Goal: Task Accomplishment & Management: Use online tool/utility

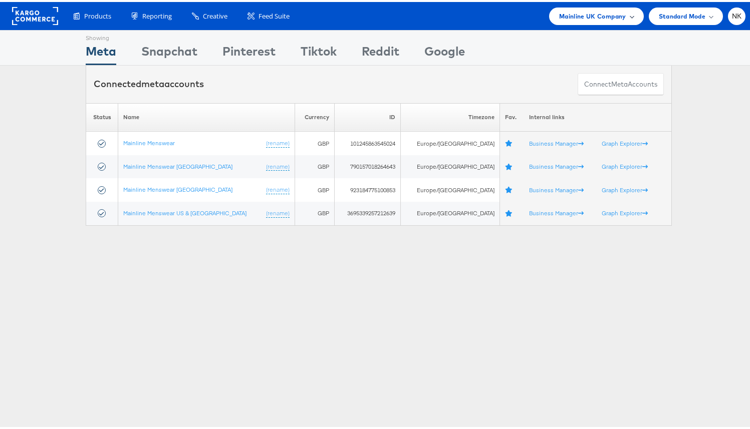
click at [614, 20] on div "Mainline UK Company" at bounding box center [596, 15] width 95 height 18
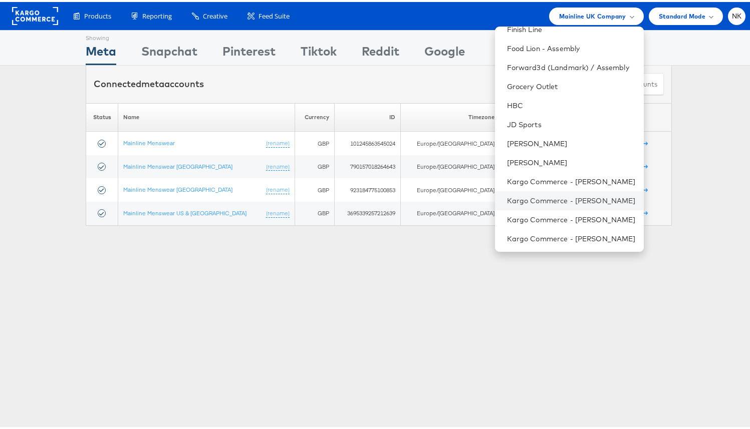
scroll to position [442, 0]
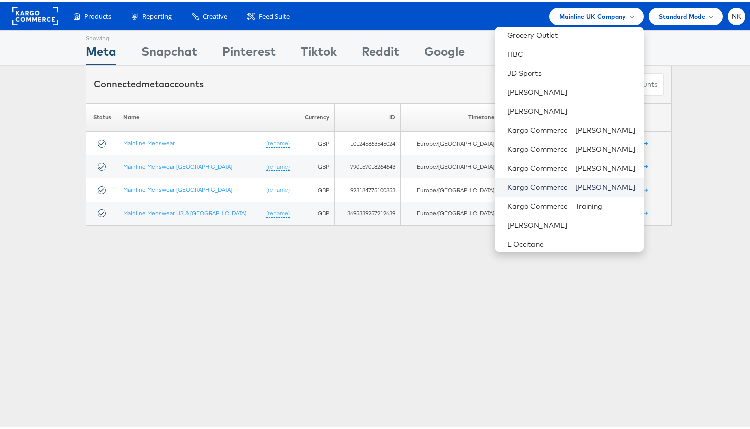
click at [573, 182] on link "Kargo Commerce - [PERSON_NAME]" at bounding box center [571, 185] width 129 height 10
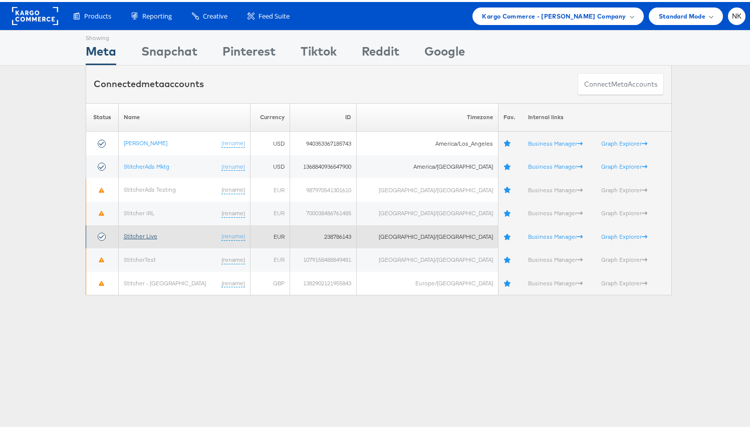
click at [157, 235] on link "Stitcher Live" at bounding box center [141, 234] width 34 height 8
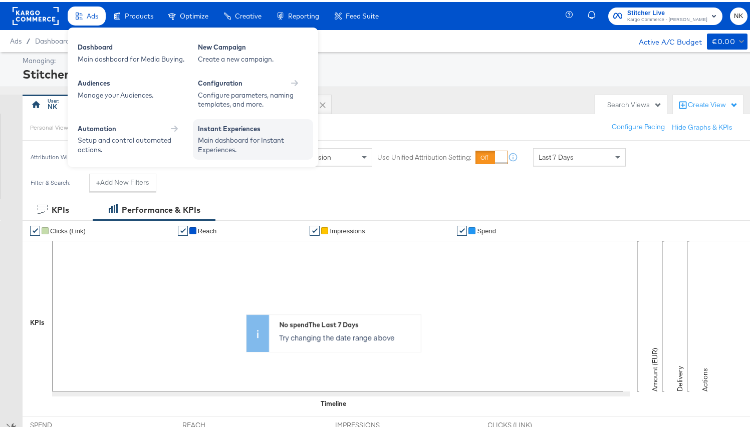
click at [218, 125] on div "Instant Experiences" at bounding box center [253, 128] width 110 height 12
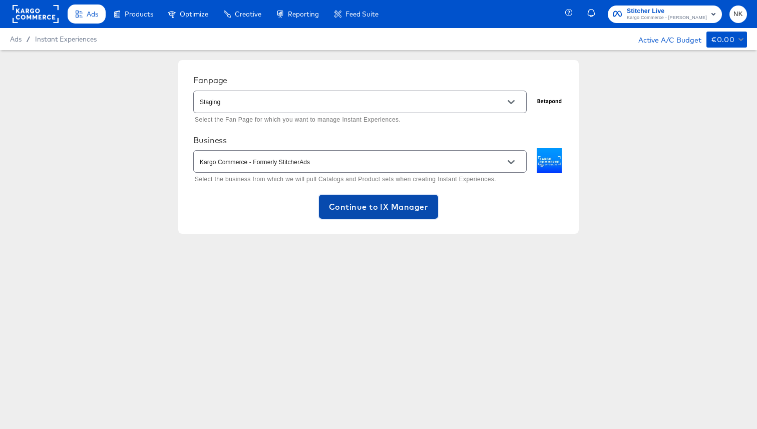
click at [406, 205] on span "Continue to IX Manager" at bounding box center [378, 207] width 99 height 14
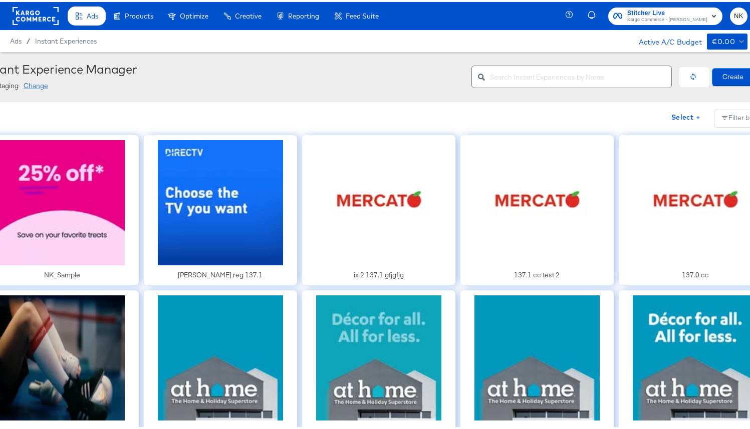
click at [238, 76] on div "Instant Experience Manager Staging Change" at bounding box center [221, 75] width 486 height 30
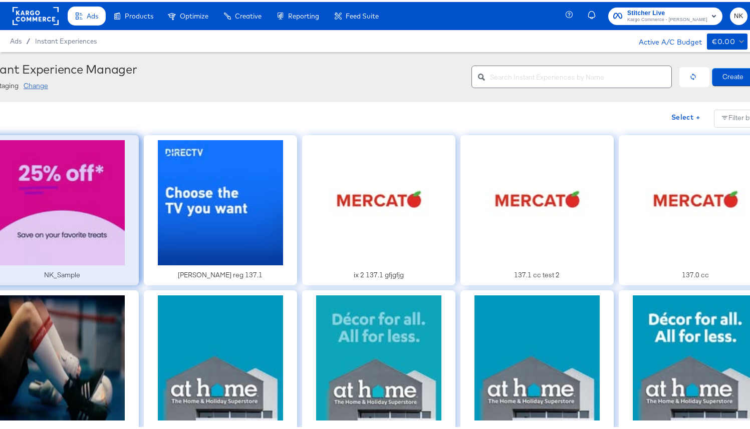
click at [11, 228] on div at bounding box center [61, 208] width 153 height 150
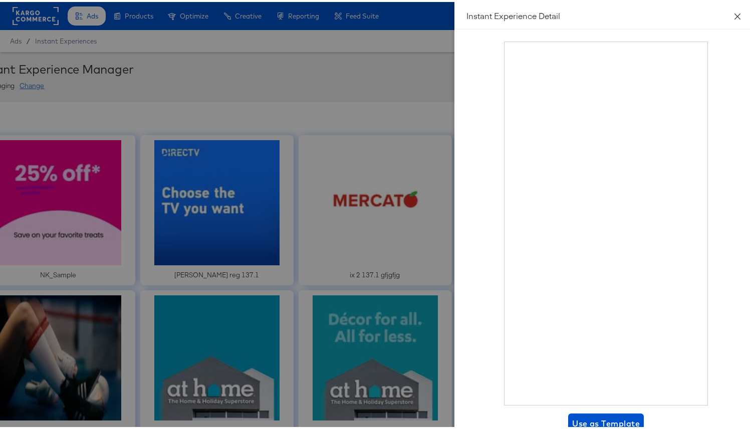
click at [733, 16] on icon "close" at bounding box center [737, 15] width 8 height 8
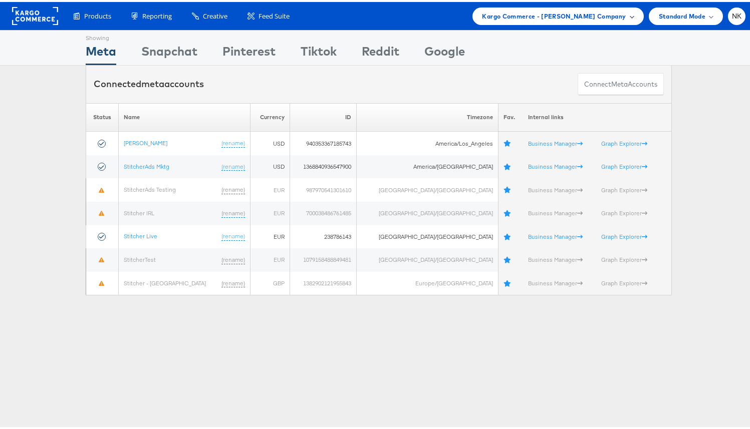
click at [565, 21] on div "Kargo Commerce - Namit Kumar Company" at bounding box center [557, 15] width 171 height 18
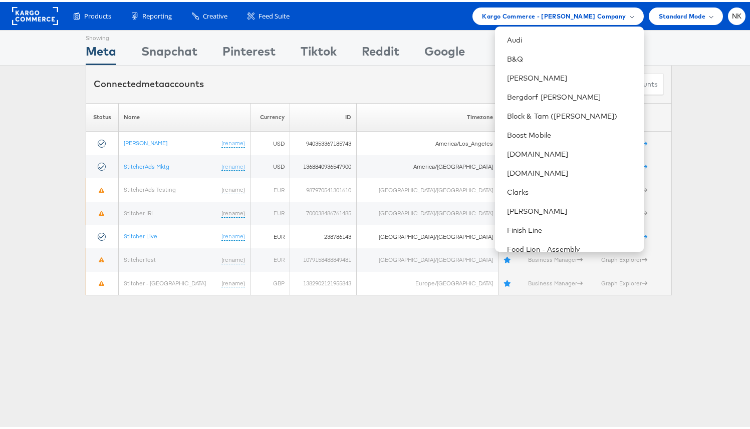
scroll to position [363, 0]
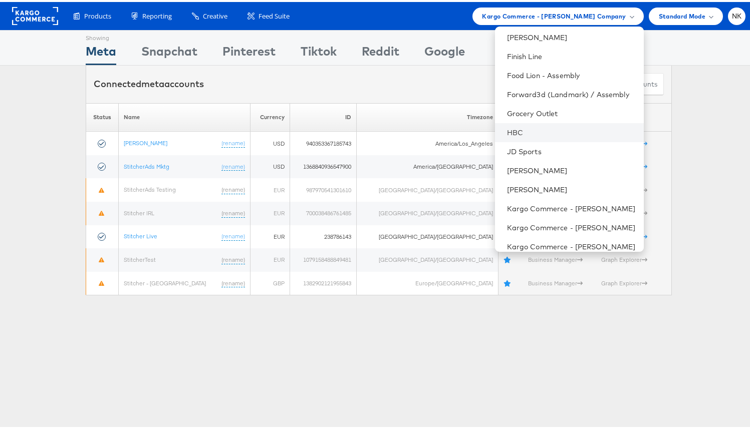
click at [542, 136] on li "HBC" at bounding box center [569, 130] width 149 height 19
click at [525, 130] on link "HBC" at bounding box center [571, 131] width 129 height 10
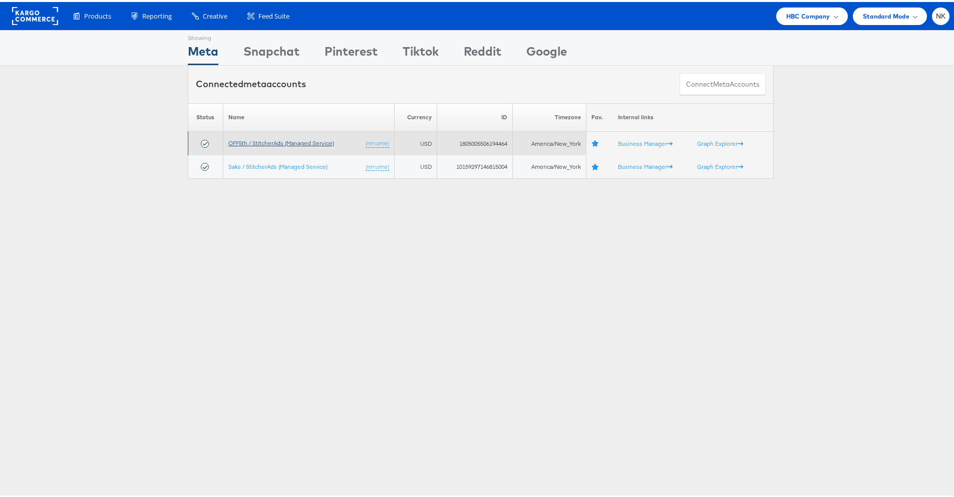
click at [249, 144] on link "OFF5th / StitcherAds (Managed Service)" at bounding box center [281, 141] width 106 height 8
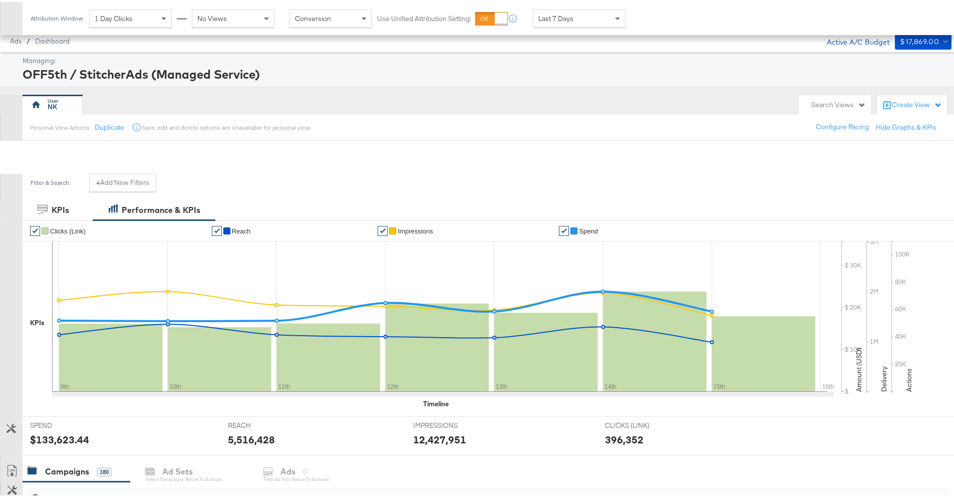
scroll to position [351, 0]
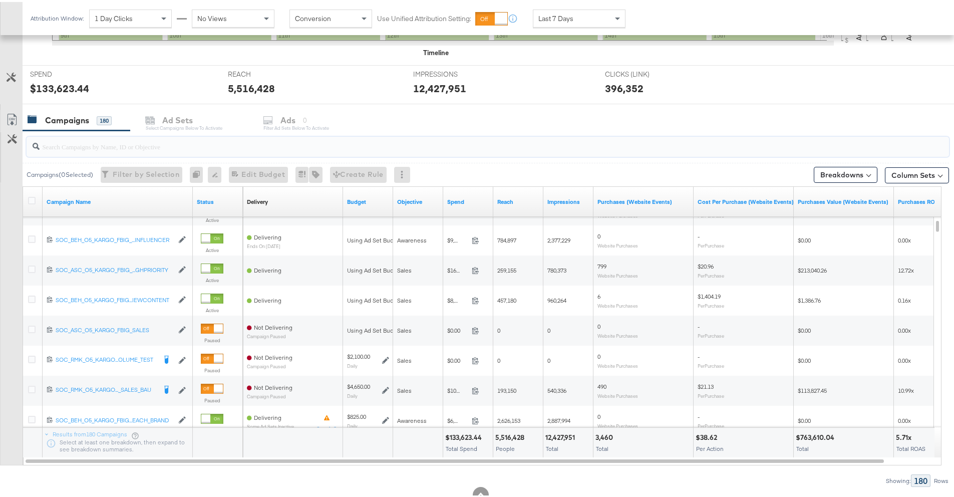
click at [123, 138] on input "search" at bounding box center [452, 141] width 825 height 20
paste input "120231140924220612"
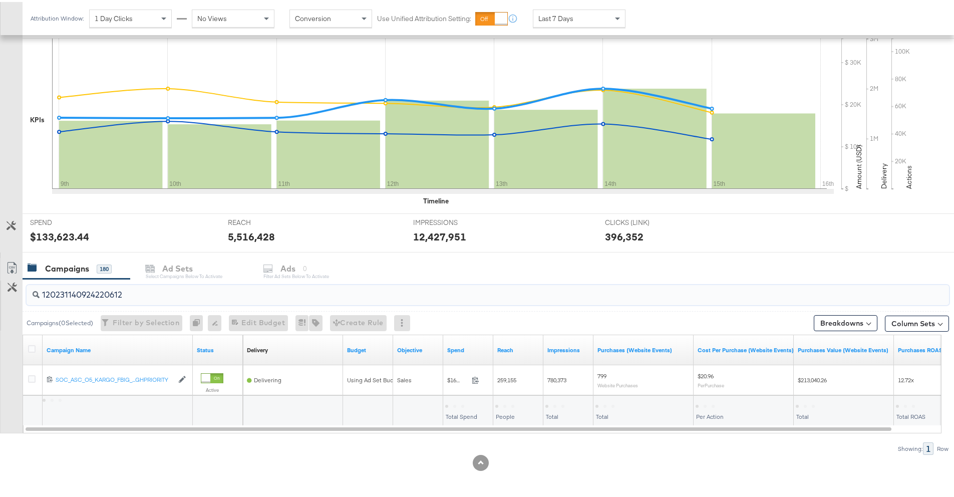
scroll to position [203, 0]
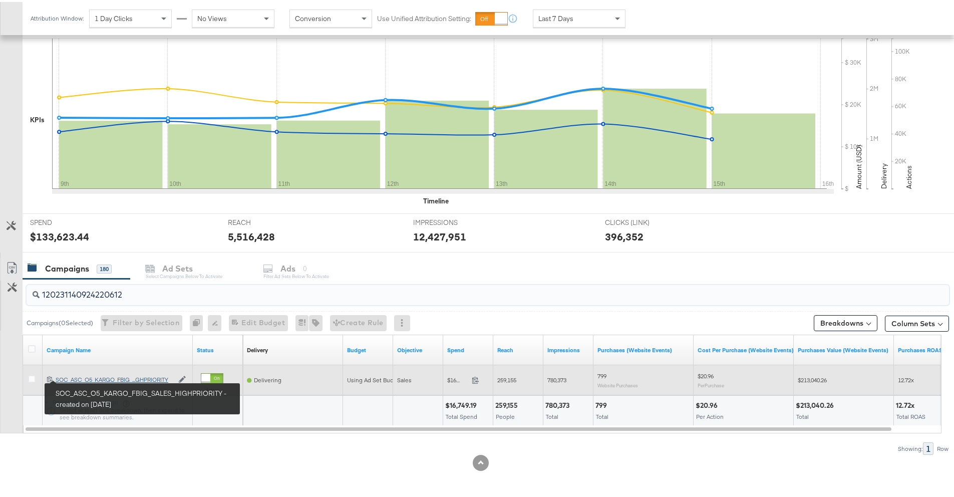
type input "120231140924220612"
click at [82, 377] on div "SOC_ASC_O5_KARGO_FBIG_SALES_HIGHPRIORITY SOC_ASC_O5_KARGO_FBIG_...GHPRIORITY" at bounding box center [115, 378] width 118 height 8
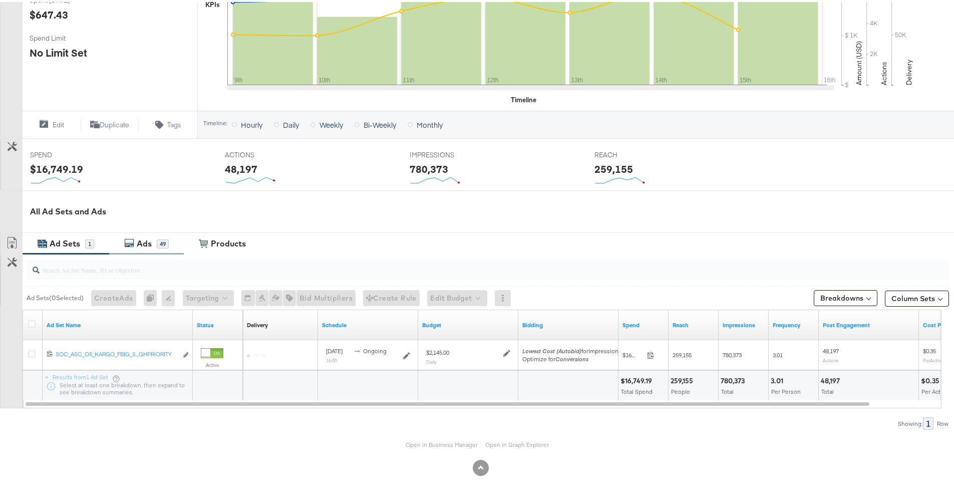
scroll to position [269, 0]
click at [144, 245] on div "Ads" at bounding box center [144, 242] width 15 height 12
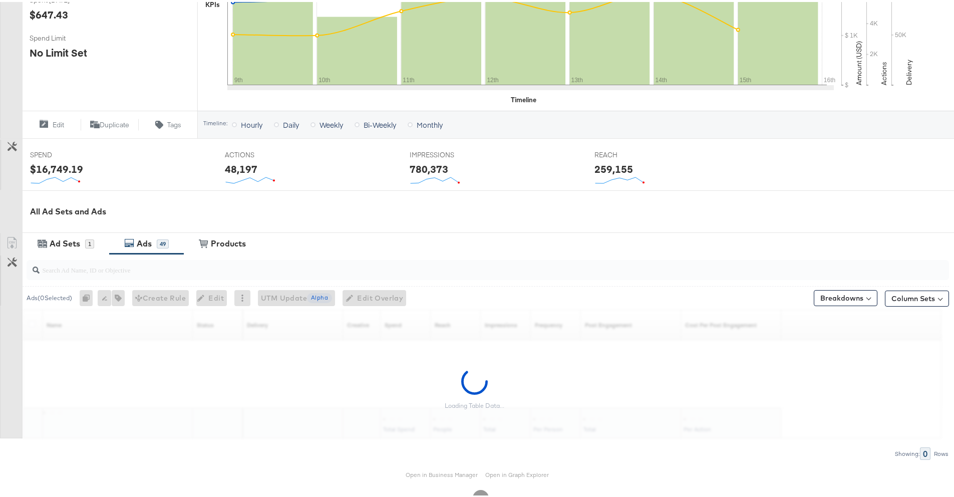
scroll to position [298, 0]
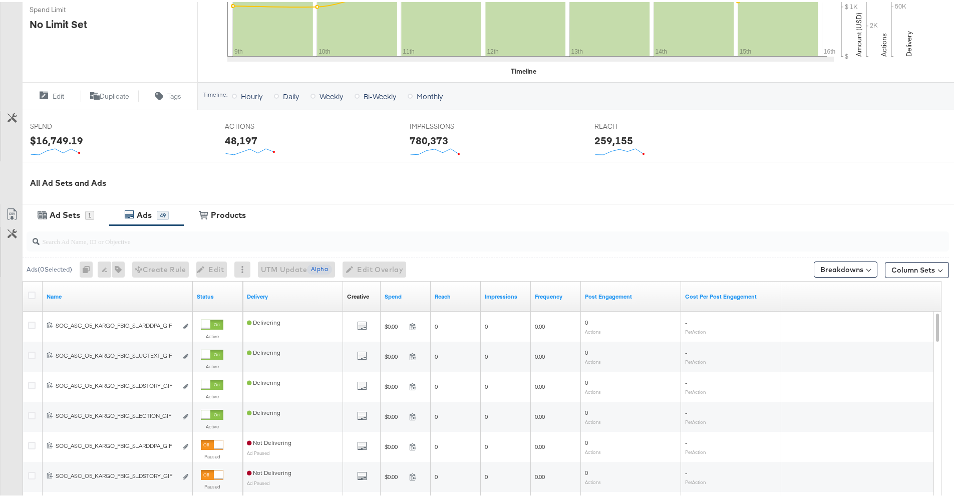
click at [139, 233] on input "search" at bounding box center [452, 235] width 825 height 20
paste input "120231891521350612"
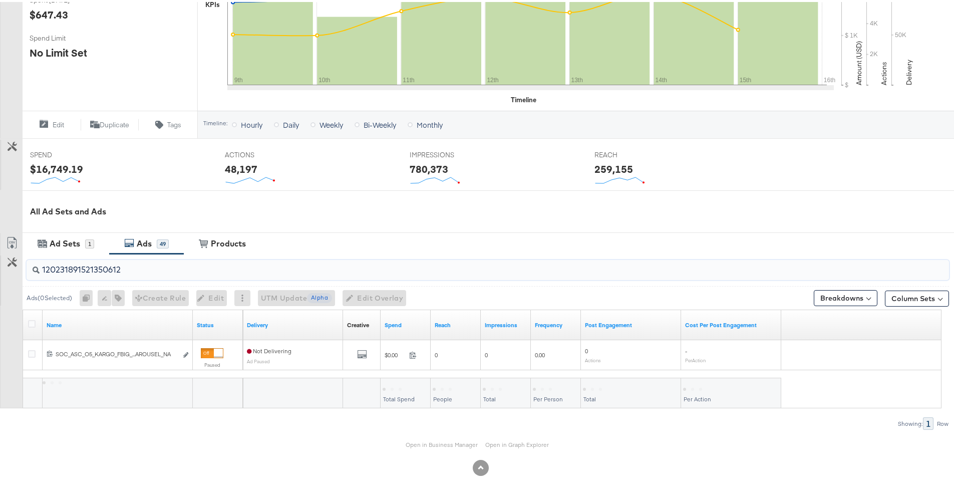
scroll to position [269, 0]
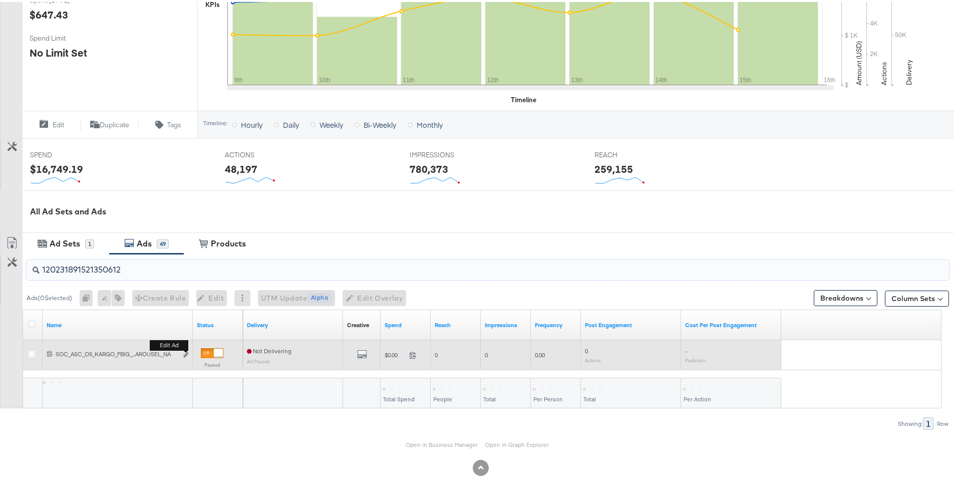
type input "120231891521350612"
click at [186, 355] on button "Edit ad" at bounding box center [186, 353] width 6 height 11
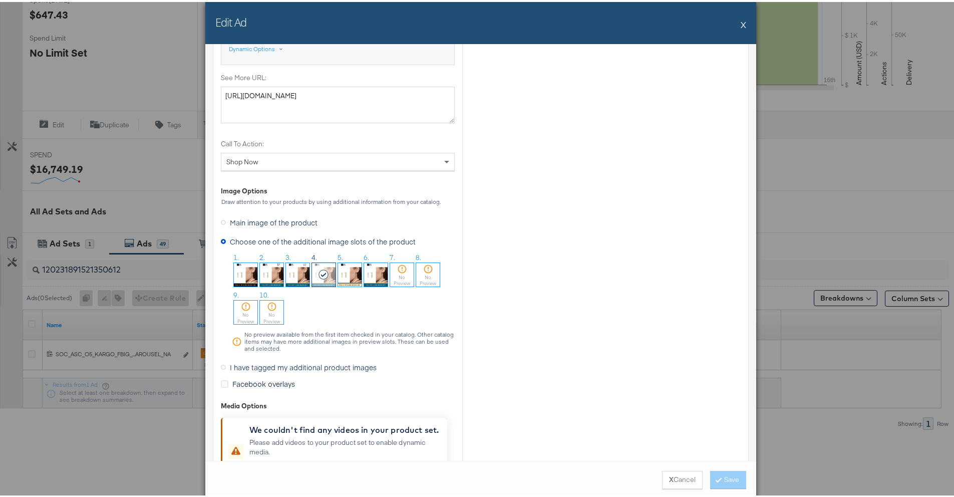
scroll to position [895, 0]
click at [301, 279] on img at bounding box center [298, 272] width 24 height 24
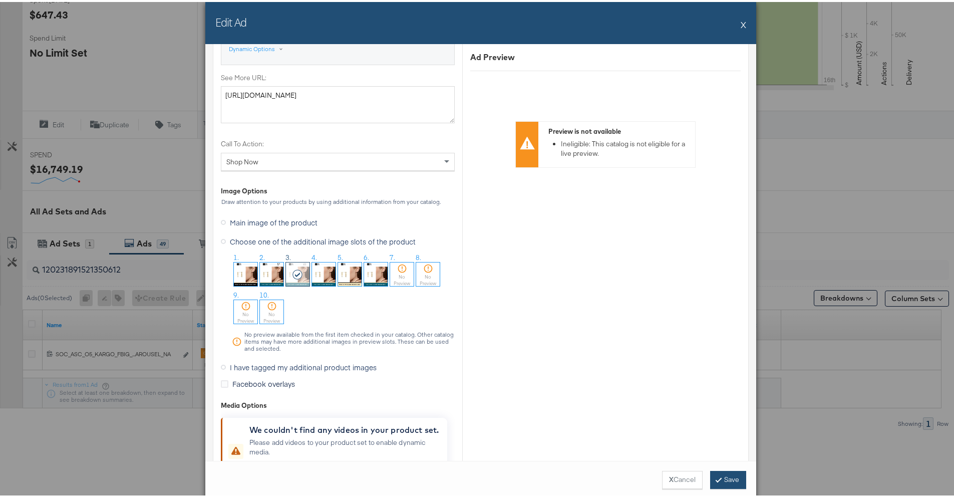
click at [723, 482] on button "Save" at bounding box center [728, 478] width 36 height 18
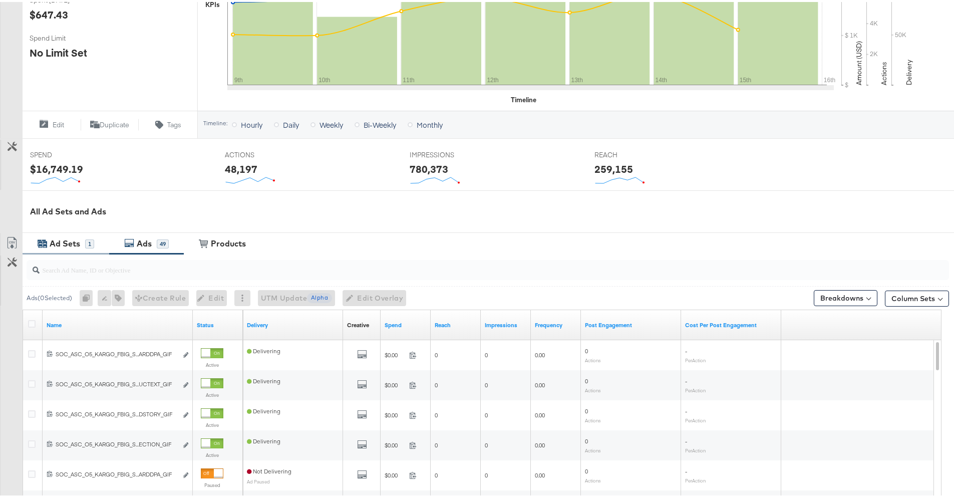
click at [64, 244] on div "Ad Sets" at bounding box center [65, 242] width 31 height 12
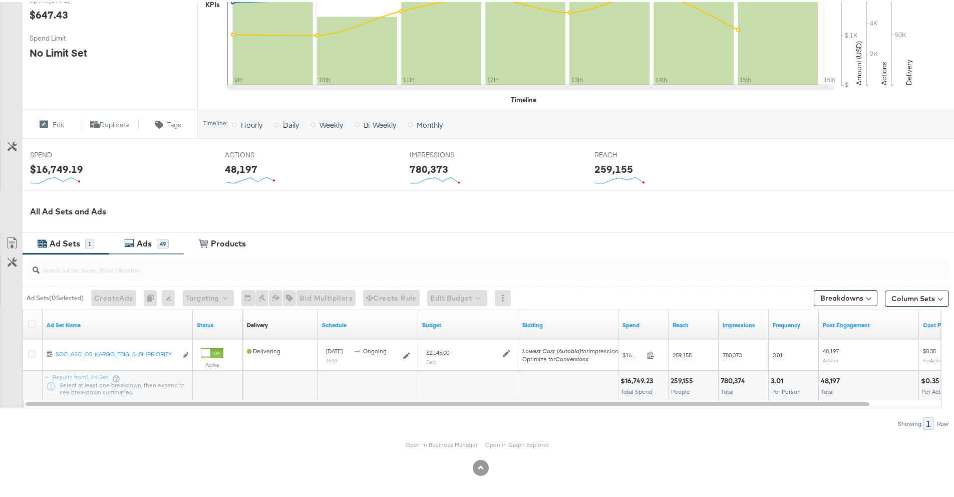
click at [124, 244] on icon at bounding box center [129, 241] width 10 height 10
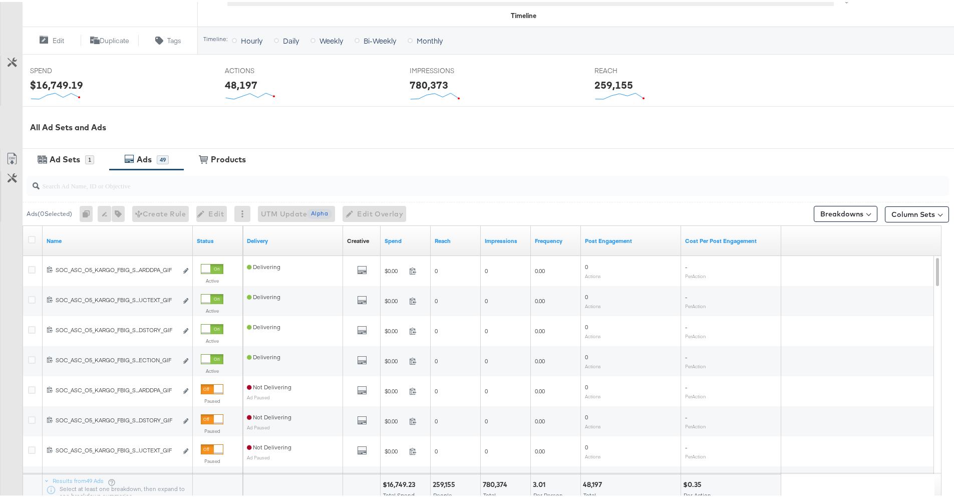
scroll to position [405, 0]
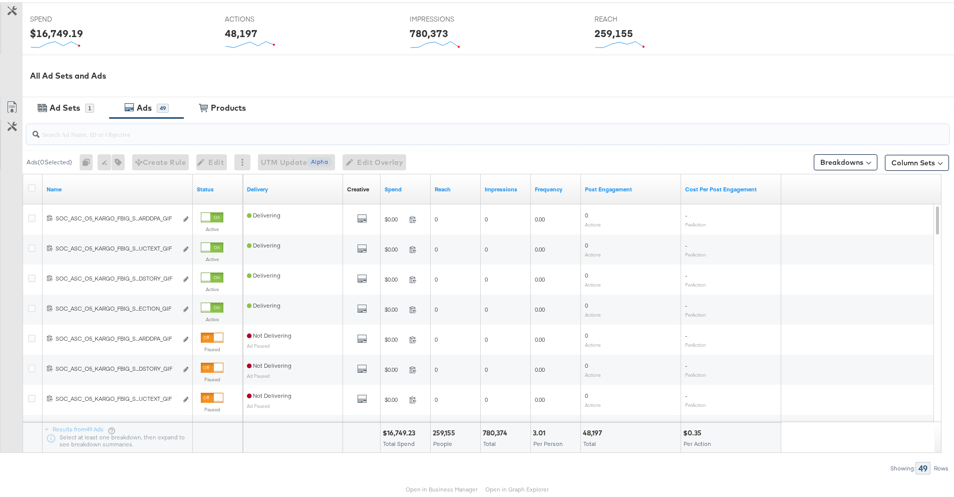
click at [142, 138] on div at bounding box center [488, 132] width 923 height 20
paste input "120231891521350612"
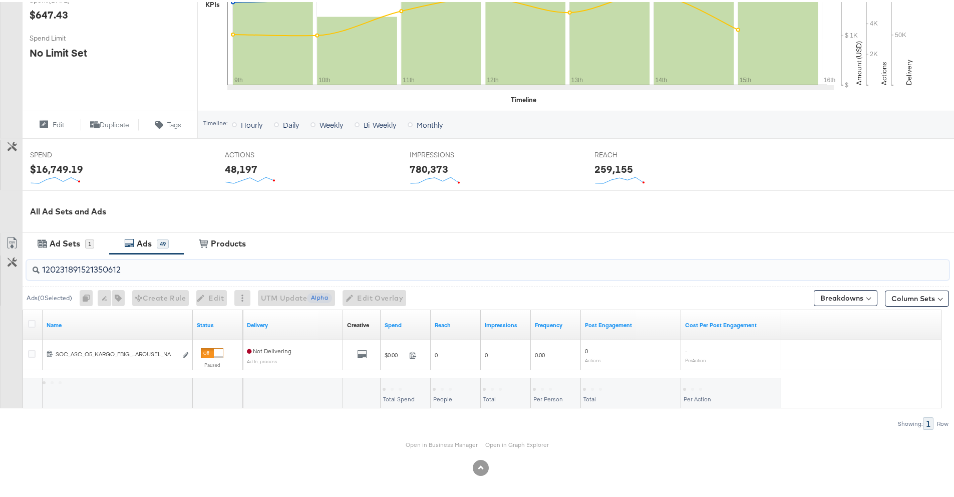
scroll to position [269, 0]
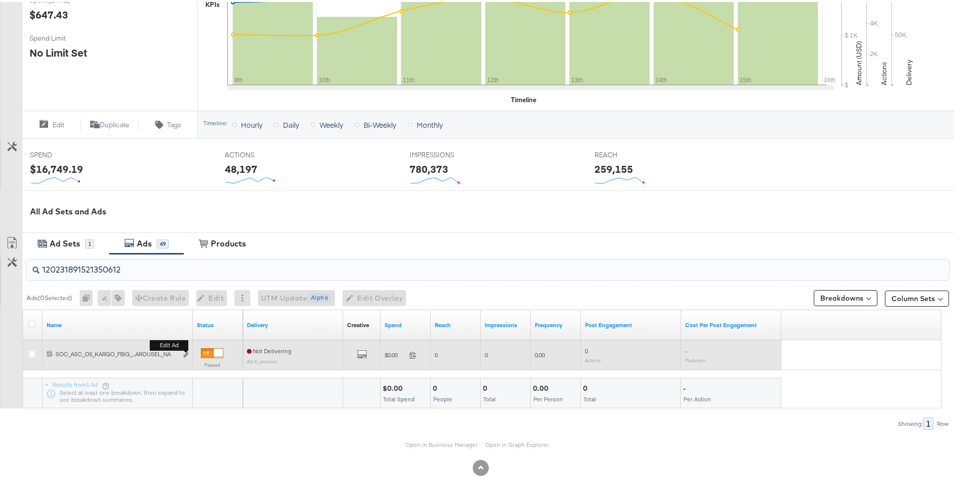
type input "120231891521350612"
click at [185, 355] on button "Edit ad" at bounding box center [186, 353] width 6 height 11
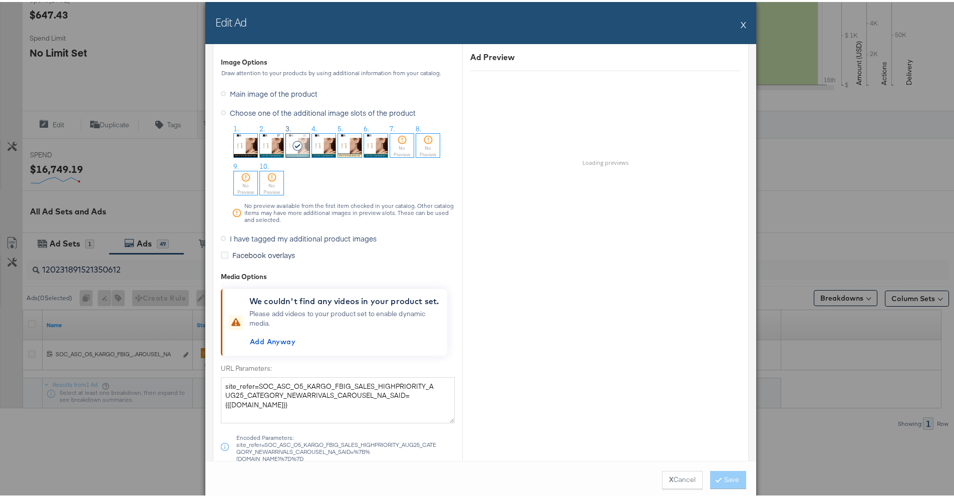
scroll to position [921, 0]
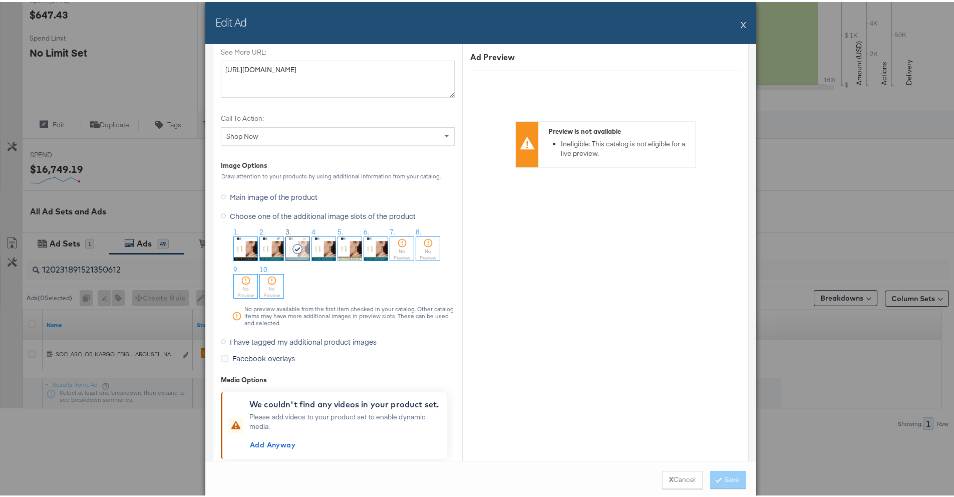
click at [322, 248] on img at bounding box center [324, 247] width 24 height 24
click at [717, 477] on button "Save" at bounding box center [728, 478] width 36 height 18
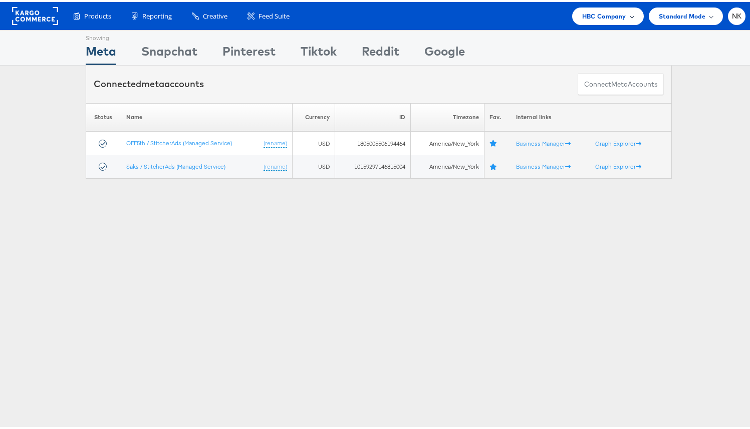
click at [572, 9] on div "HBC Company" at bounding box center [608, 15] width 72 height 18
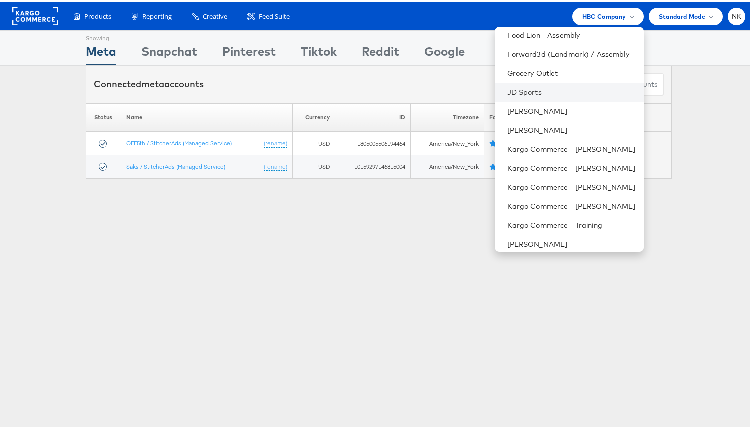
scroll to position [455, 0]
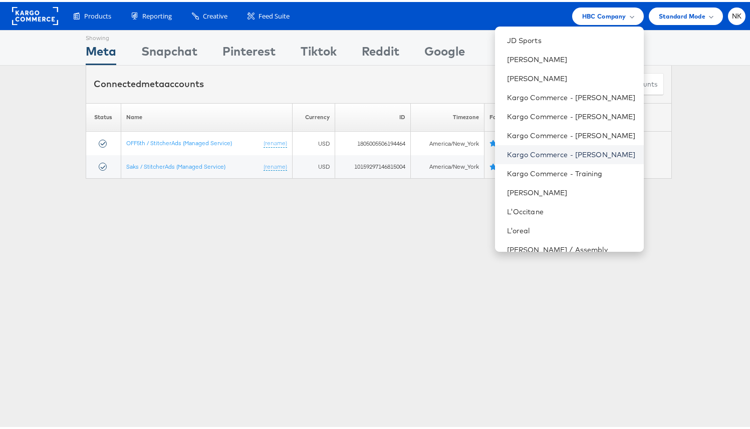
click at [559, 150] on link "Kargo Commerce - Namit Kumar" at bounding box center [571, 153] width 129 height 10
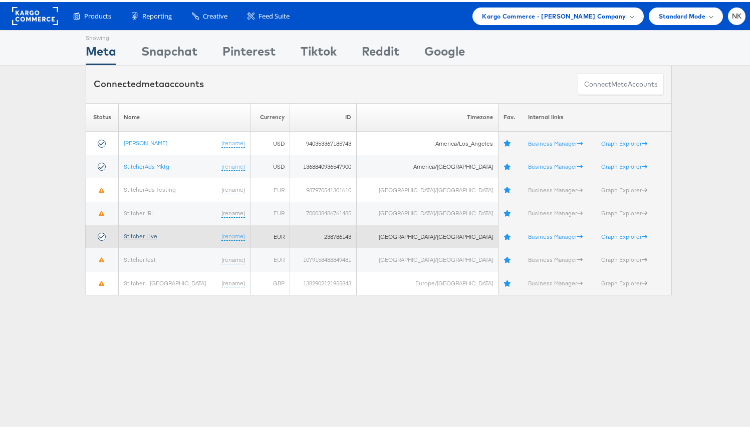
click at [157, 234] on link "Stitcher Live" at bounding box center [141, 234] width 34 height 8
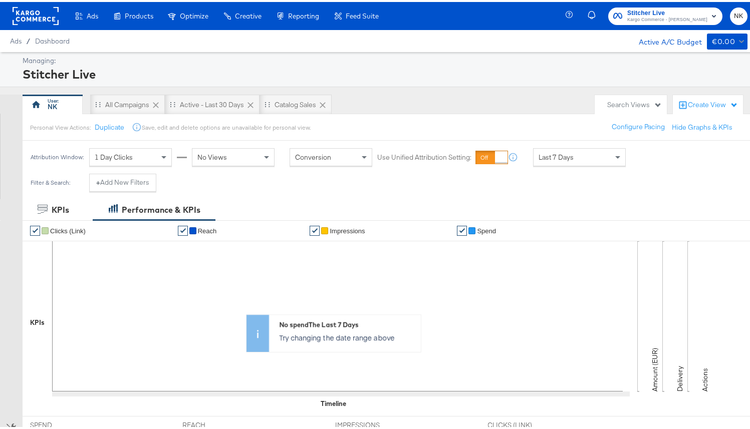
click at [122, 62] on div "Managing:" at bounding box center [384, 59] width 722 height 10
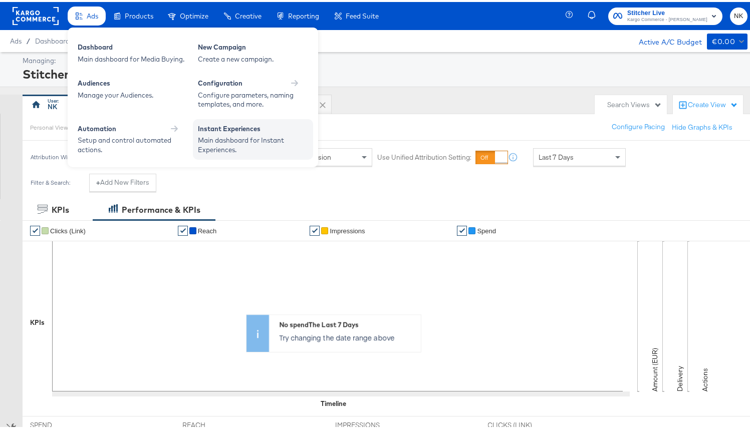
click at [234, 140] on div "Main dashboard for Instant Experiences." at bounding box center [253, 143] width 110 height 19
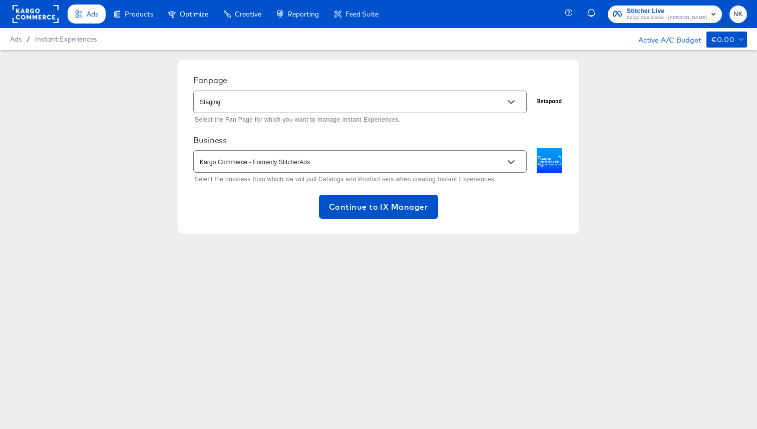
click at [167, 107] on div "Fanpage Staging Select the Fan Page for which you want to manage Instant Experi…" at bounding box center [378, 147] width 757 height 194
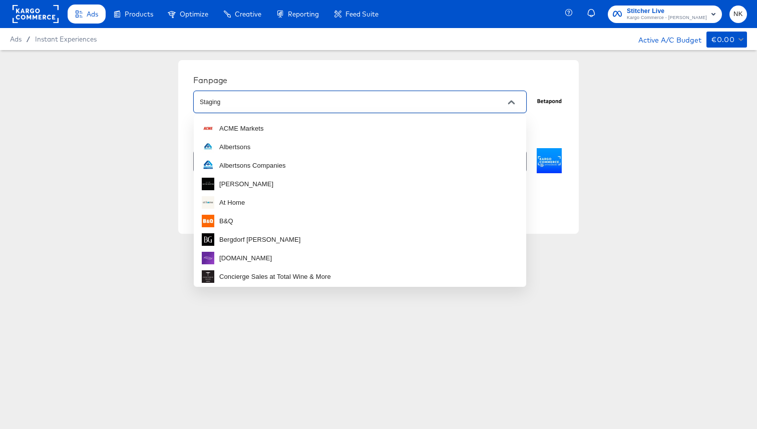
click at [244, 106] on input "Staging" at bounding box center [352, 103] width 309 height 12
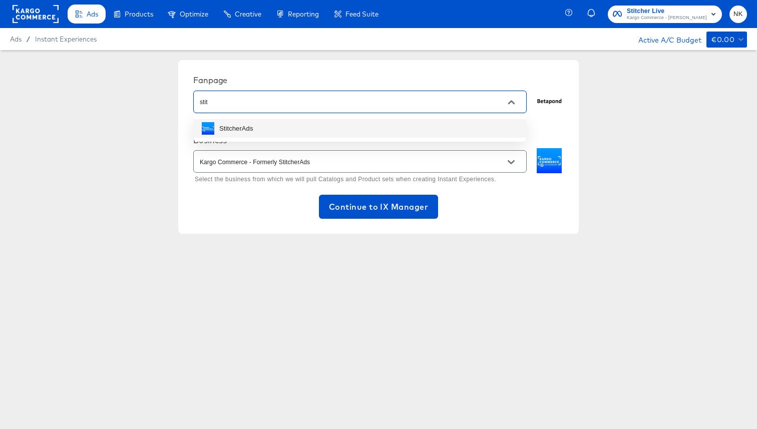
click at [257, 126] on li "StitcherAds" at bounding box center [360, 128] width 333 height 19
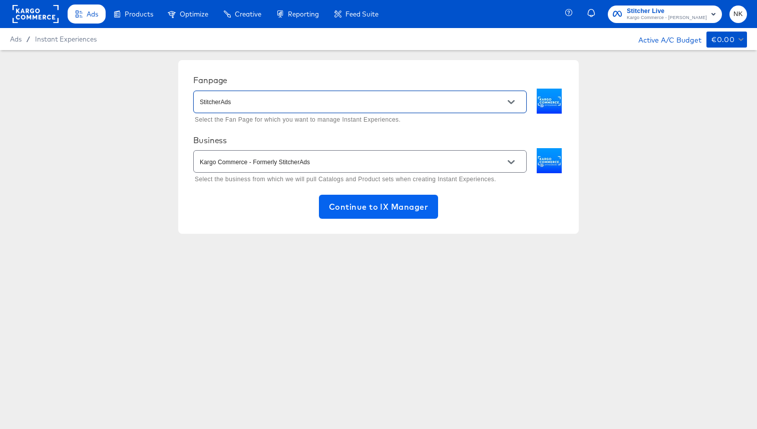
type input "StitcherAds"
click at [374, 215] on button "Continue to IX Manager" at bounding box center [378, 207] width 119 height 24
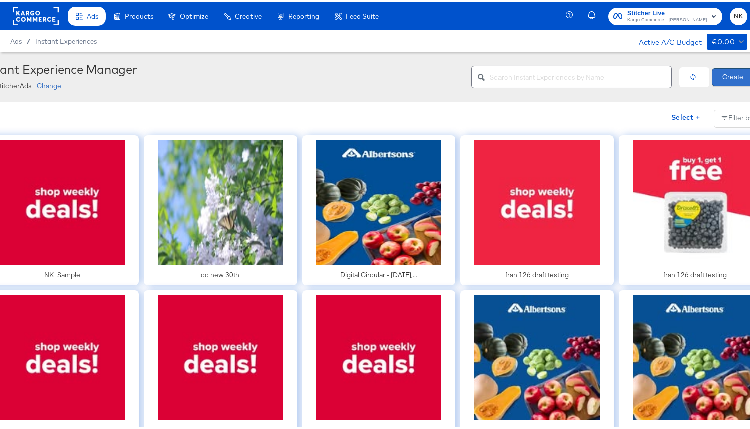
click at [722, 77] on button "Create" at bounding box center [733, 75] width 42 height 18
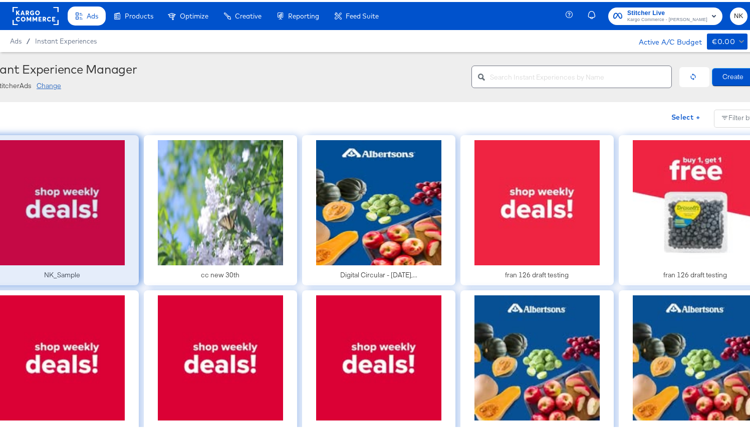
click at [105, 189] on div at bounding box center [61, 208] width 153 height 150
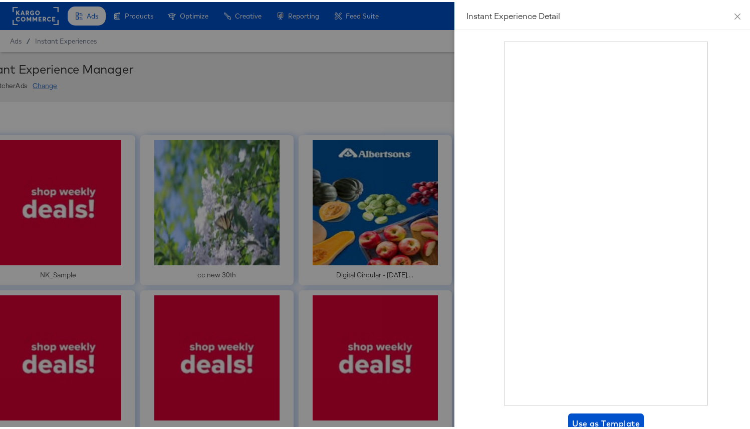
click at [427, 64] on div at bounding box center [378, 214] width 757 height 429
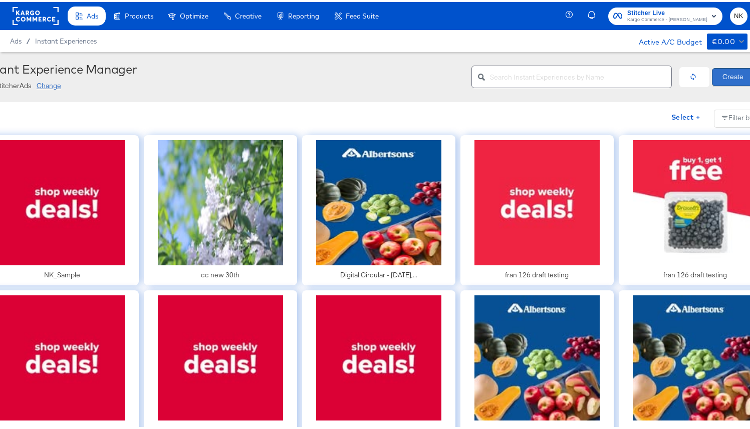
click at [739, 79] on button "Create" at bounding box center [733, 75] width 42 height 18
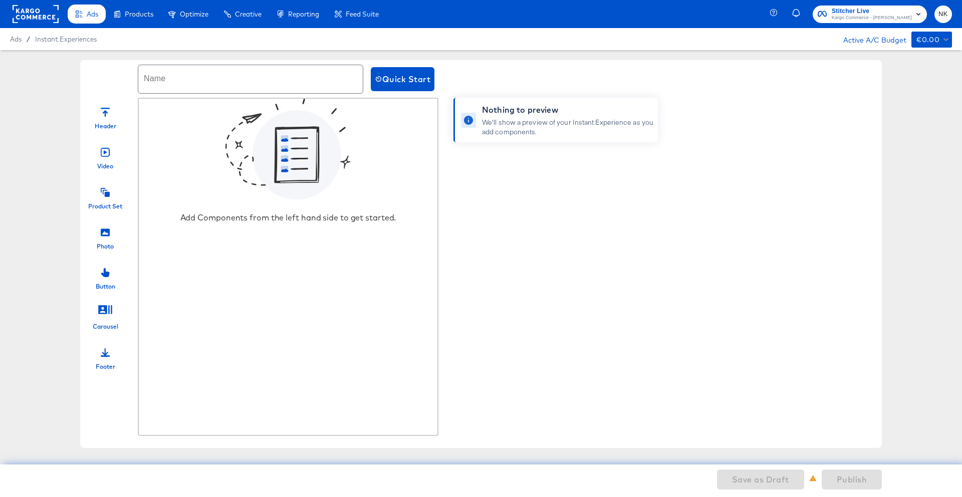
click at [106, 115] on icon at bounding box center [105, 112] width 9 height 9
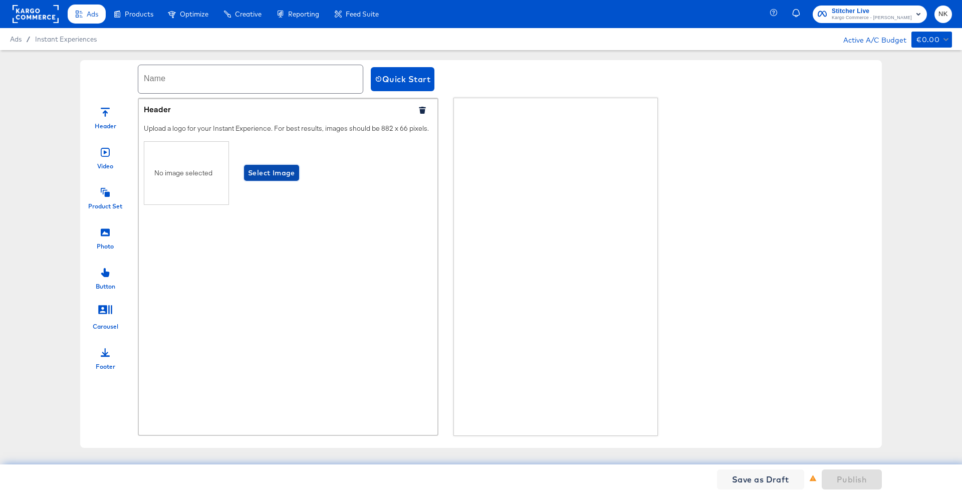
click at [254, 179] on span "Select Image" at bounding box center [271, 173] width 47 height 13
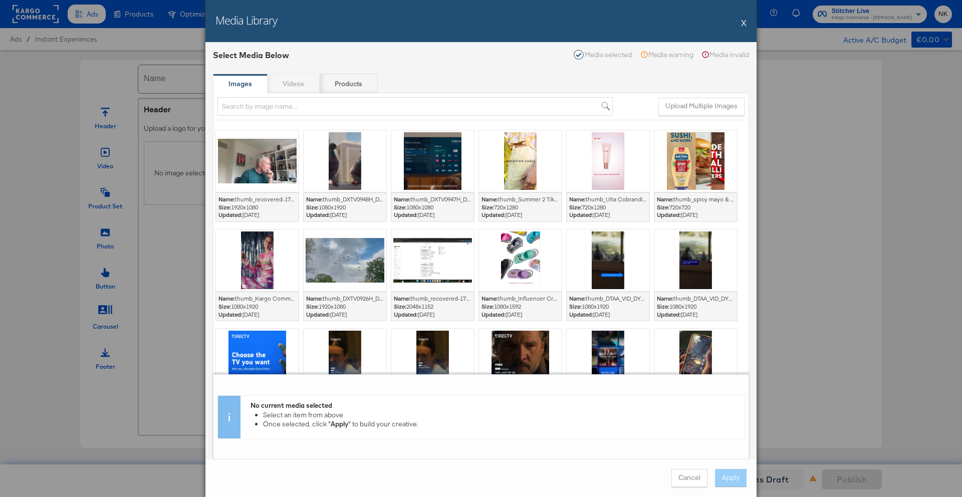
click at [746, 19] on button "X" at bounding box center [744, 23] width 6 height 20
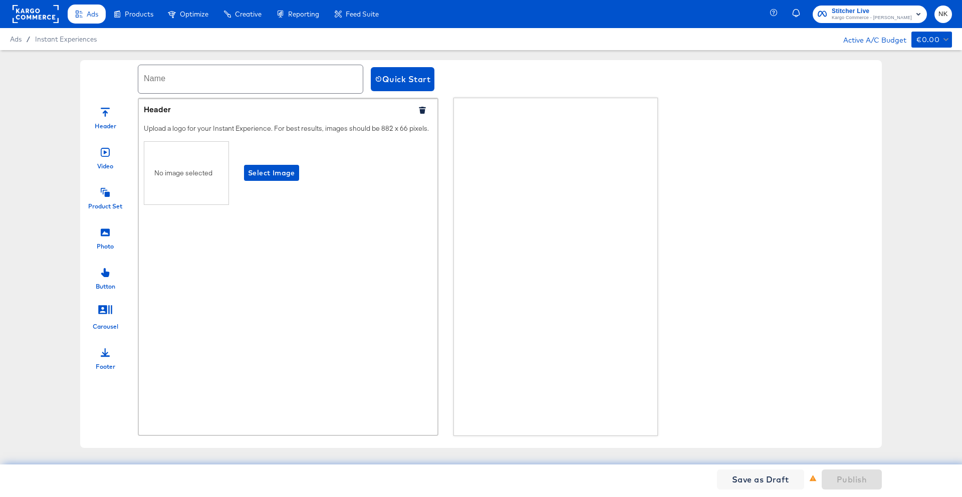
click at [104, 234] on icon at bounding box center [105, 232] width 9 height 9
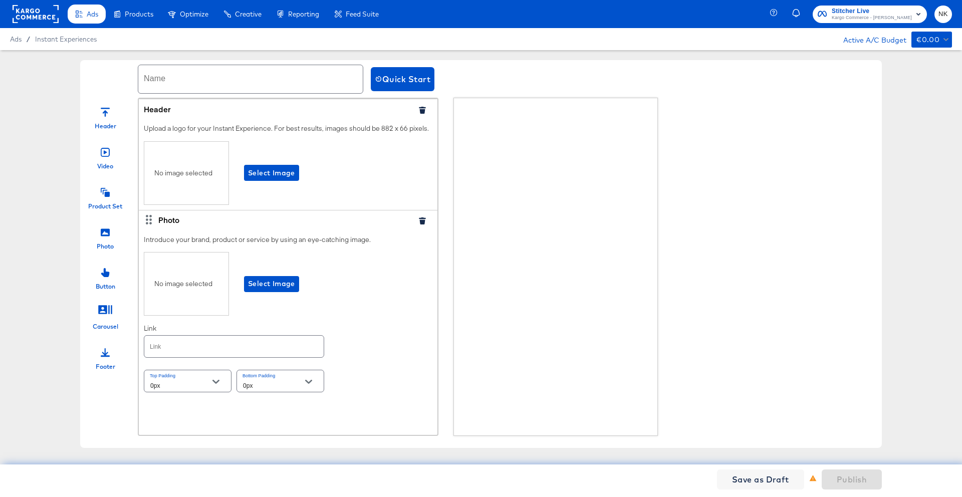
click at [418, 106] on div at bounding box center [426, 109] width 23 height 11
click at [419, 110] on icon "button" at bounding box center [422, 110] width 7 height 7
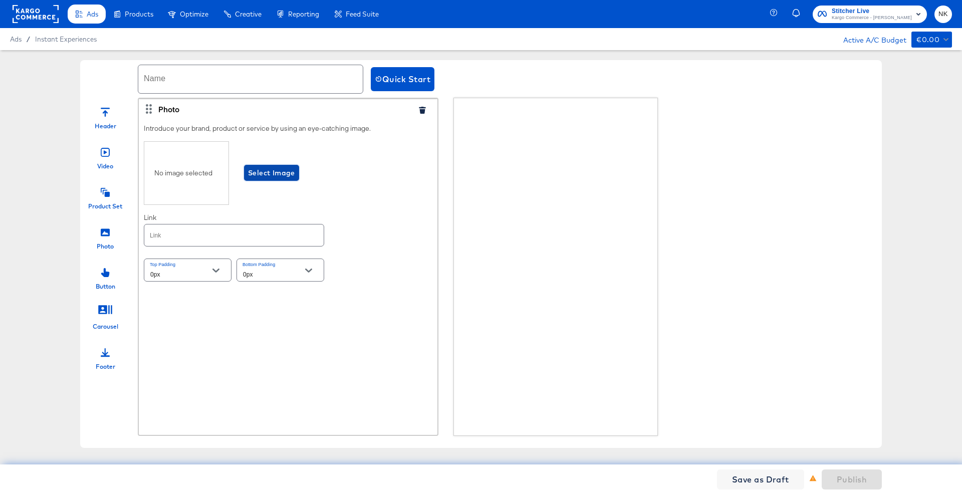
click at [257, 177] on span "Select Image" at bounding box center [271, 173] width 47 height 13
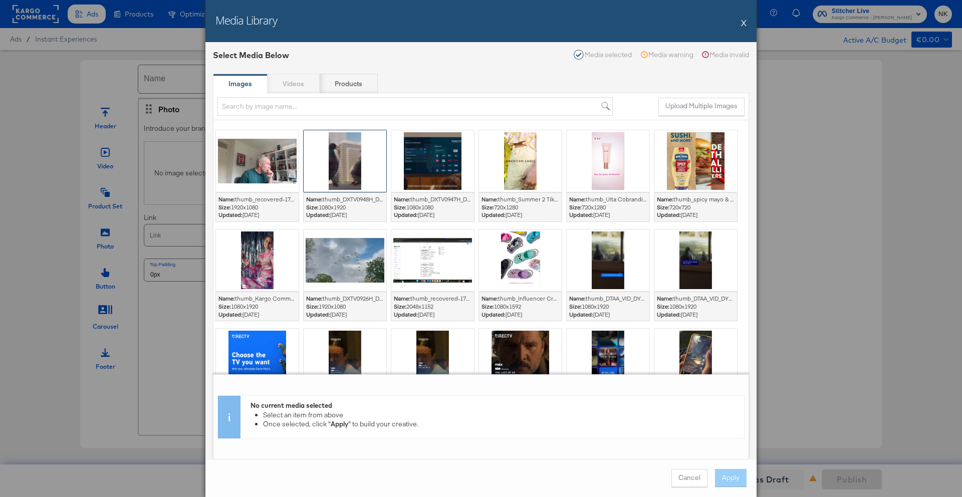
scroll to position [29, 0]
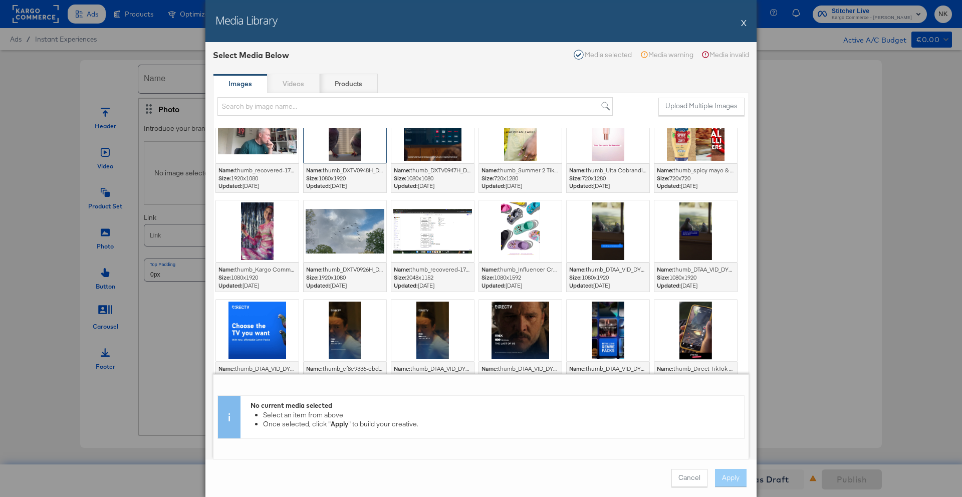
click at [365, 154] on div at bounding box center [345, 132] width 83 height 62
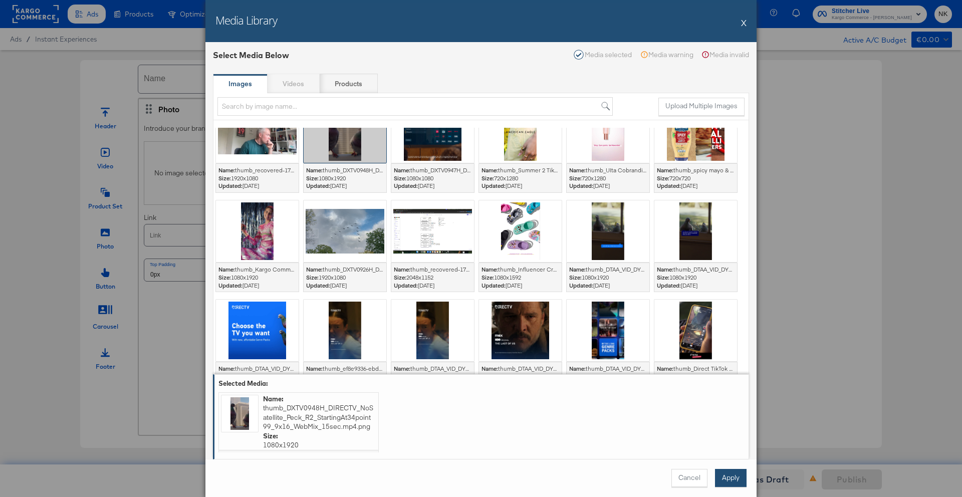
click at [730, 429] on button "Apply" at bounding box center [731, 478] width 32 height 18
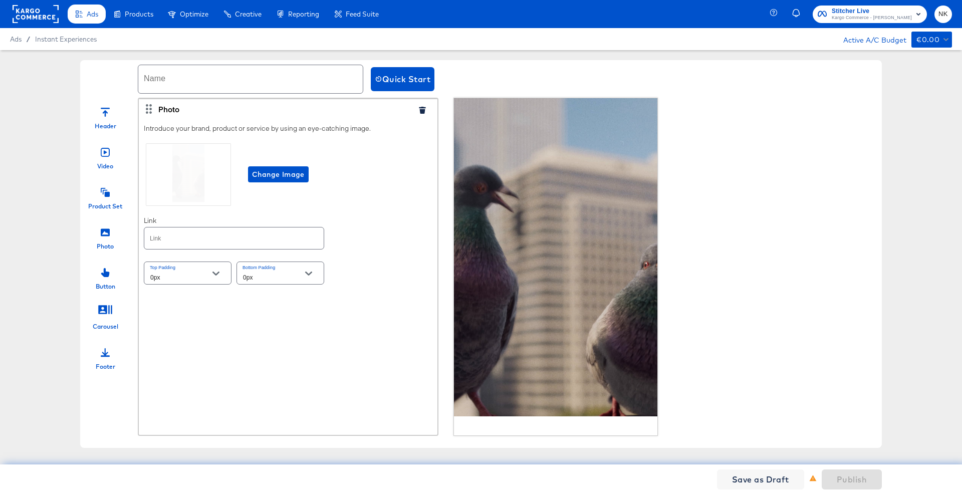
click at [106, 197] on div at bounding box center [105, 191] width 9 height 22
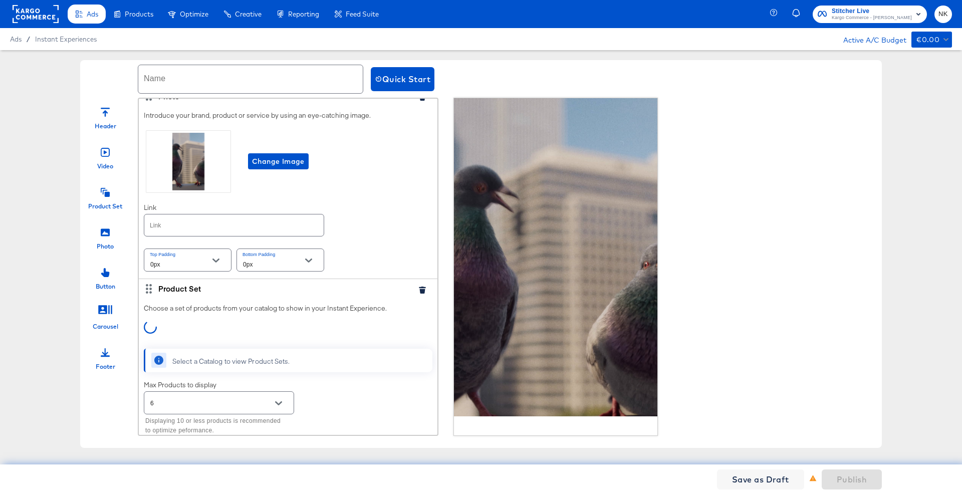
scroll to position [20, 0]
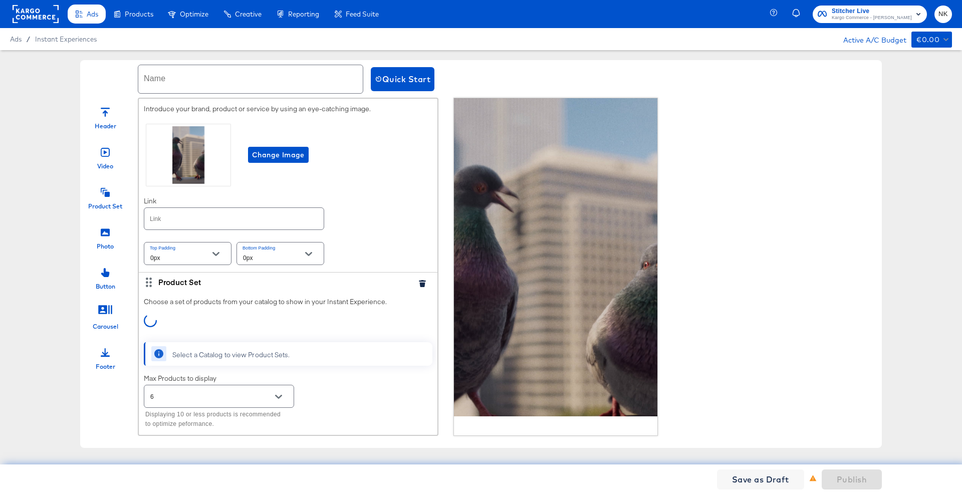
drag, startPoint x: 414, startPoint y: 285, endPoint x: 408, endPoint y: 281, distance: 7.2
click at [419, 285] on icon "button" at bounding box center [422, 283] width 7 height 7
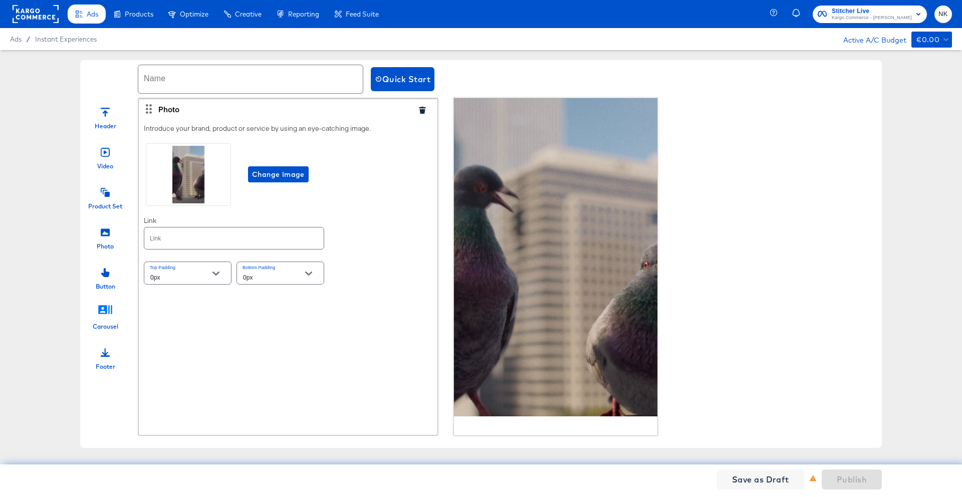
click at [103, 317] on icon at bounding box center [105, 309] width 15 height 15
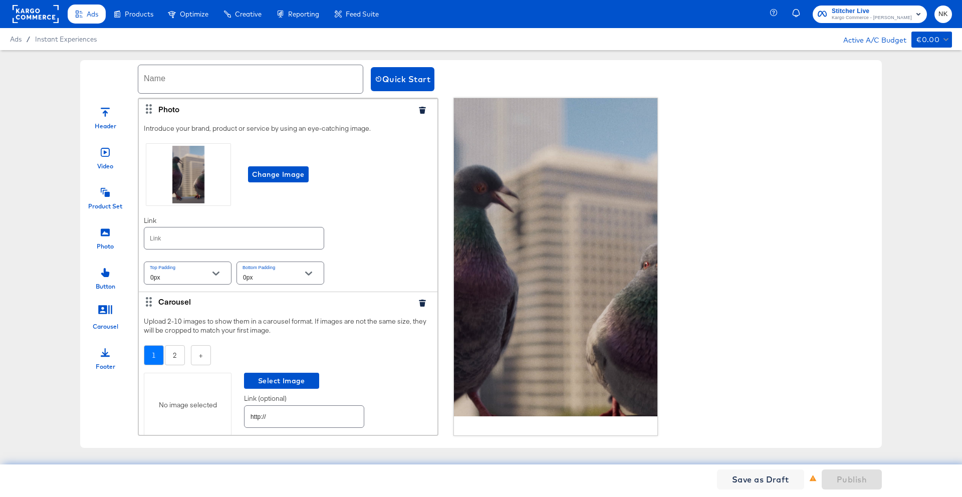
scroll to position [44, 0]
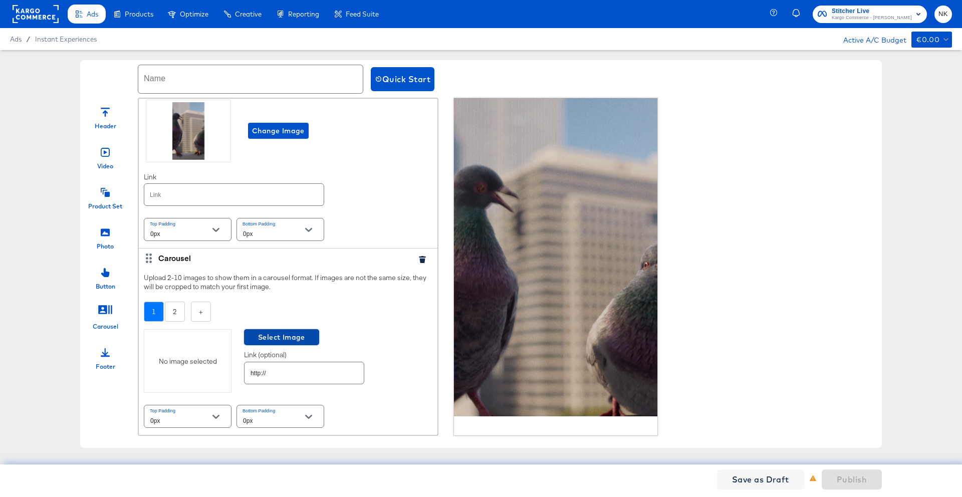
click at [261, 335] on span "Select Image" at bounding box center [281, 337] width 67 height 13
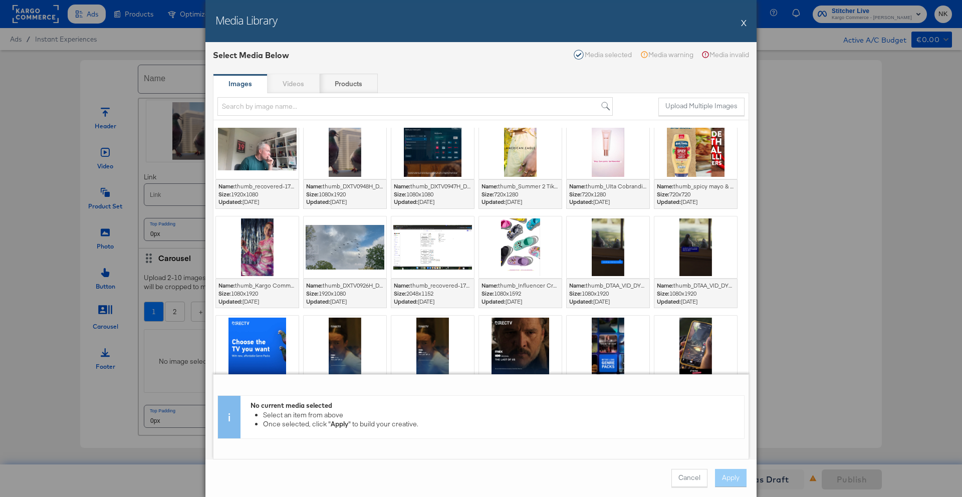
scroll to position [20, 0]
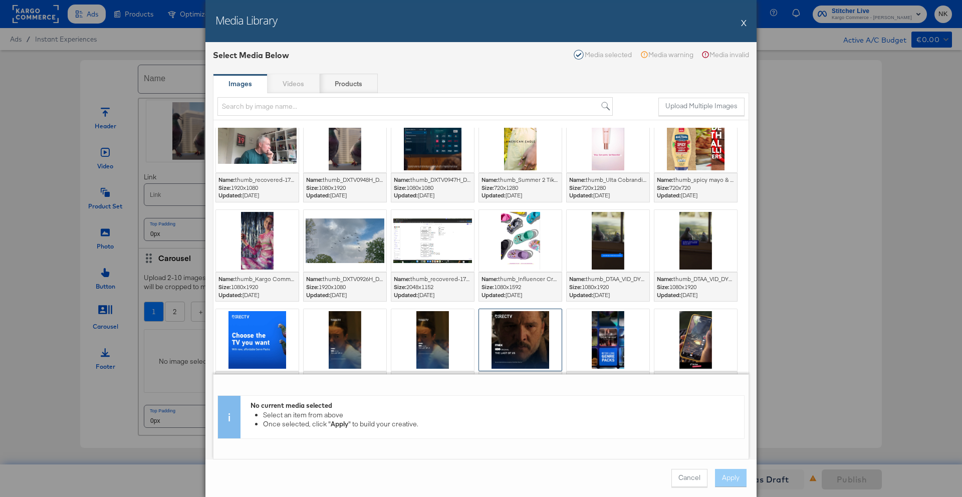
click at [511, 323] on div at bounding box center [520, 340] width 83 height 62
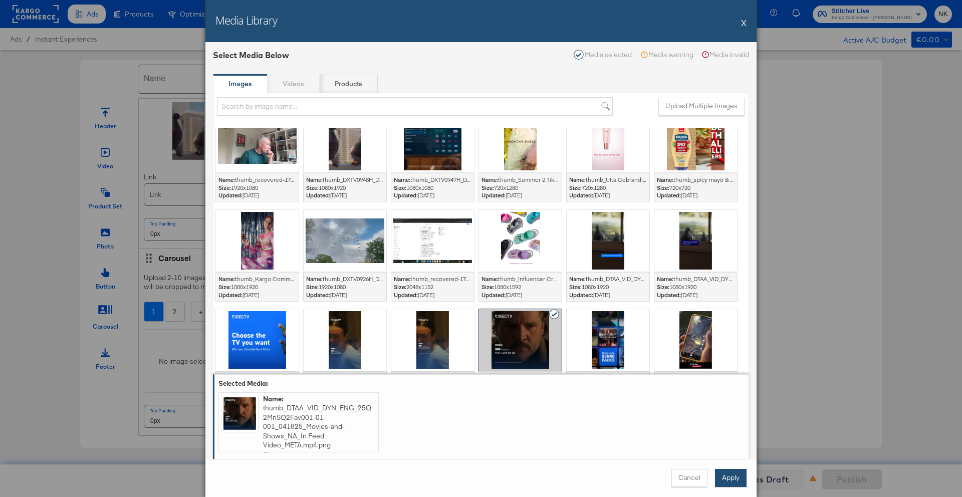
click at [737, 429] on button "Apply" at bounding box center [731, 478] width 32 height 18
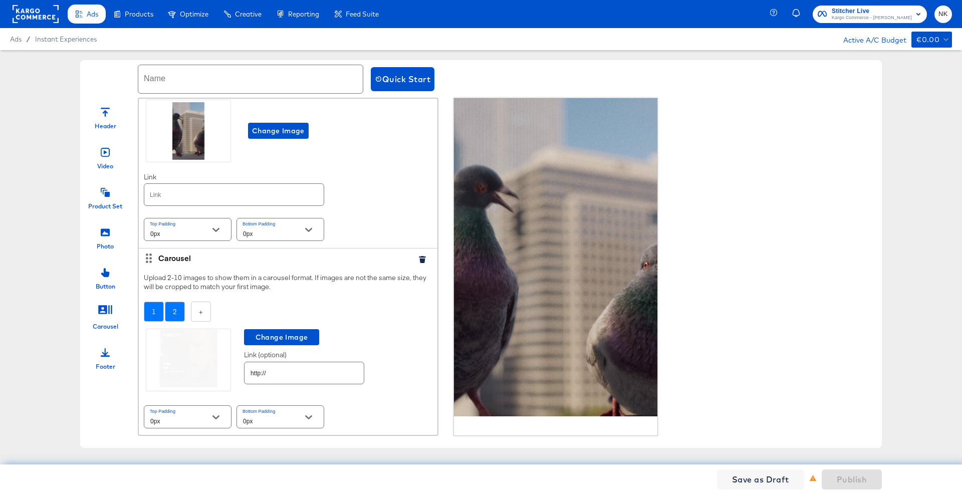
click at [178, 317] on div "2" at bounding box center [175, 312] width 20 height 21
click at [198, 340] on div "No image selected" at bounding box center [188, 361] width 88 height 64
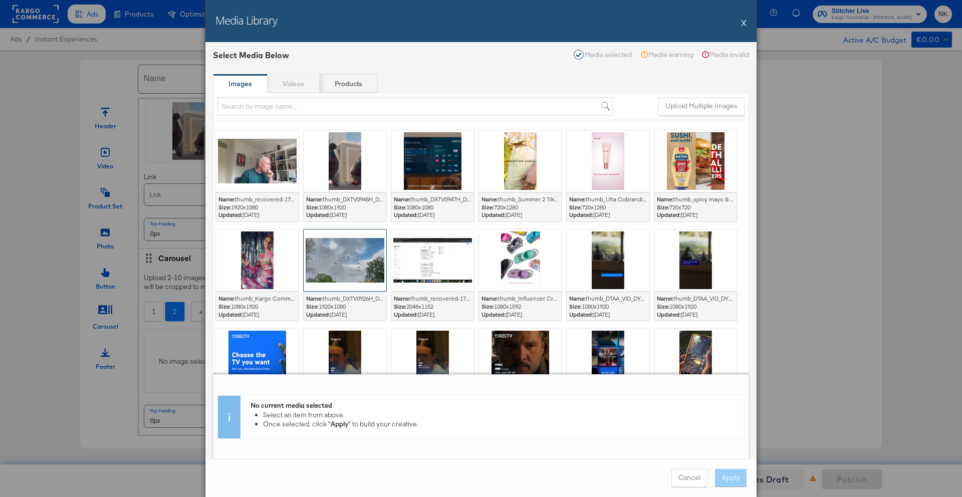
click at [344, 273] on div at bounding box center [345, 260] width 83 height 62
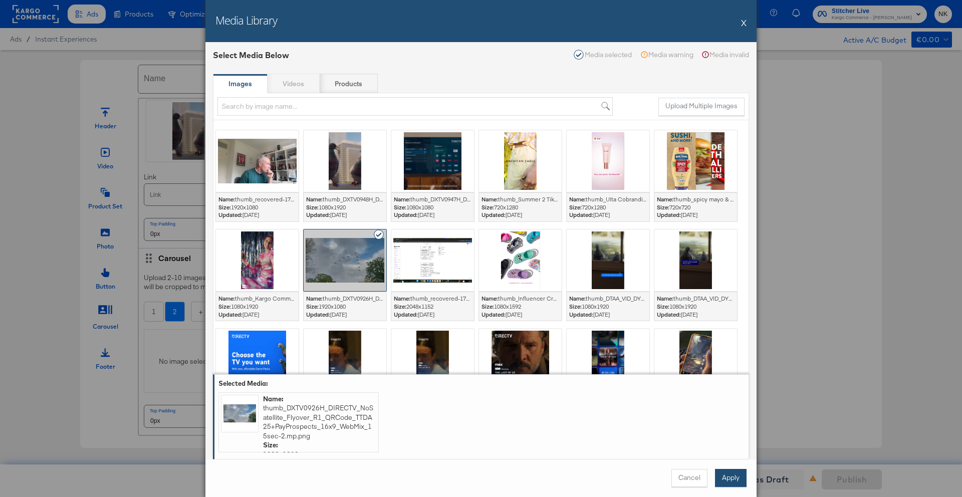
click at [723, 429] on button "Apply" at bounding box center [731, 478] width 32 height 18
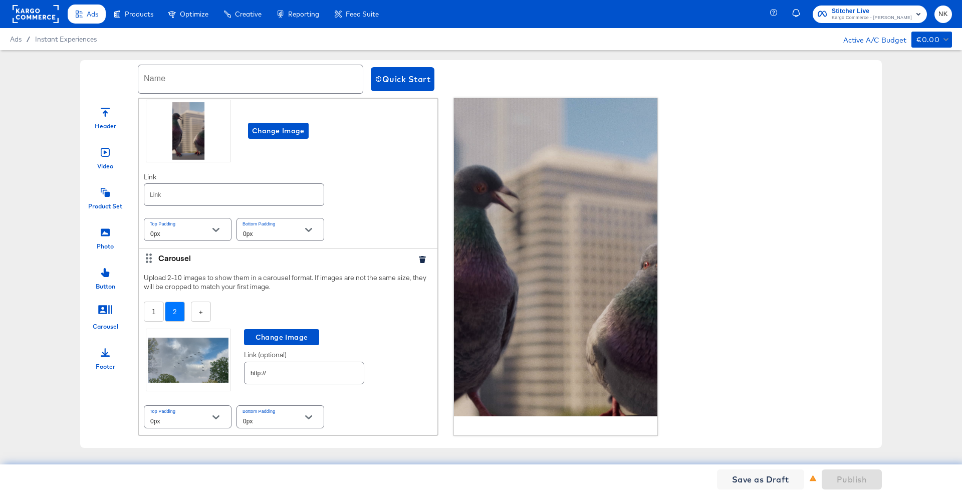
scroll to position [44, 0]
click at [111, 229] on div "Photo" at bounding box center [105, 235] width 50 height 30
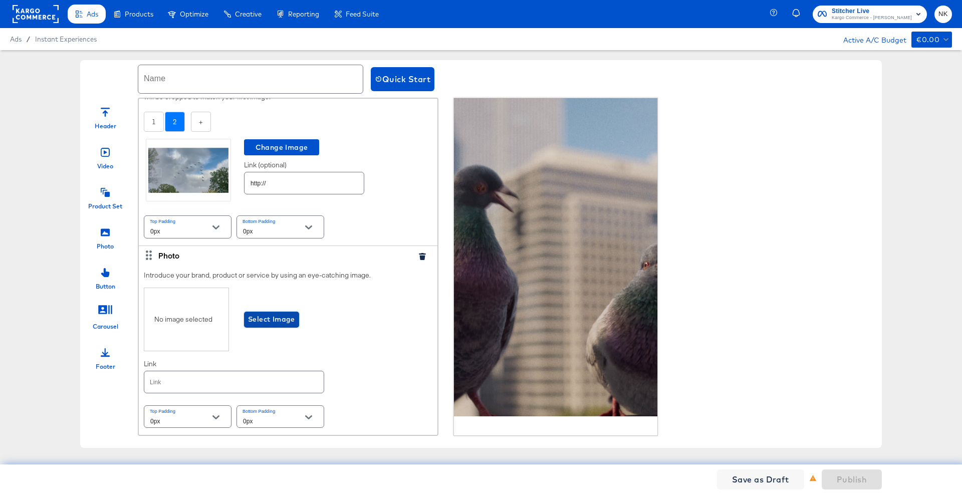
click at [286, 318] on span "Select Image" at bounding box center [271, 319] width 47 height 13
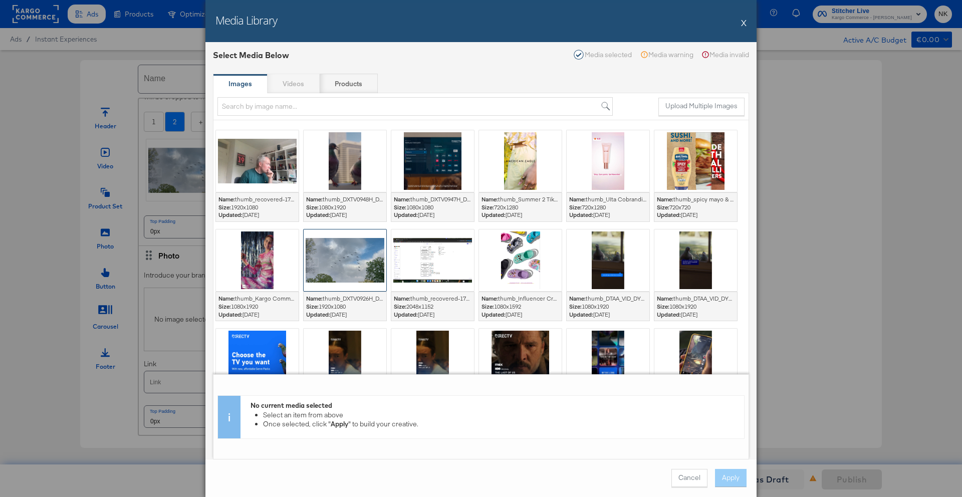
click at [352, 258] on div at bounding box center [345, 260] width 83 height 62
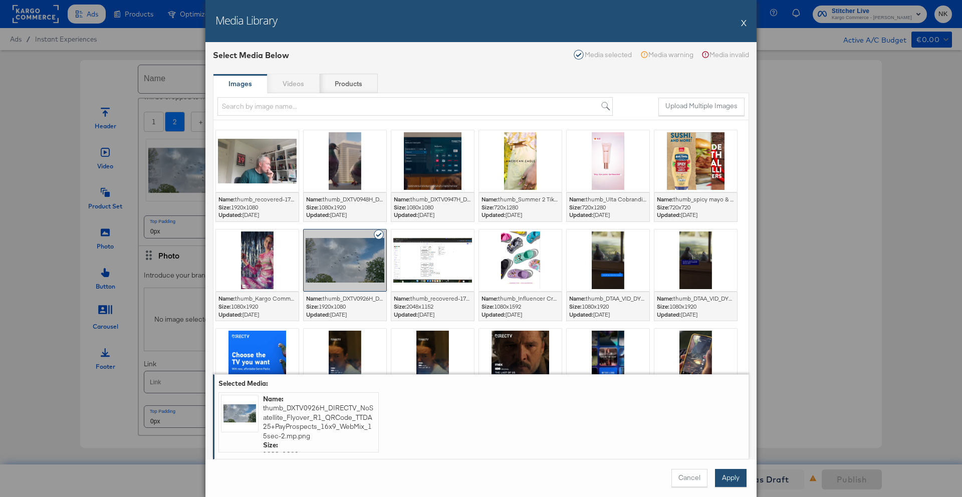
click at [738, 429] on button "Apply" at bounding box center [731, 478] width 32 height 18
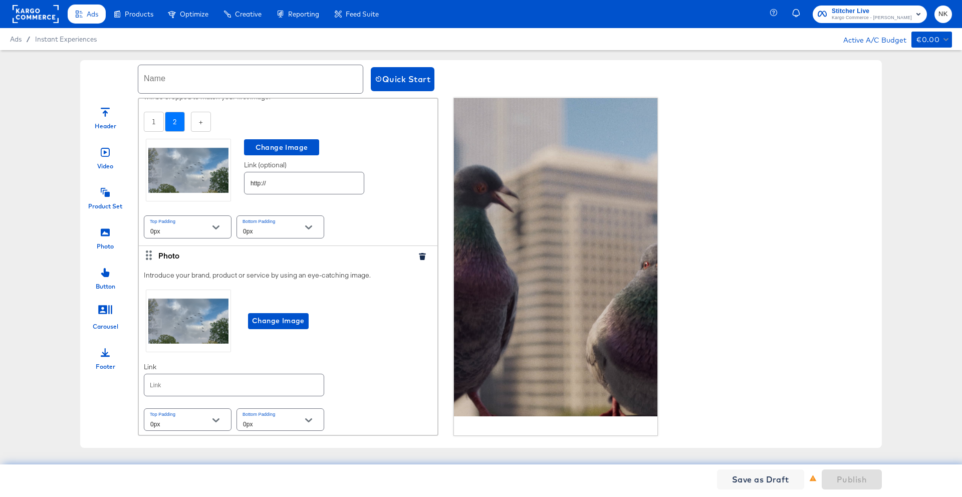
scroll to position [236, 0]
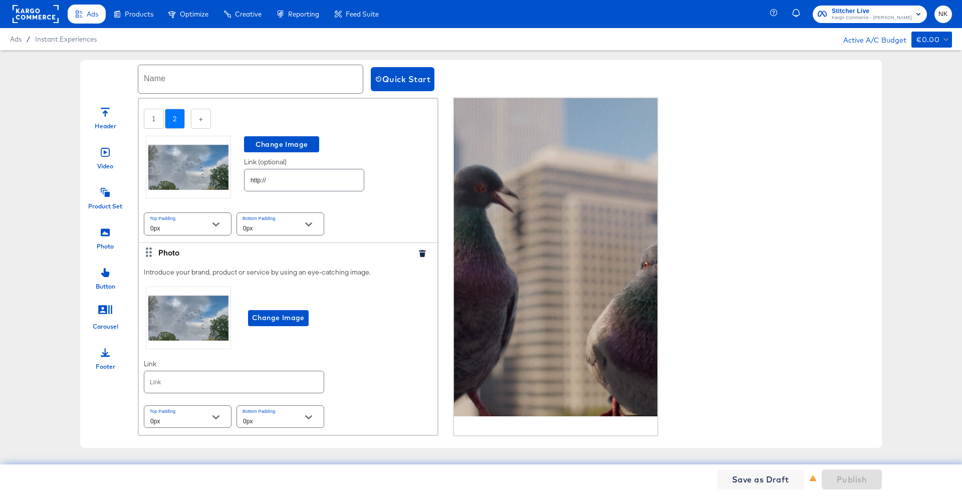
click at [106, 196] on icon at bounding box center [105, 192] width 9 height 9
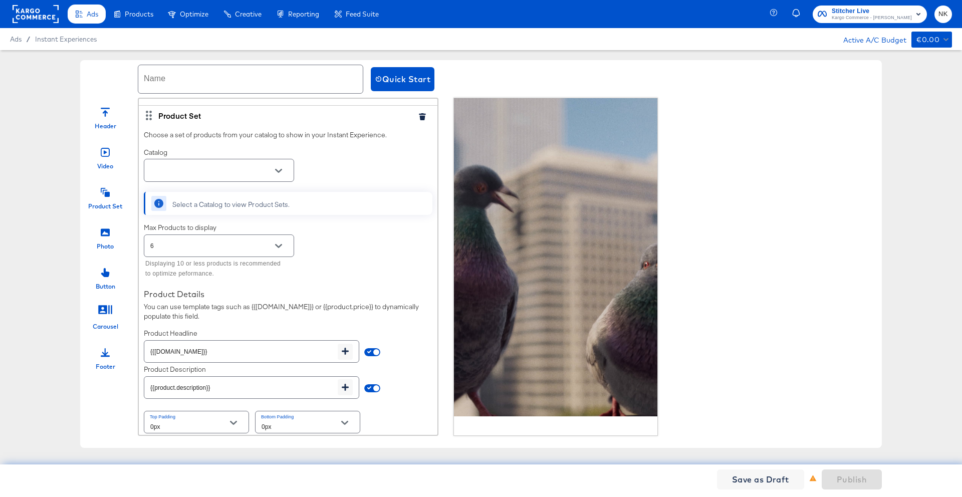
scroll to position [572, 0]
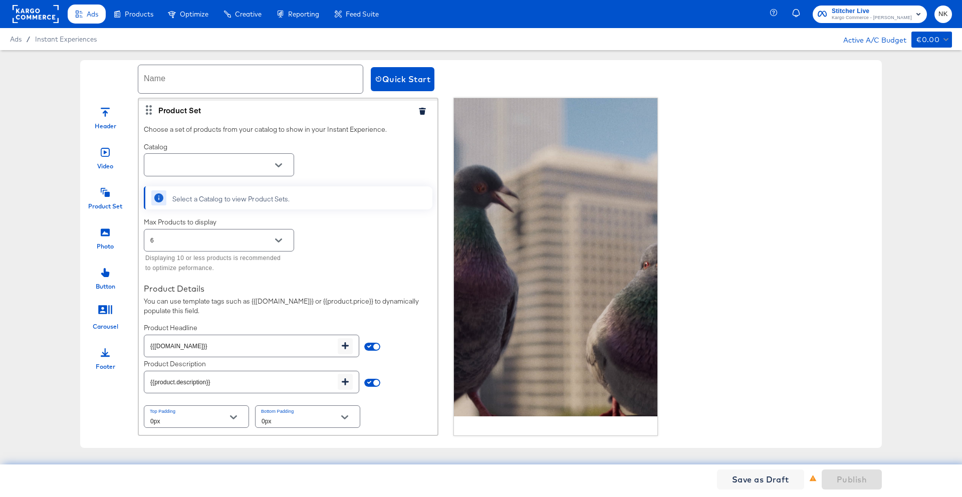
click at [273, 237] on button "Open" at bounding box center [278, 240] width 15 height 15
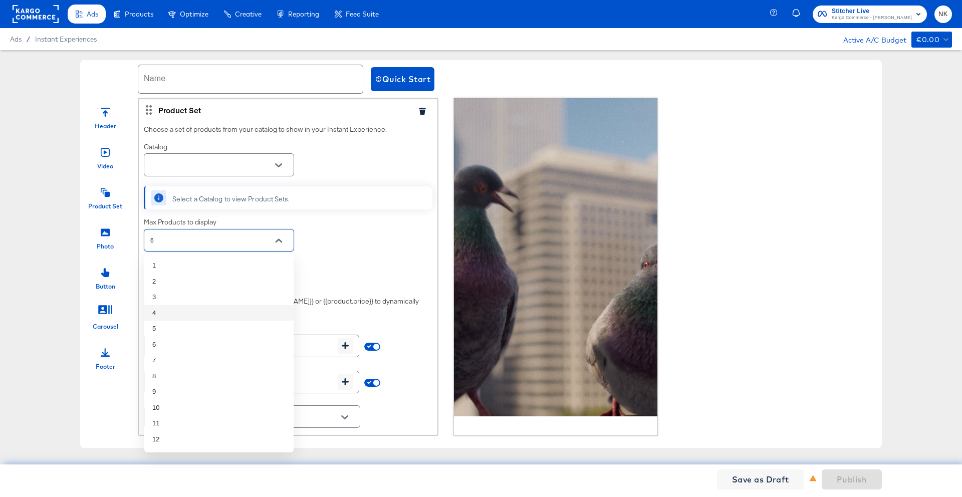
click at [235, 315] on li "4" at bounding box center [218, 313] width 149 height 16
type input "4"
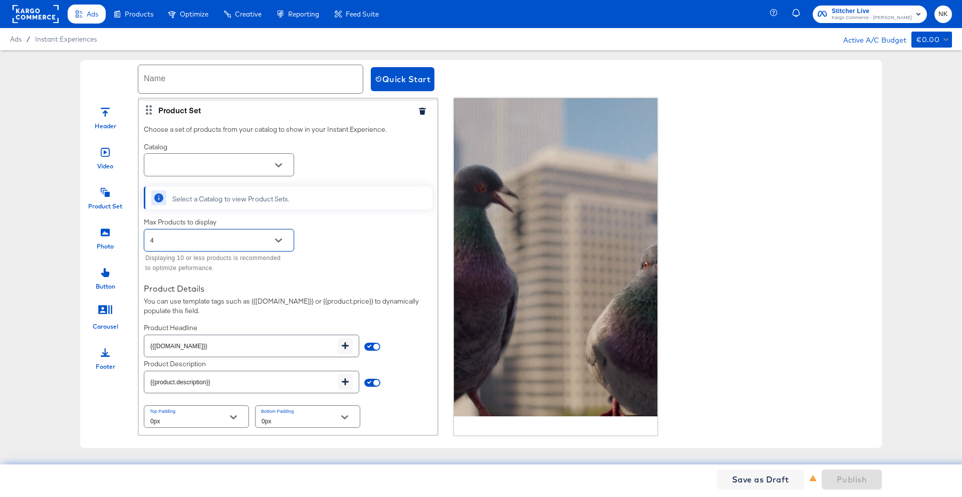
click at [276, 165] on icon "Open" at bounding box center [278, 165] width 7 height 4
click at [261, 183] on li "Boost Mobile Sample Feed" at bounding box center [218, 190] width 149 height 16
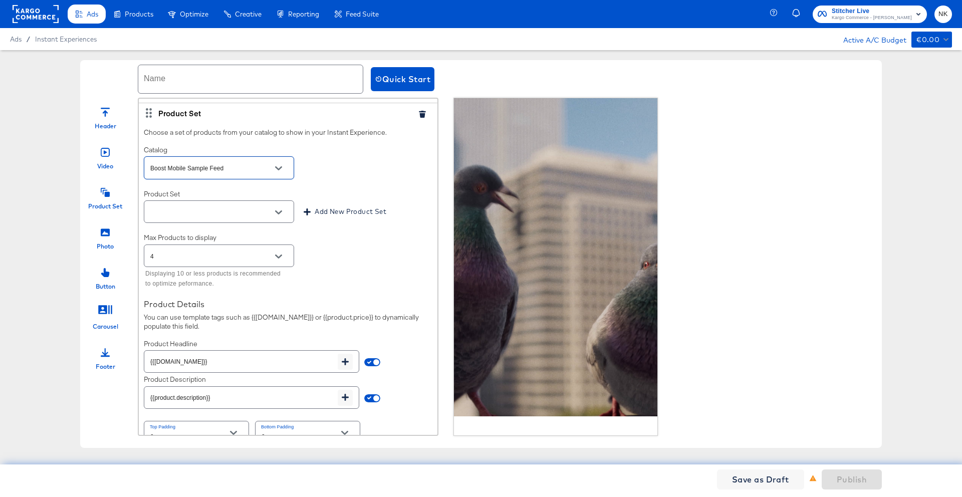
click at [282, 212] on icon "Open" at bounding box center [278, 212] width 7 height 7
type input "Boost Mobile Sample Feed"
click at [255, 237] on li "All Products" at bounding box center [218, 237] width 149 height 16
type input "All Products"
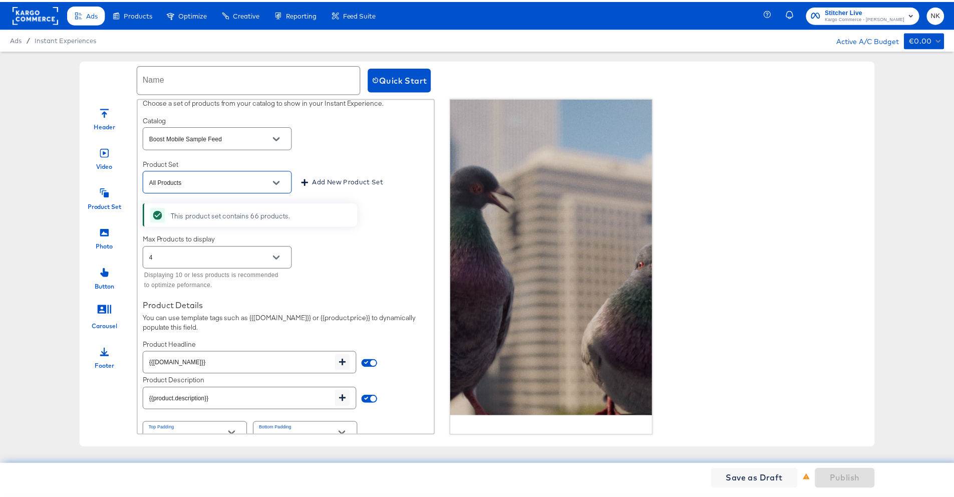
scroll to position [616, 0]
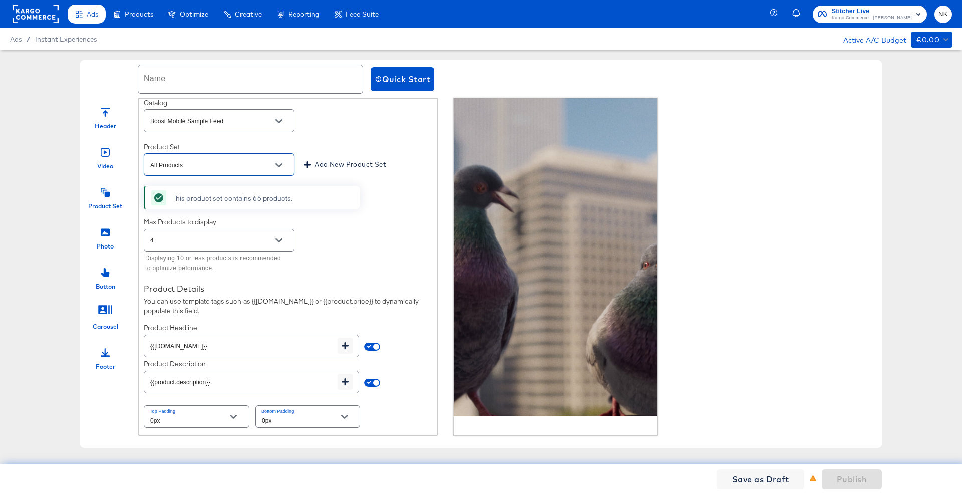
click at [303, 86] on input "text" at bounding box center [250, 79] width 224 height 28
type input "NK_Sample2"
click at [757, 429] on span "Publish" at bounding box center [852, 479] width 30 height 14
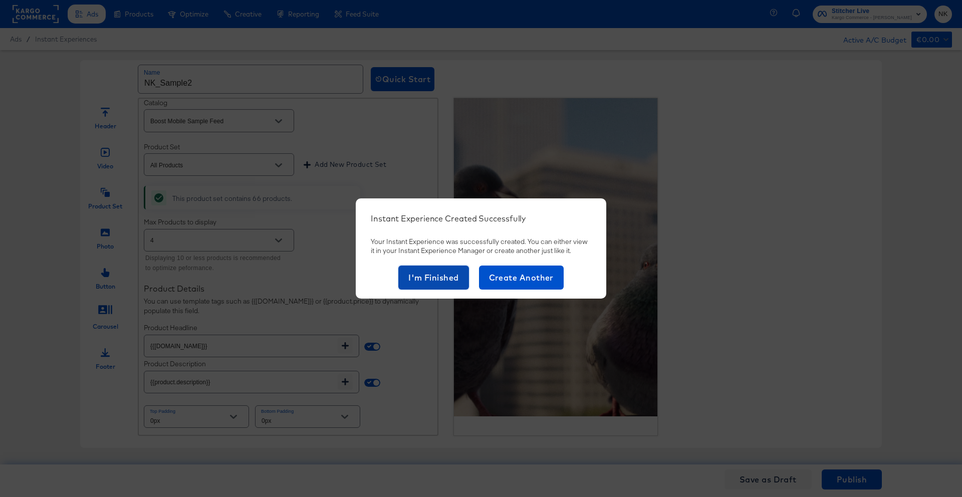
click at [426, 282] on span "I'm Finished" at bounding box center [433, 277] width 51 height 14
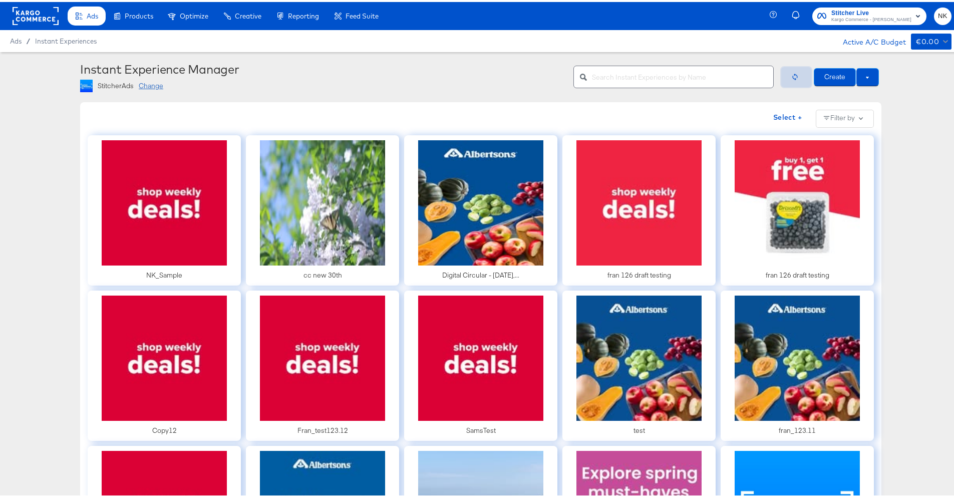
click at [757, 74] on button "button" at bounding box center [796, 75] width 30 height 20
click at [155, 84] on div "Change" at bounding box center [151, 84] width 25 height 10
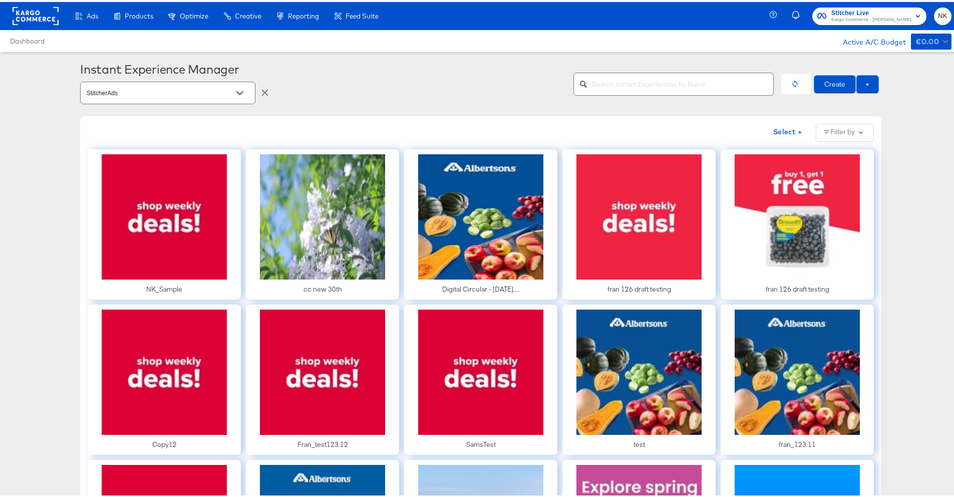
click at [162, 87] on input "StitcherAds" at bounding box center [160, 92] width 151 height 12
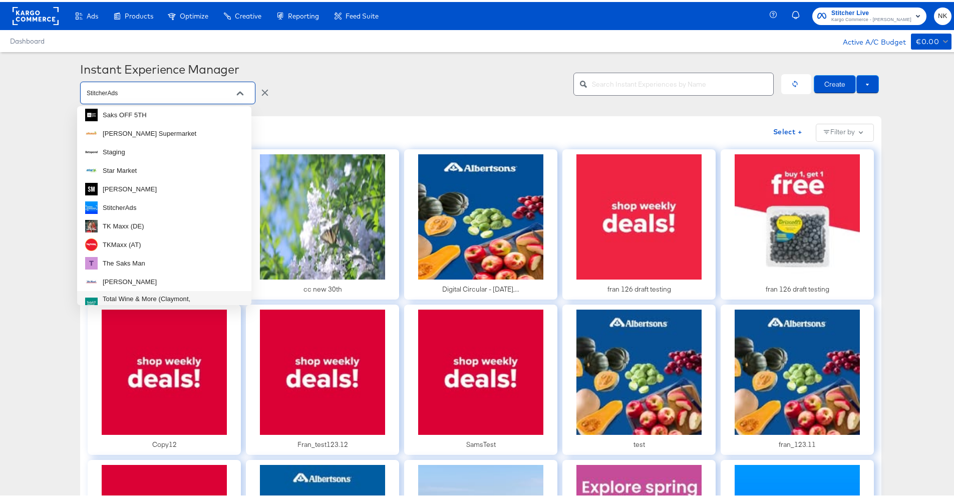
scroll to position [480, 0]
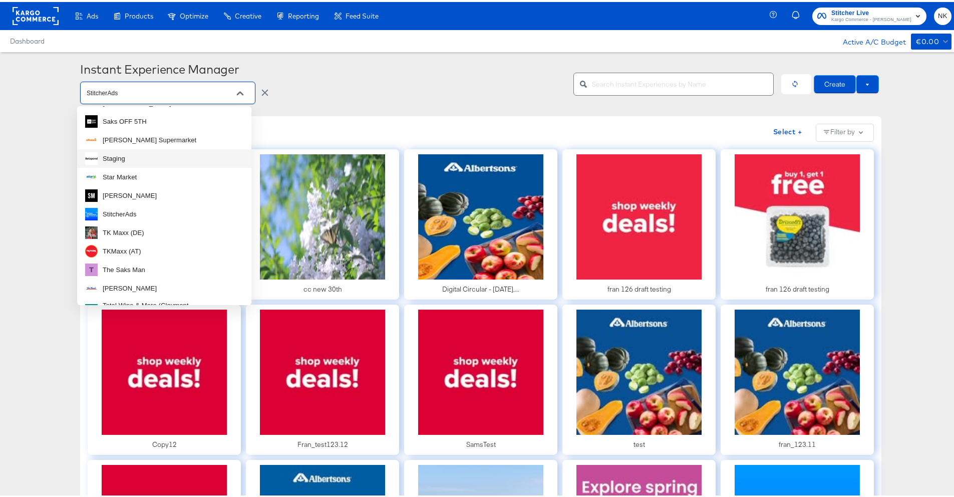
click at [168, 157] on li "Staging" at bounding box center [164, 156] width 174 height 19
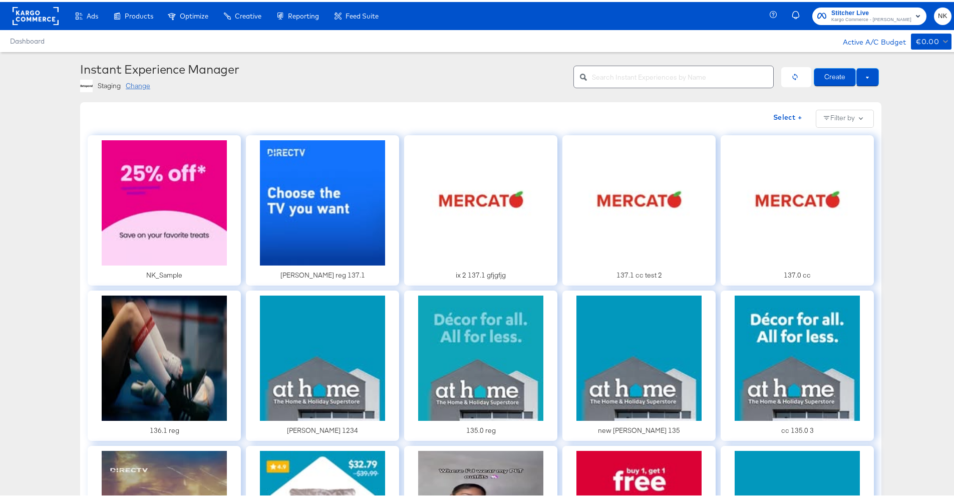
click at [144, 84] on div "Change" at bounding box center [138, 84] width 25 height 10
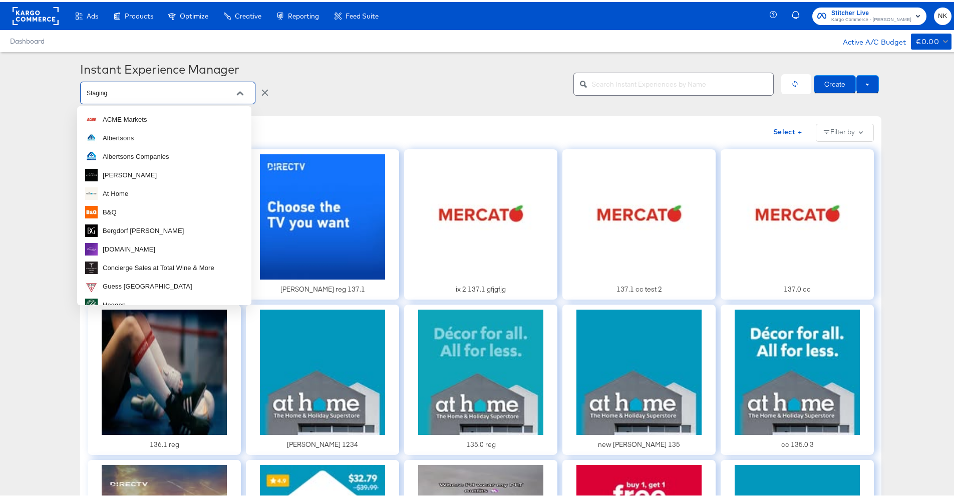
click at [213, 93] on input "Staging" at bounding box center [160, 92] width 151 height 12
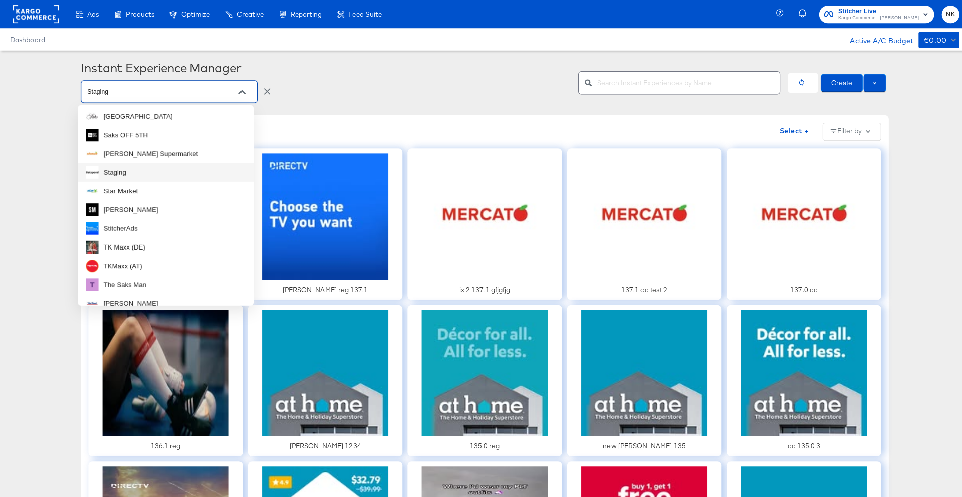
scroll to position [459, 0]
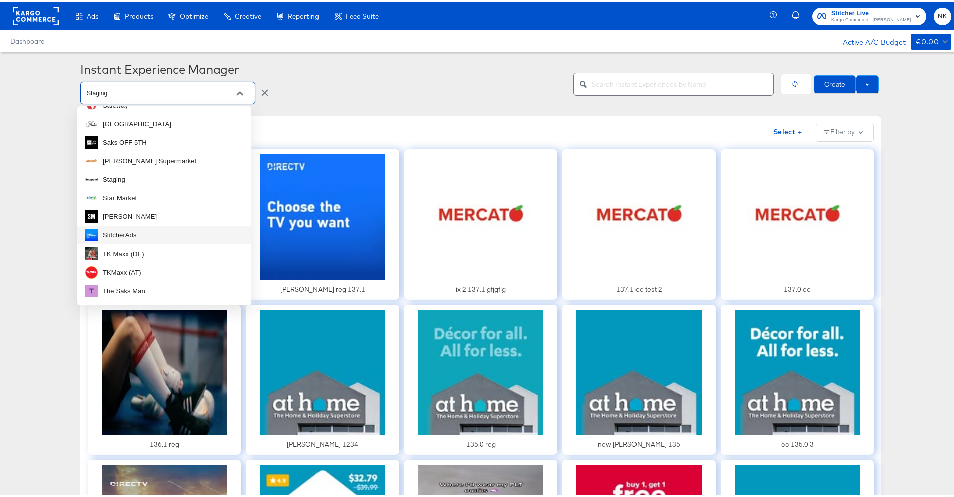
click at [138, 231] on li "StitcherAds" at bounding box center [164, 233] width 174 height 19
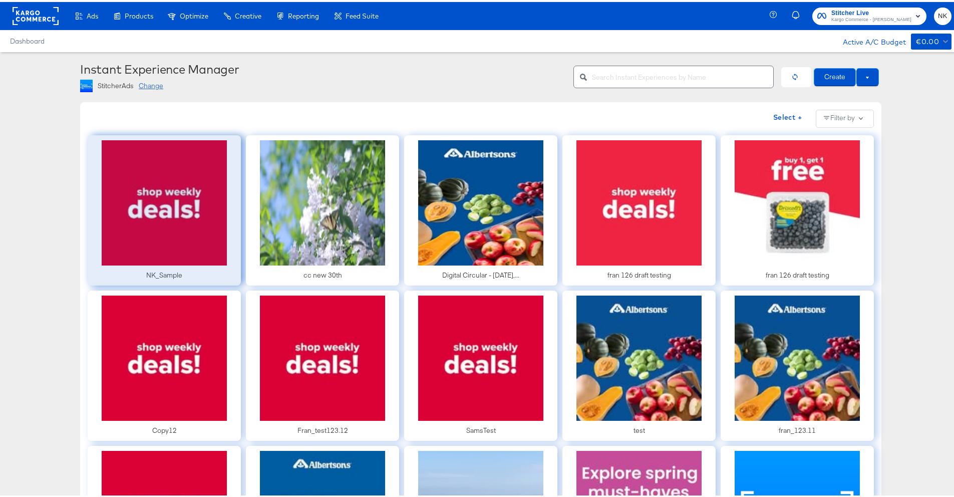
click at [138, 237] on div at bounding box center [164, 208] width 153 height 150
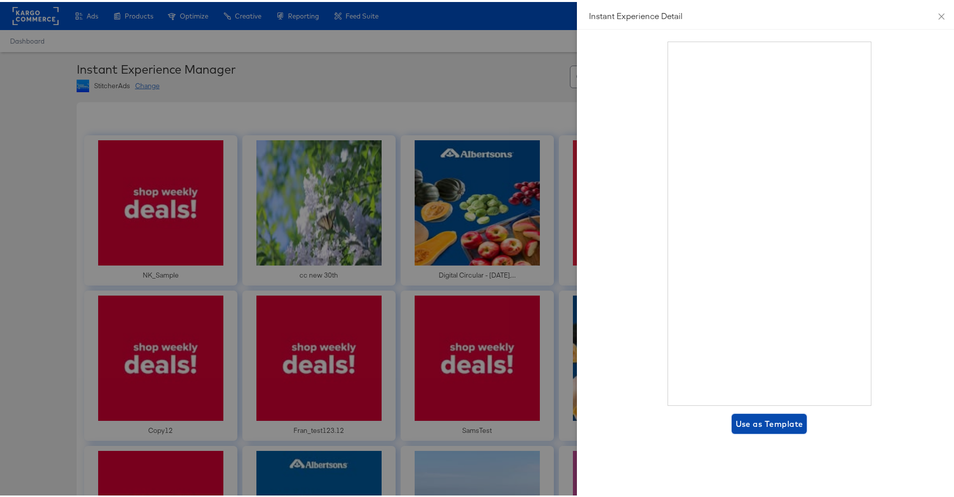
click at [752, 420] on span "Use as Template" at bounding box center [770, 422] width 68 height 14
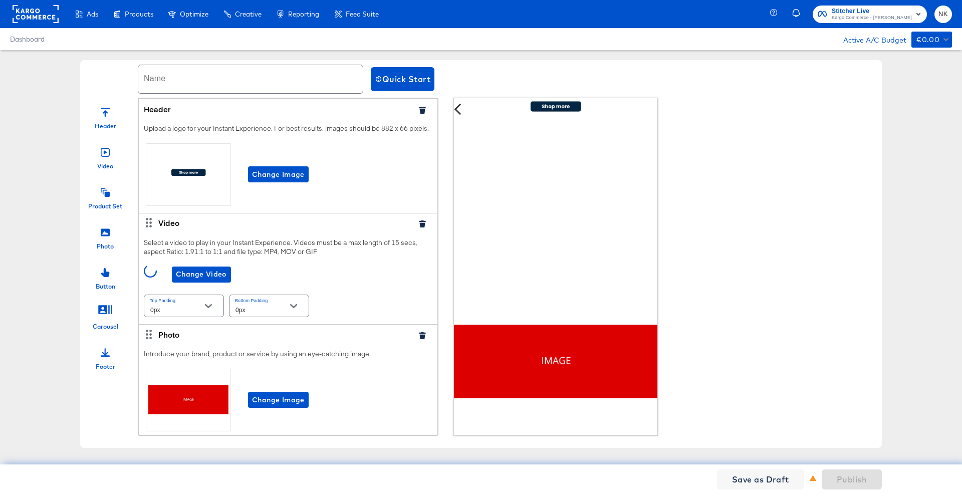
click at [213, 83] on input "text" at bounding box center [250, 79] width 224 height 28
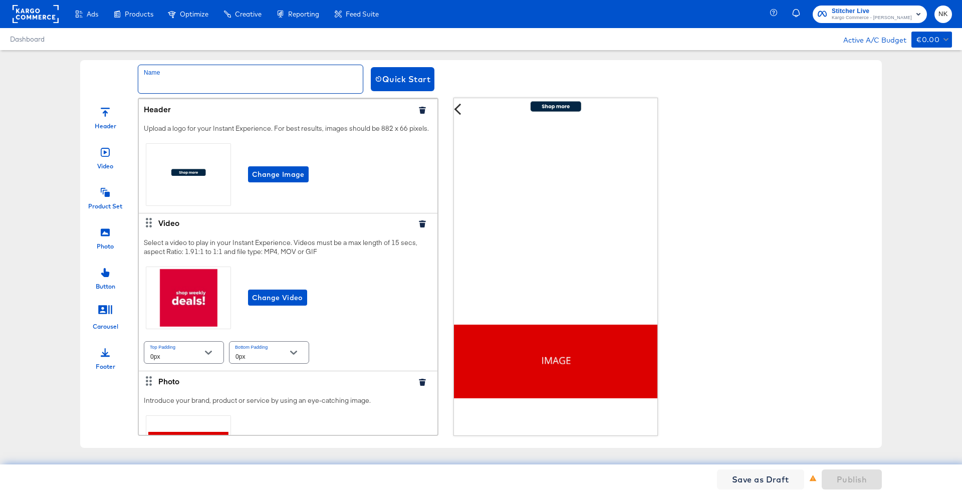
type input "N"
type input "SampleNamit"
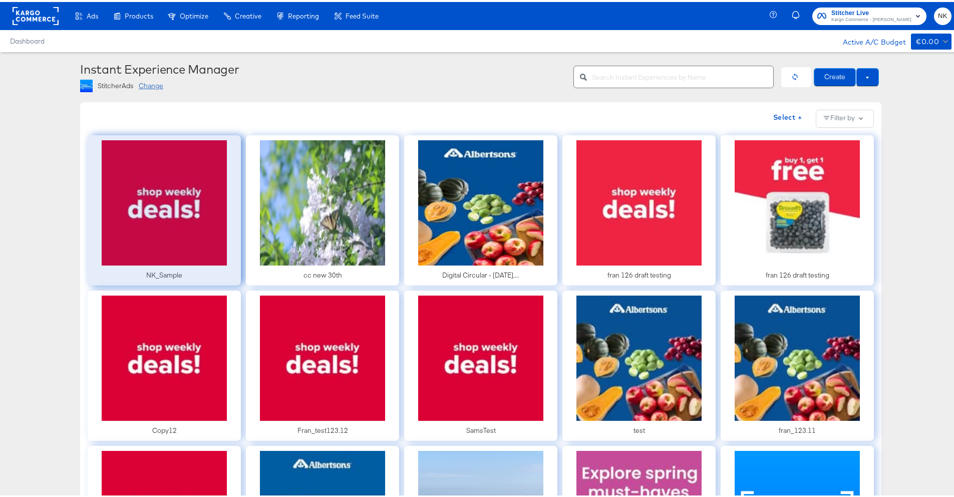
click at [163, 211] on div at bounding box center [164, 208] width 153 height 150
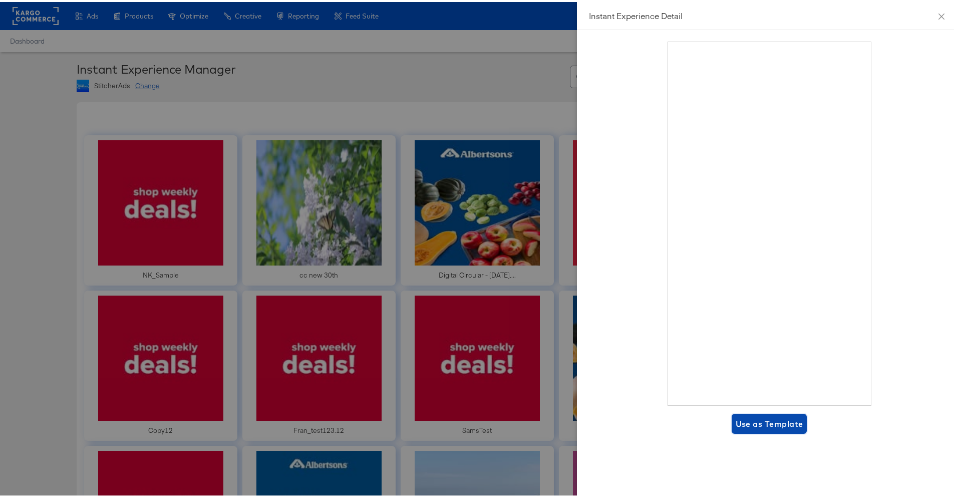
click at [769, 422] on span "Use as Template" at bounding box center [770, 422] width 68 height 14
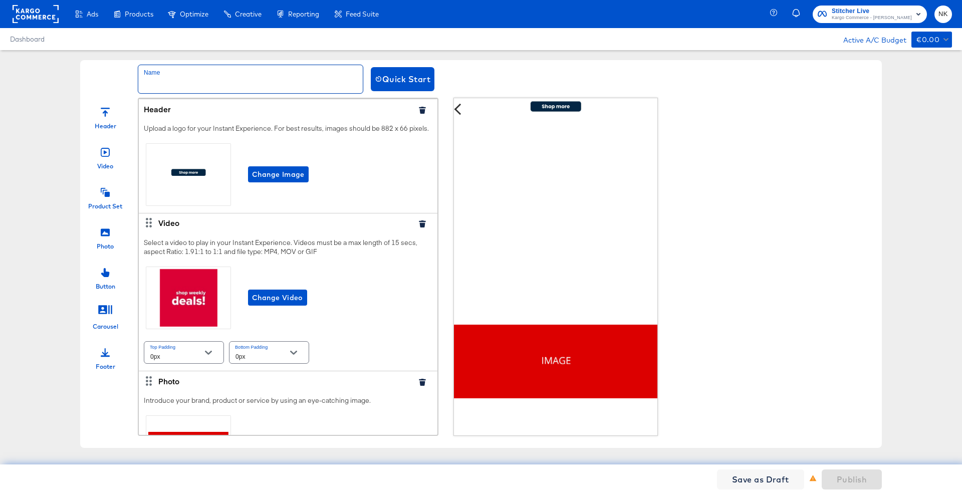
click at [257, 71] on input "text" at bounding box center [250, 79] width 224 height 28
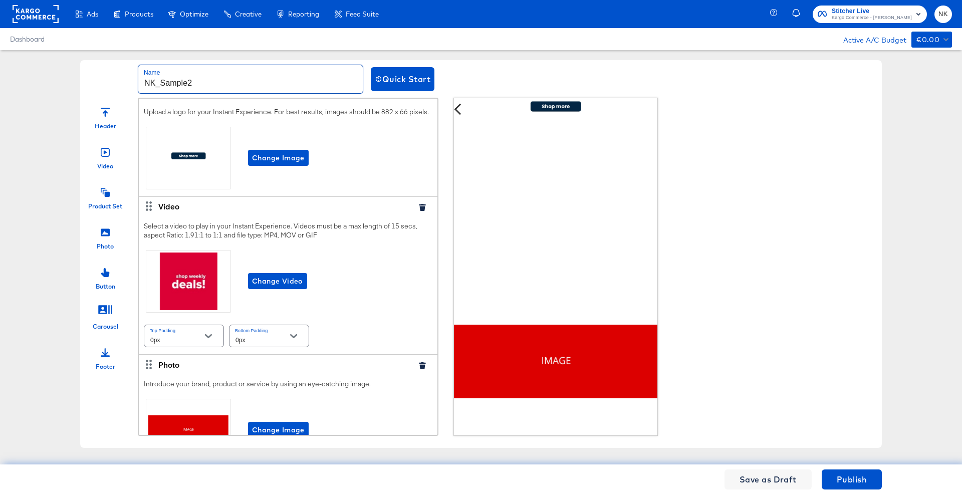
scroll to position [10, 0]
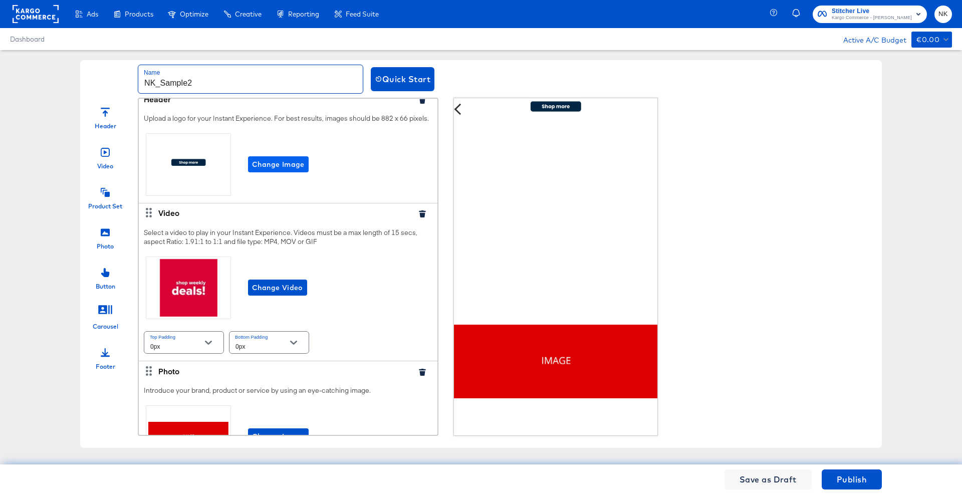
type input "NK_Sample2"
click at [284, 171] on span "Change Image" at bounding box center [278, 164] width 53 height 13
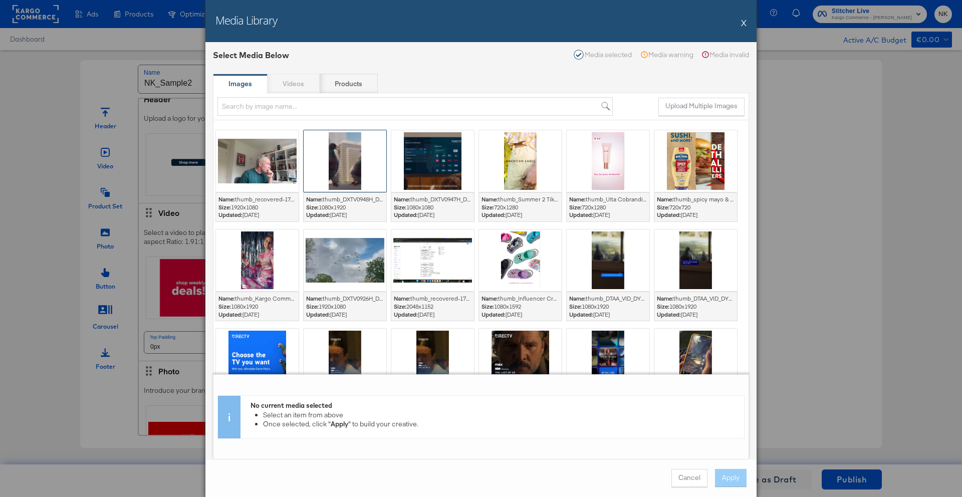
click at [360, 171] on div at bounding box center [345, 161] width 83 height 62
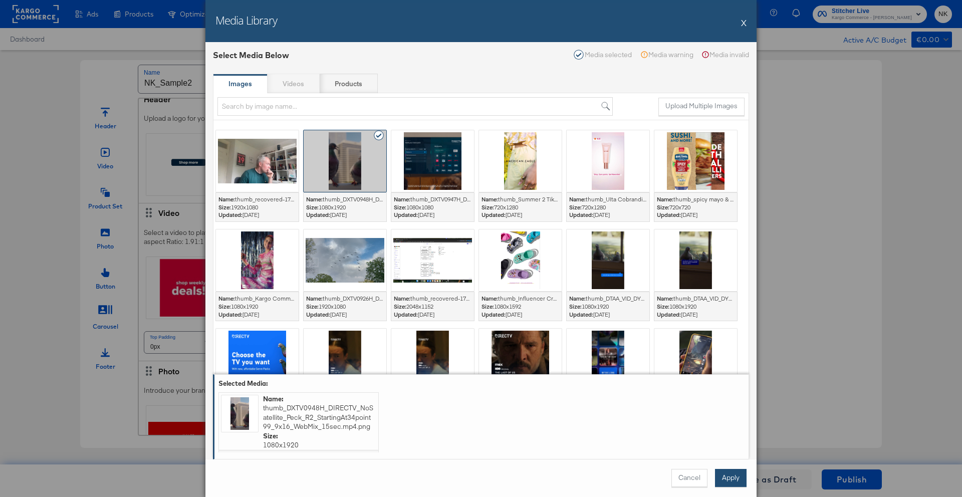
click at [725, 483] on button "Apply" at bounding box center [731, 478] width 32 height 18
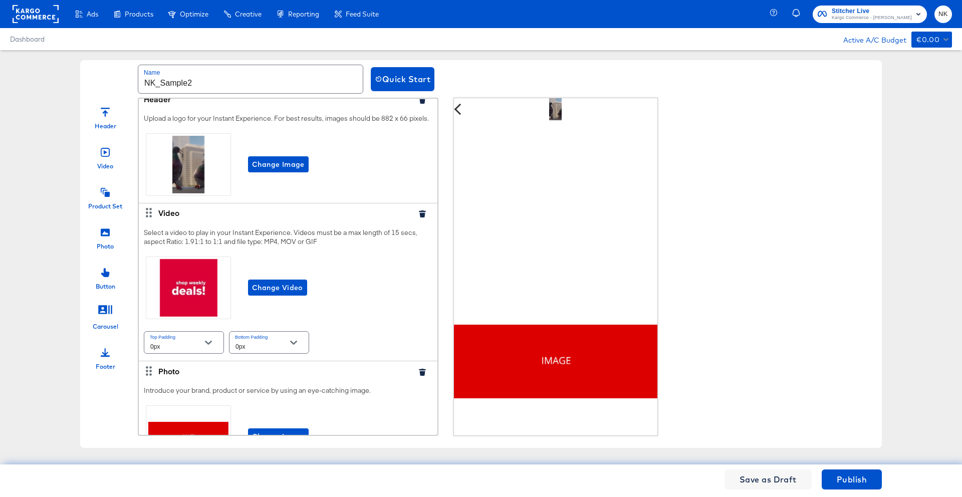
scroll to position [0, 0]
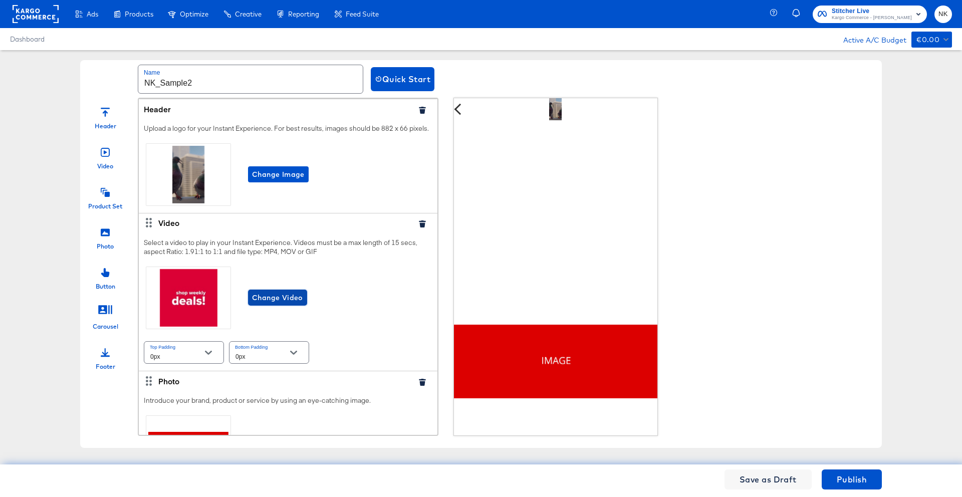
click at [300, 303] on span "Change Video" at bounding box center [277, 298] width 51 height 13
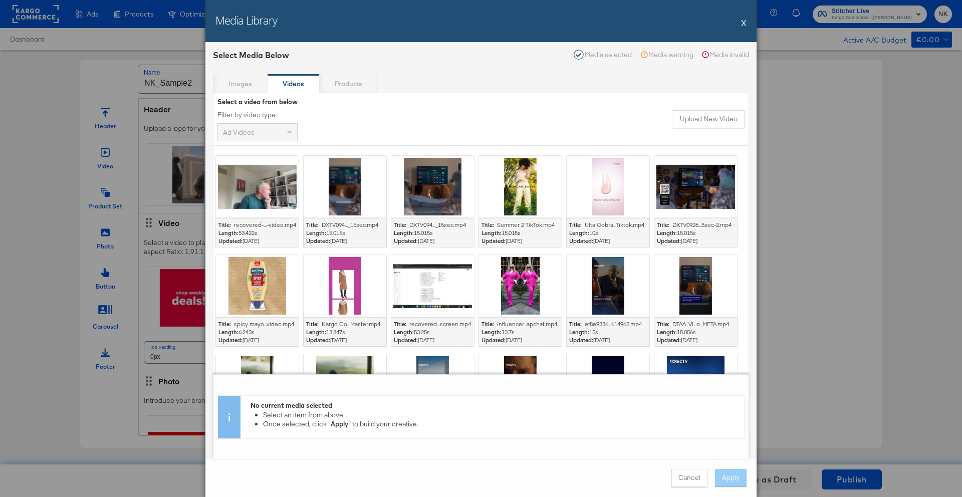
scroll to position [239, 0]
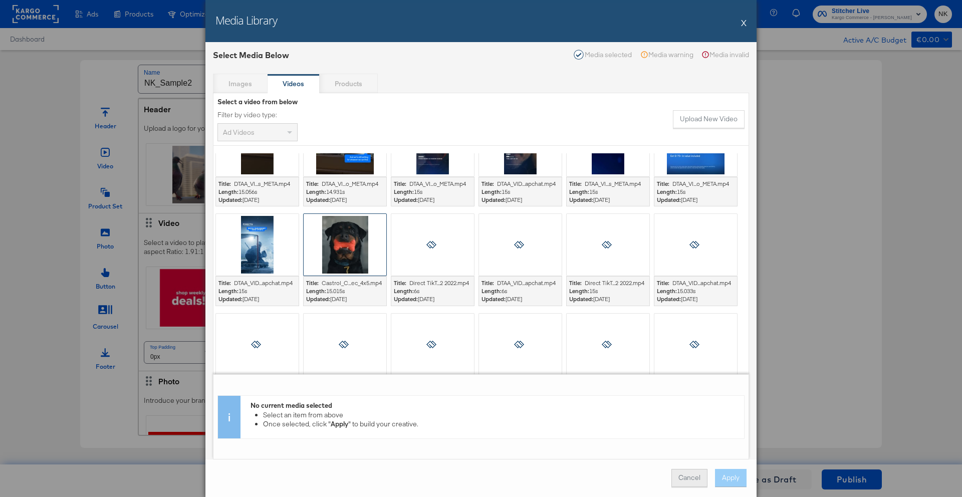
click at [695, 474] on button "Cancel" at bounding box center [689, 478] width 36 height 18
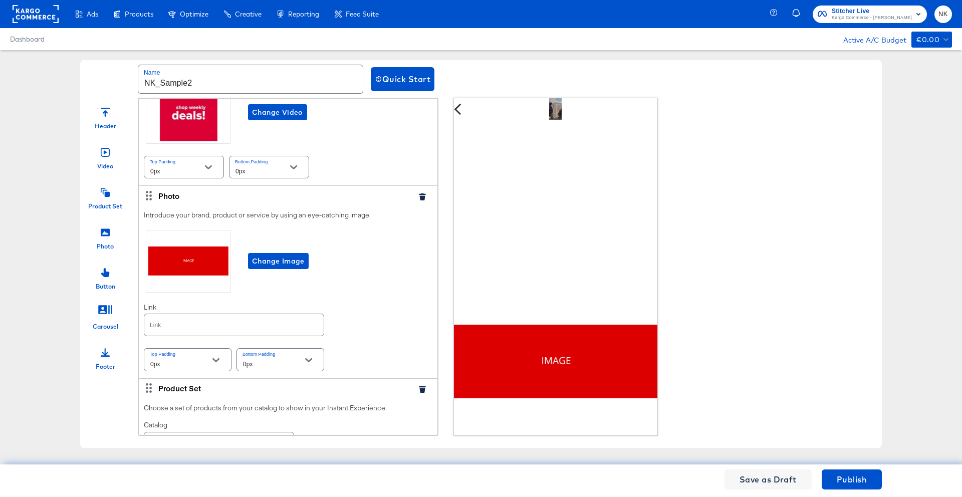
scroll to position [179, 0]
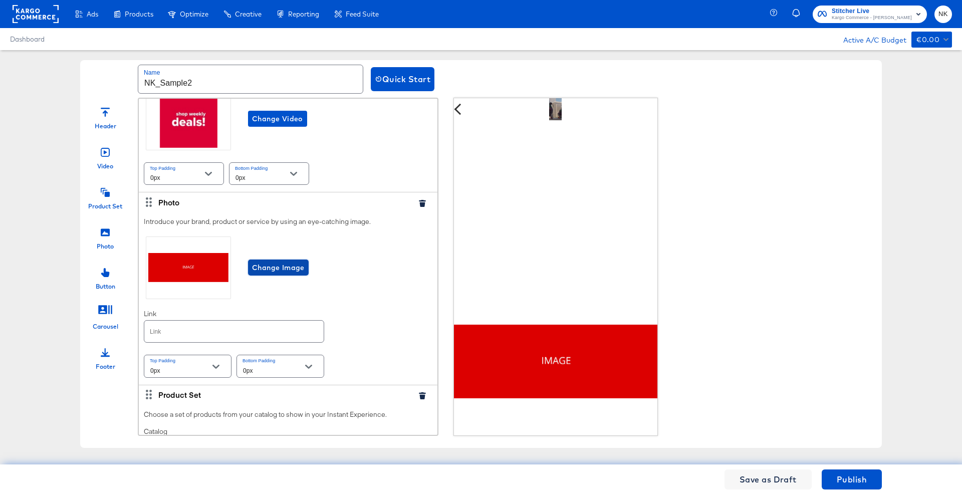
click at [296, 272] on span "Change Image" at bounding box center [278, 267] width 53 height 13
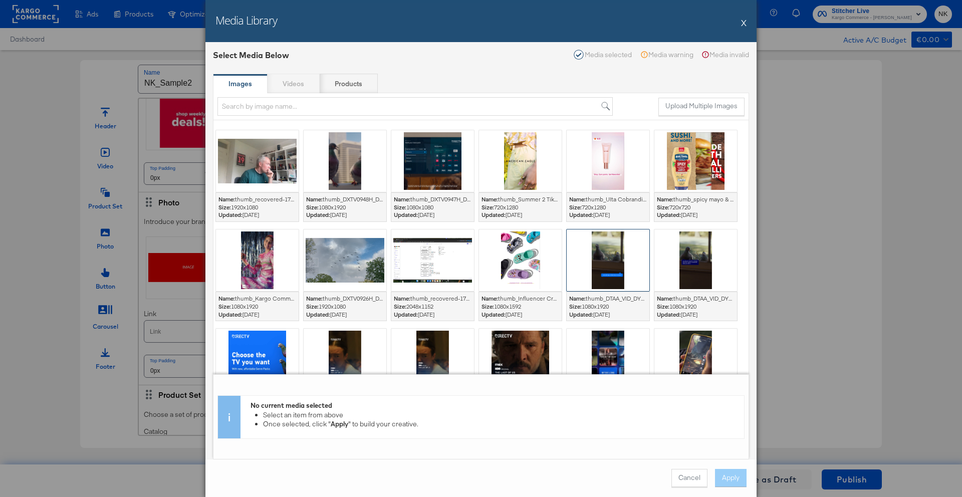
click at [631, 270] on div at bounding box center [608, 260] width 83 height 62
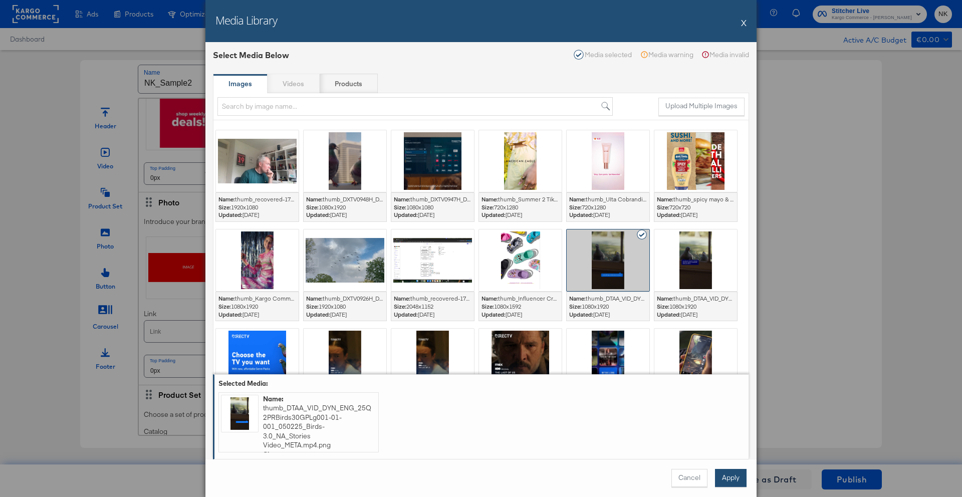
click at [724, 479] on button "Apply" at bounding box center [731, 478] width 32 height 18
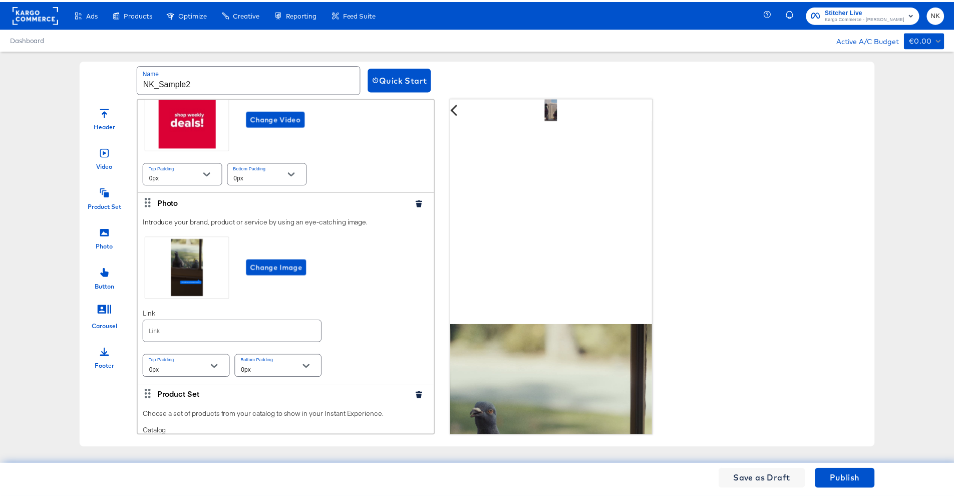
scroll to position [0, 0]
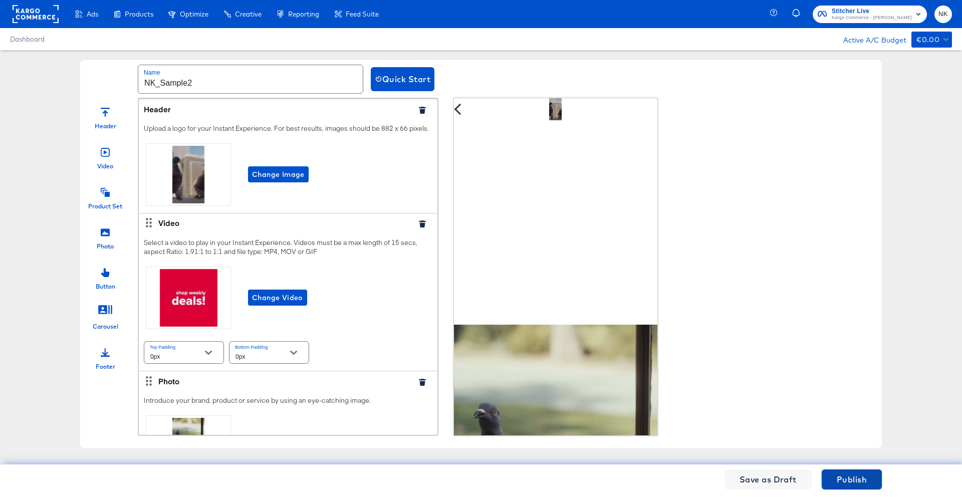
click at [835, 477] on button "Publish" at bounding box center [851, 479] width 60 height 20
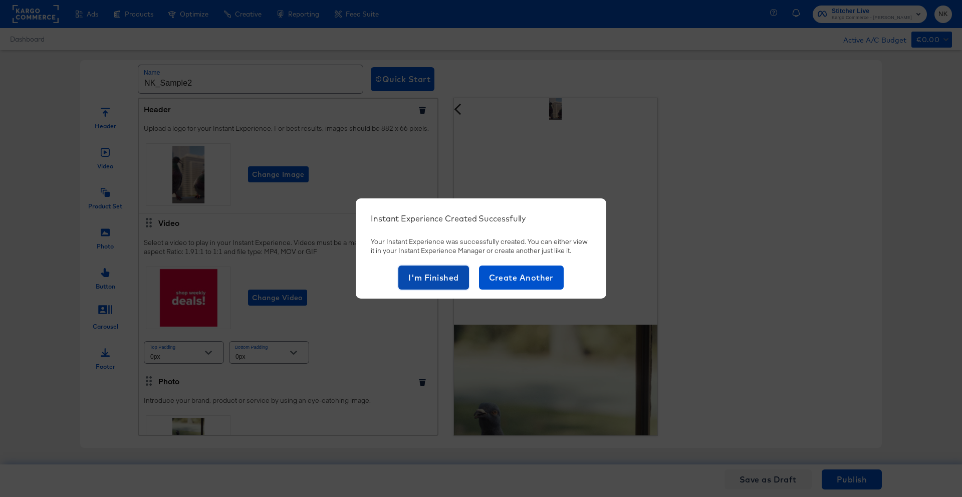
click at [443, 287] on button "I'm Finished" at bounding box center [433, 277] width 71 height 24
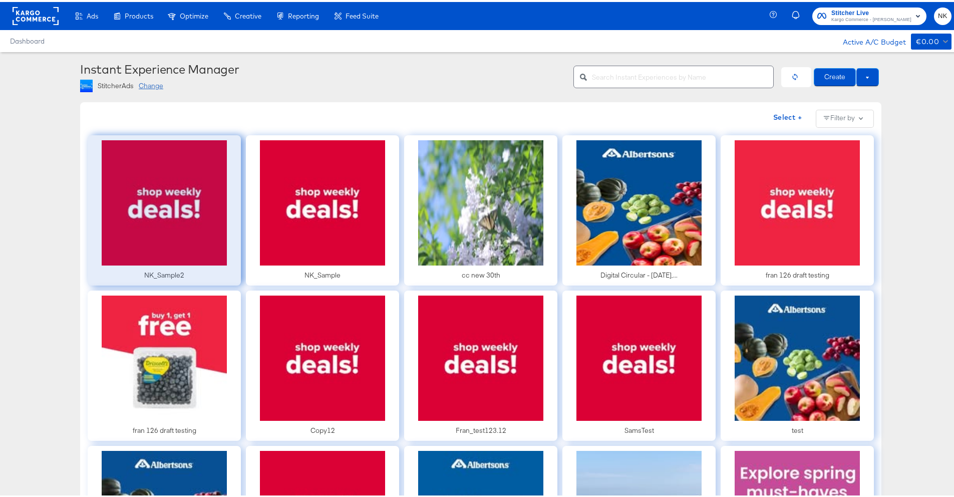
click at [204, 231] on div at bounding box center [164, 208] width 153 height 150
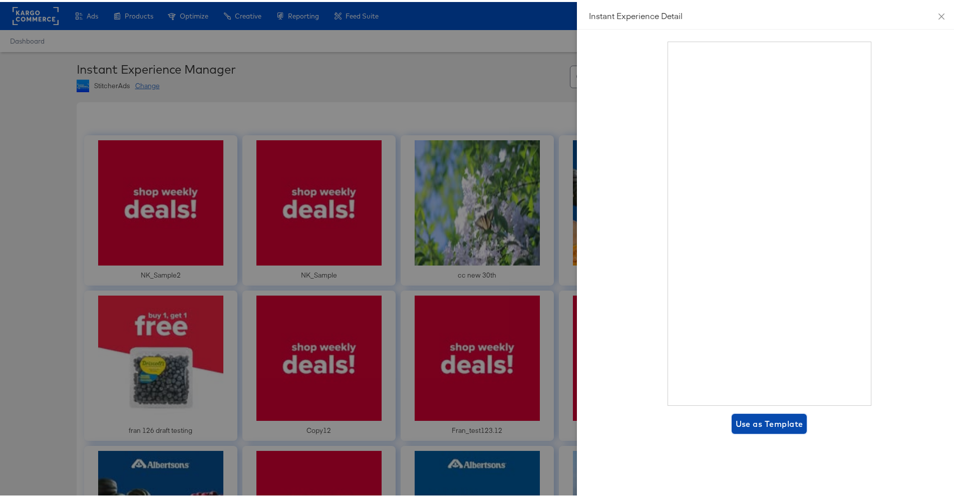
click at [781, 416] on span "Use as Template" at bounding box center [770, 422] width 68 height 14
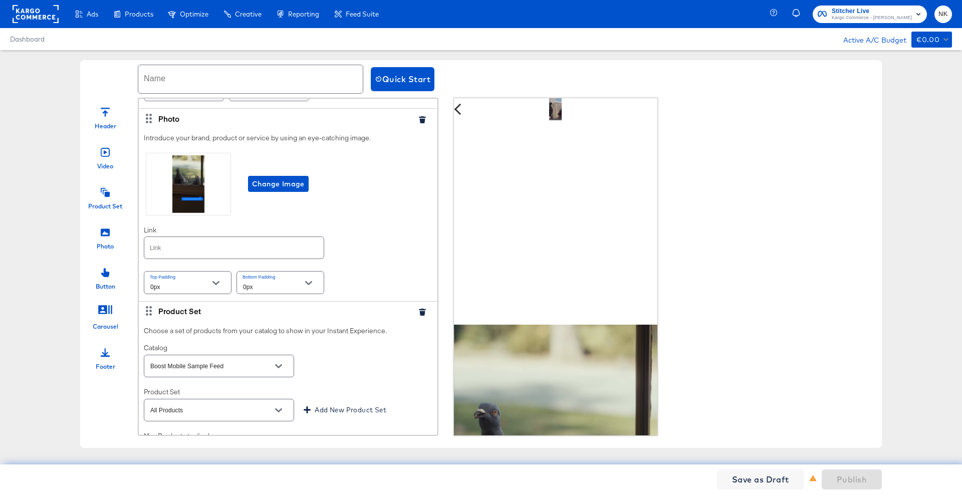
scroll to position [485, 0]
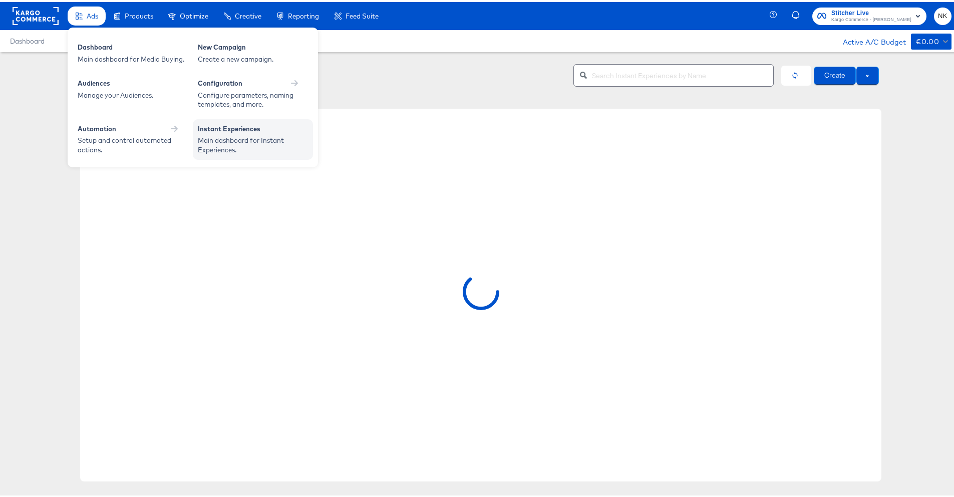
click at [219, 142] on div "Main dashboard for Instant Experiences." at bounding box center [253, 143] width 110 height 19
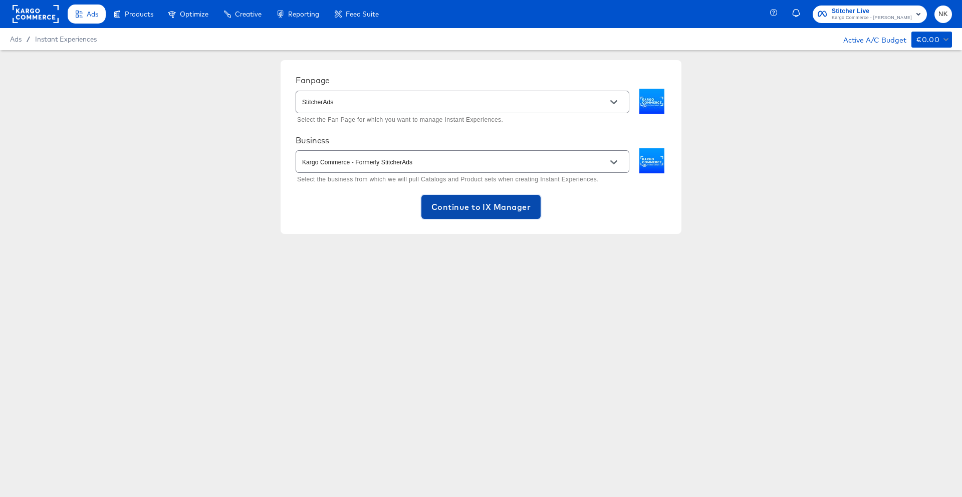
click at [508, 210] on span "Continue to IX Manager" at bounding box center [480, 207] width 99 height 14
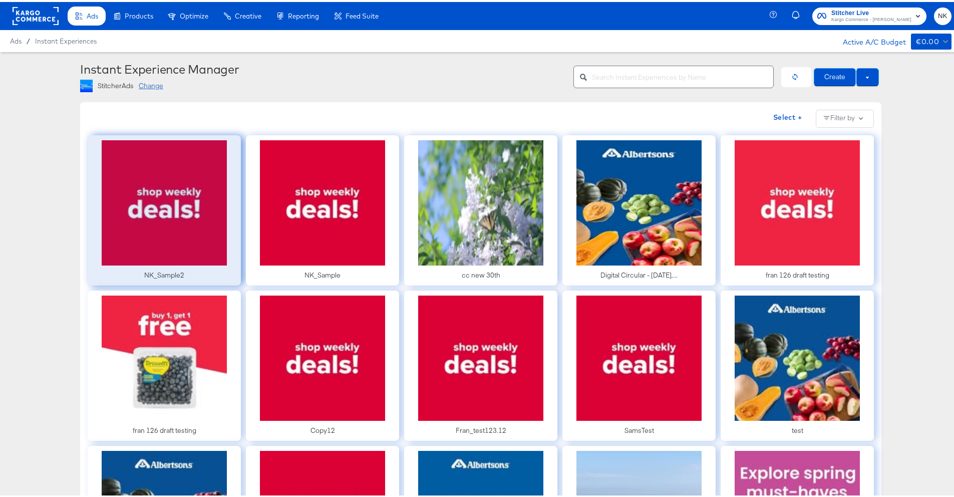
click at [183, 219] on div at bounding box center [164, 208] width 153 height 150
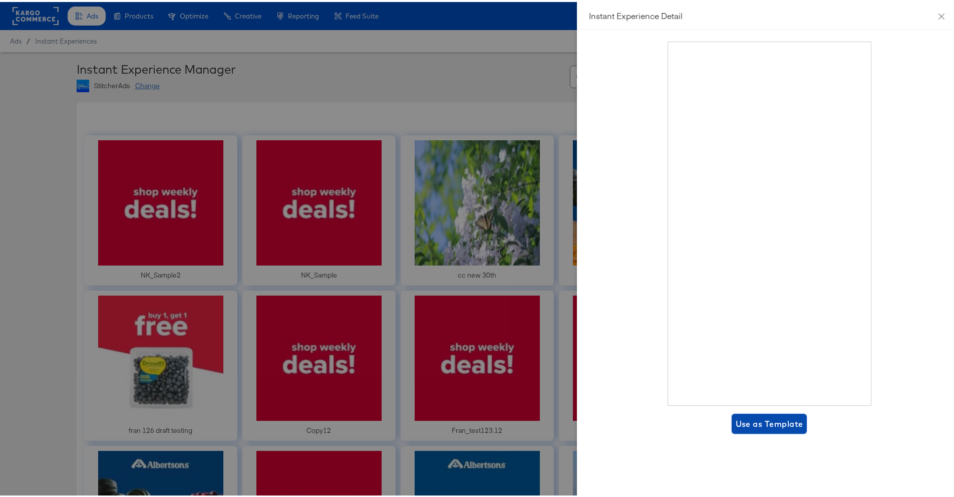
click at [766, 418] on span "Use as Template" at bounding box center [770, 422] width 68 height 14
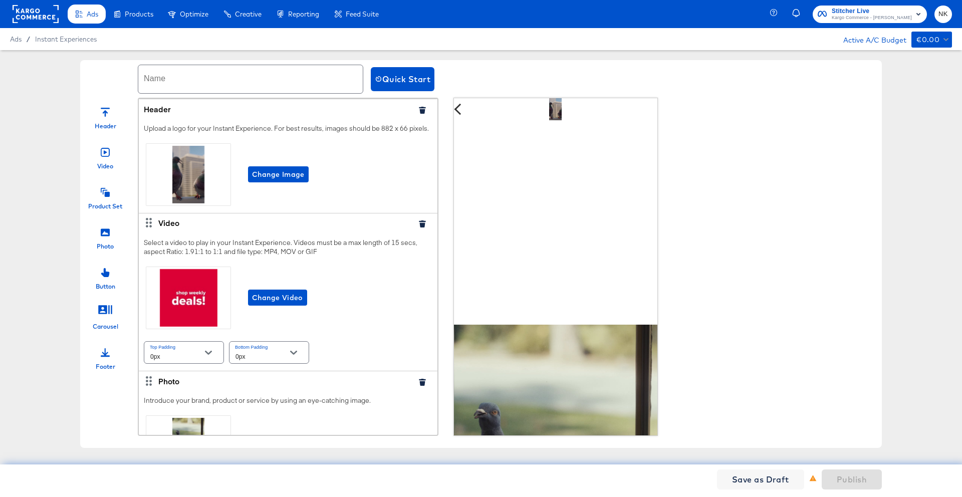
click at [419, 108] on icon "button" at bounding box center [422, 110] width 7 height 7
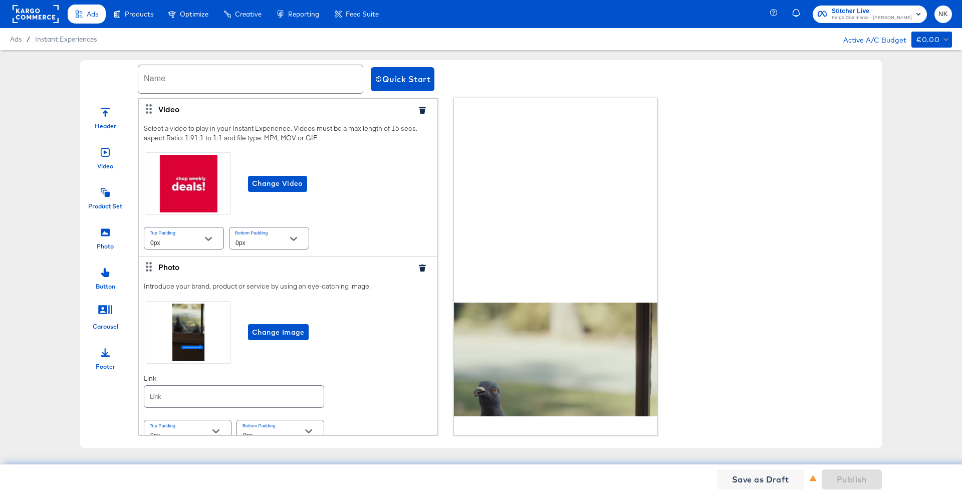
click at [419, 108] on icon "button" at bounding box center [422, 110] width 7 height 7
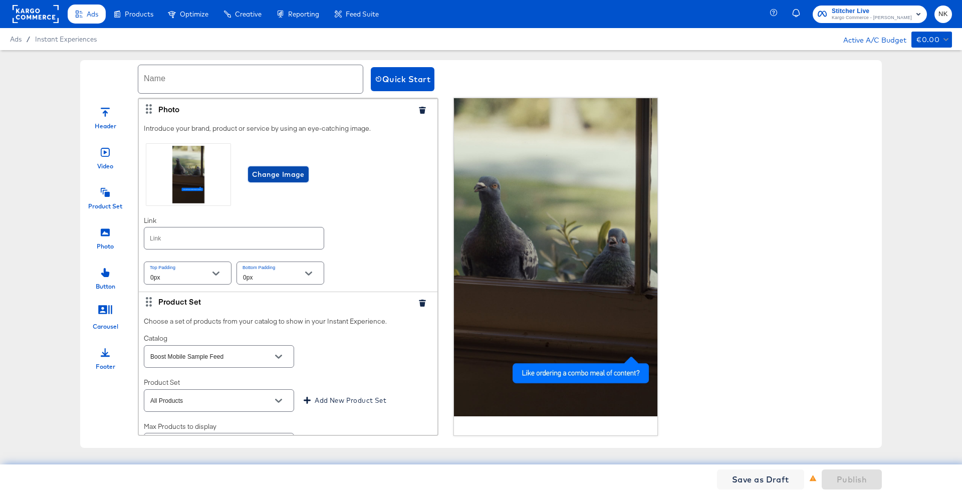
click at [302, 180] on span "Change Image" at bounding box center [278, 174] width 53 height 13
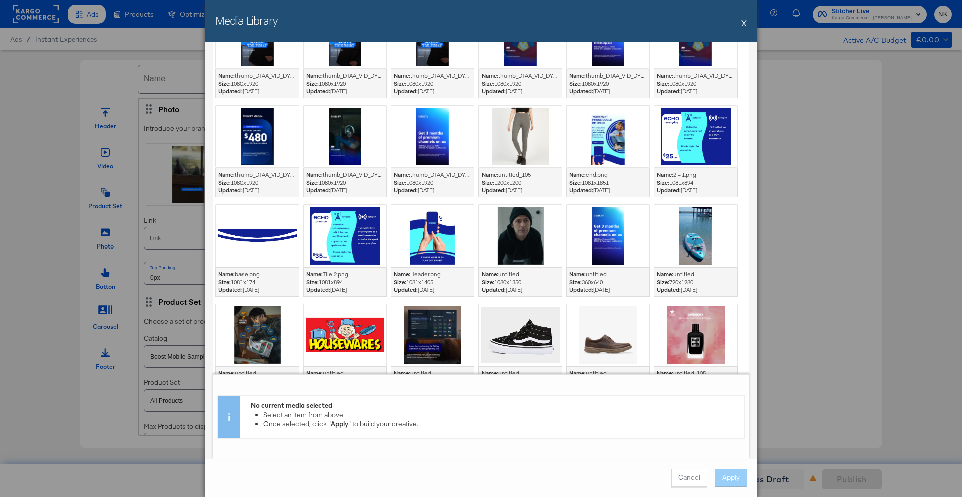
scroll to position [709, 0]
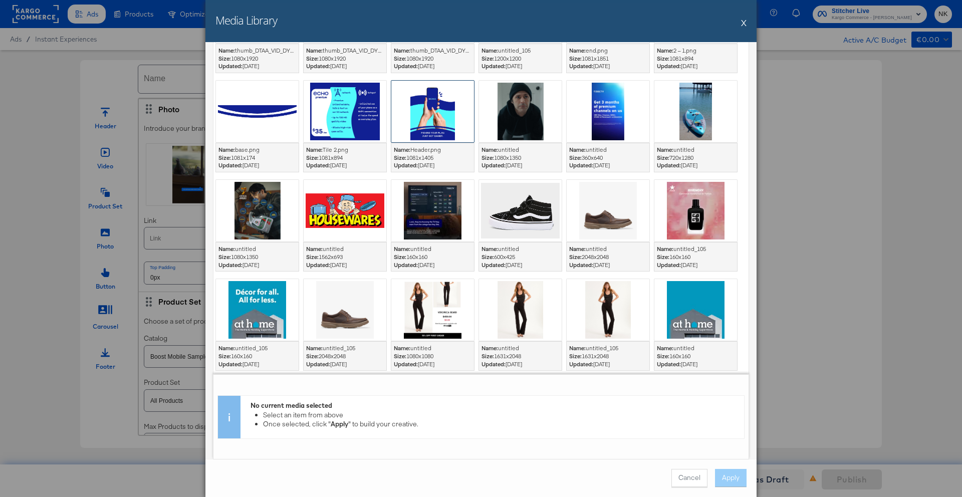
click at [444, 127] on div at bounding box center [432, 112] width 83 height 62
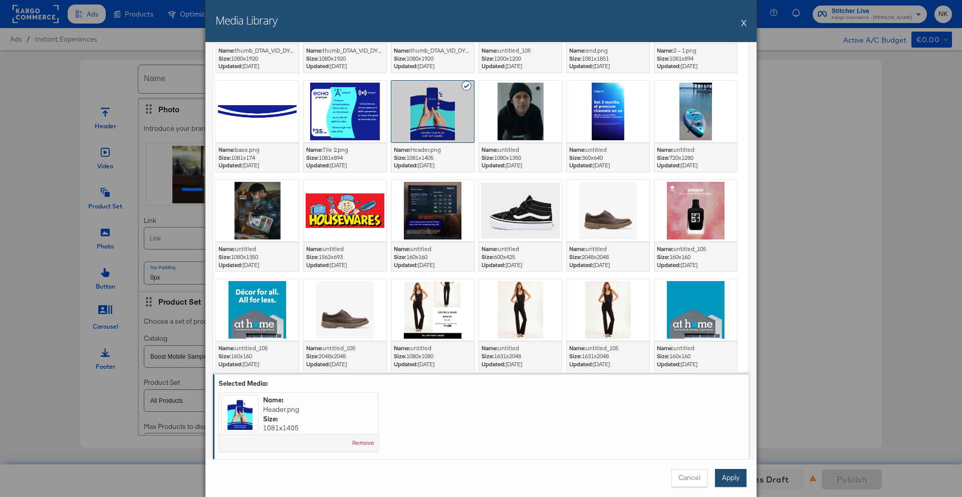
click at [721, 473] on button "Apply" at bounding box center [731, 478] width 32 height 18
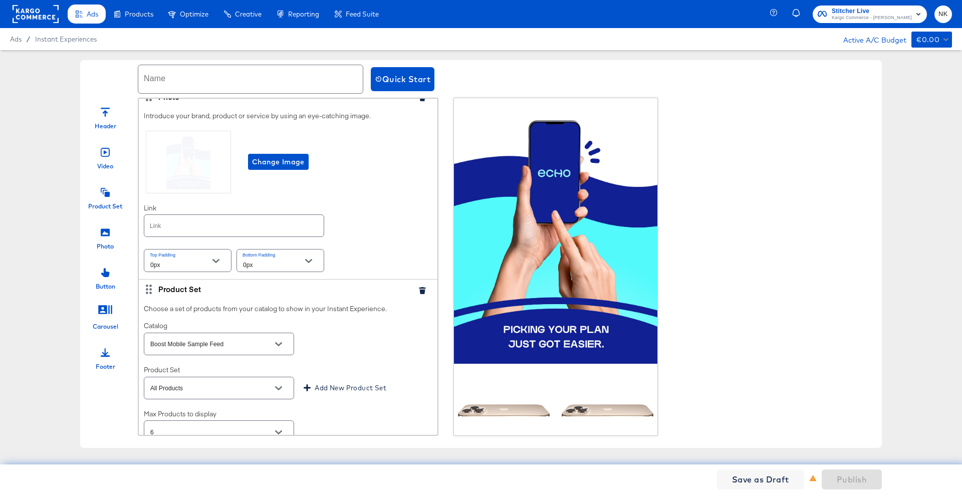
scroll to position [26, 0]
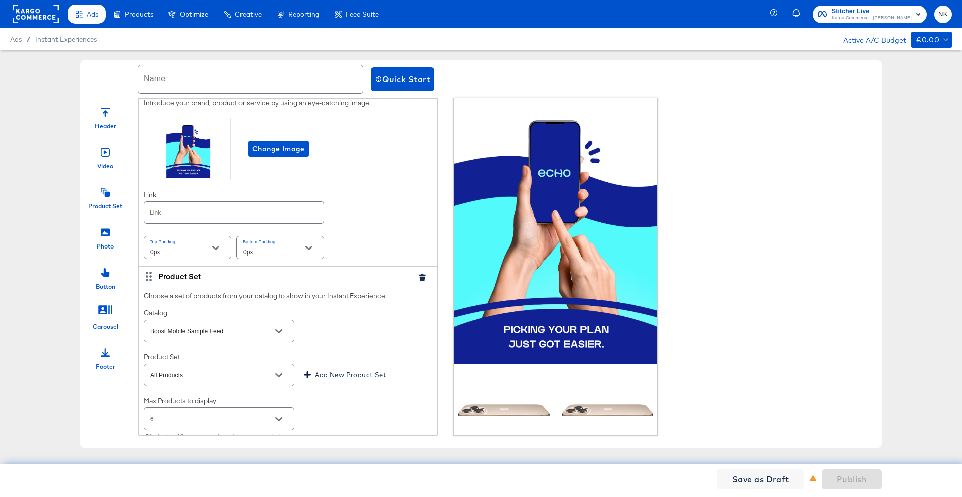
click at [419, 275] on icon "button" at bounding box center [422, 277] width 7 height 7
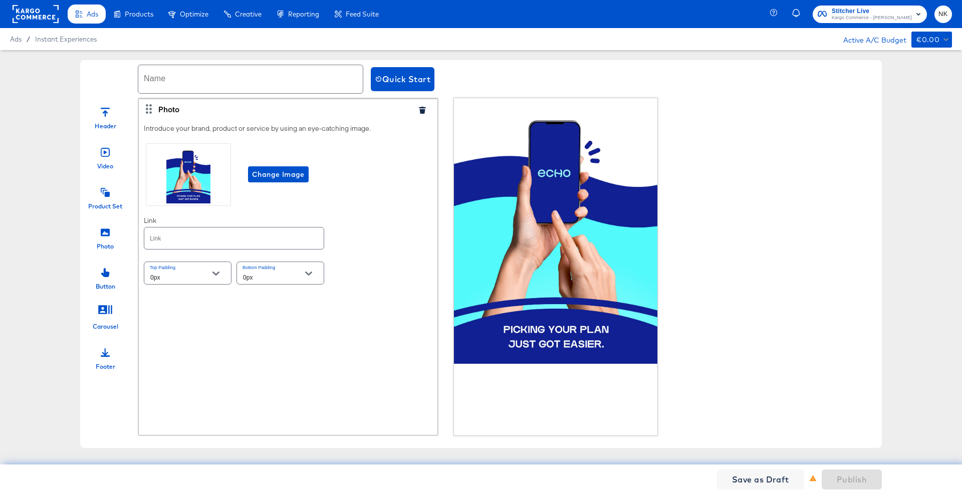
click at [353, 297] on div "Photo Introduce your brand, product or service by using an eye-catching image. …" at bounding box center [288, 267] width 301 height 338
click at [102, 311] on icon at bounding box center [105, 309] width 15 height 15
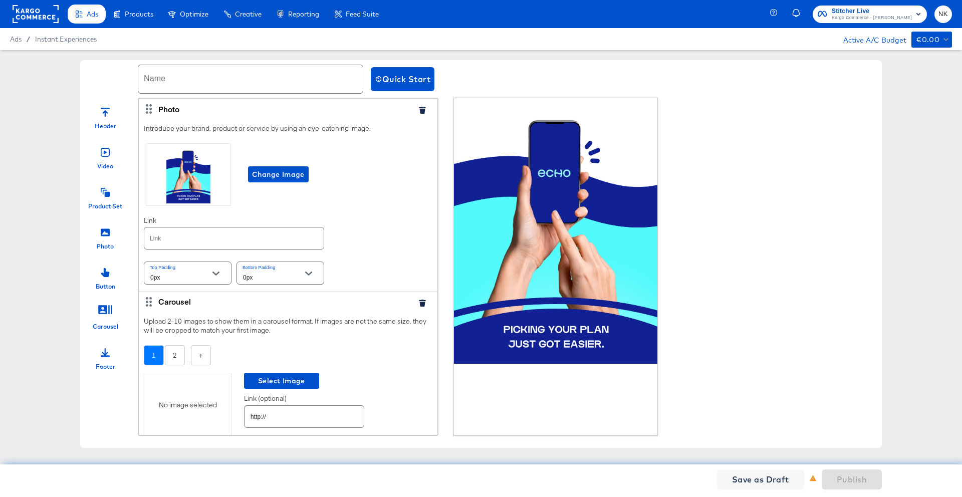
scroll to position [30, 0]
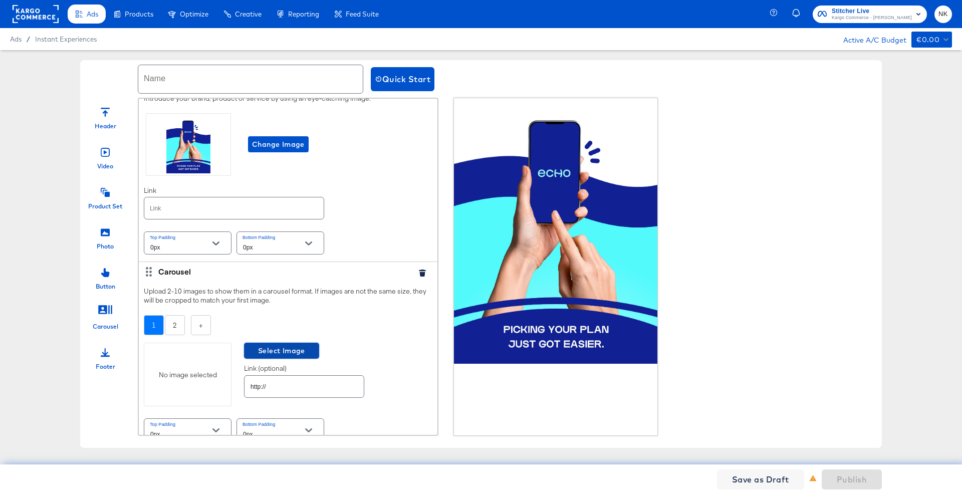
click at [272, 352] on span "Select Image" at bounding box center [281, 351] width 67 height 13
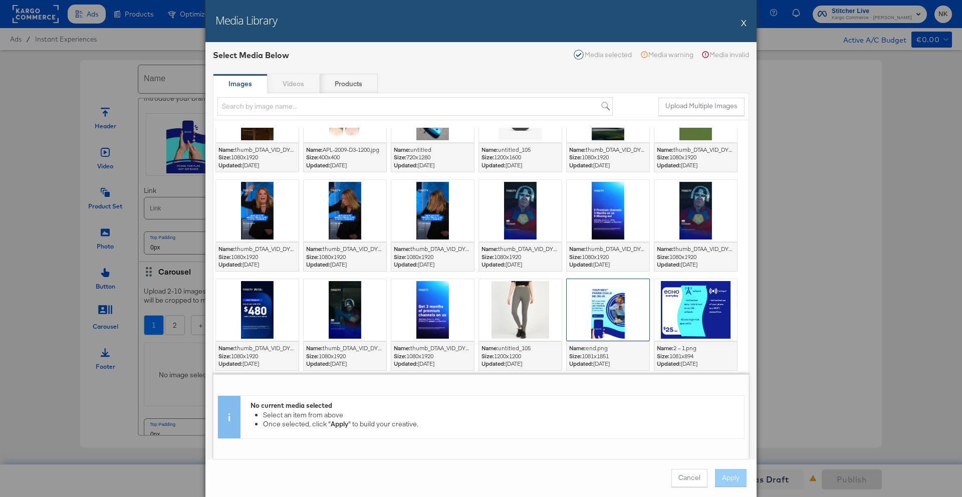
scroll to position [799, 0]
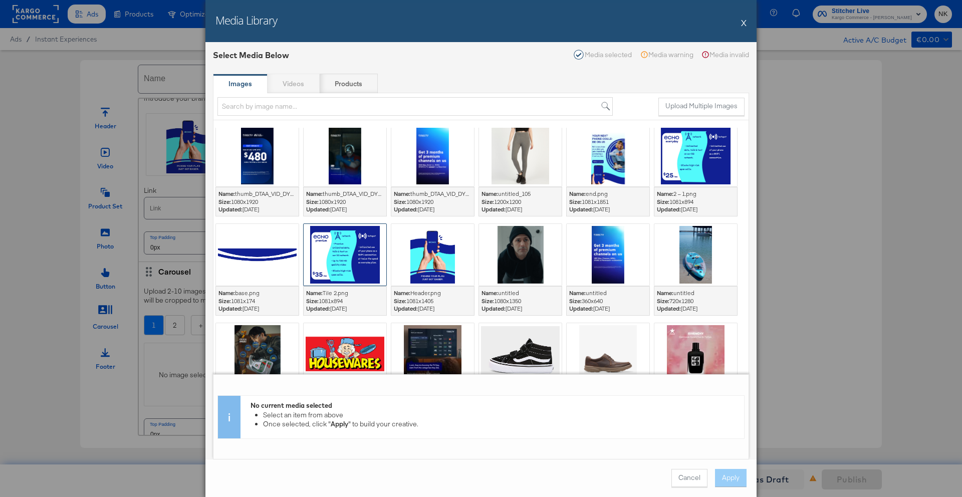
click at [354, 256] on div at bounding box center [345, 255] width 83 height 62
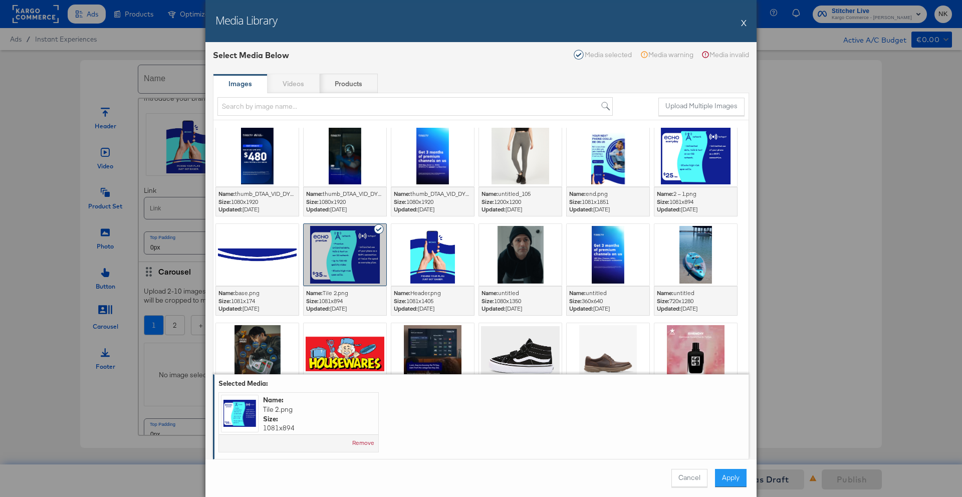
click at [732, 471] on button "Apply" at bounding box center [731, 478] width 32 height 18
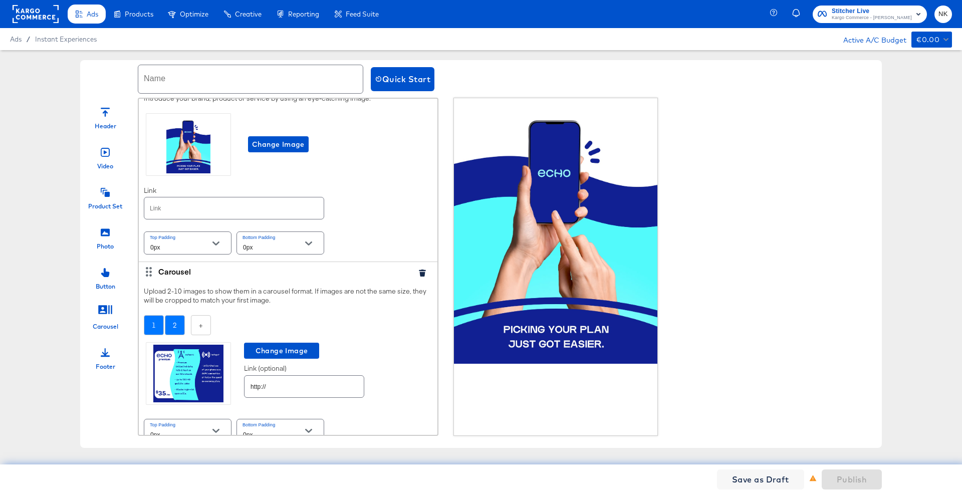
click at [167, 329] on div "2" at bounding box center [175, 325] width 20 height 21
click at [198, 371] on div "No image selected" at bounding box center [187, 375] width 87 height 10
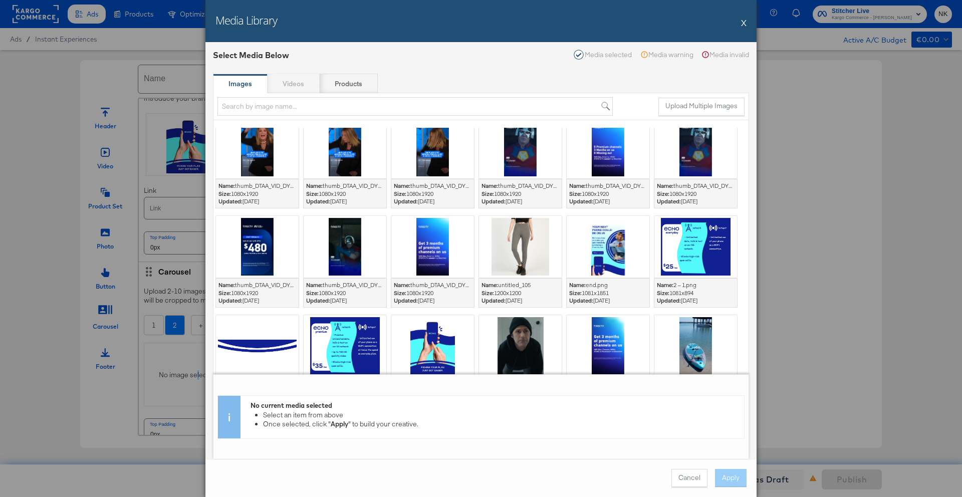
scroll to position [715, 0]
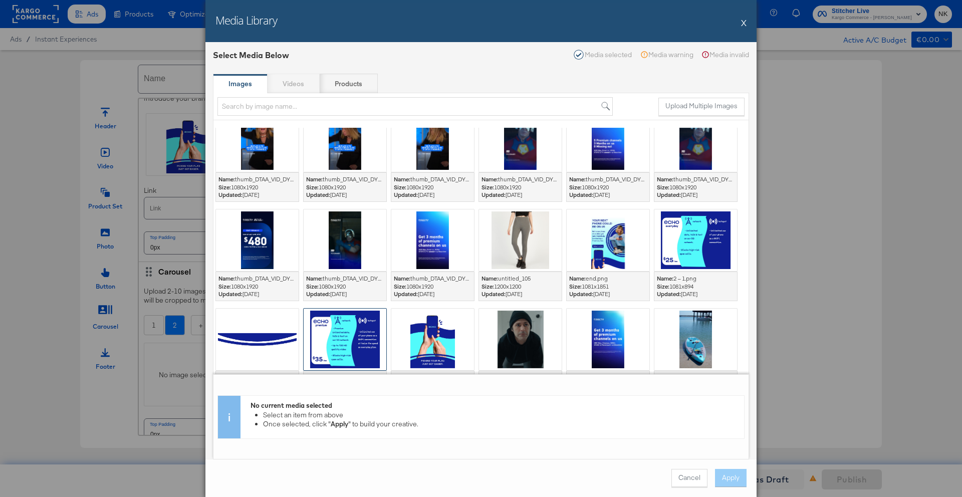
click at [361, 320] on div at bounding box center [345, 340] width 83 height 62
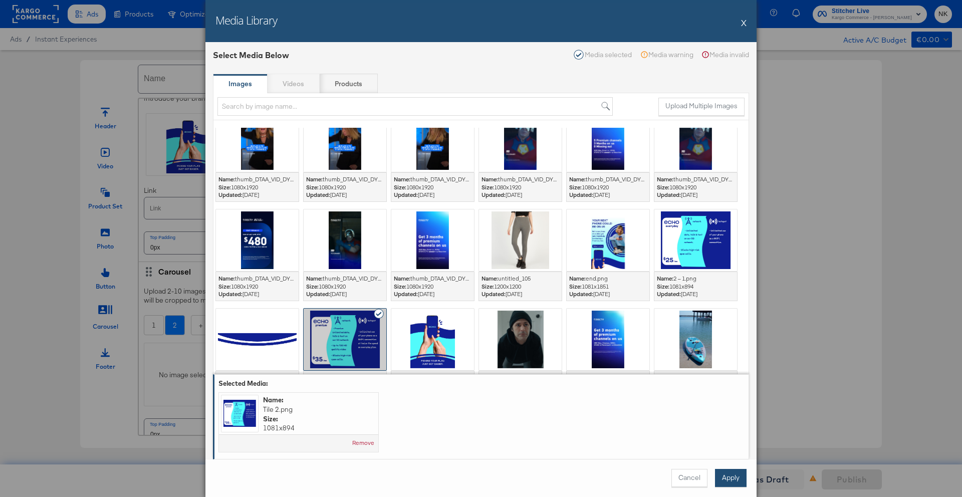
click at [717, 475] on button "Apply" at bounding box center [731, 478] width 32 height 18
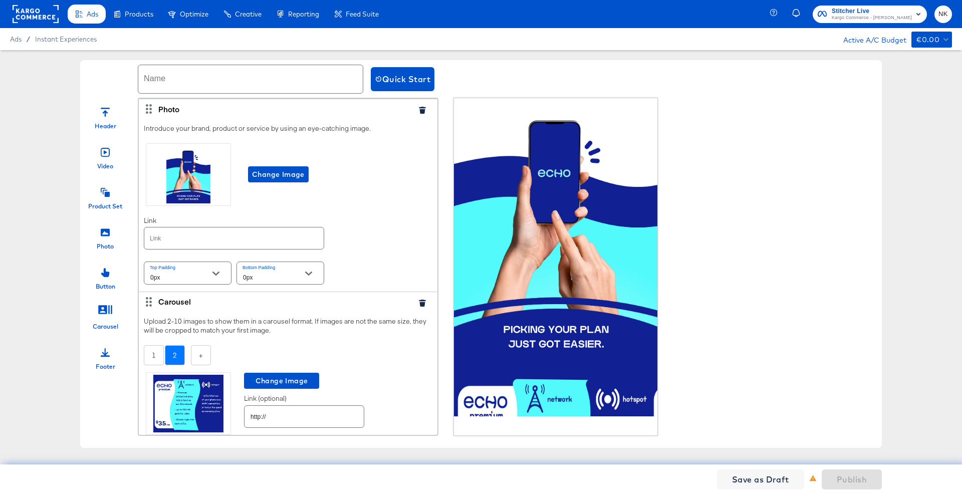
scroll to position [44, 0]
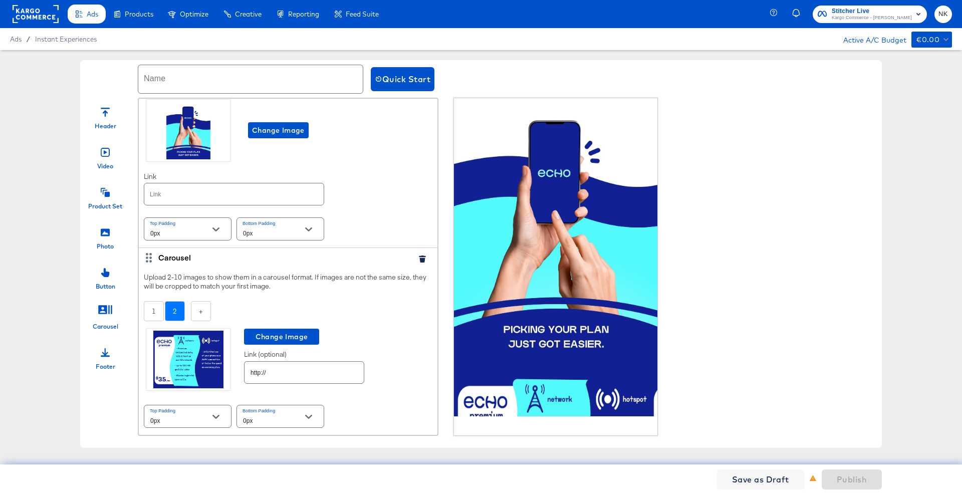
click at [96, 234] on div "Photo" at bounding box center [105, 235] width 50 height 30
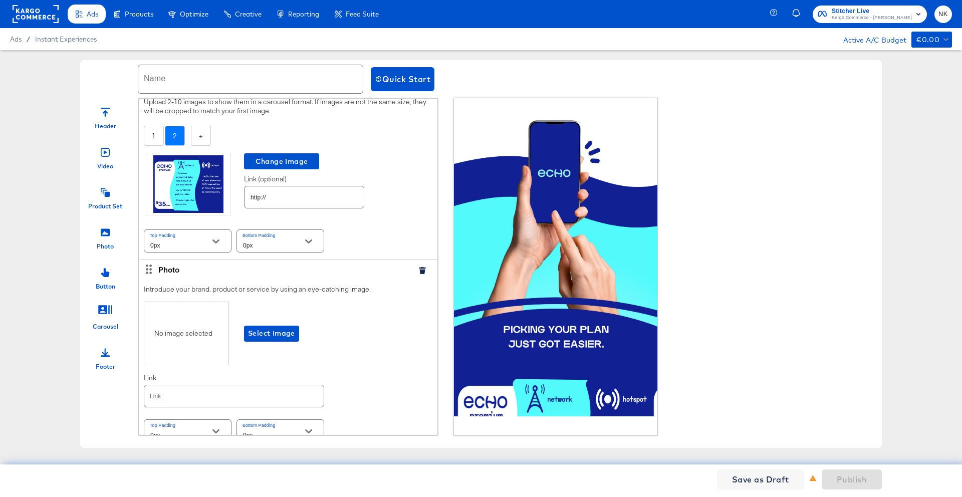
scroll to position [233, 0]
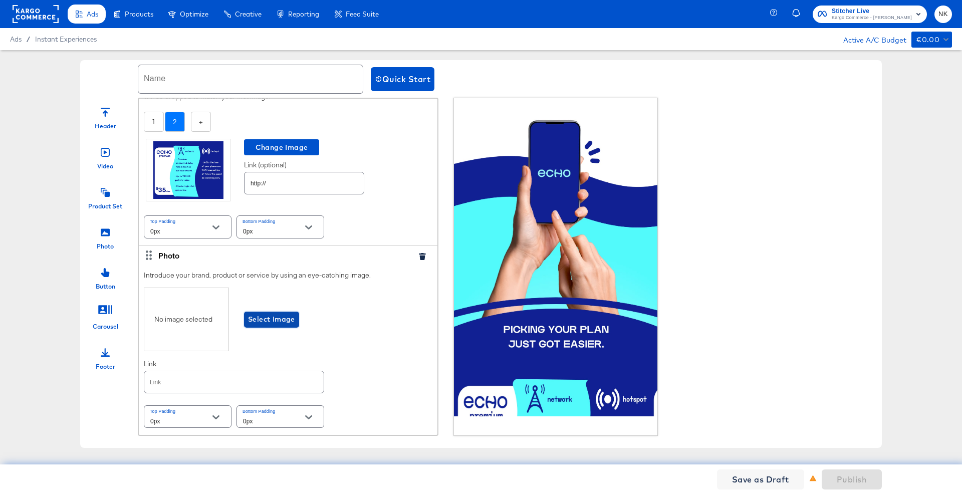
click at [252, 317] on span "Select Image" at bounding box center [271, 319] width 47 height 13
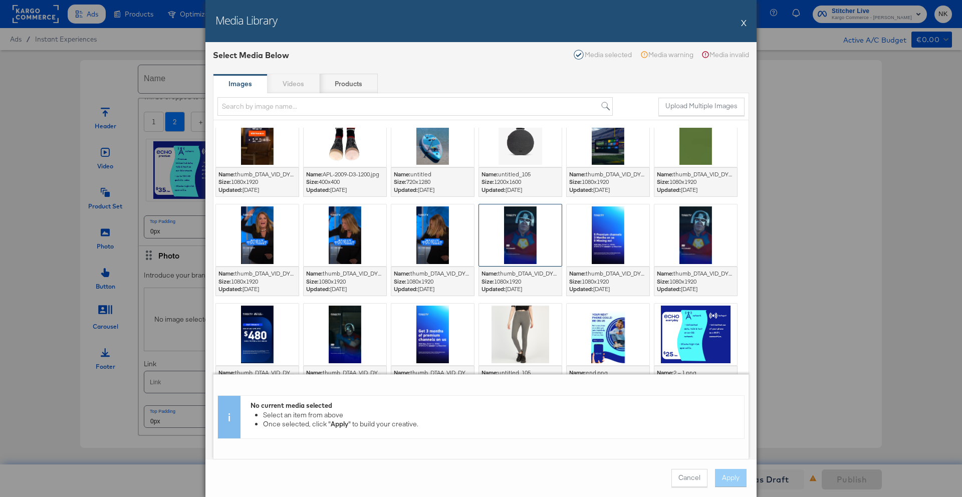
scroll to position [724, 0]
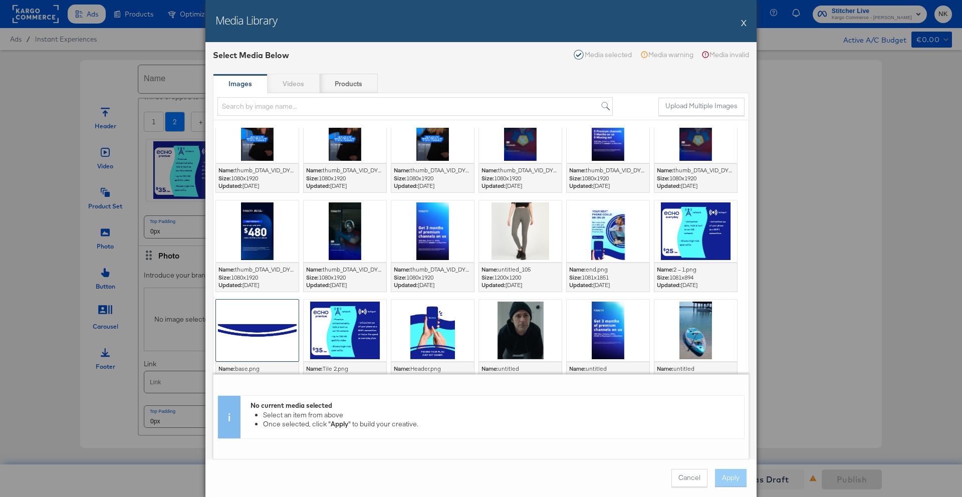
click at [267, 321] on div at bounding box center [257, 331] width 83 height 62
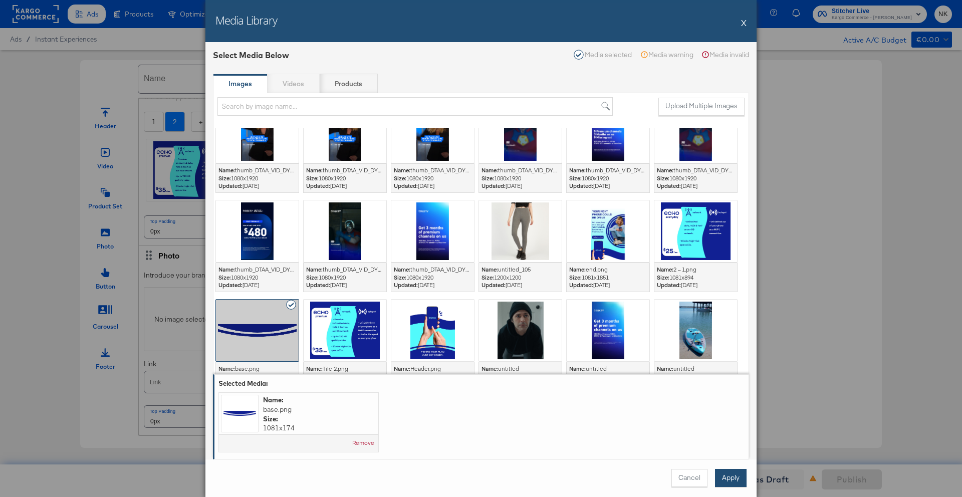
click at [728, 481] on button "Apply" at bounding box center [731, 478] width 32 height 18
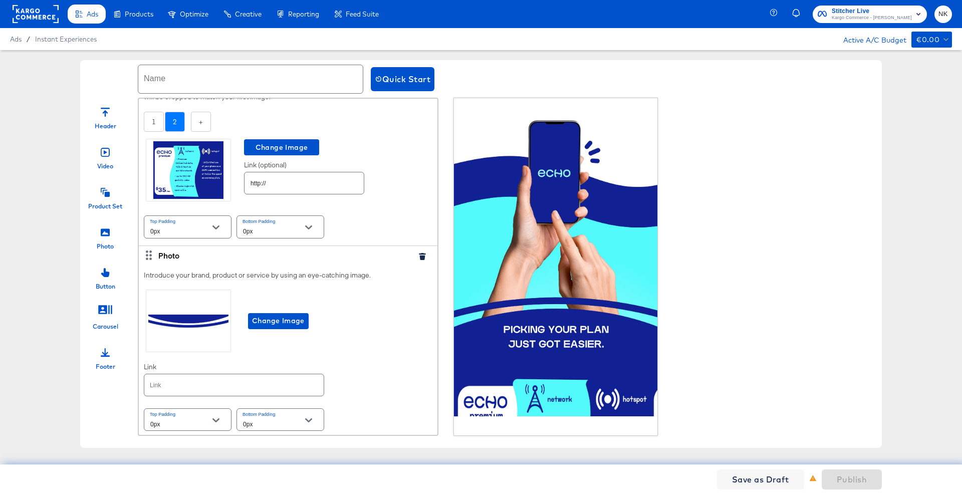
scroll to position [236, 0]
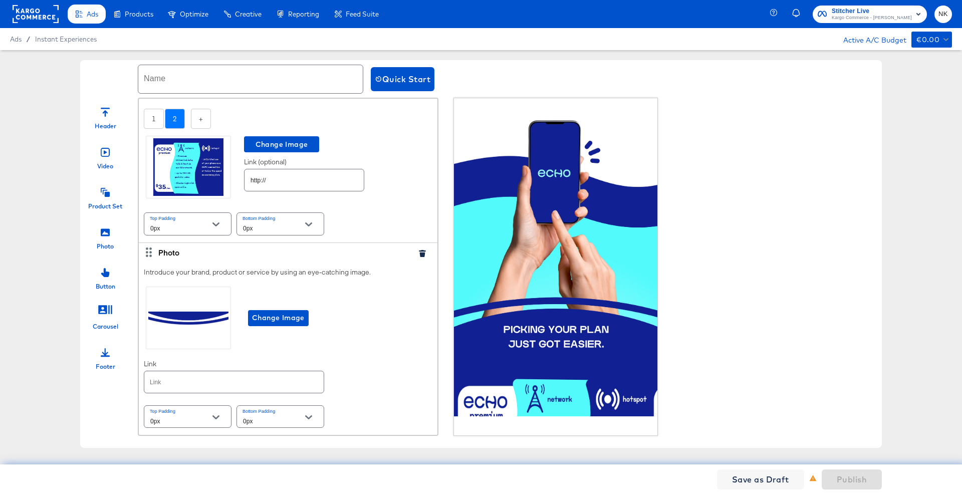
click at [119, 202] on div "Product Set" at bounding box center [105, 206] width 34 height 9
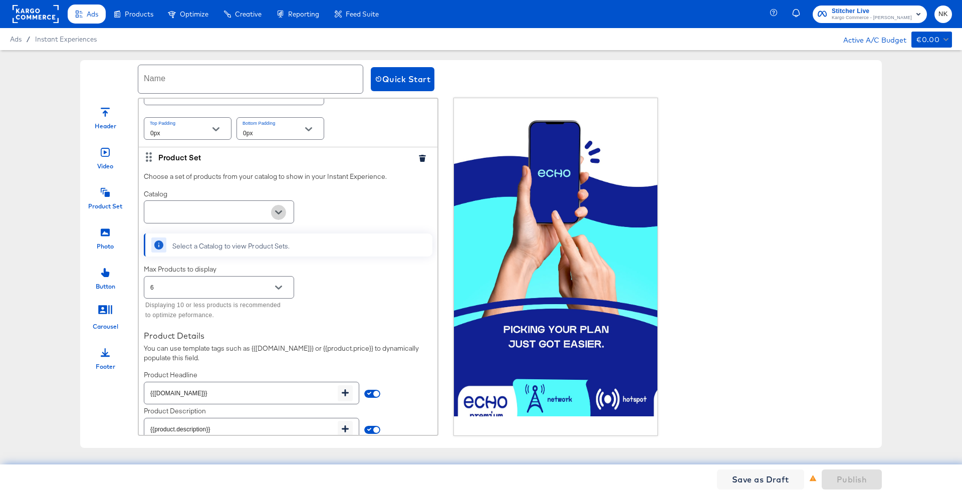
click at [282, 213] on icon "Open" at bounding box center [278, 212] width 7 height 7
click at [241, 232] on li "Boost Mobile Sample Feed" at bounding box center [218, 237] width 149 height 16
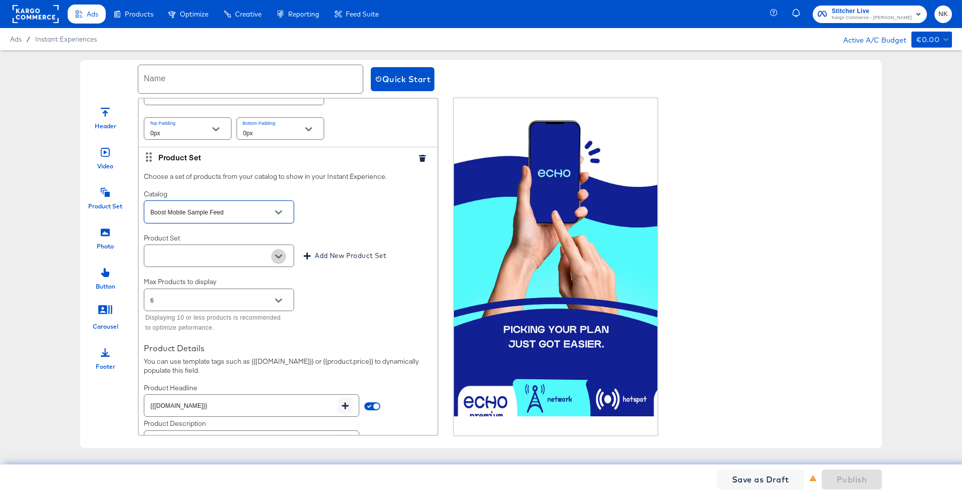
click at [276, 258] on icon "Open" at bounding box center [278, 256] width 7 height 7
type input "Boost Mobile Sample Feed"
click at [234, 279] on li "All Products" at bounding box center [218, 281] width 149 height 16
type input "All Products"
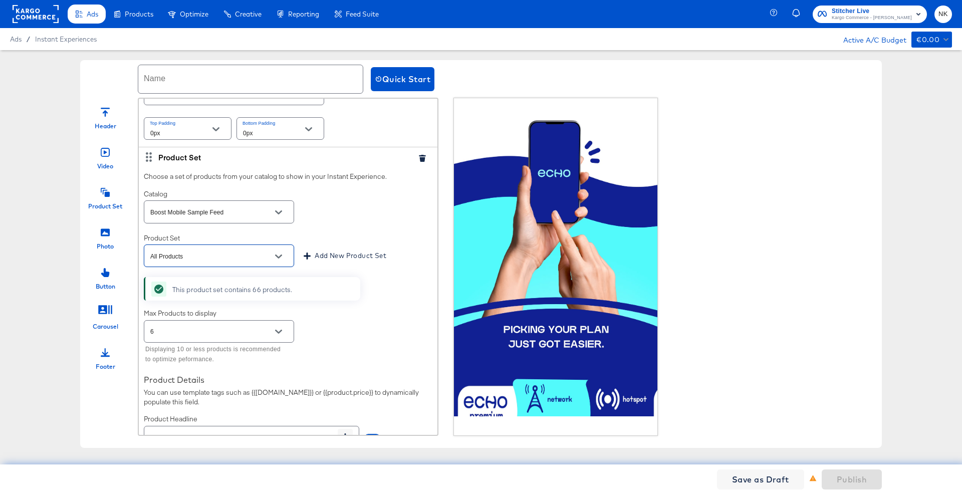
click at [283, 336] on button "Open" at bounding box center [278, 331] width 15 height 15
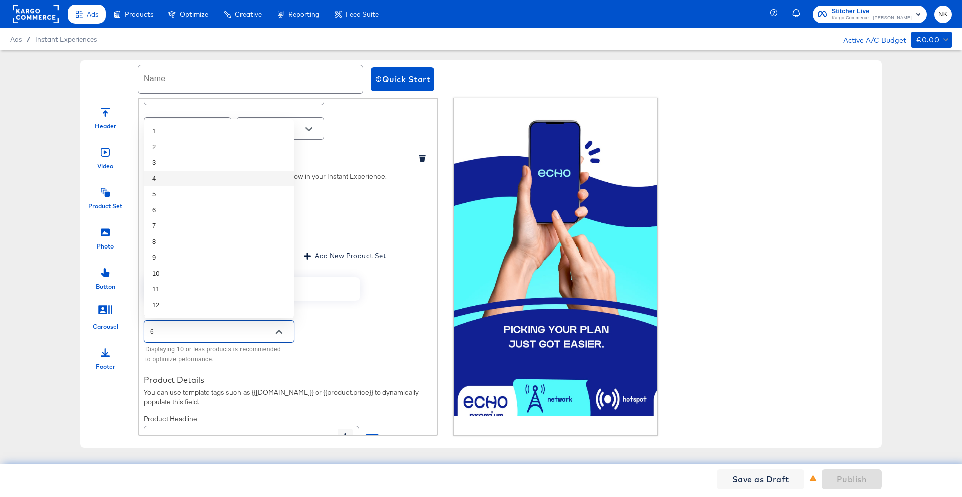
click at [222, 177] on li "4" at bounding box center [218, 179] width 149 height 16
type input "4"
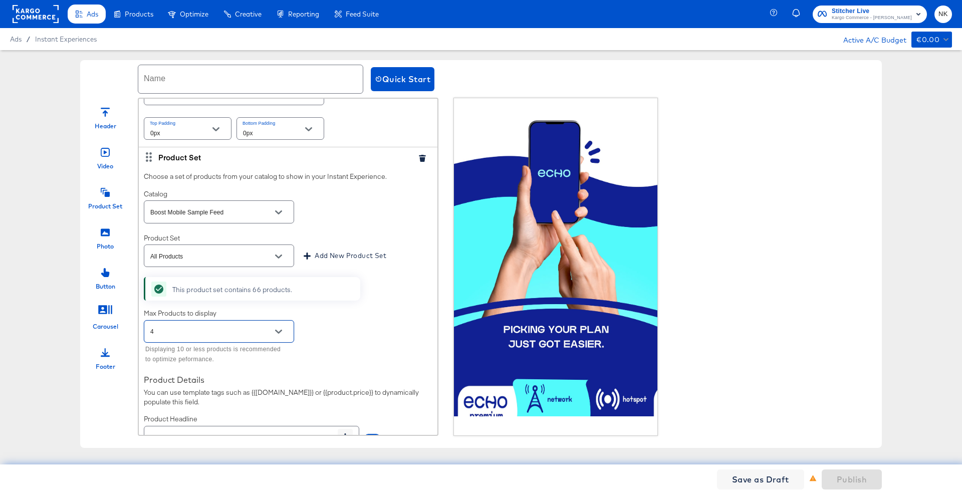
click at [354, 299] on div "Choose a set of products from your catalog to show in your Instant Experience. …" at bounding box center [288, 346] width 299 height 359
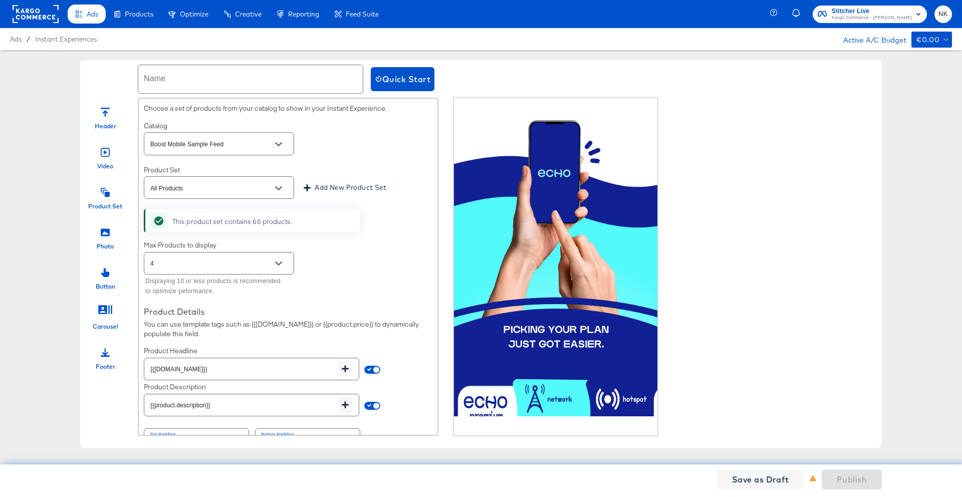
scroll to position [616, 0]
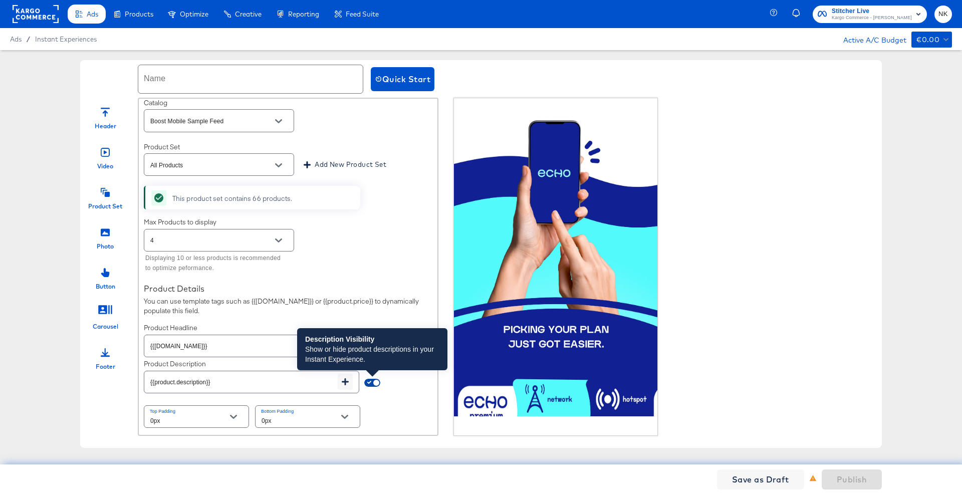
click at [377, 381] on input "checkbox" at bounding box center [376, 385] width 24 height 8
checkbox input "false"
type input "{{field.hide}}"
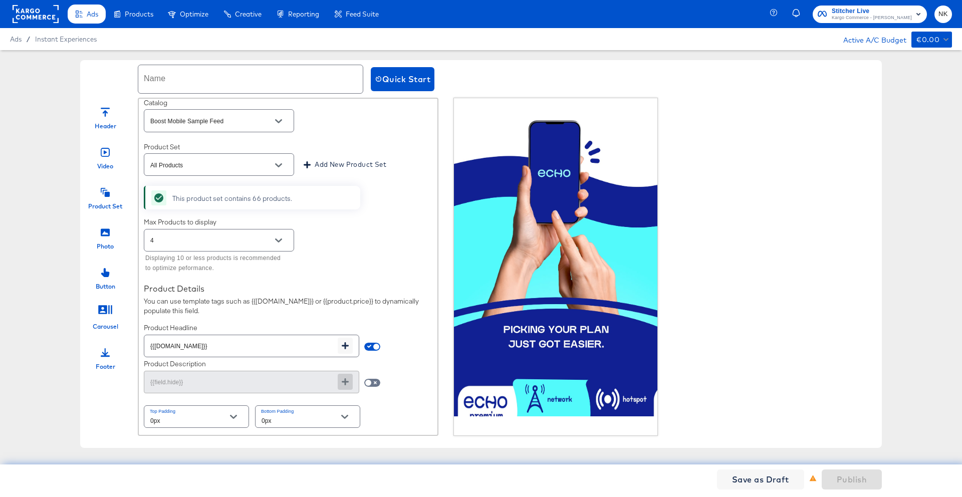
click at [101, 232] on icon at bounding box center [105, 232] width 9 height 9
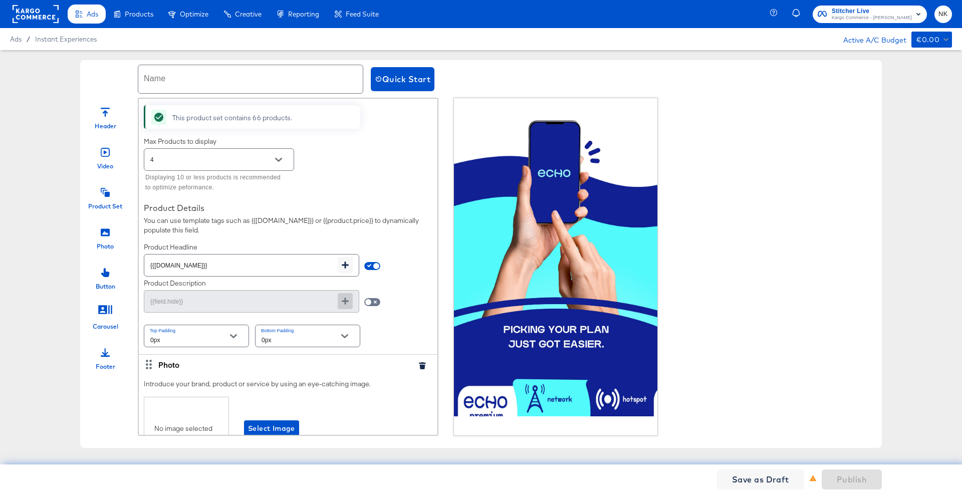
scroll to position [805, 0]
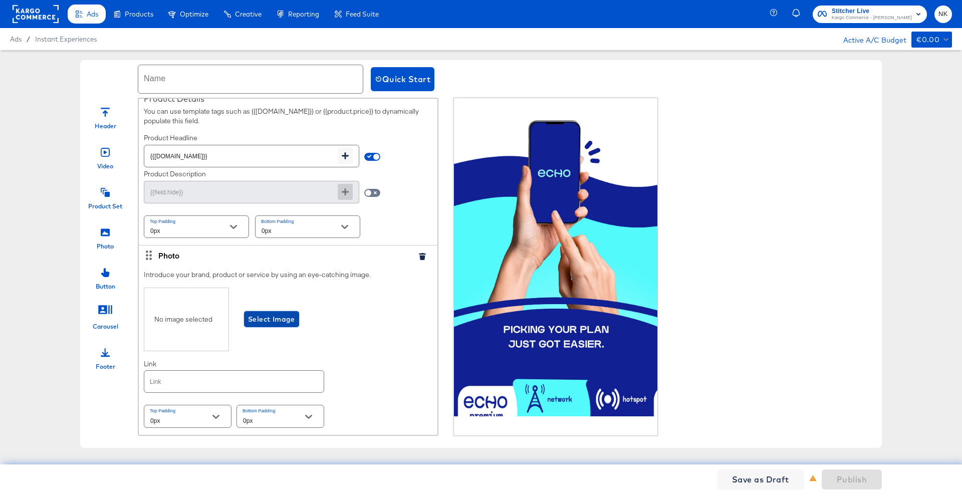
click at [258, 322] on span "Select Image" at bounding box center [271, 319] width 47 height 13
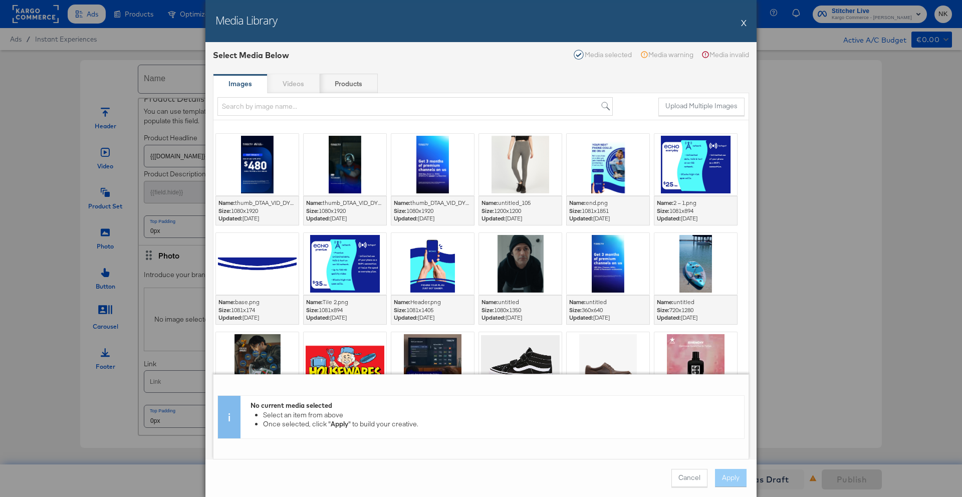
scroll to position [788, 0]
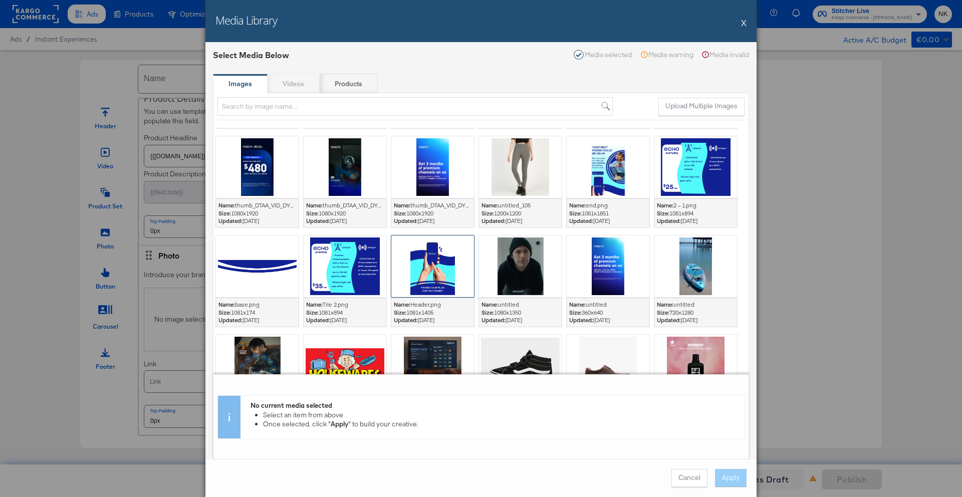
click at [448, 281] on div at bounding box center [432, 266] width 83 height 62
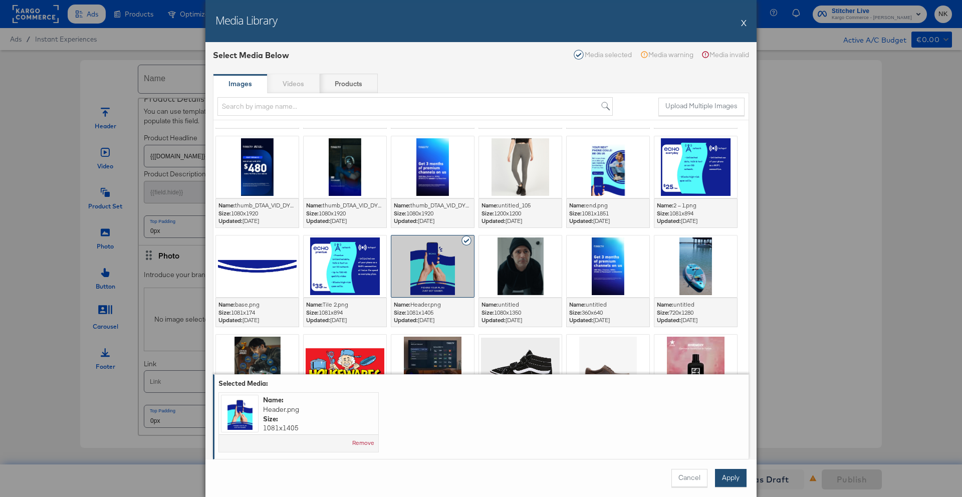
click at [735, 484] on button "Apply" at bounding box center [731, 478] width 32 height 18
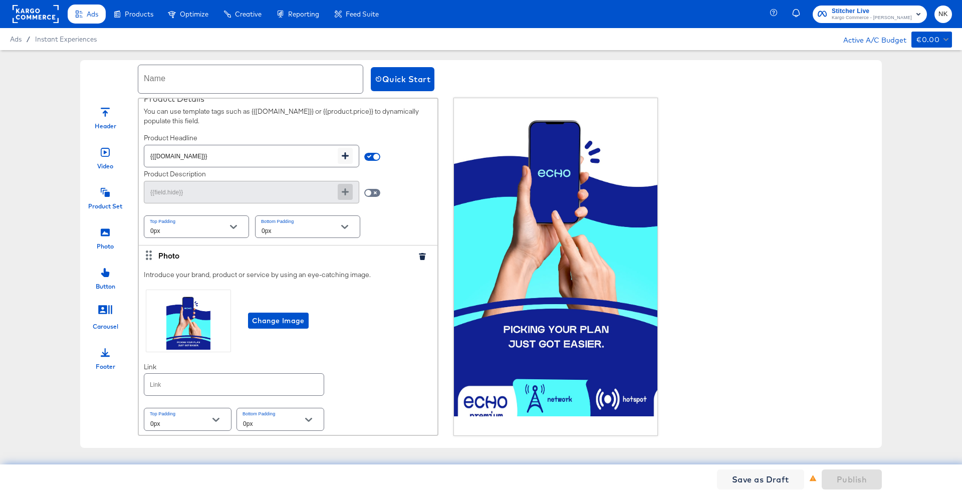
click at [198, 387] on input "text" at bounding box center [233, 385] width 179 height 22
paste input "https://www.kargo.com/"
type input "https://www.kargo.com/"
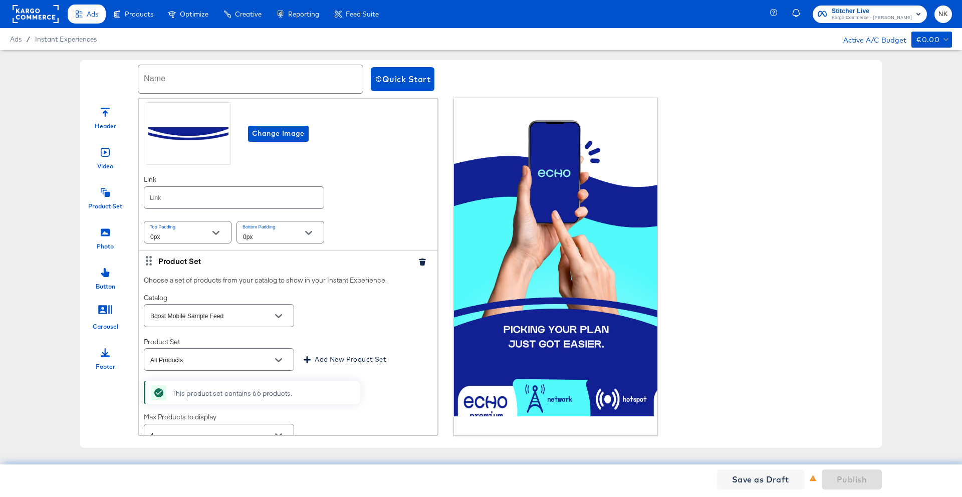
scroll to position [409, 0]
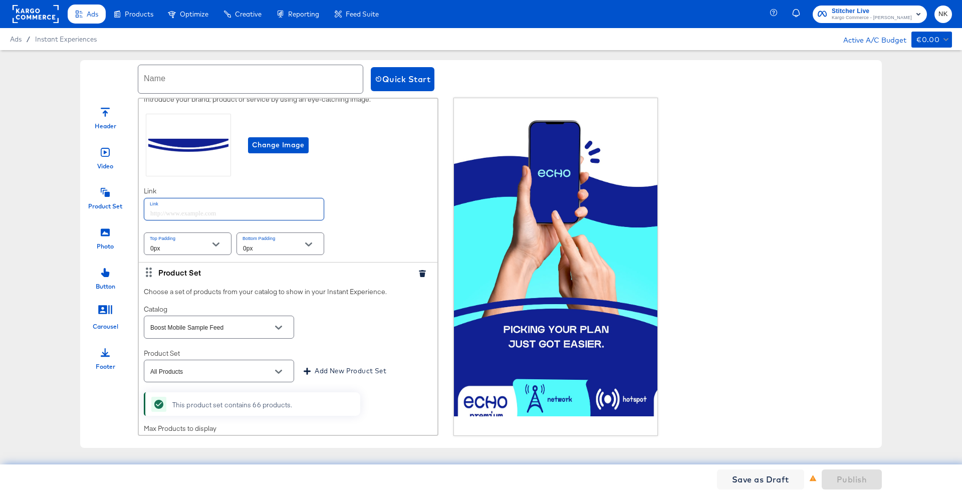
click at [219, 214] on input "text" at bounding box center [233, 209] width 179 height 22
paste input "https://www.kargo.com/"
type input "https://www.kargo.com/"
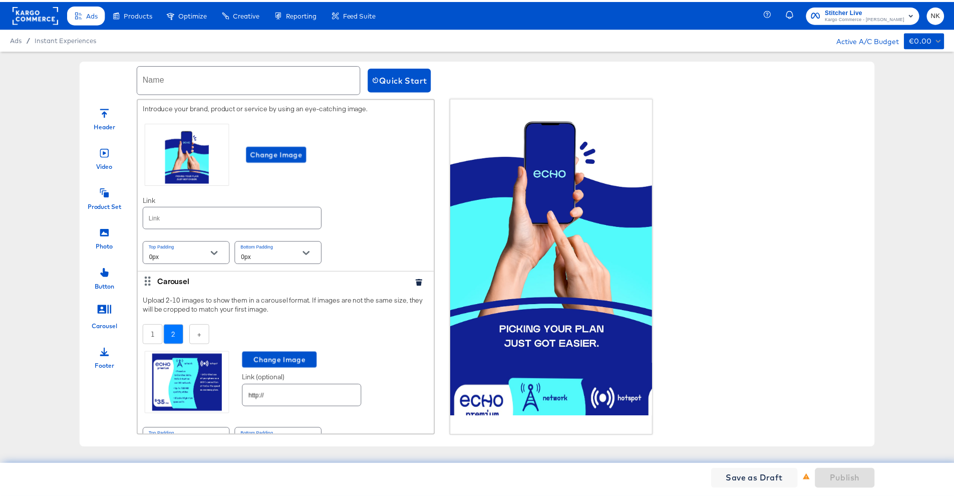
scroll to position [0, 0]
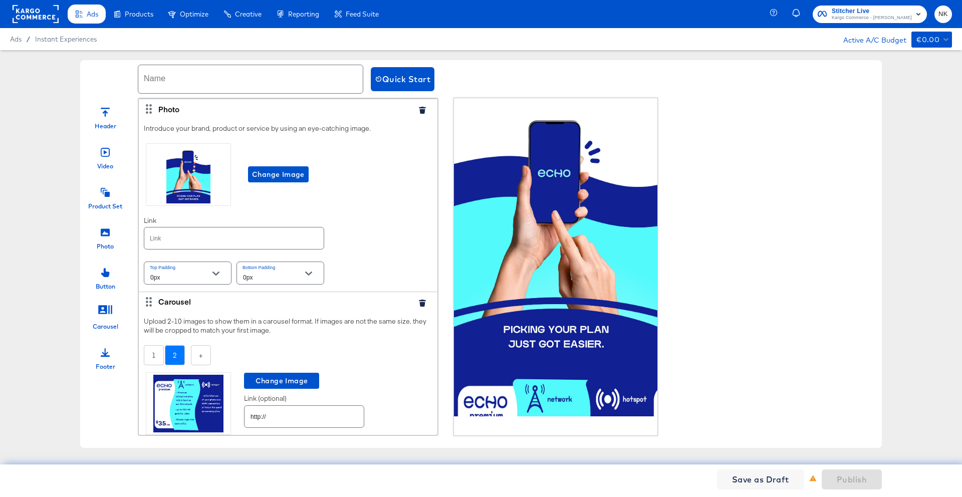
click at [257, 240] on input "text" at bounding box center [233, 238] width 179 height 22
paste input "https://www.kargo.com/"
type input "https://www.kargo.com/"
click at [231, 88] on input "text" at bounding box center [250, 79] width 224 height 28
type input "K"
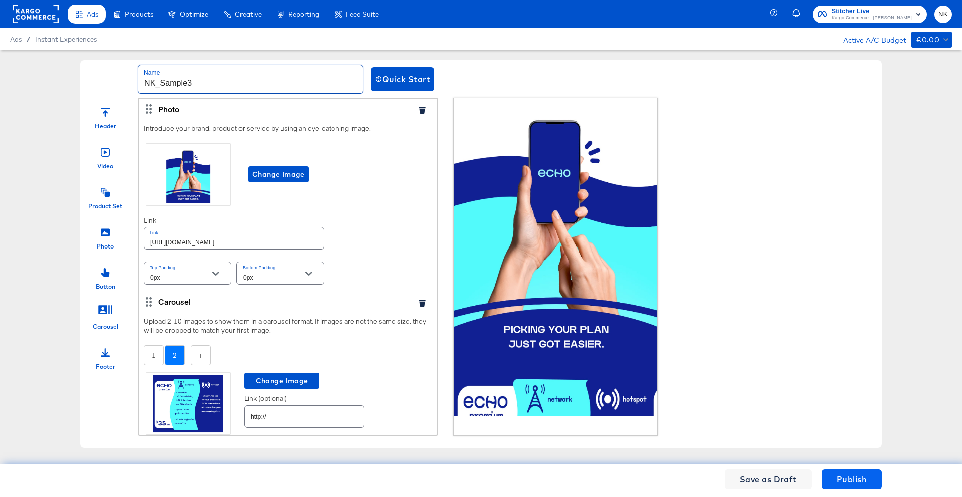
type input "NK_Sample3"
click at [856, 479] on span "Publish" at bounding box center [852, 479] width 30 height 14
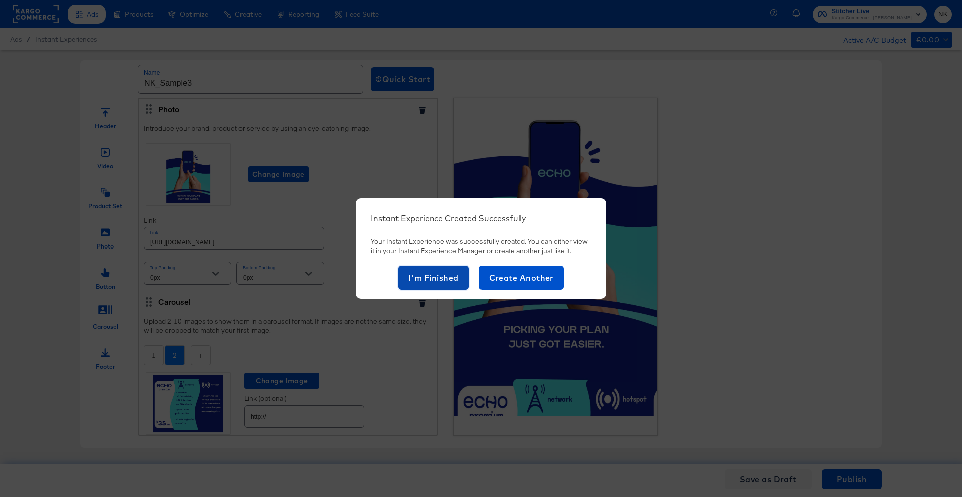
click at [415, 282] on span "I'm Finished" at bounding box center [433, 277] width 51 height 14
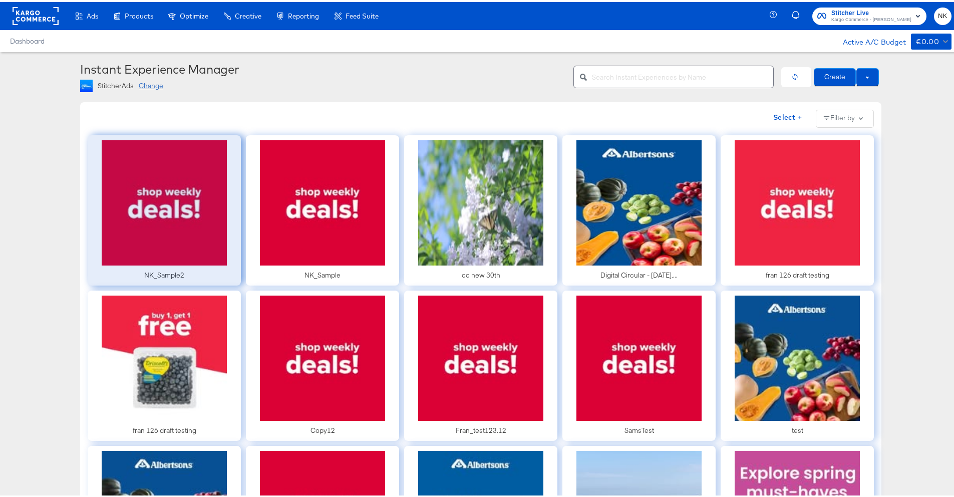
click at [198, 225] on div at bounding box center [164, 208] width 153 height 150
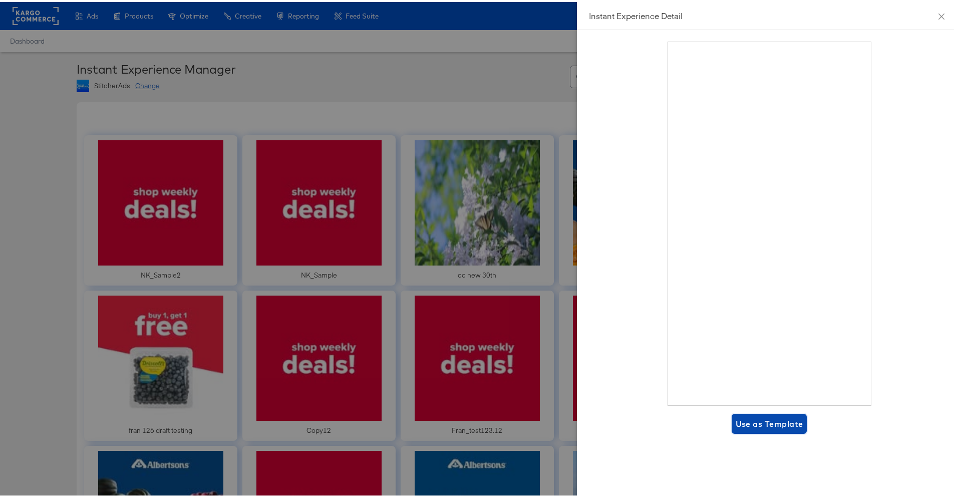
click at [763, 420] on span "Use as Template" at bounding box center [770, 422] width 68 height 14
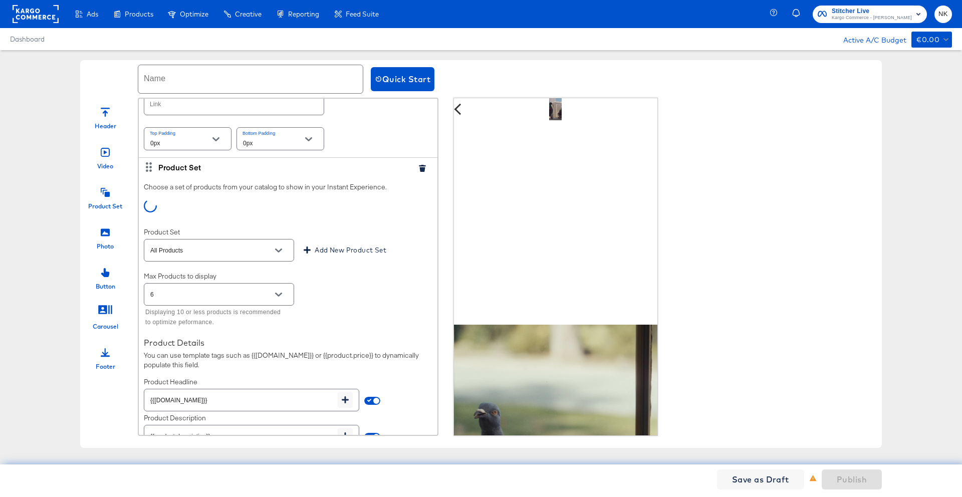
scroll to position [457, 0]
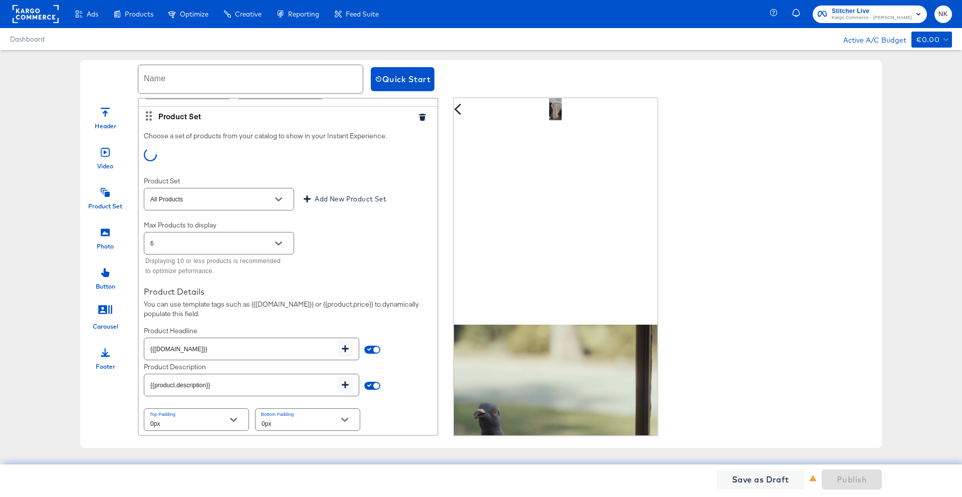
click at [277, 247] on icon "Open" at bounding box center [278, 243] width 7 height 7
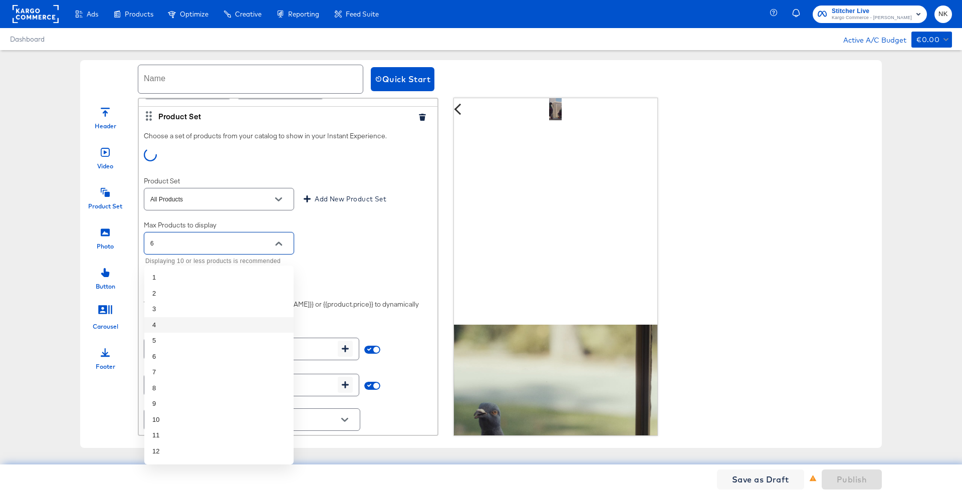
click at [219, 324] on li "4" at bounding box center [218, 325] width 149 height 16
type input "4"
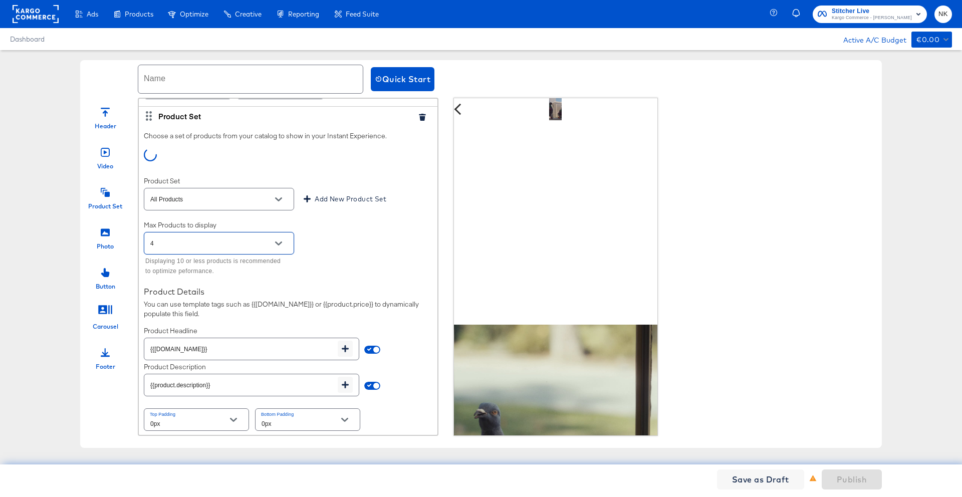
scroll to position [470, 0]
click at [314, 275] on div at bounding box center [288, 275] width 289 height 1
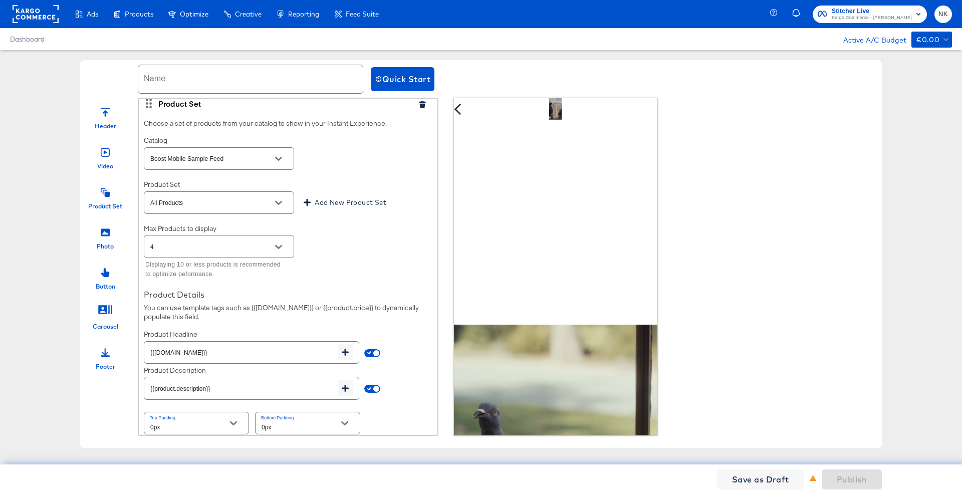
scroll to position [485, 0]
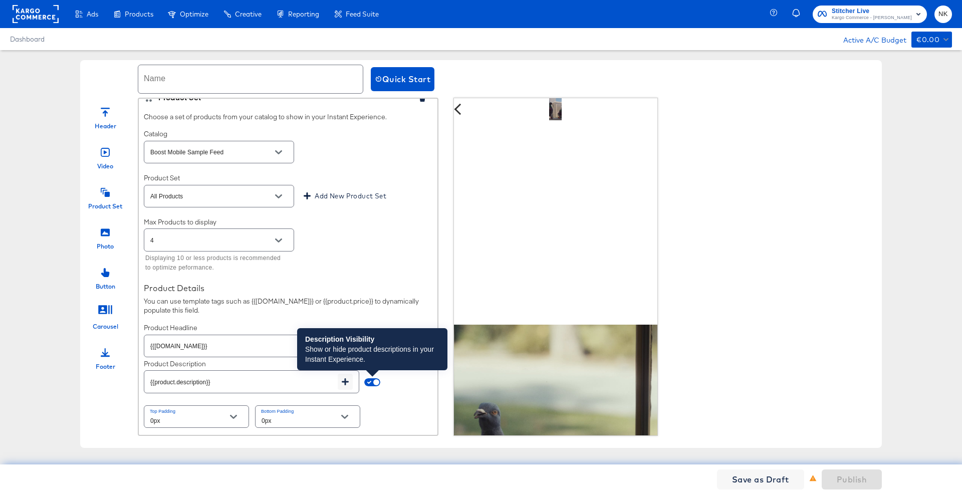
click at [369, 380] on span at bounding box center [372, 382] width 16 height 8
click at [372, 383] on input "checkbox" at bounding box center [376, 384] width 24 height 8
checkbox input "false"
type input "{{field.hide}}"
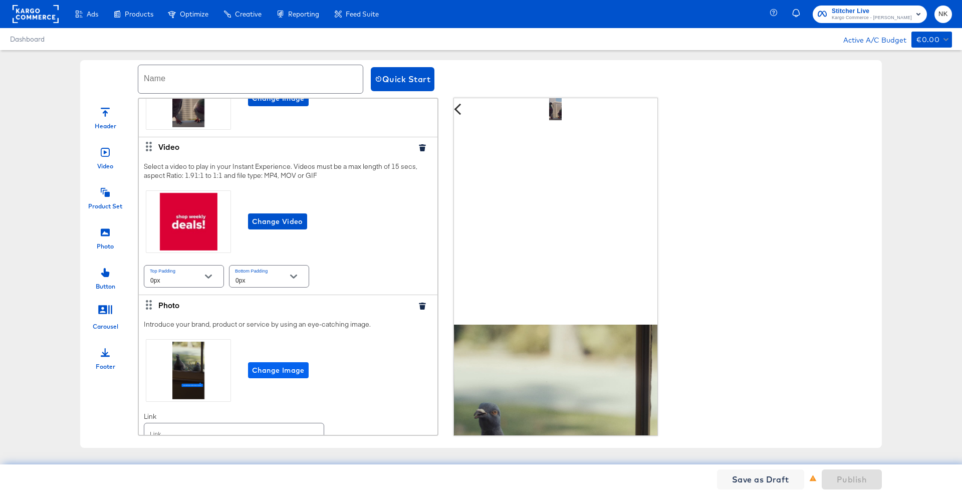
scroll to position [0, 0]
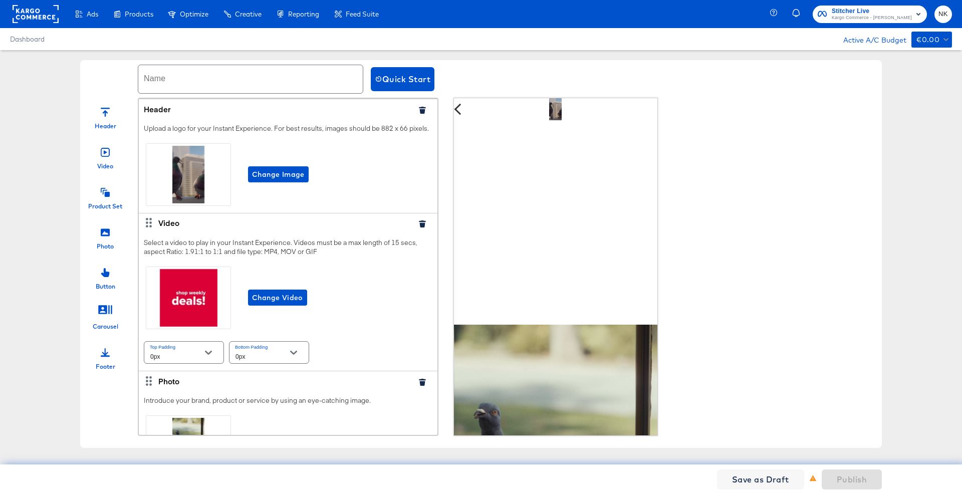
click at [419, 110] on icon "button" at bounding box center [422, 110] width 7 height 7
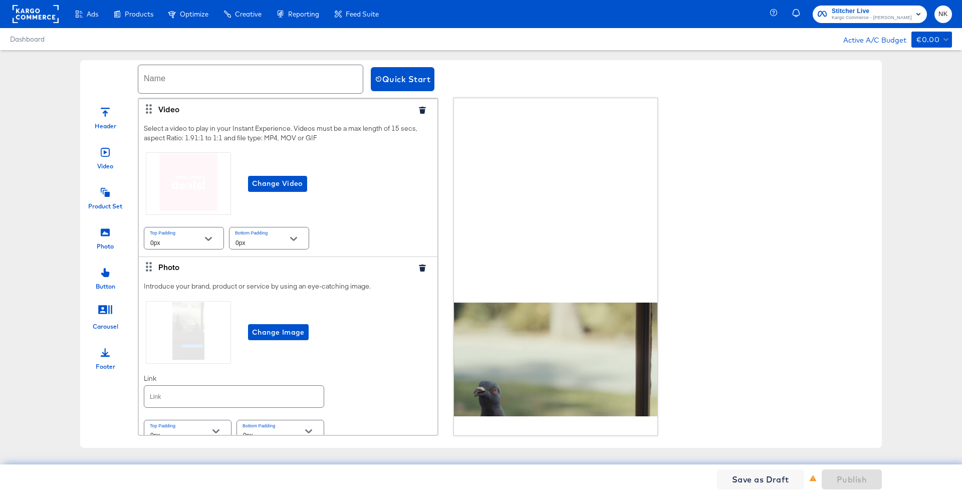
click at [419, 111] on icon "button" at bounding box center [422, 110] width 7 height 7
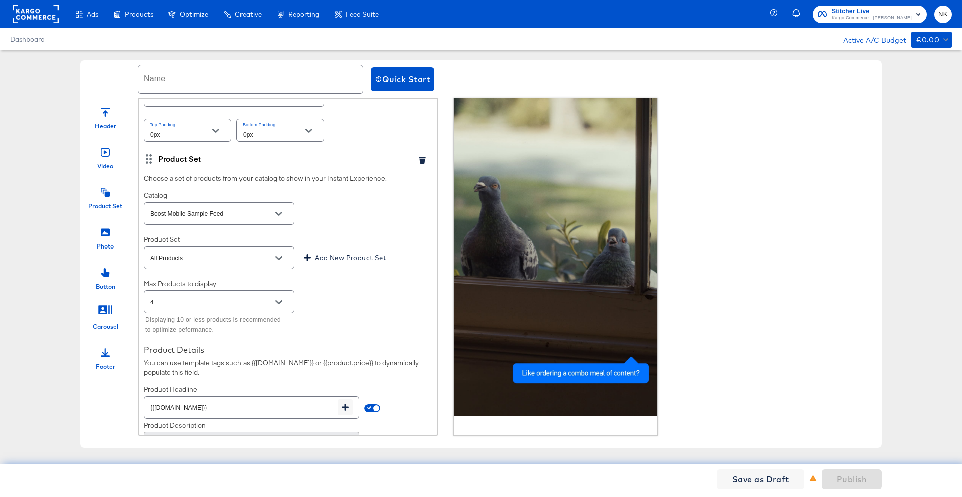
scroll to position [204, 0]
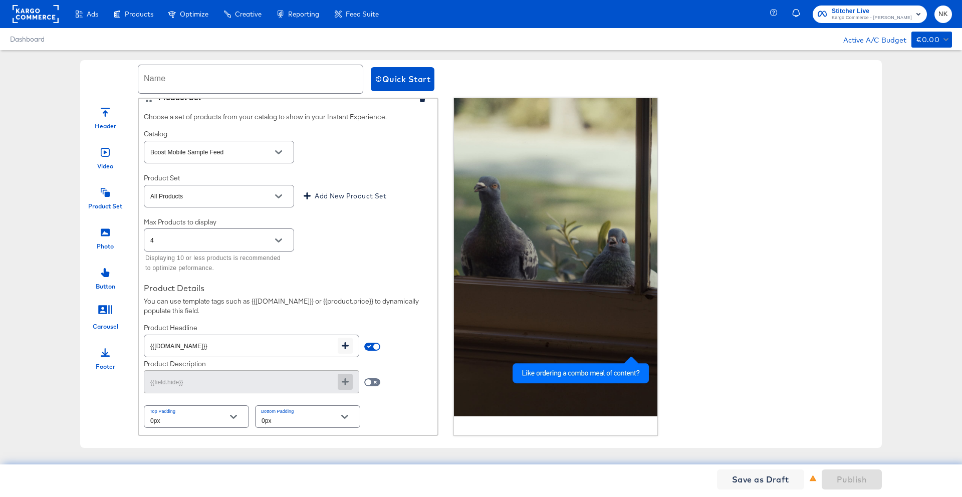
click at [106, 238] on div at bounding box center [105, 231] width 9 height 22
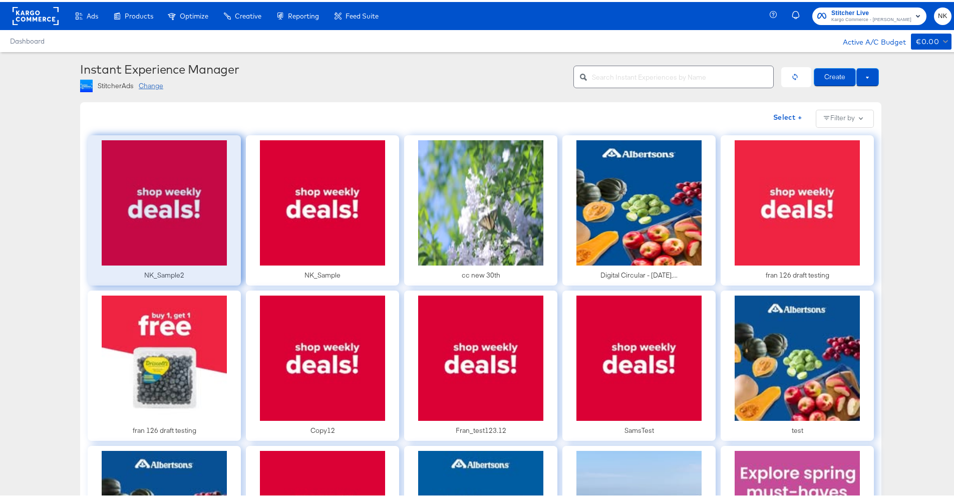
click at [190, 215] on div at bounding box center [164, 208] width 153 height 150
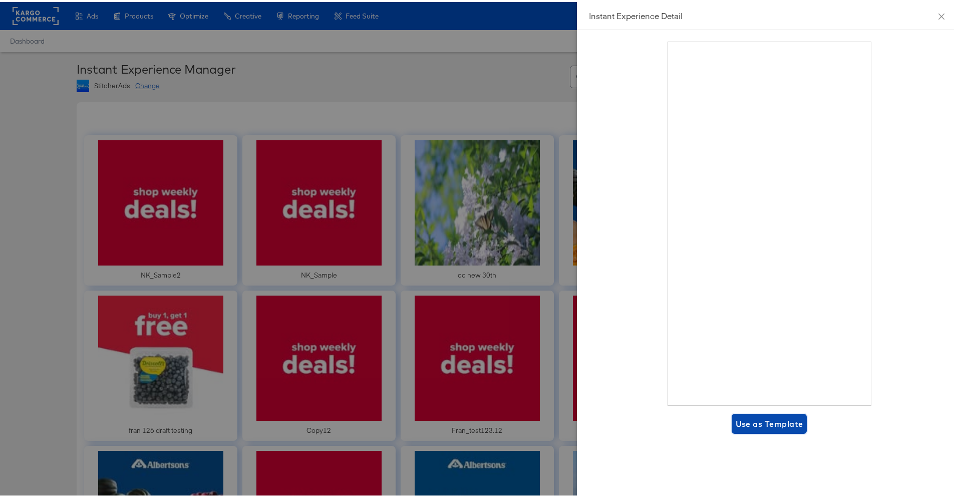
click at [799, 426] on button "Use as Template" at bounding box center [770, 422] width 76 height 20
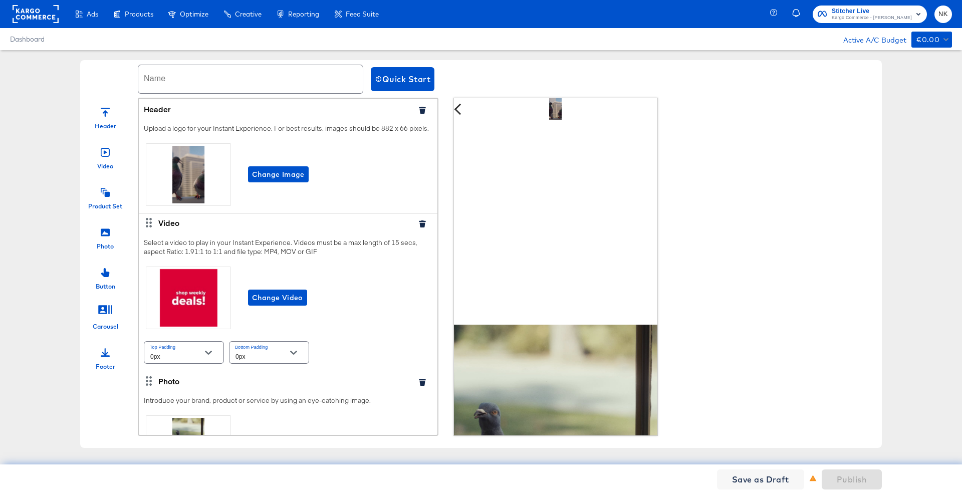
drag, startPoint x: 352, startPoint y: 163, endPoint x: 369, endPoint y: 146, distance: 24.4
click at [352, 162] on div "Change Image" at bounding box center [288, 174] width 289 height 67
click at [419, 111] on icon "button" at bounding box center [422, 110] width 7 height 7
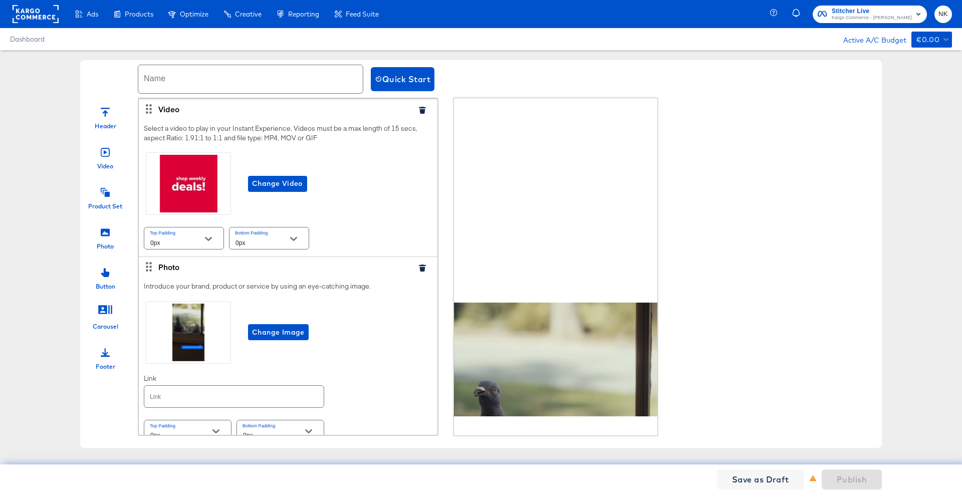
click at [419, 111] on icon "button" at bounding box center [422, 110] width 7 height 7
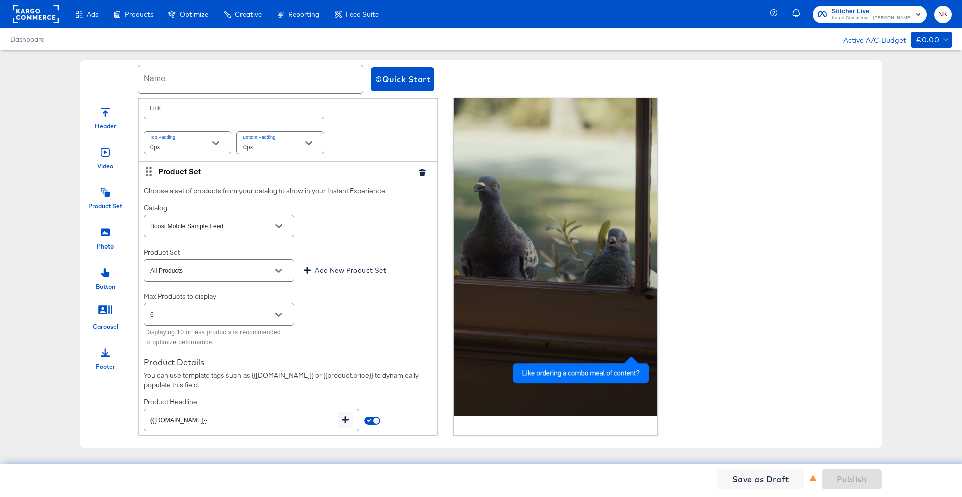
scroll to position [204, 0]
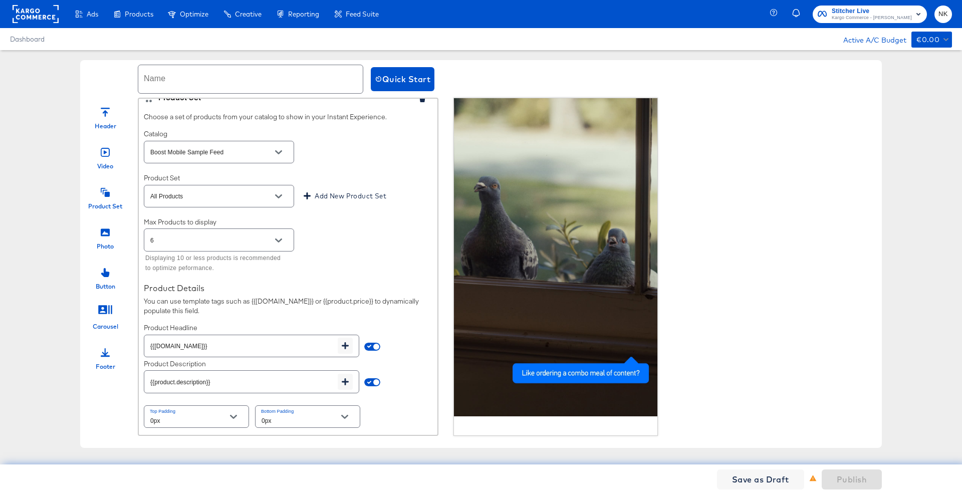
click at [275, 240] on icon "Open" at bounding box center [278, 240] width 7 height 4
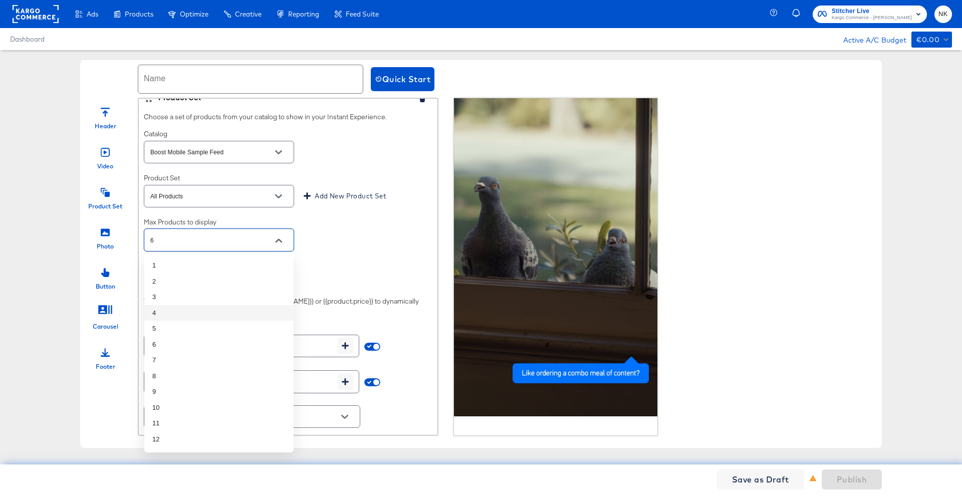
click at [239, 314] on li "4" at bounding box center [218, 313] width 149 height 16
type input "4"
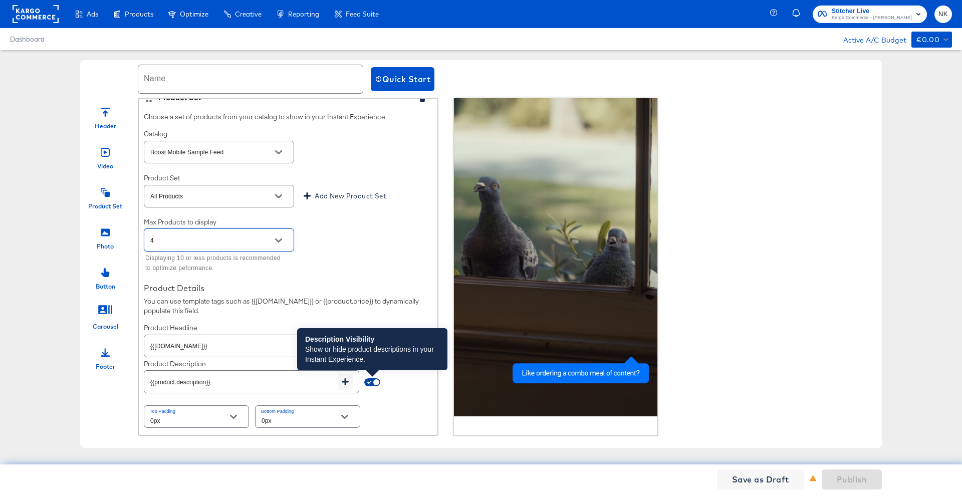
click at [370, 381] on input "checkbox" at bounding box center [376, 384] width 24 height 8
checkbox input "false"
type input "{{field.hide}}"
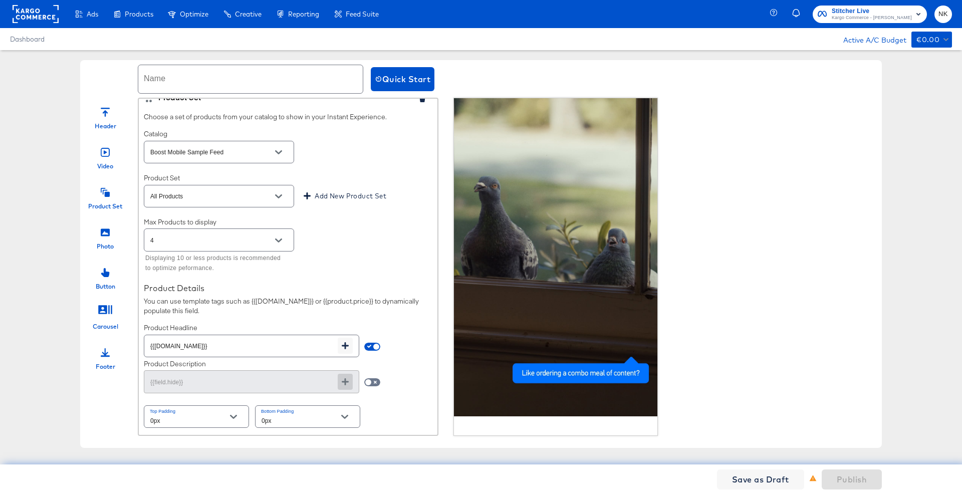
click at [336, 288] on div "Product Details" at bounding box center [288, 288] width 289 height 10
click at [108, 229] on icon at bounding box center [105, 232] width 9 height 8
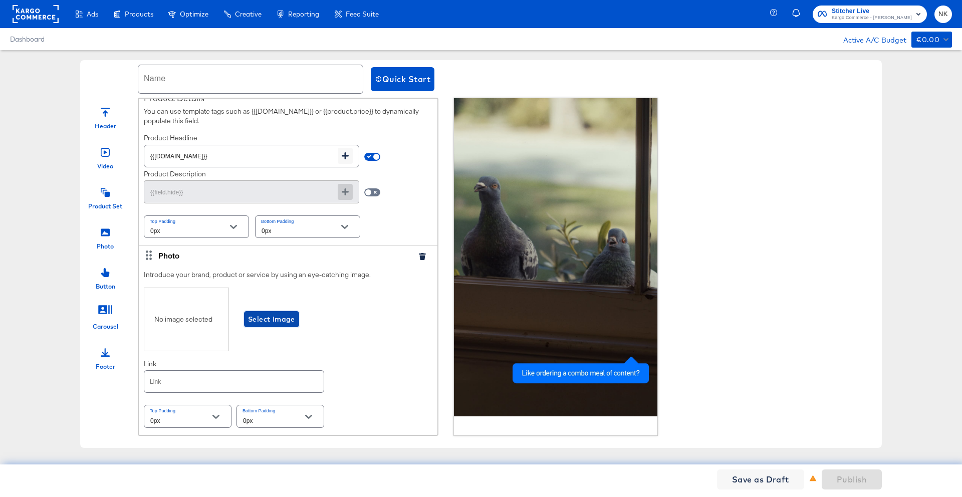
click at [263, 319] on span "Select Image" at bounding box center [271, 319] width 47 height 13
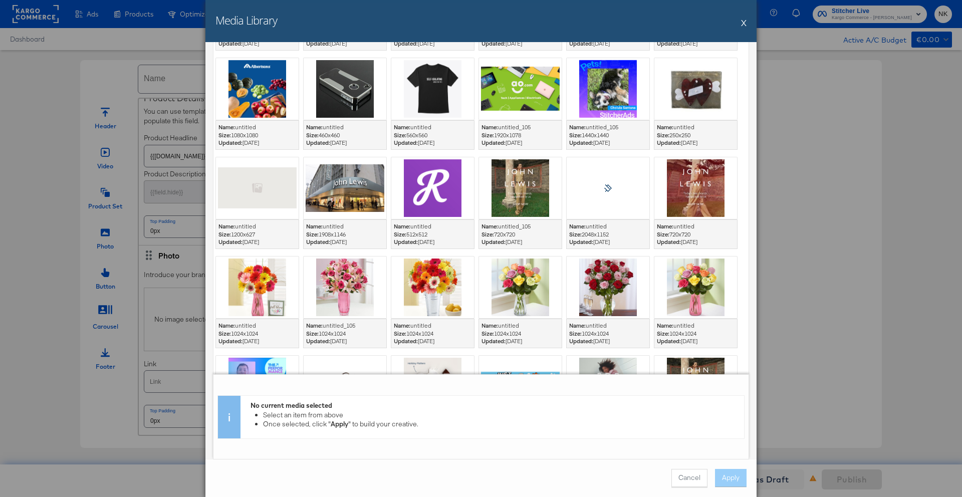
scroll to position [5892, 0]
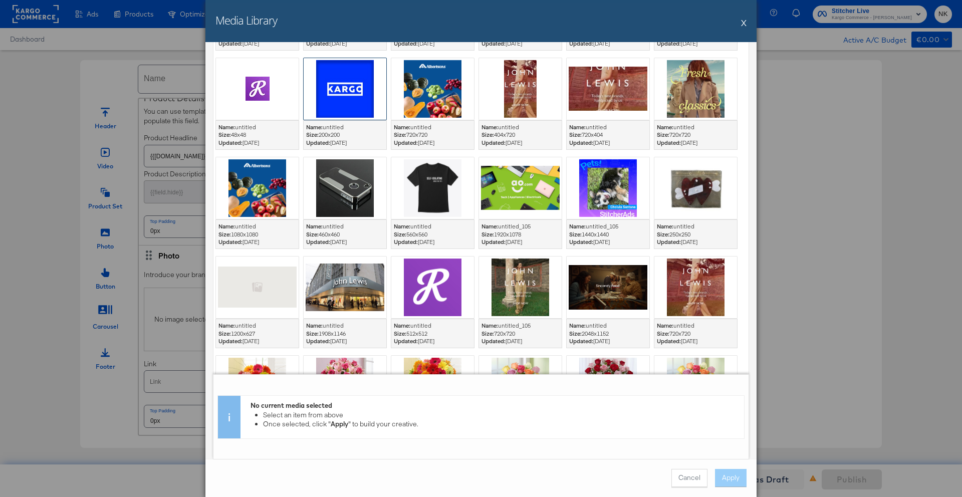
click at [329, 78] on div at bounding box center [345, 89] width 83 height 62
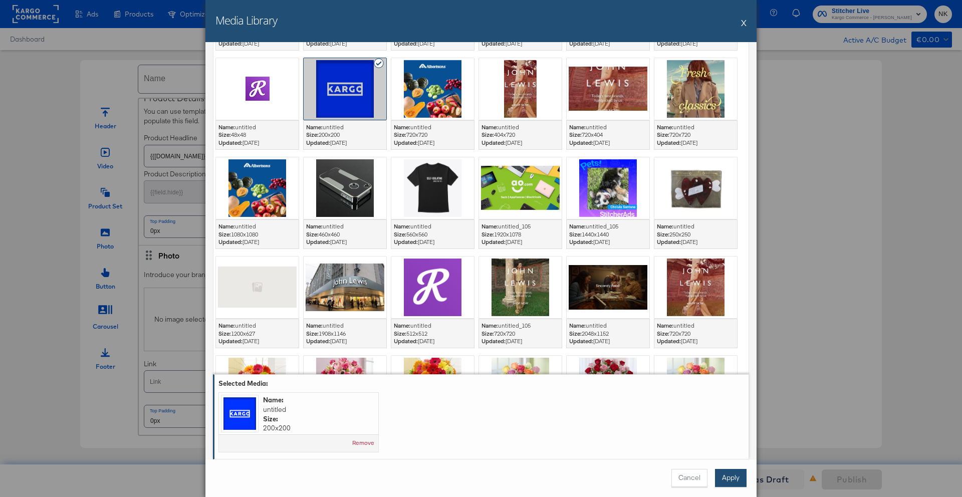
click at [723, 473] on button "Apply" at bounding box center [731, 478] width 32 height 18
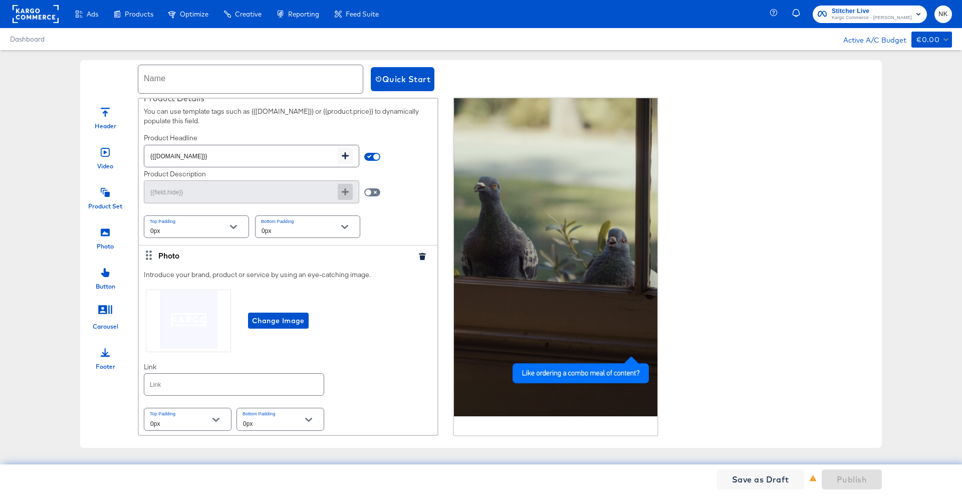
click at [220, 386] on input "text" at bounding box center [233, 385] width 179 height 22
paste input "https://www.kargo.com/"
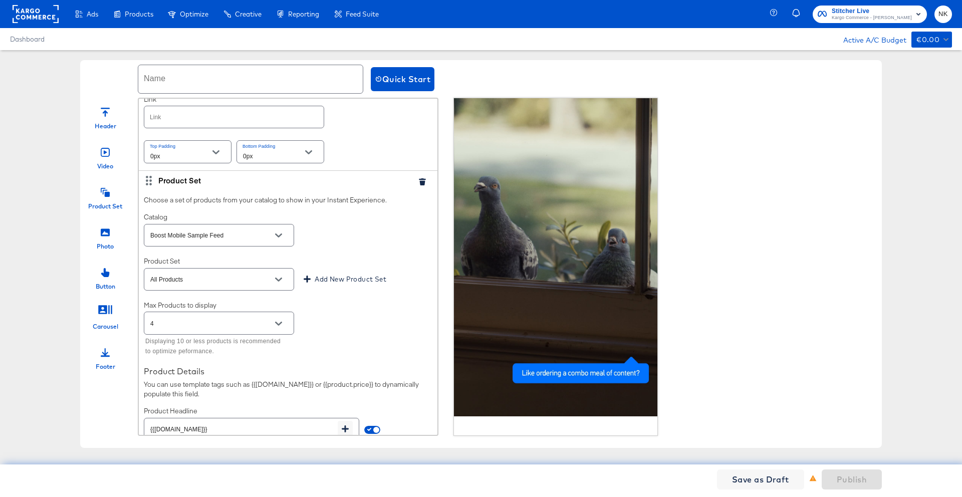
scroll to position [0, 0]
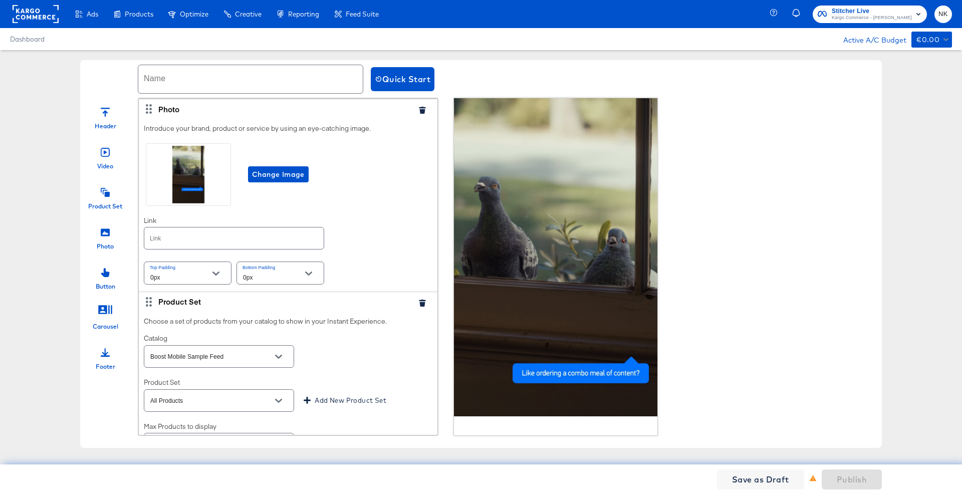
type input "https://www.kargo.com/"
click at [201, 243] on input "text" at bounding box center [233, 238] width 179 height 22
paste input "https://www.kargo.com/"
type input "https://www.kargo.com/"
click at [374, 232] on div "Introduce your brand, product or service by using an eye-catching image. Change…" at bounding box center [288, 205] width 299 height 173
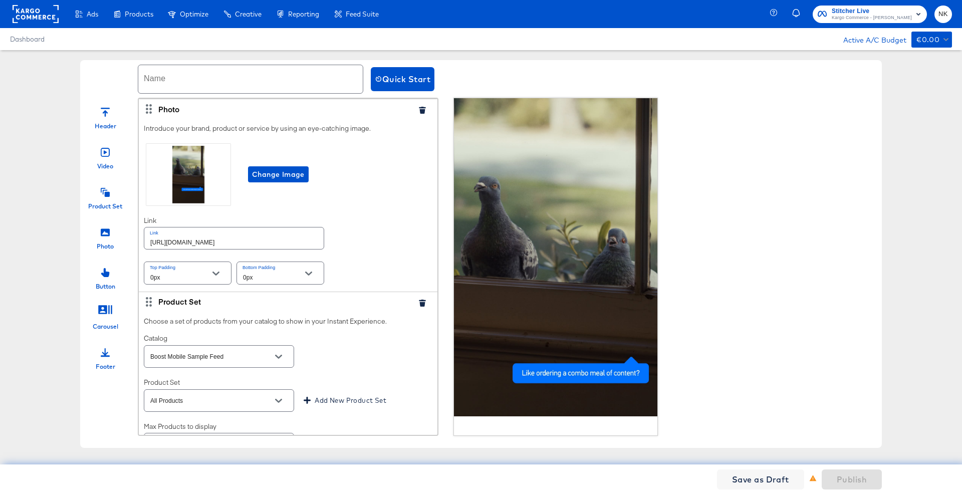
click at [105, 232] on icon at bounding box center [105, 232] width 9 height 9
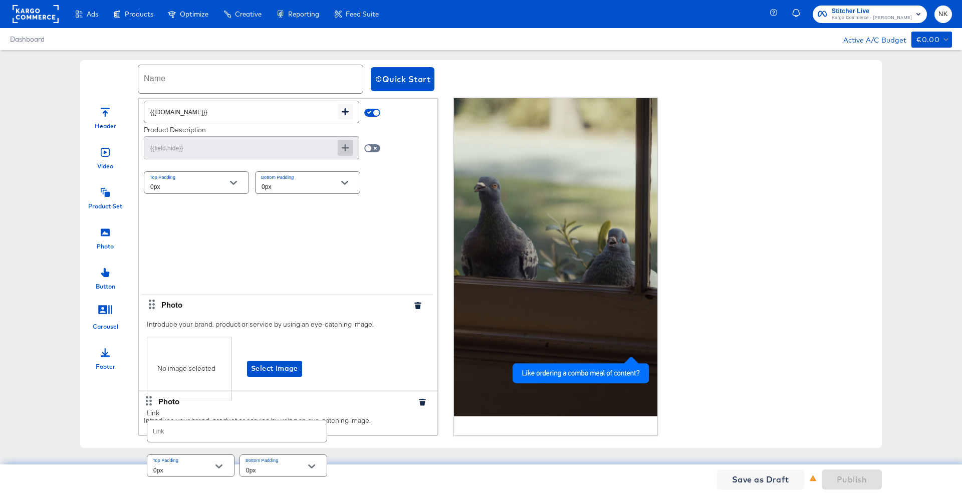
scroll to position [443, 0]
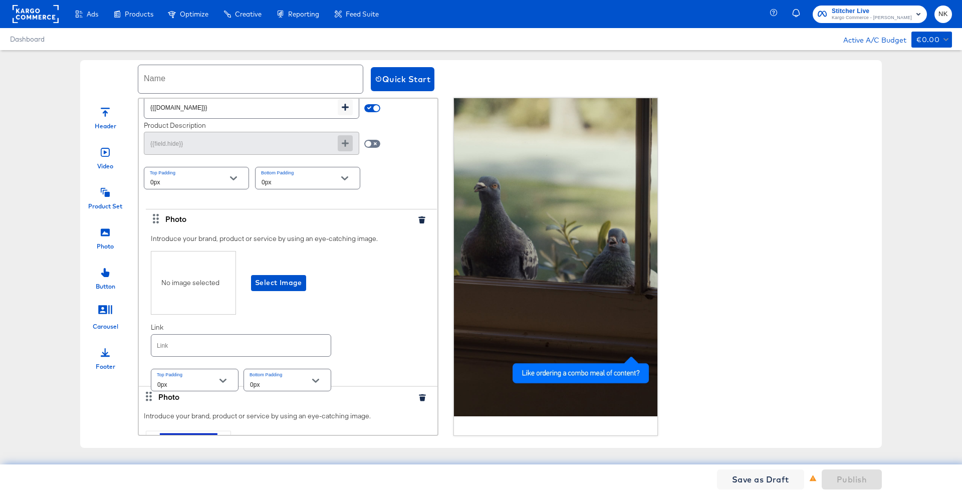
click at [159, 147] on div "Photo Introduce your brand, product or service by using an eye-catching image. …" at bounding box center [288, 22] width 299 height 733
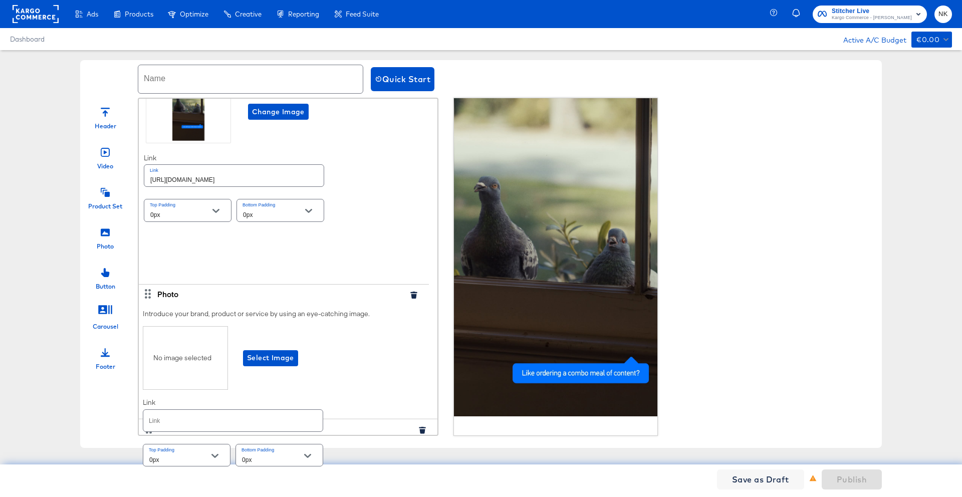
scroll to position [82, 0]
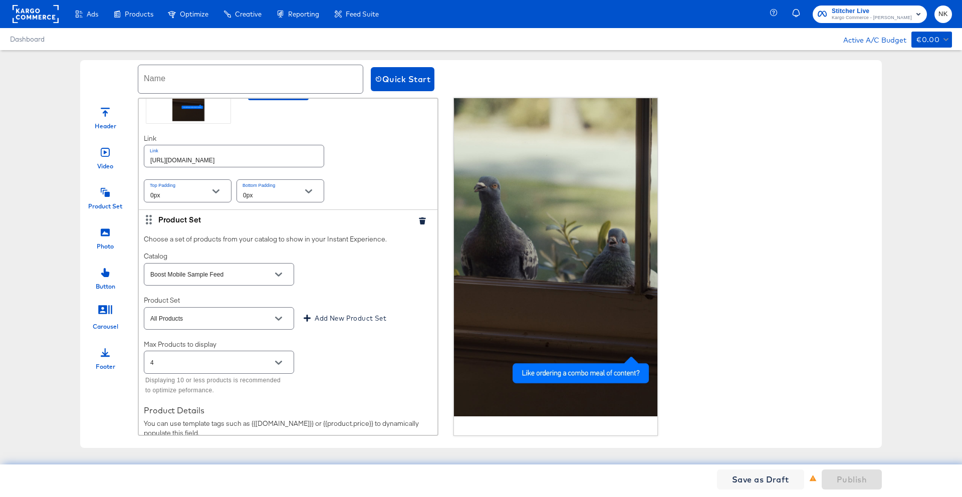
click at [153, 179] on div "Top Padding 0px" at bounding box center [188, 190] width 88 height 27
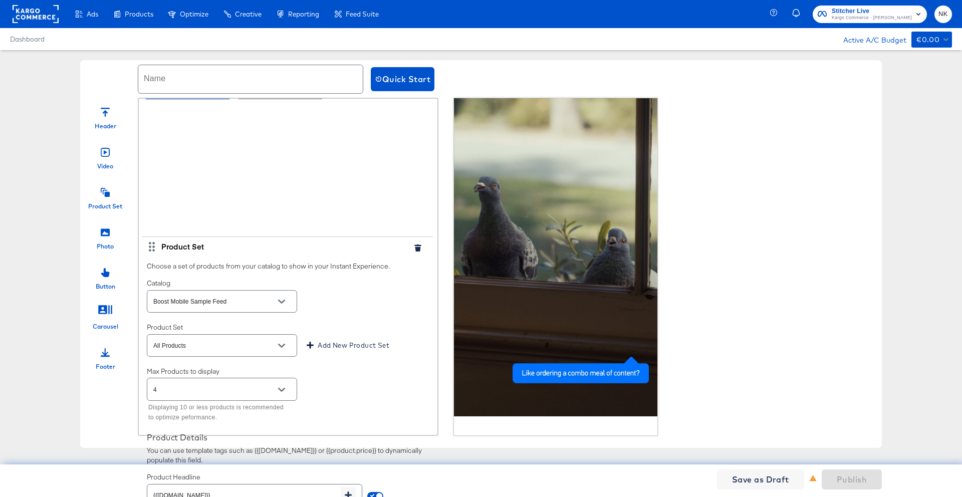
scroll to position [289, 0]
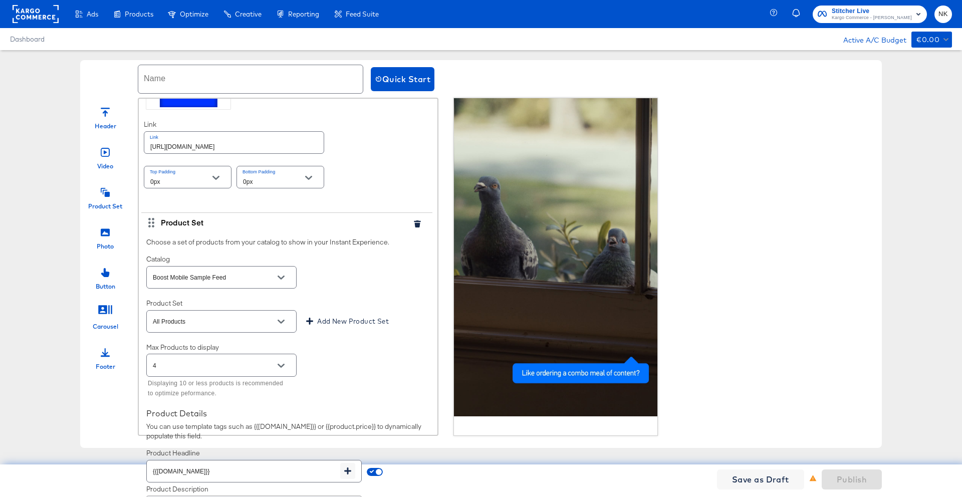
drag, startPoint x: 151, startPoint y: 216, endPoint x: 153, endPoint y: 224, distance: 8.2
click at [153, 224] on div "Photo Introduce your brand, product or service by using an eye-catching image. …" at bounding box center [288, 97] width 299 height 575
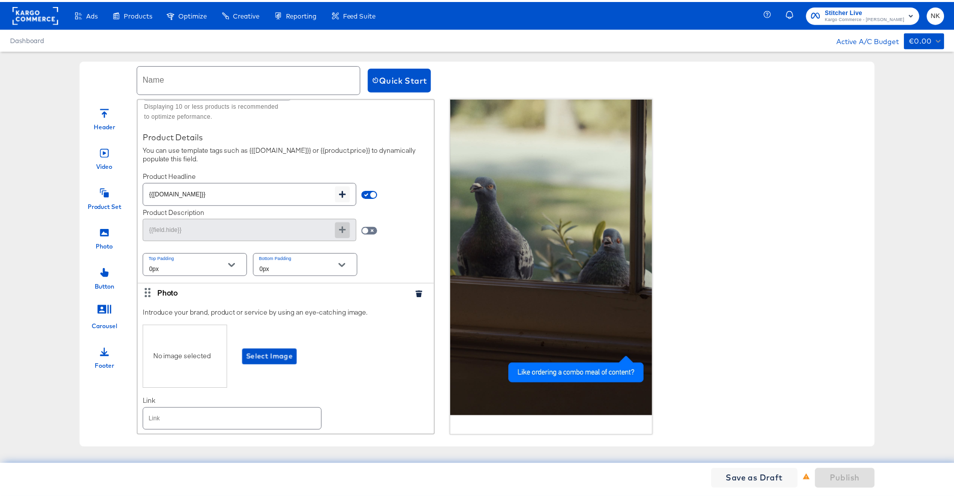
scroll to position [587, 0]
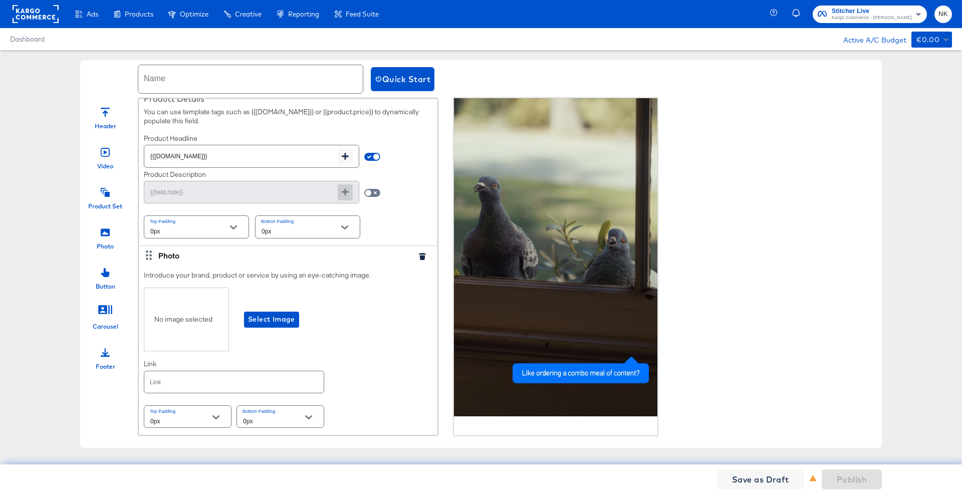
click at [191, 379] on input "text" at bounding box center [233, 382] width 179 height 22
paste input "https://www.kargo.com/"
type input "https://www.kargo.com/"
click at [337, 354] on div "Introduce your brand, product or service by using an eye-catching image. No ima…" at bounding box center [288, 350] width 299 height 170
click at [203, 73] on input "text" at bounding box center [250, 79] width 224 height 28
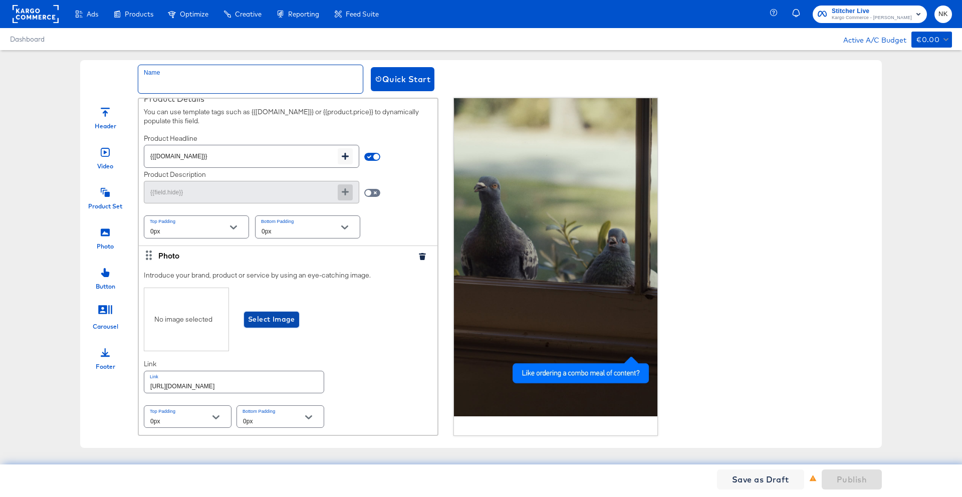
click at [276, 315] on span "Select Image" at bounding box center [271, 319] width 47 height 13
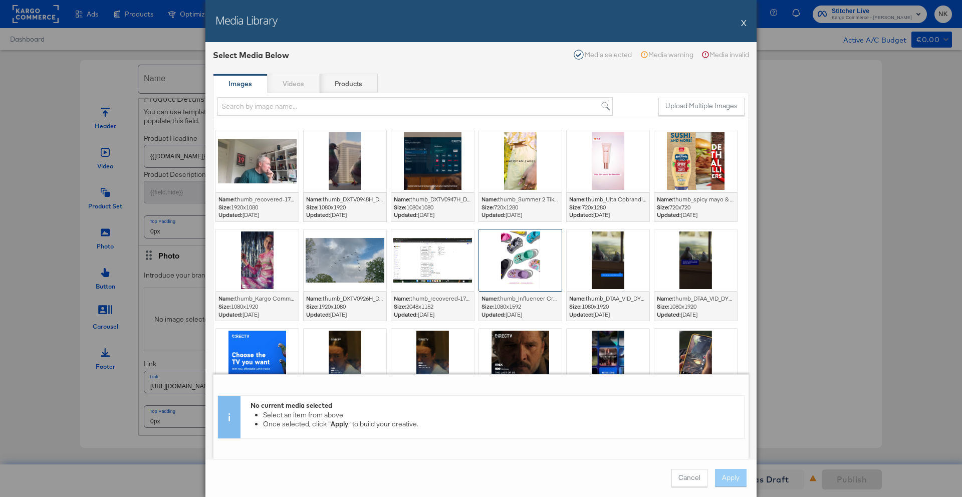
click at [489, 266] on div at bounding box center [520, 260] width 83 height 62
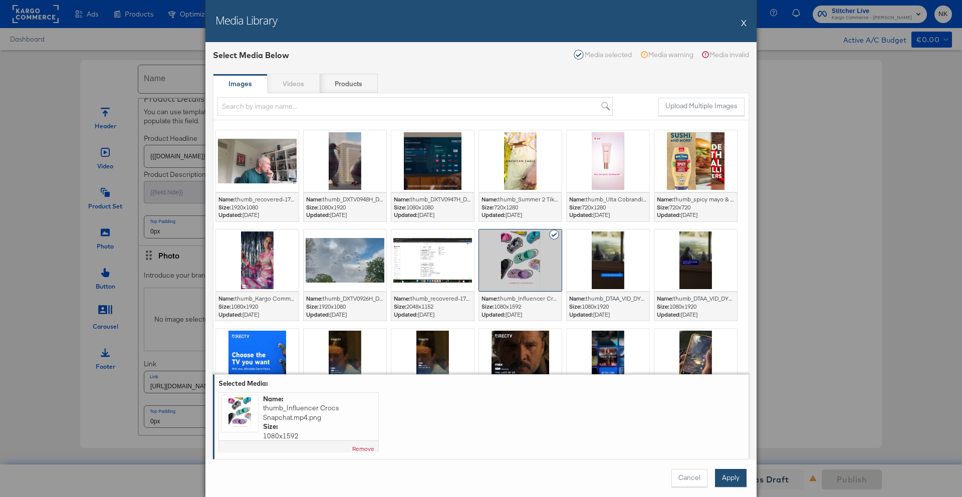
click at [728, 475] on button "Apply" at bounding box center [731, 478] width 32 height 18
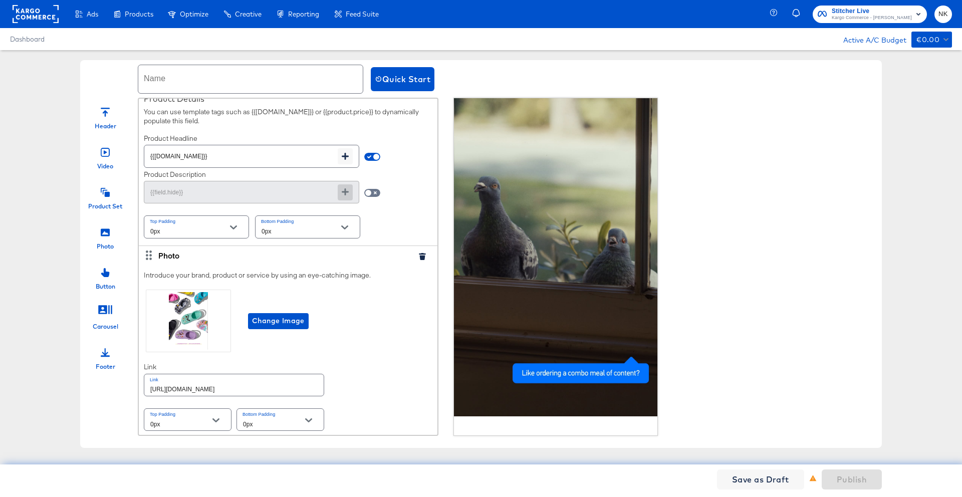
click at [202, 81] on input "text" at bounding box center [250, 79] width 224 height 28
type input "NK_Sample3"
click at [842, 479] on span "Publish" at bounding box center [852, 479] width 30 height 14
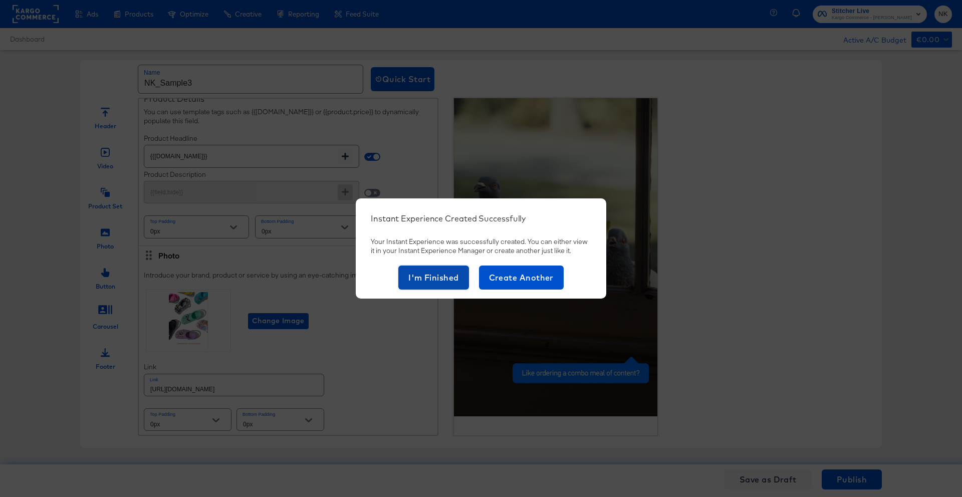
click at [426, 269] on button "I'm Finished" at bounding box center [433, 277] width 71 height 24
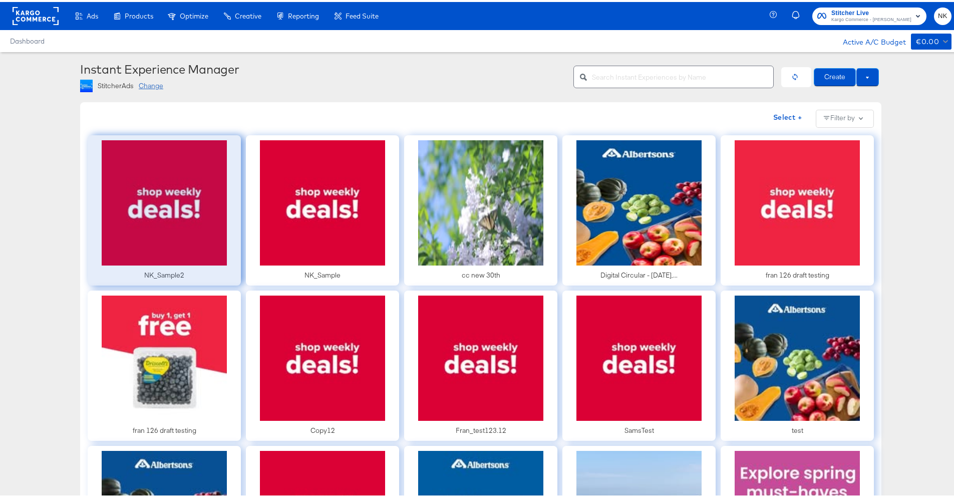
click at [172, 158] on div at bounding box center [164, 208] width 153 height 150
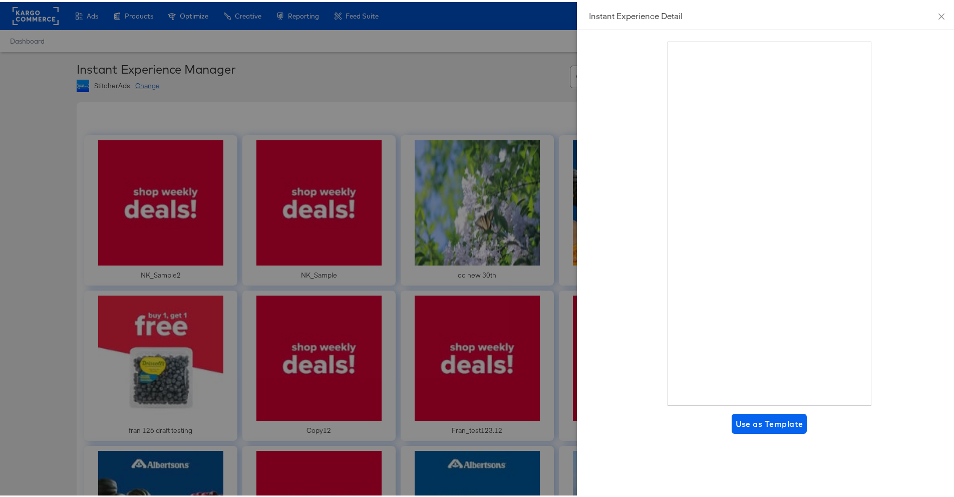
click at [743, 431] on div "Use as Template" at bounding box center [769, 262] width 385 height 469
click at [746, 424] on span "Use as Template" at bounding box center [770, 422] width 68 height 14
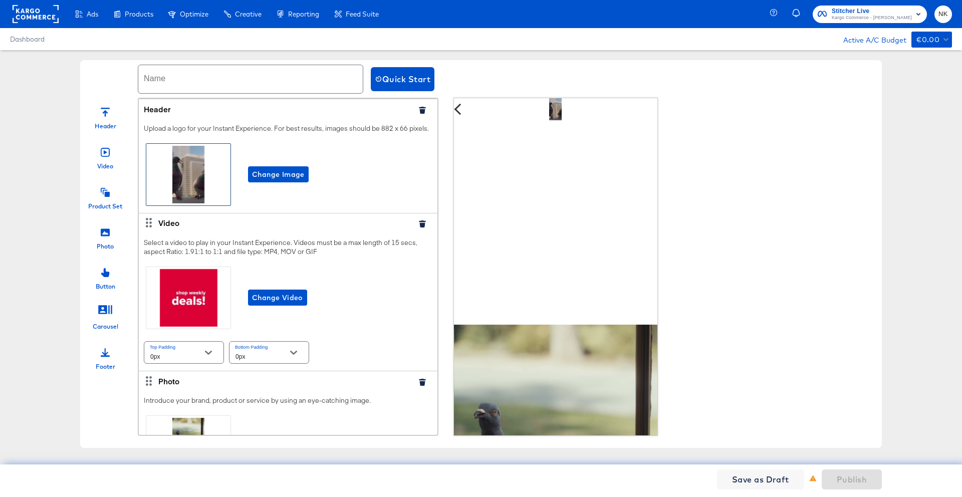
scroll to position [13, 0]
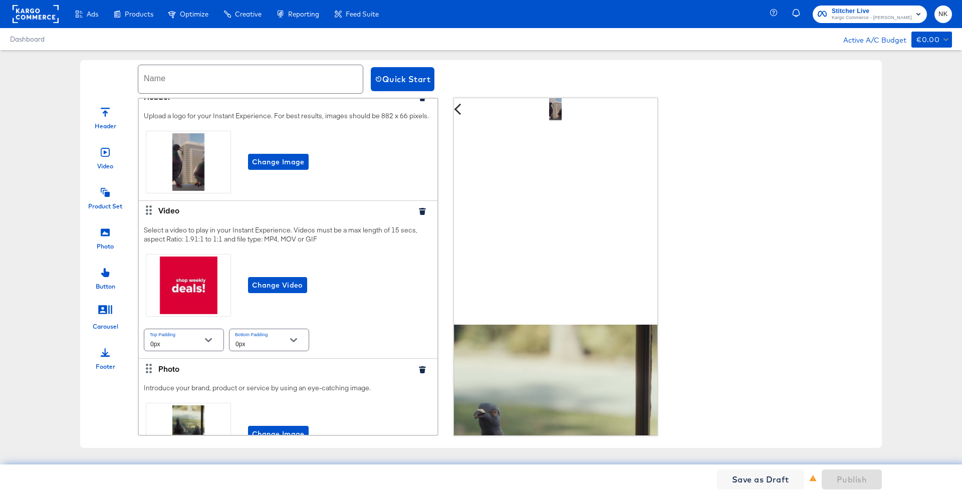
click at [417, 220] on div "Video" at bounding box center [288, 210] width 299 height 20
click at [419, 215] on icon "button" at bounding box center [422, 211] width 7 height 7
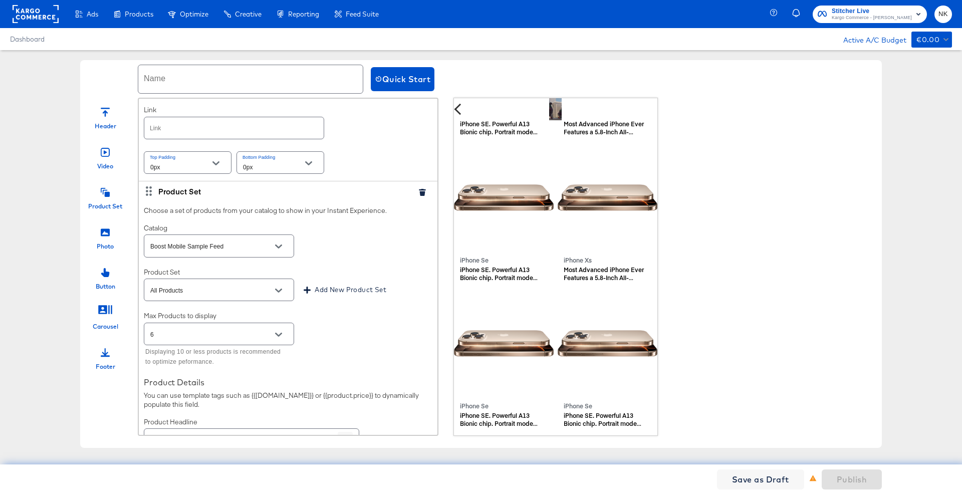
scroll to position [328, 0]
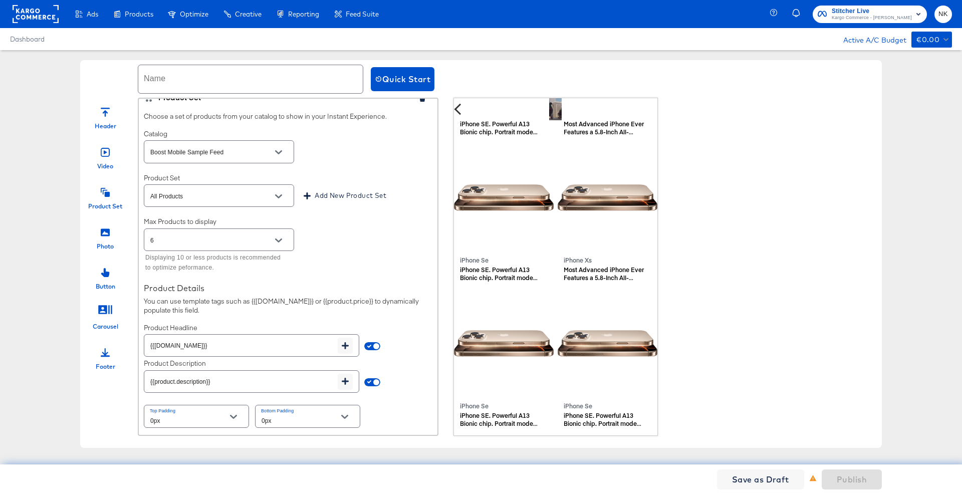
click at [281, 241] on icon "Open" at bounding box center [278, 240] width 7 height 7
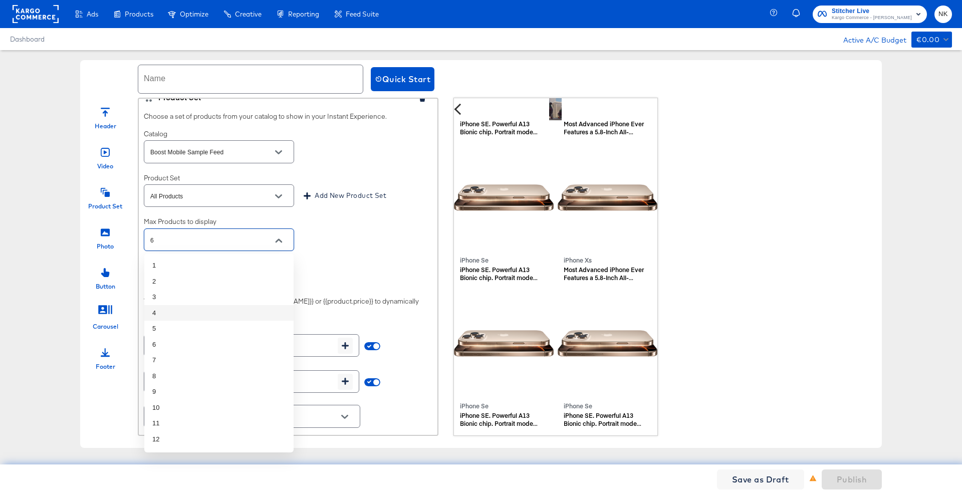
click at [230, 310] on li "4" at bounding box center [218, 313] width 149 height 16
type input "4"
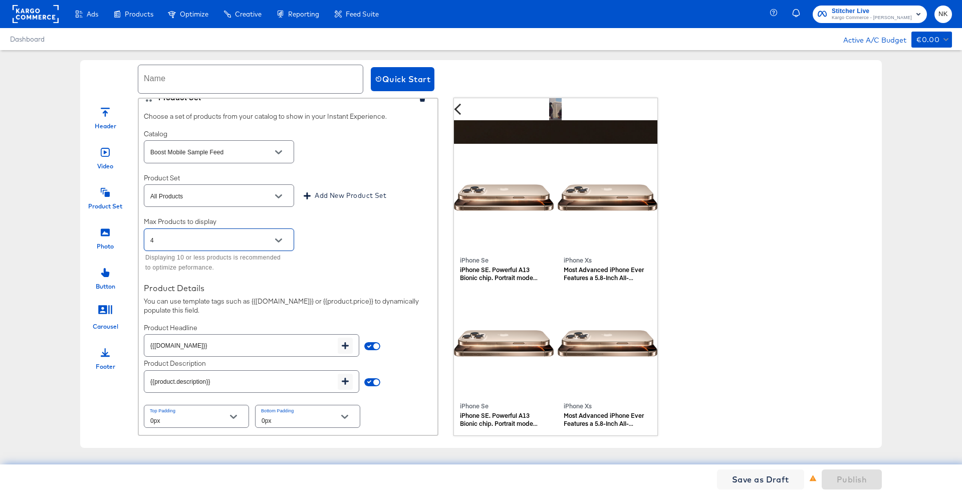
scroll to position [347, 0]
click at [316, 269] on div "Max Products to display 4 Displaying 10 or less products is recommended to opti…" at bounding box center [288, 246] width 289 height 58
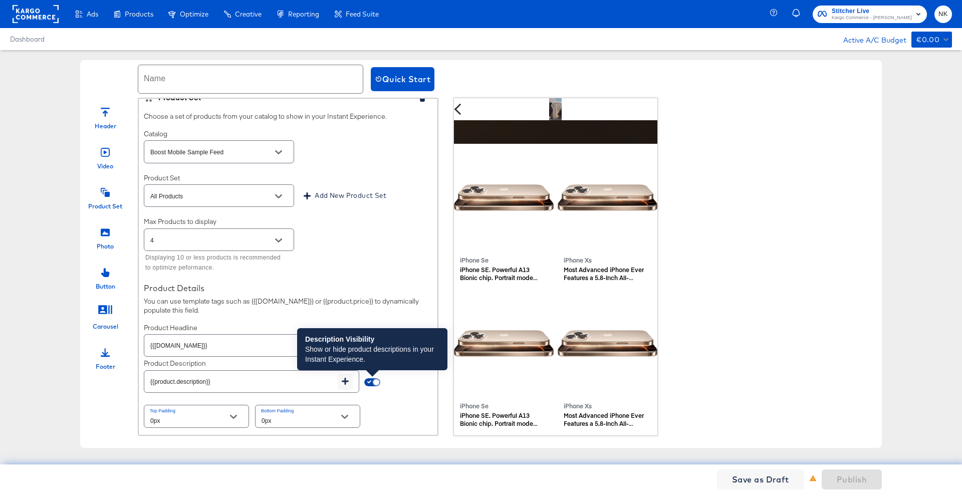
click at [379, 384] on input "checkbox" at bounding box center [376, 384] width 24 height 8
checkbox input "false"
type input "{{field.hide}}"
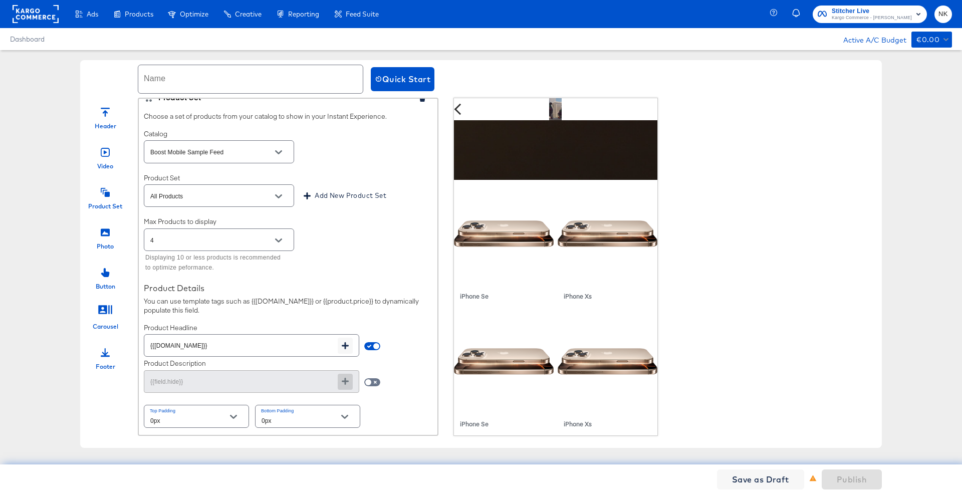
click at [367, 279] on div "Choose a set of products from your catalog to show in your Instant Experience. …" at bounding box center [288, 271] width 299 height 328
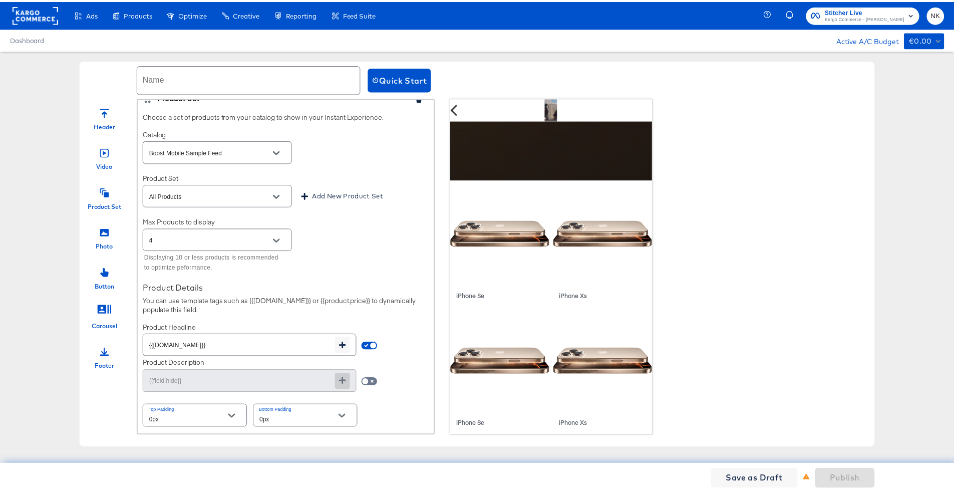
scroll to position [0, 0]
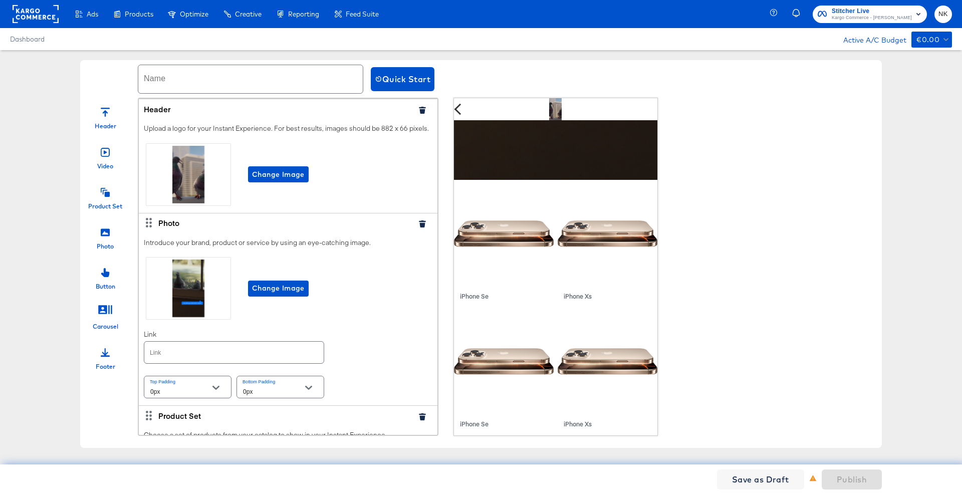
click at [287, 86] on input "text" at bounding box center [250, 79] width 224 height 28
type input "header"
click at [854, 474] on span "Publish" at bounding box center [852, 479] width 30 height 14
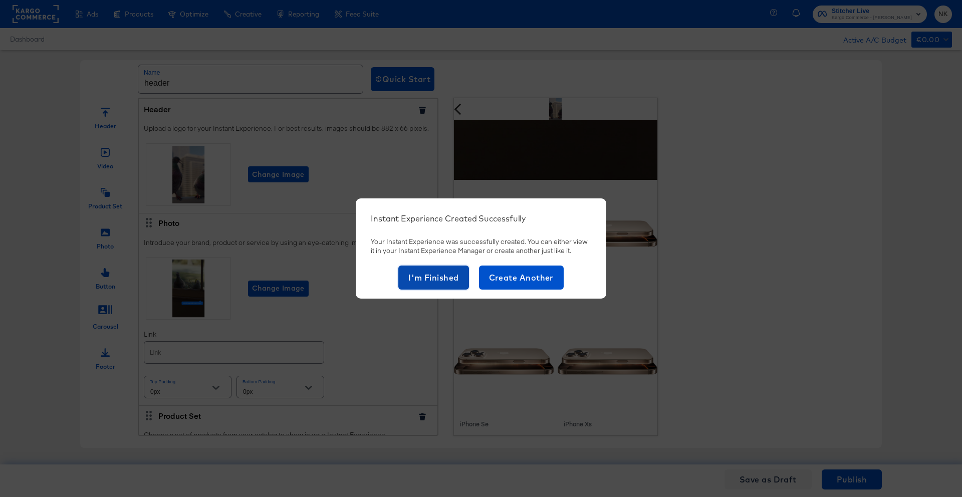
click at [449, 282] on span "I'm Finished" at bounding box center [433, 277] width 51 height 14
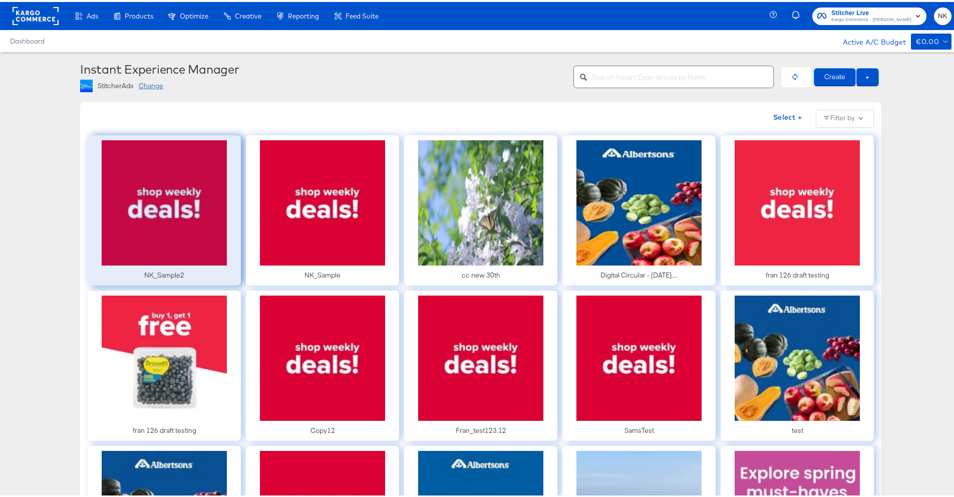
click at [208, 219] on div at bounding box center [164, 208] width 153 height 150
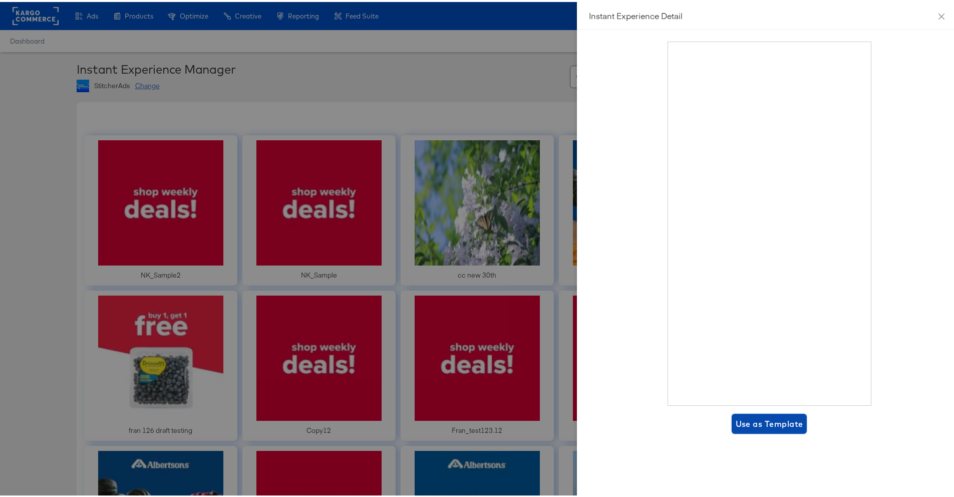
click at [773, 415] on span "Use as Template" at bounding box center [770, 422] width 68 height 14
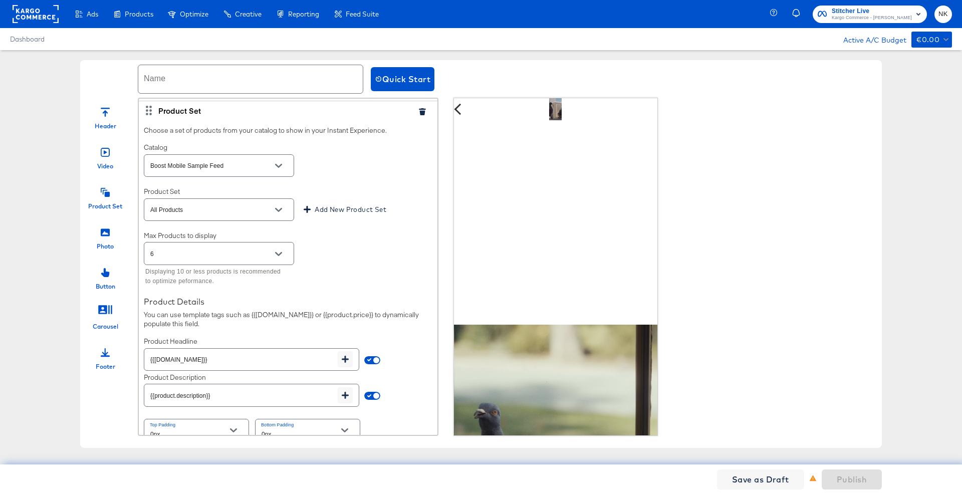
scroll to position [349, 0]
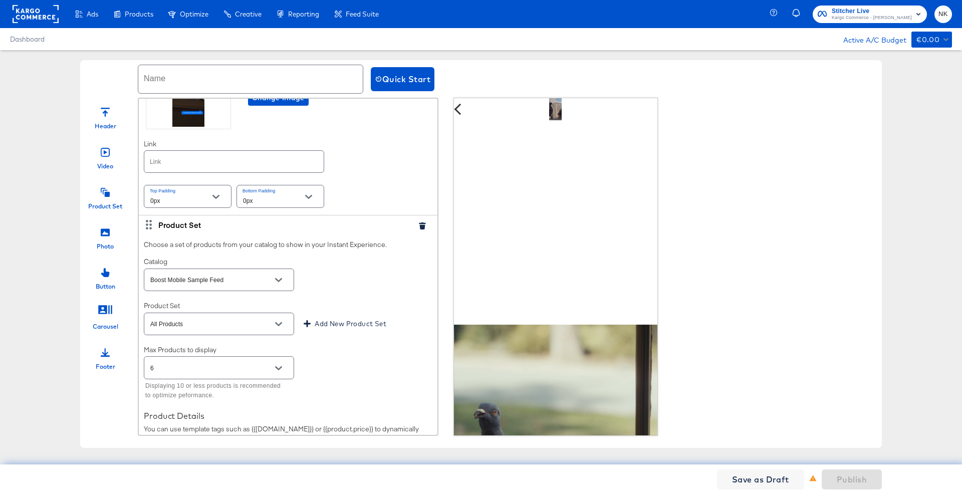
click at [282, 284] on button "Open" at bounding box center [278, 279] width 15 height 15
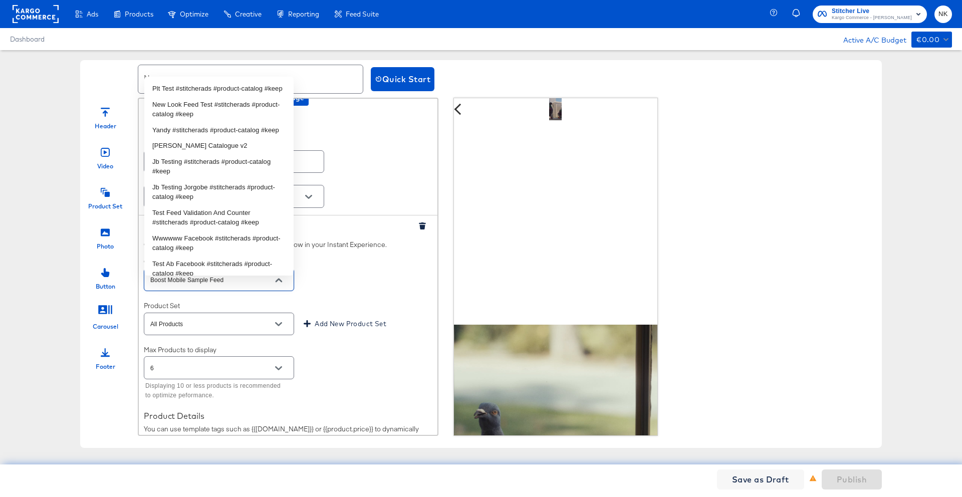
click at [328, 282] on div "Catalog Boost Mobile Sample Feed" at bounding box center [288, 275] width 289 height 36
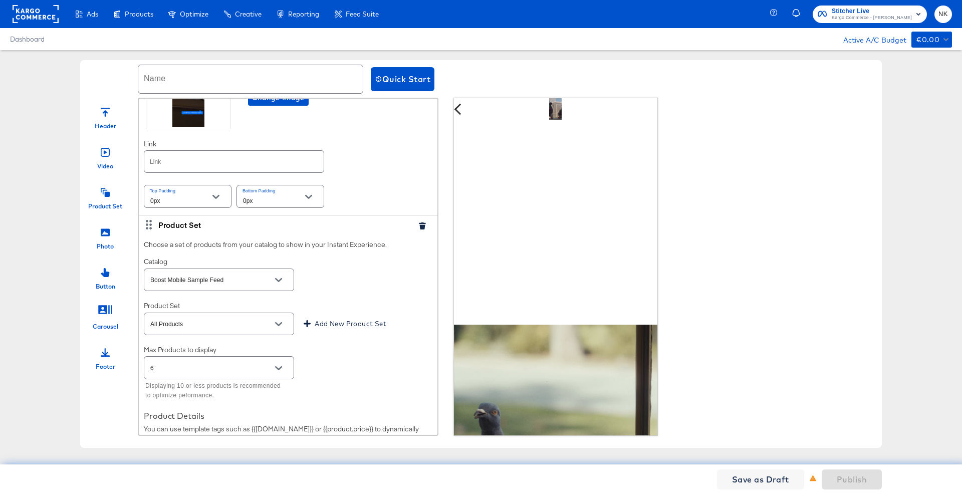
click at [41, 14] on rect at bounding box center [36, 14] width 46 height 18
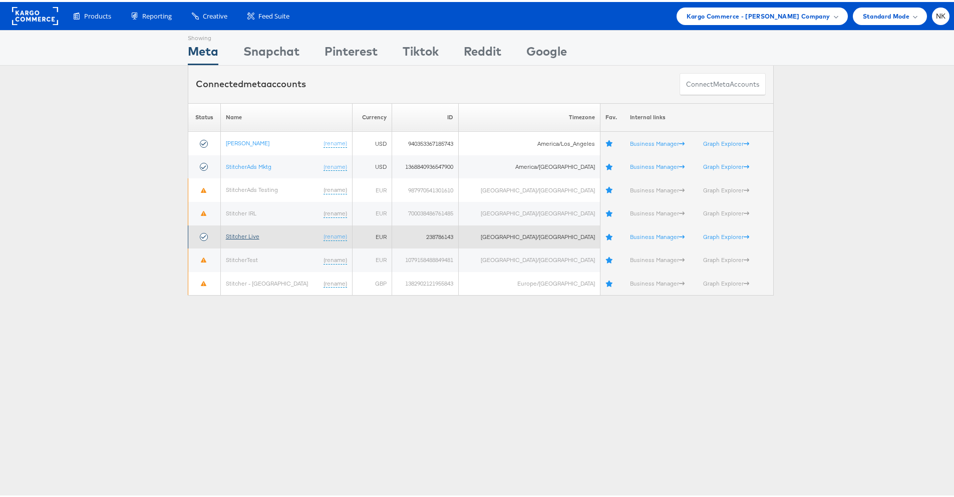
click at [234, 234] on link "Stitcher Live" at bounding box center [243, 234] width 34 height 8
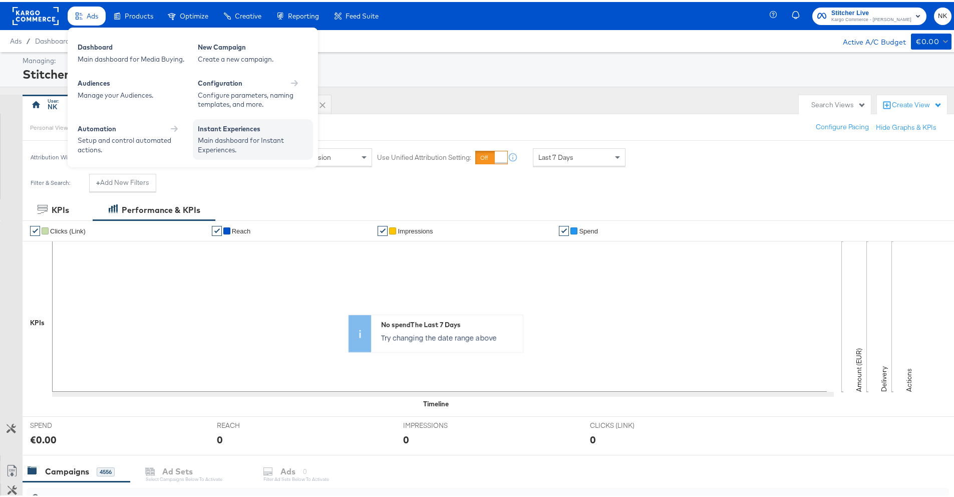
click at [223, 130] on div "Instant Experiences" at bounding box center [253, 128] width 110 height 12
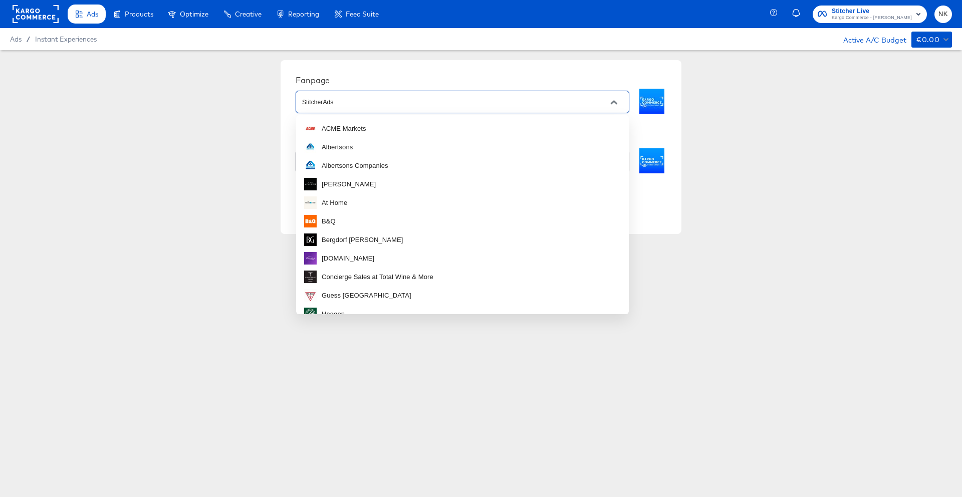
click at [398, 106] on input "StitcherAds" at bounding box center [454, 103] width 309 height 12
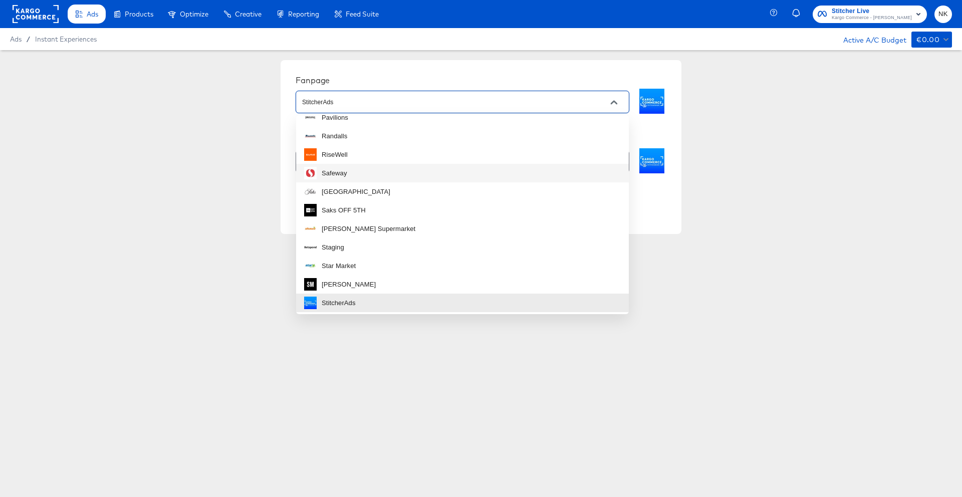
scroll to position [406, 0]
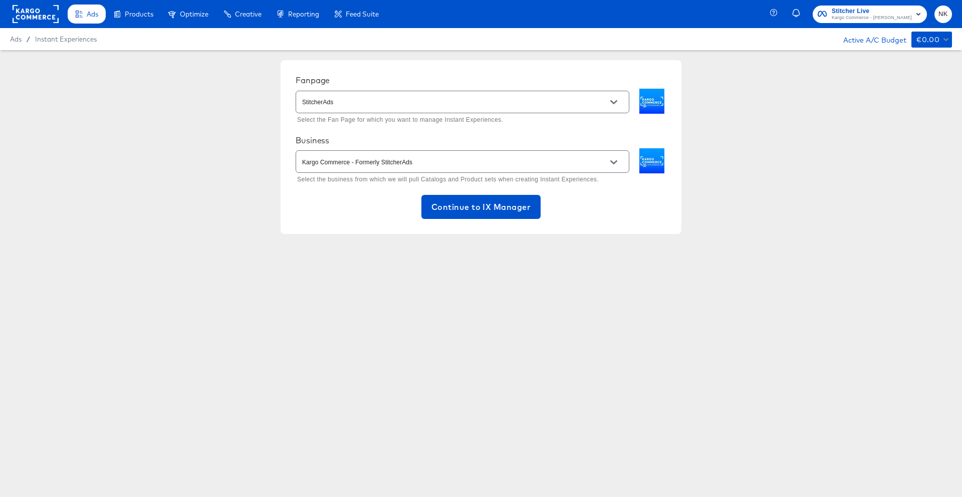
click at [241, 203] on div "Fanpage StitcherAds Select the Fan Page for which you want to manage Instant Ex…" at bounding box center [481, 147] width 962 height 194
click at [346, 171] on div "Kargo Commerce - Formerly StitcherAds" at bounding box center [463, 161] width 334 height 23
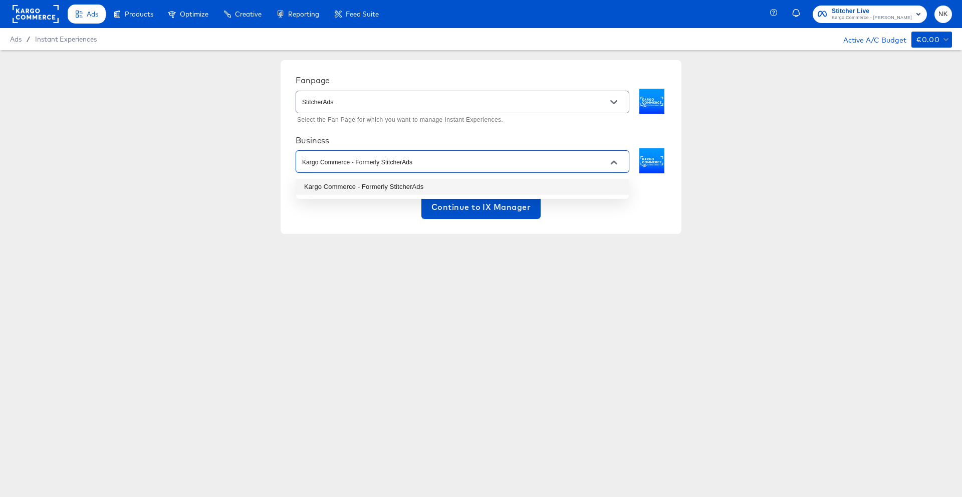
click at [346, 168] on input "Kargo Commerce - Formerly StitcherAds" at bounding box center [454, 162] width 309 height 12
drag, startPoint x: 352, startPoint y: 146, endPoint x: 352, endPoint y: 140, distance: 6.0
click at [352, 146] on div "Fanpage StitcherAds Select the Fan Page for which you want to manage Instant Ex…" at bounding box center [481, 147] width 371 height 144
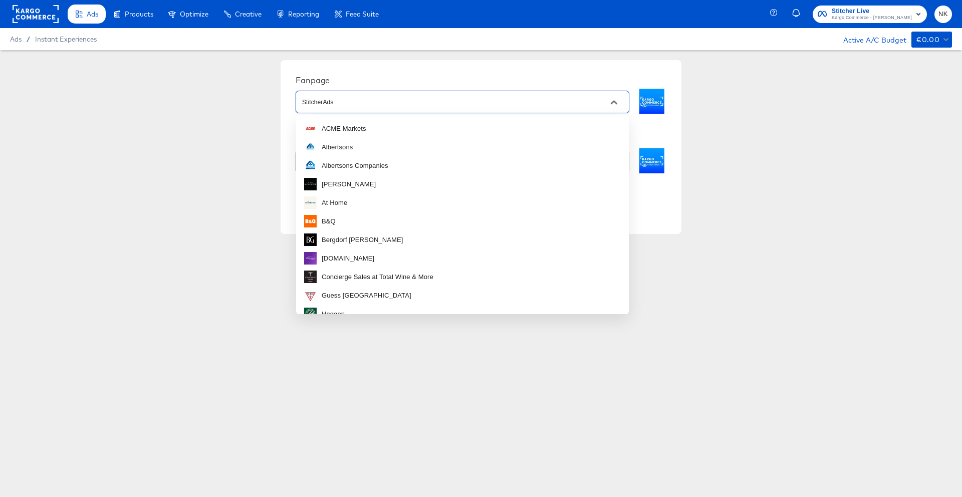
click at [354, 107] on input "StitcherAds" at bounding box center [454, 103] width 309 height 12
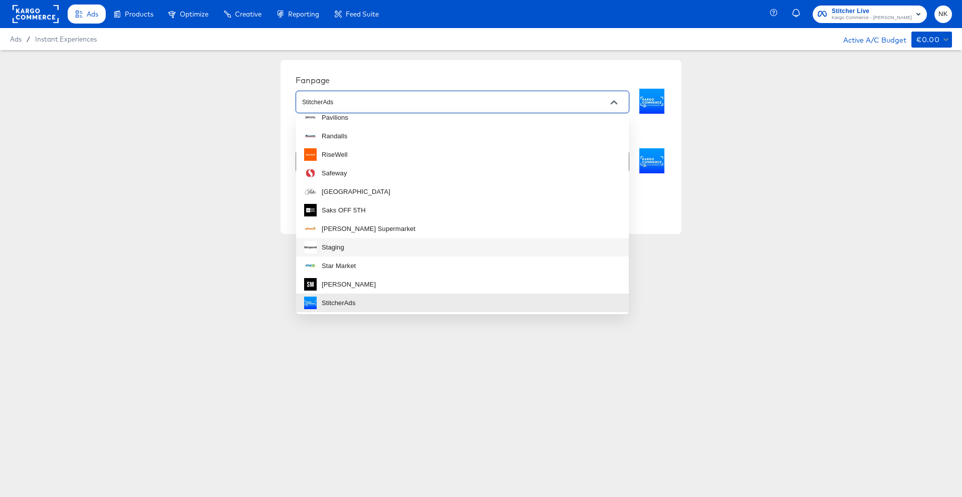
click at [362, 243] on li "Staging" at bounding box center [462, 247] width 333 height 19
type input "Staging"
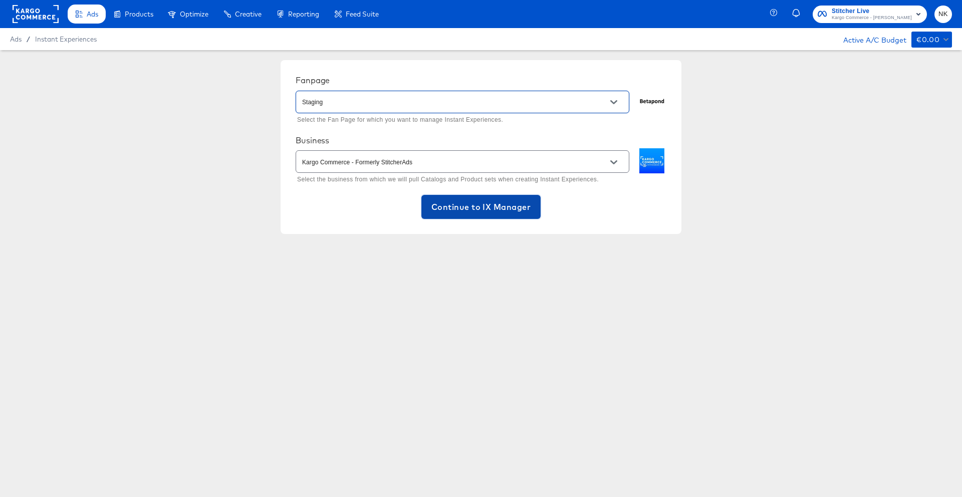
click at [428, 209] on button "Continue to IX Manager" at bounding box center [480, 207] width 119 height 24
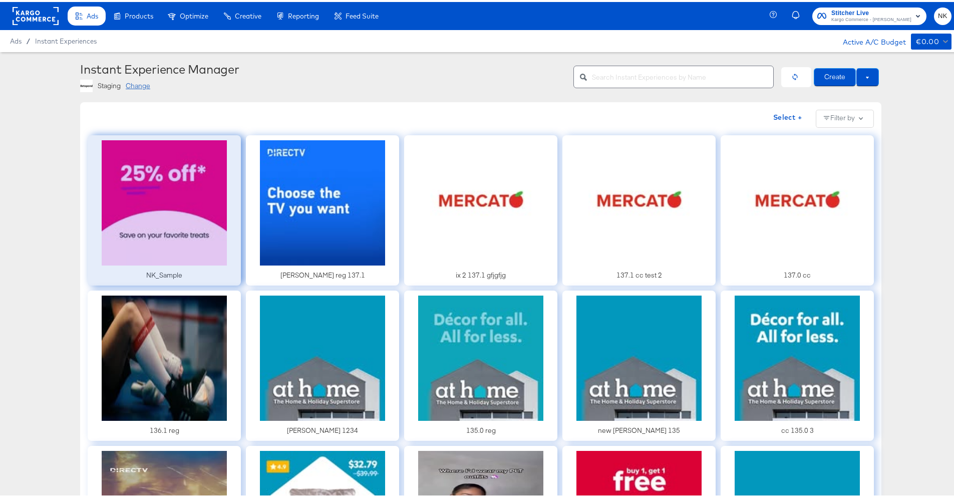
click at [192, 230] on div at bounding box center [164, 208] width 153 height 150
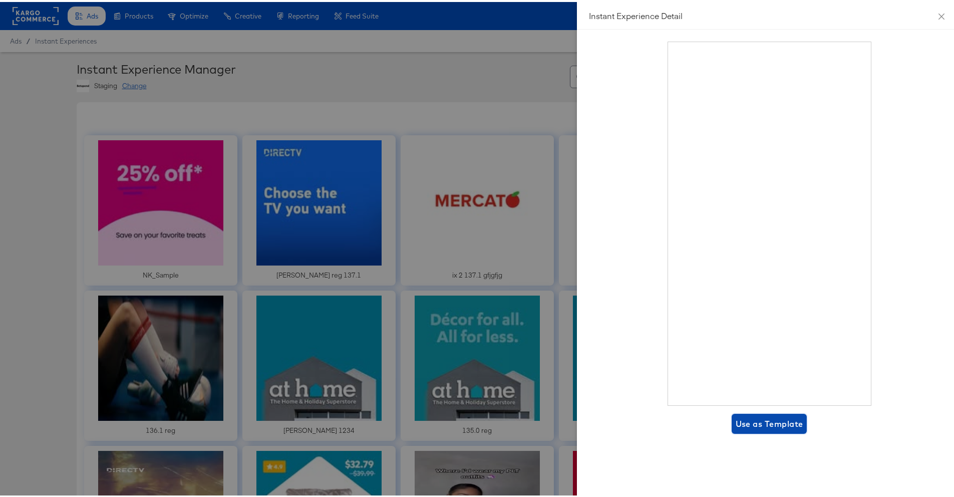
click at [763, 417] on span "Use as Template" at bounding box center [770, 422] width 68 height 14
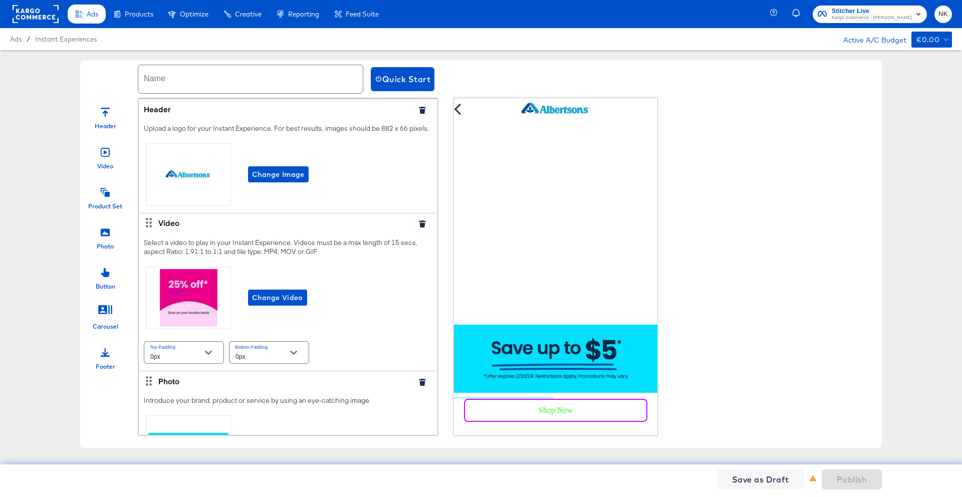
click at [415, 227] on button "button" at bounding box center [422, 223] width 15 height 7
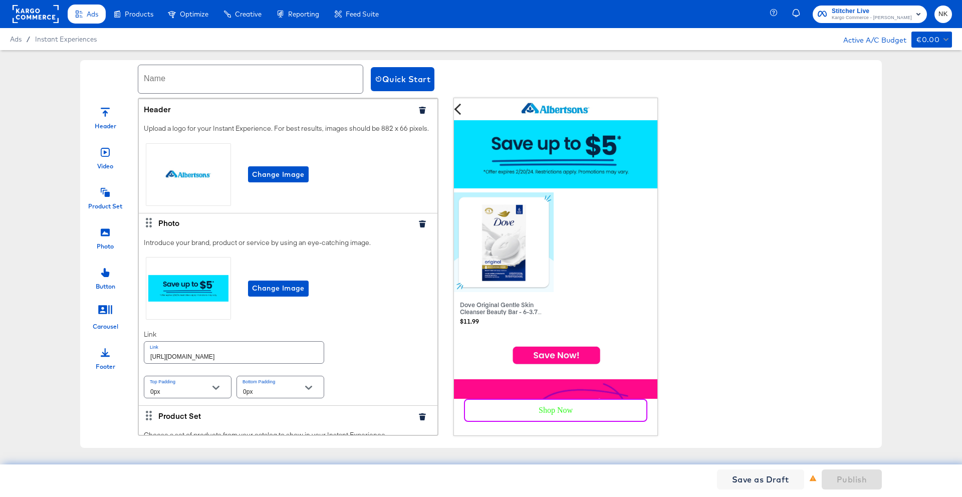
click at [419, 111] on icon "button" at bounding box center [422, 110] width 7 height 7
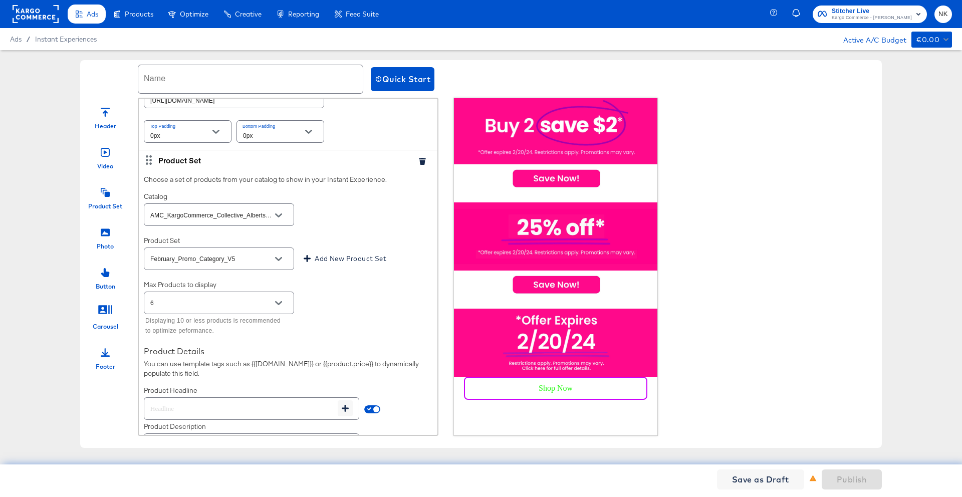
scroll to position [1556, 0]
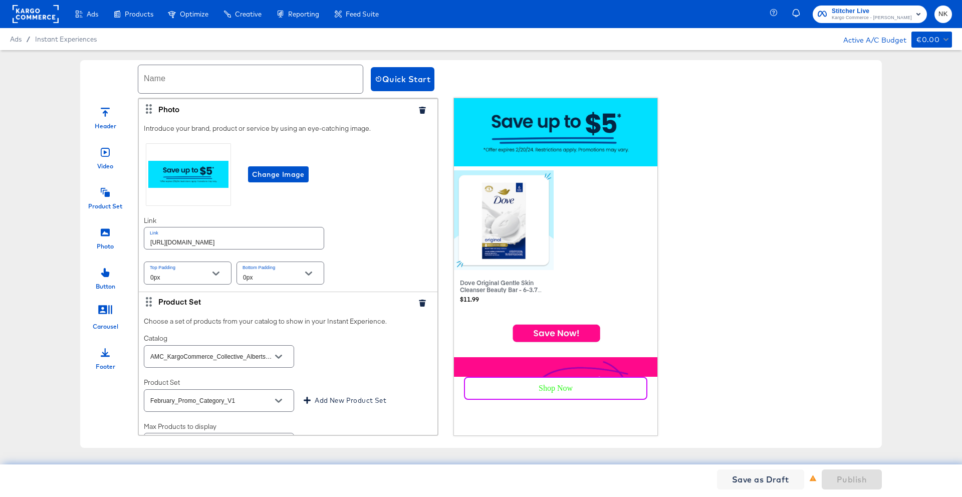
scroll to position [268, 0]
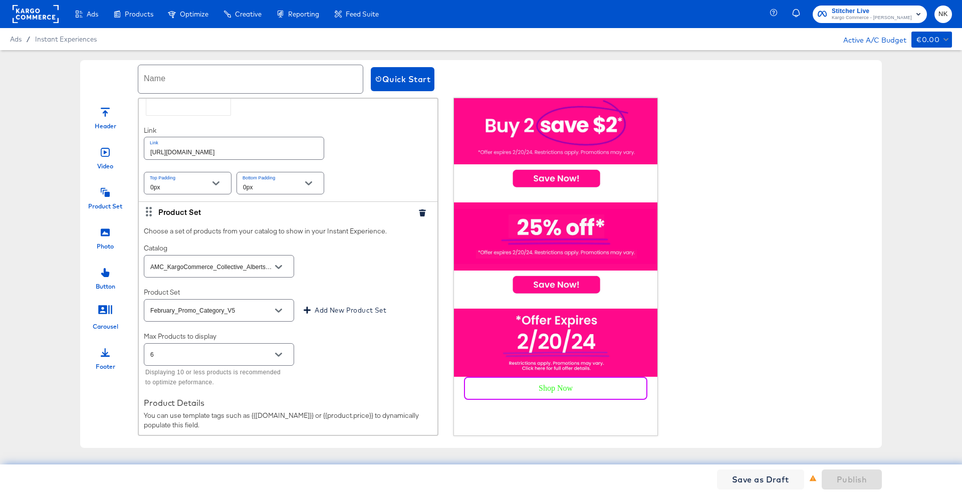
click at [419, 214] on icon "button" at bounding box center [422, 212] width 7 height 7
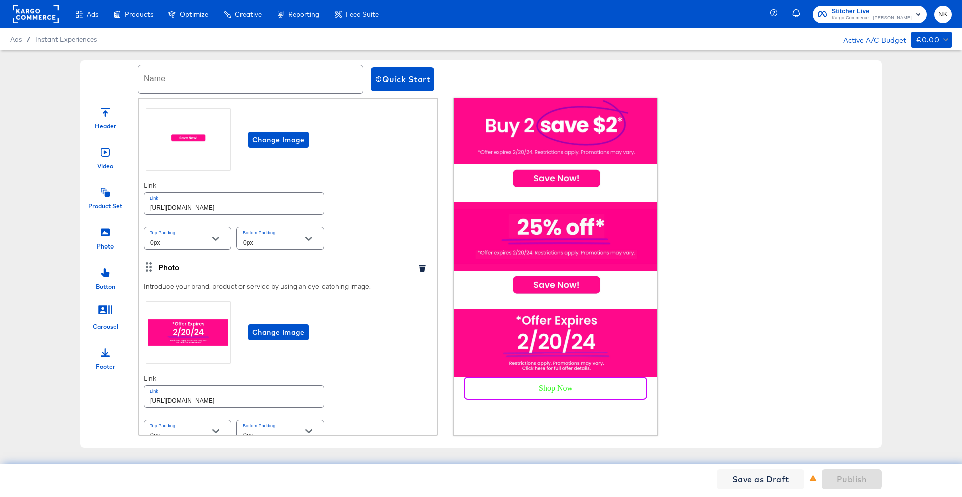
scroll to position [1861, 0]
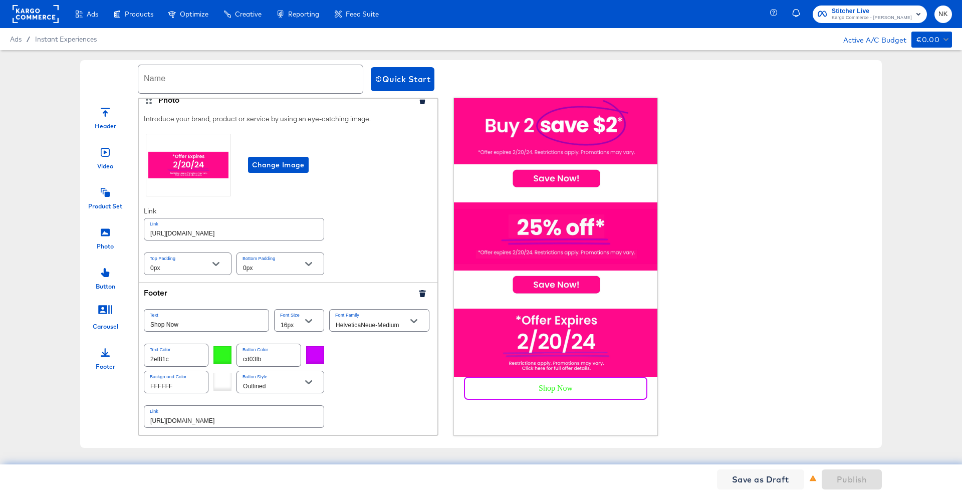
click at [419, 292] on icon "button" at bounding box center [422, 293] width 7 height 7
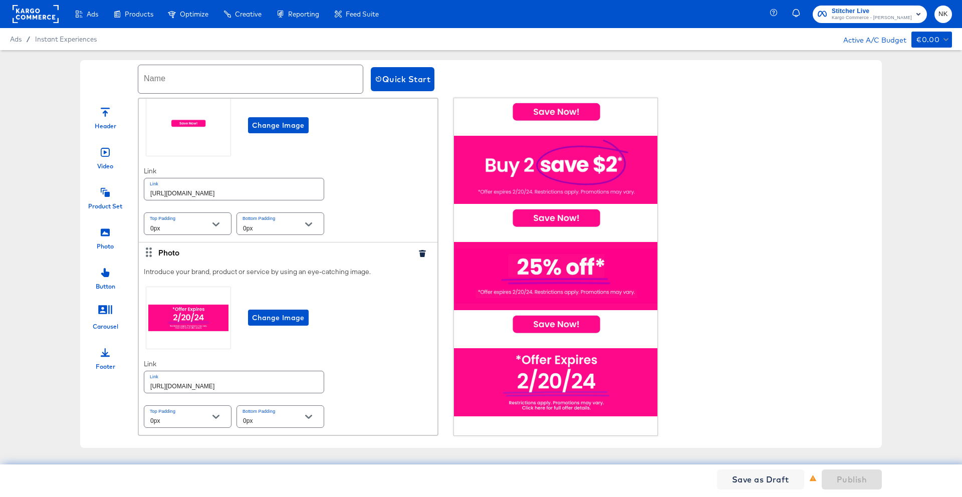
click at [419, 255] on icon "button" at bounding box center [422, 253] width 7 height 7
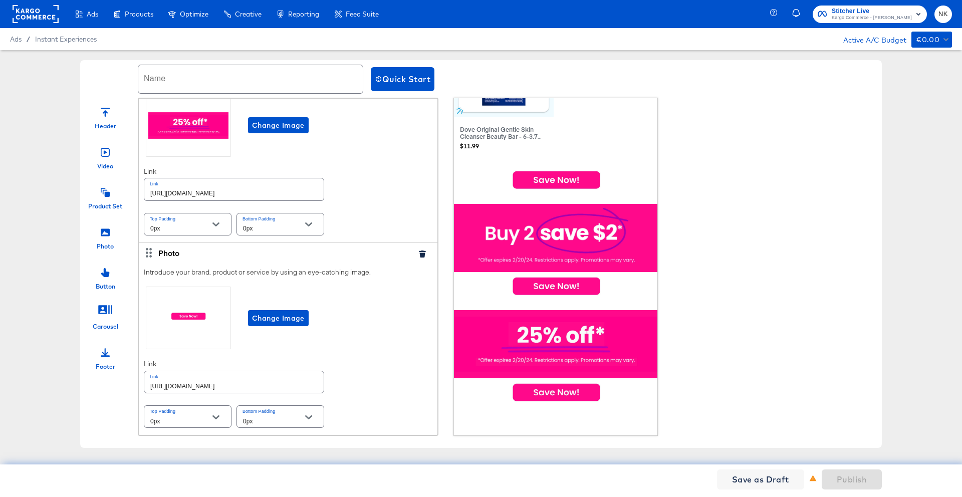
scroll to position [161, 0]
click at [419, 254] on icon "button" at bounding box center [422, 253] width 7 height 7
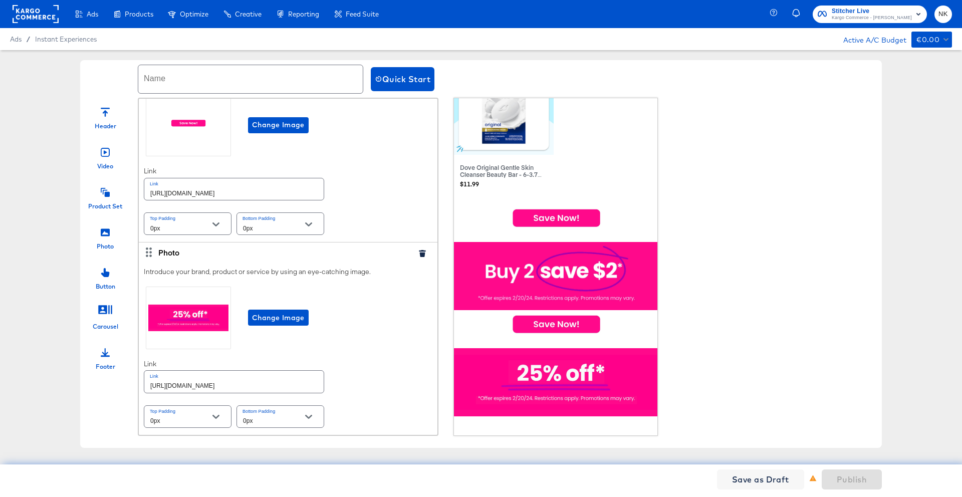
click at [419, 254] on icon "button" at bounding box center [422, 253] width 7 height 7
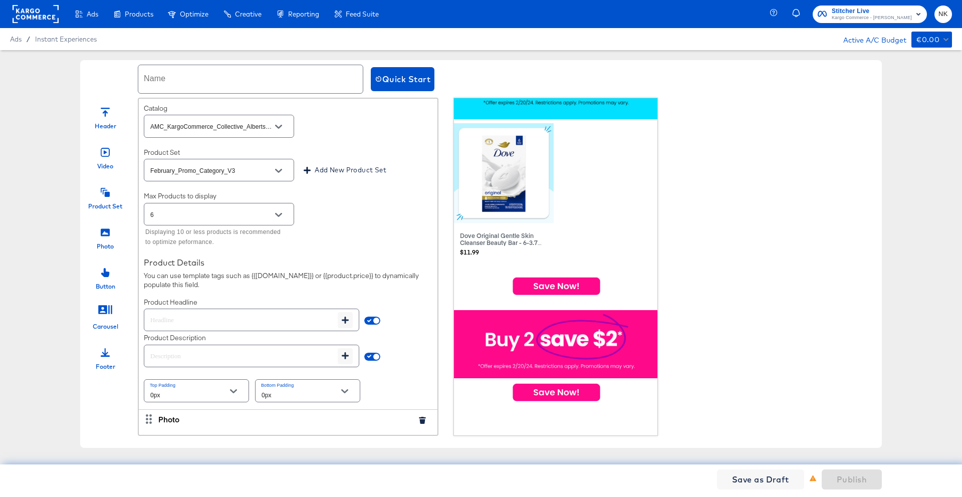
scroll to position [861, 0]
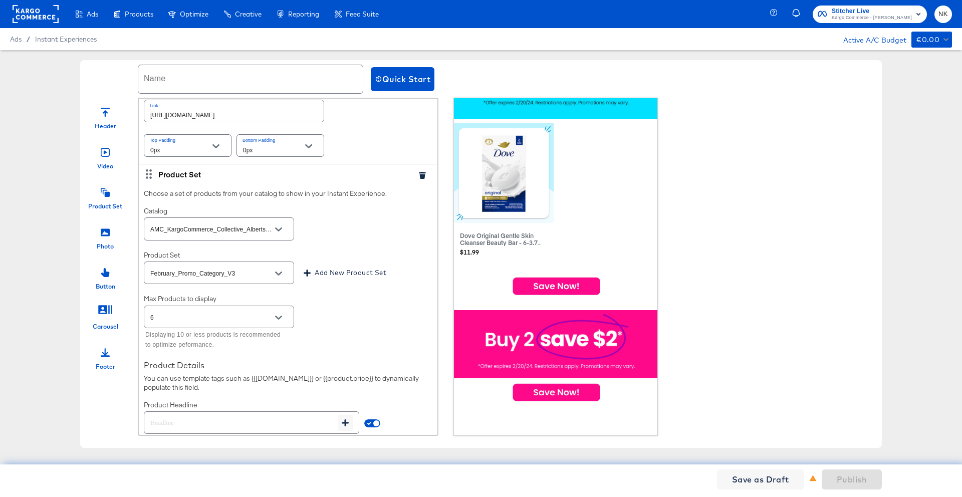
click at [419, 173] on icon "button" at bounding box center [422, 175] width 7 height 7
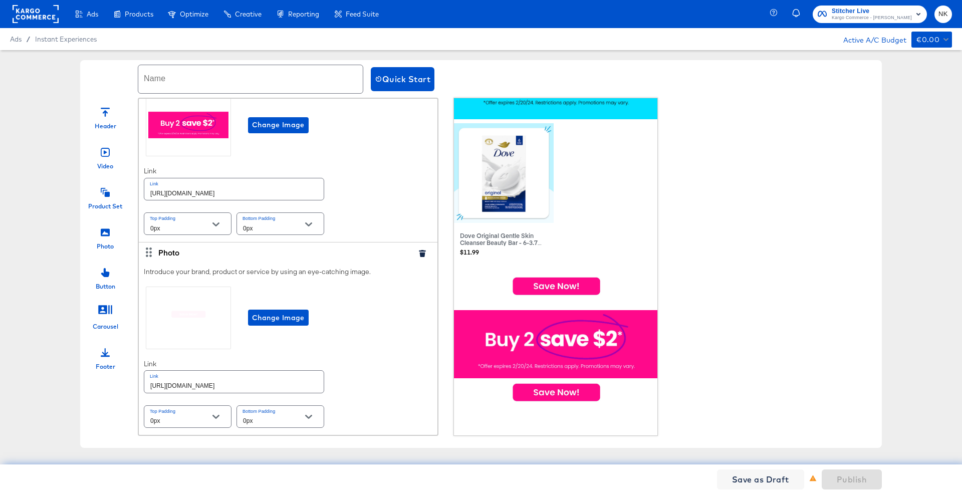
click at [419, 255] on icon "button" at bounding box center [422, 253] width 7 height 7
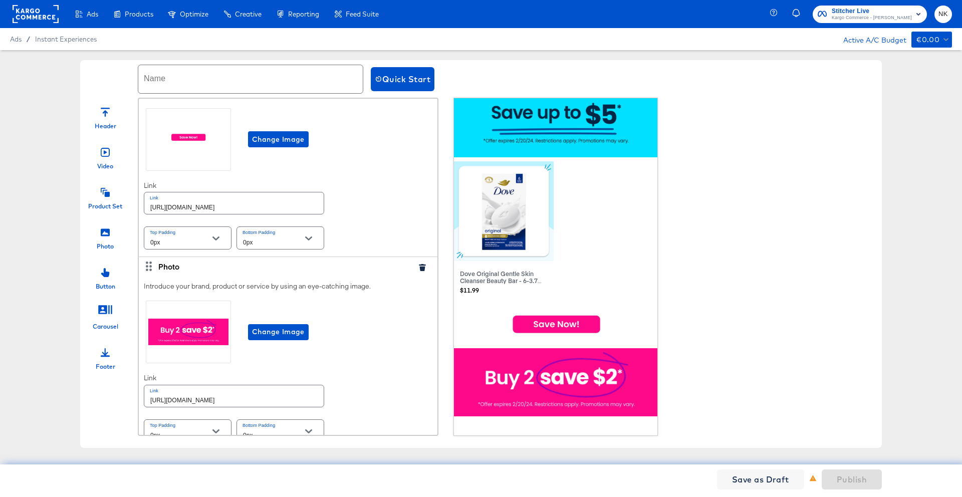
scroll to position [590, 0]
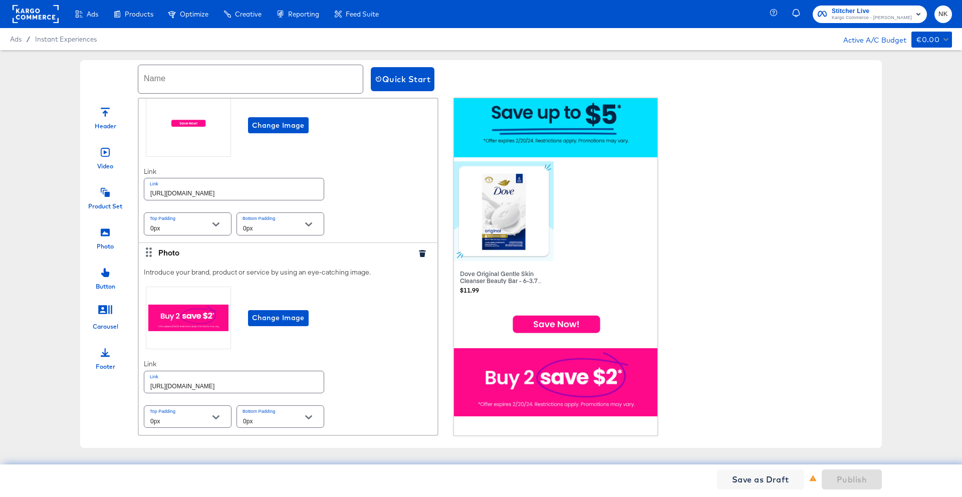
click at [419, 253] on icon "button" at bounding box center [422, 253] width 7 height 7
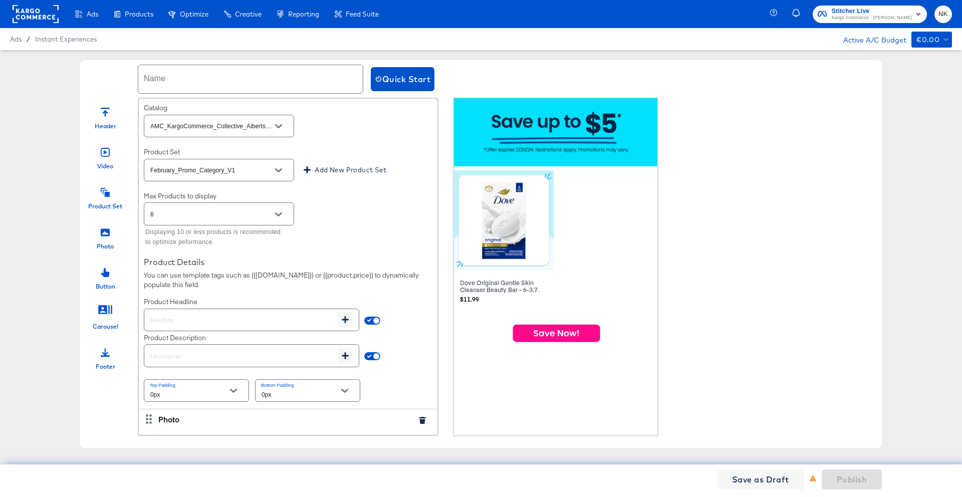
scroll to position [179, 0]
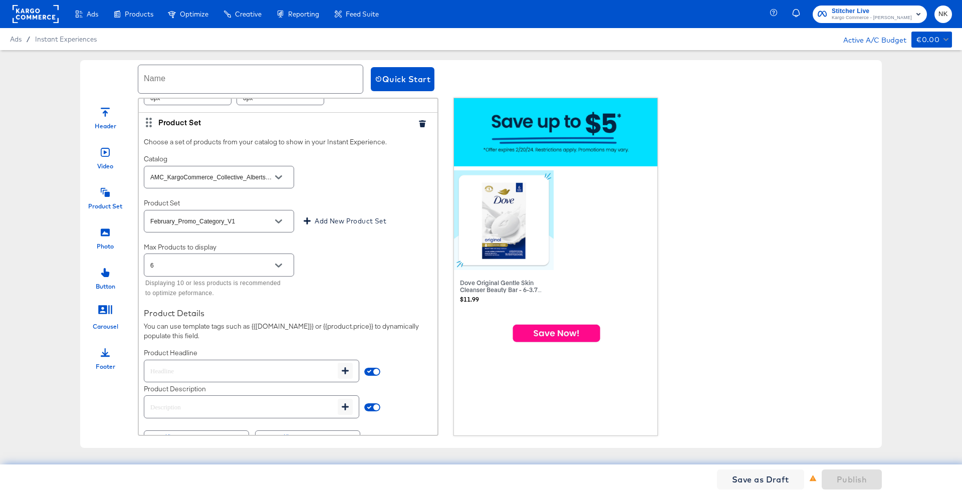
click at [413, 128] on div "Product Set" at bounding box center [288, 122] width 299 height 20
click at [419, 126] on icon "button" at bounding box center [422, 123] width 7 height 7
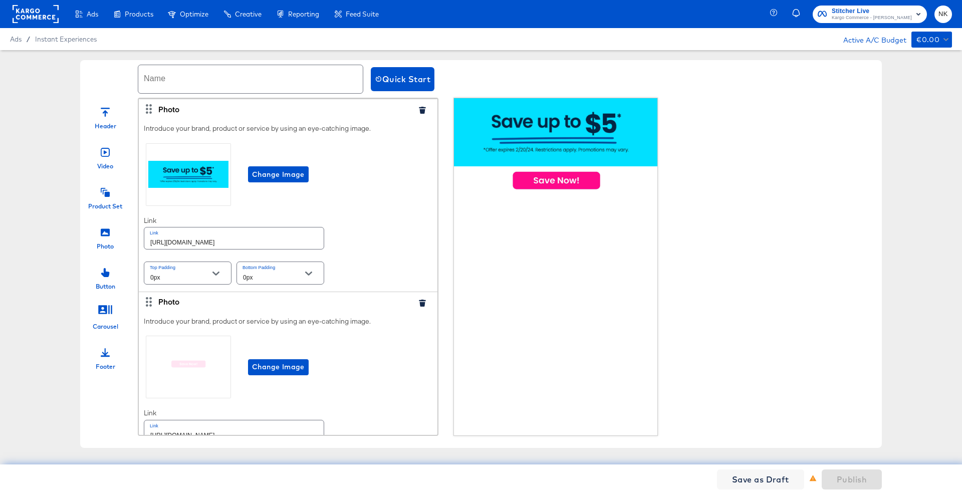
scroll to position [49, 0]
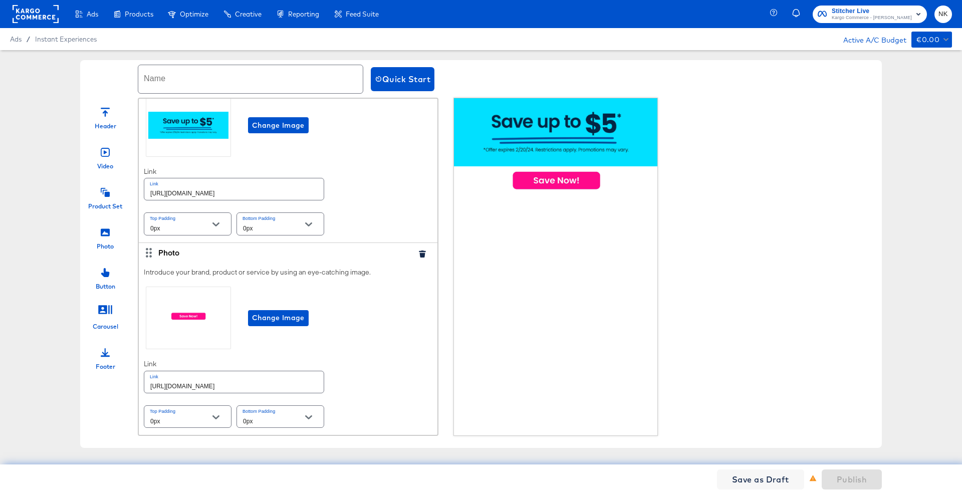
click at [108, 195] on icon at bounding box center [105, 192] width 9 height 9
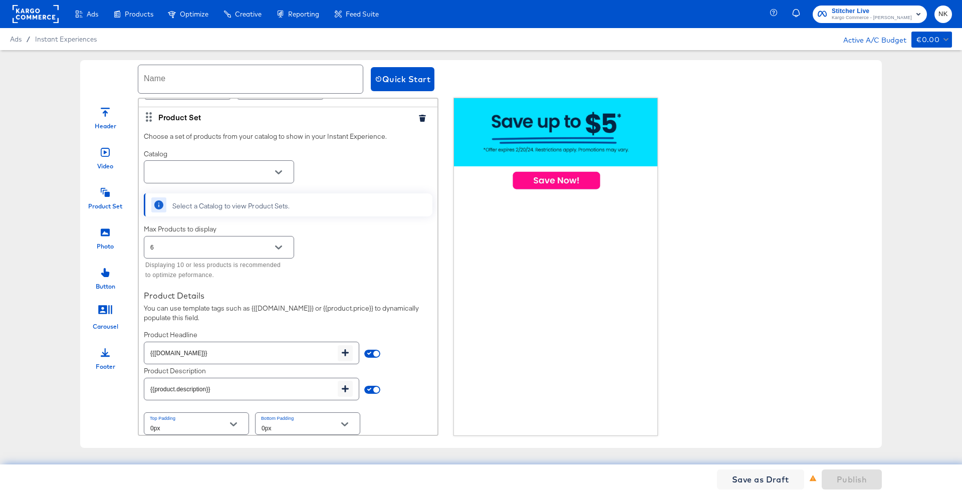
click at [276, 172] on icon "Open" at bounding box center [278, 172] width 7 height 7
click at [227, 197] on li "Boost Mobile Sample Feed" at bounding box center [218, 197] width 149 height 16
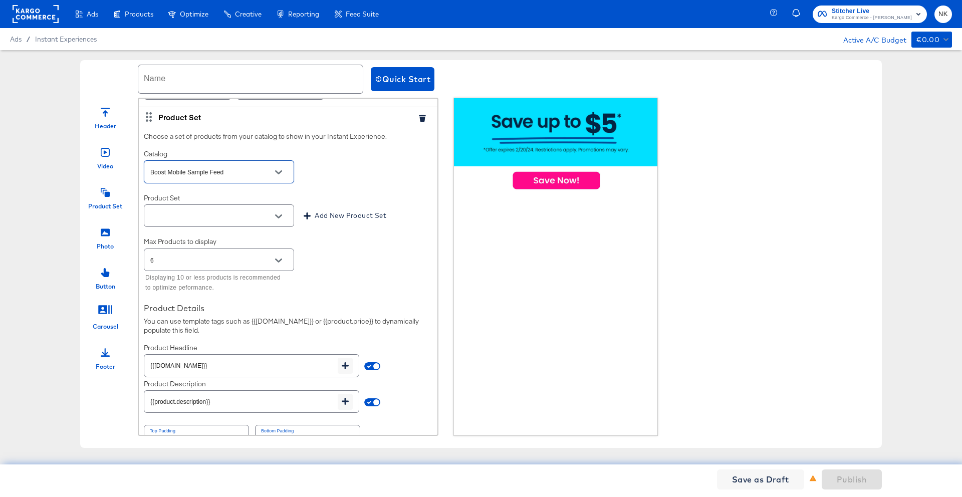
click at [281, 258] on icon "Open" at bounding box center [278, 260] width 7 height 7
type input "Boost Mobile Sample Feed"
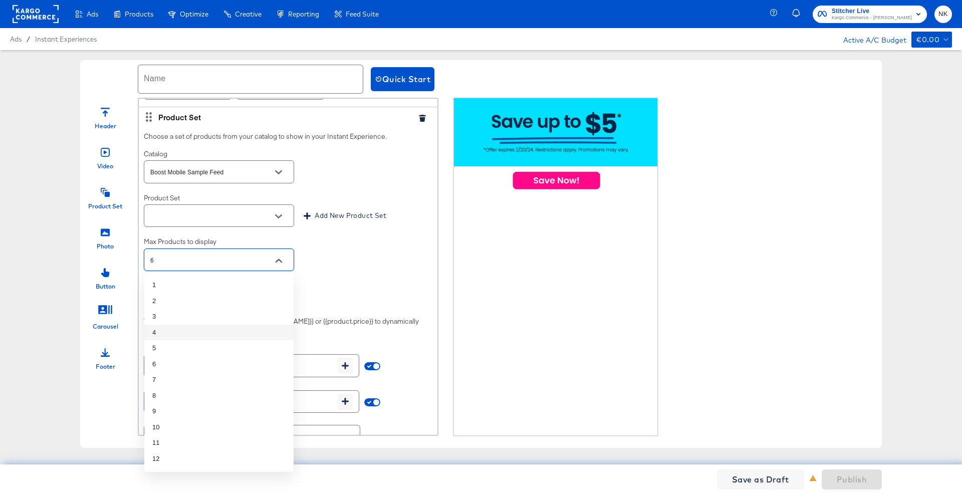
click at [204, 336] on li "4" at bounding box center [218, 333] width 149 height 16
type input "4"
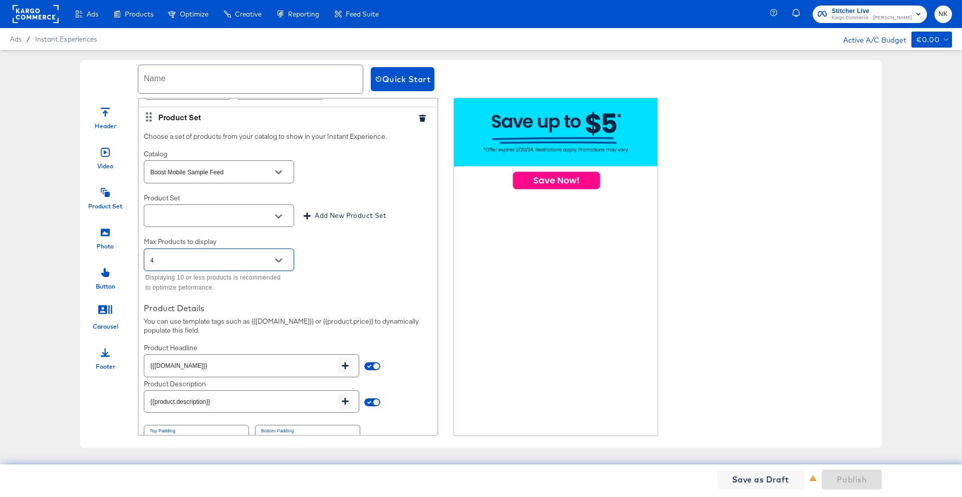
click at [279, 216] on icon "Open" at bounding box center [278, 216] width 7 height 4
click at [249, 238] on li "All Products" at bounding box center [218, 241] width 149 height 16
type input "All Products"
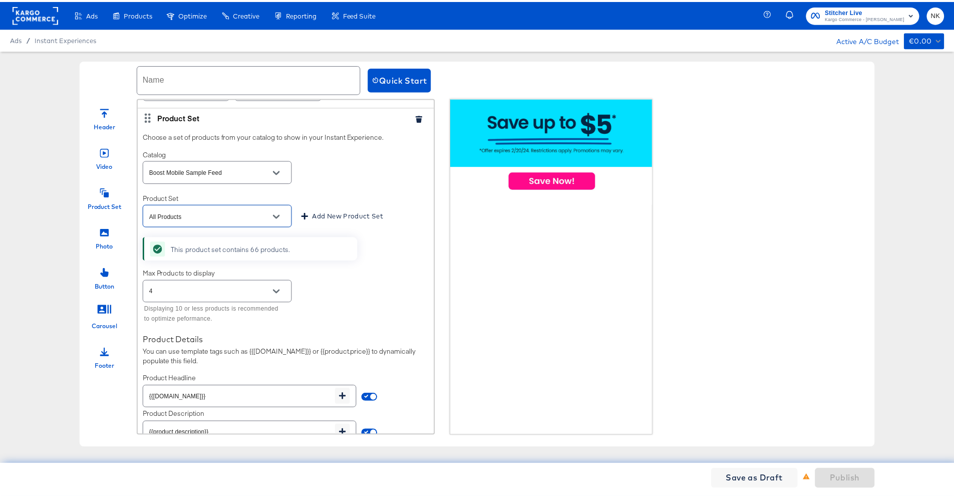
scroll to position [428, 0]
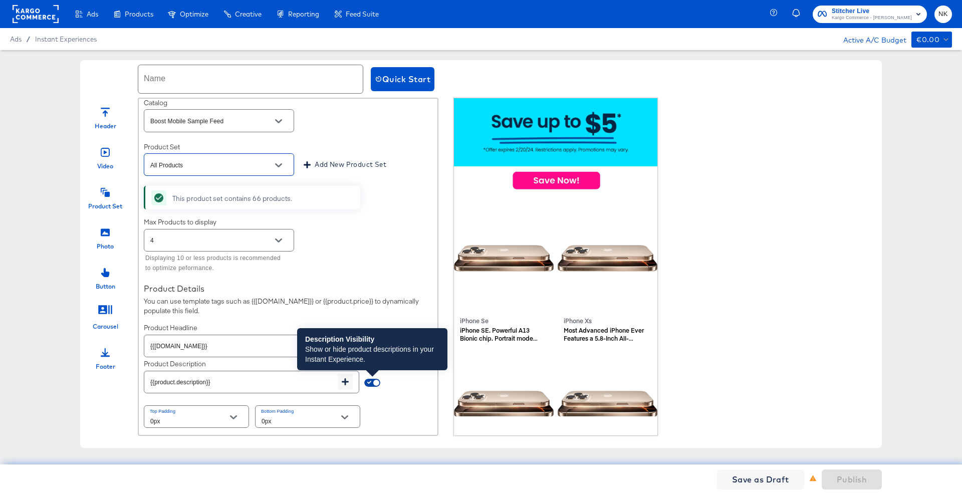
click at [376, 381] on input "checkbox" at bounding box center [376, 385] width 24 height 8
checkbox input "false"
type input "{{field.hide}}"
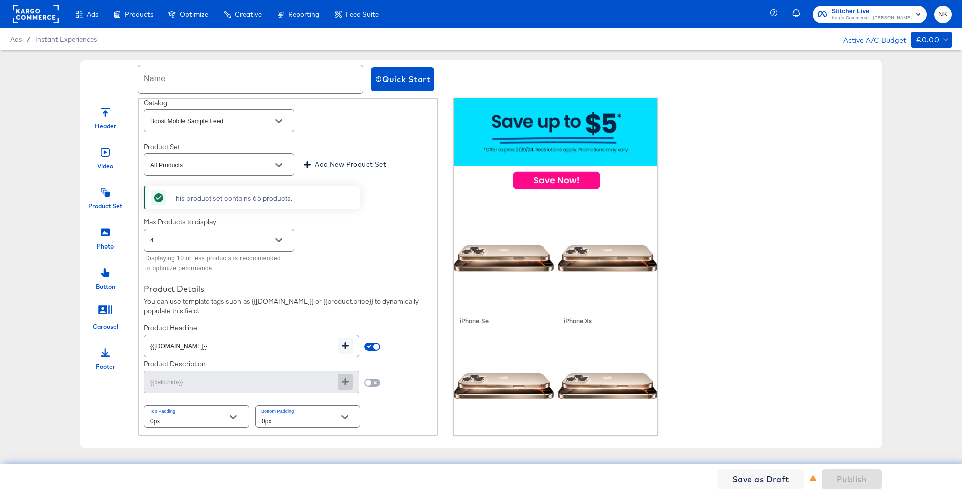
scroll to position [0, 0]
click at [257, 80] on input "text" at bounding box center [250, 79] width 224 height 28
type input "SampleProducts"
click at [847, 478] on span "Publish" at bounding box center [852, 479] width 30 height 14
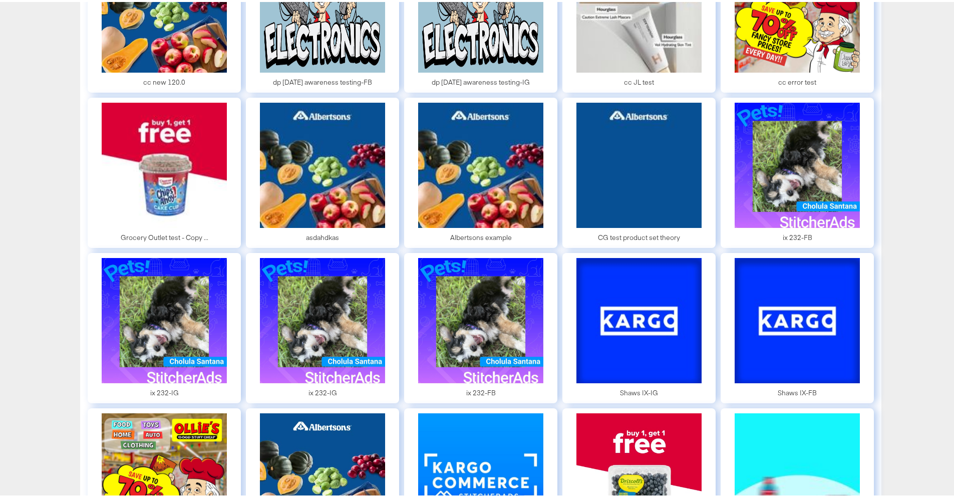
scroll to position [4500, 0]
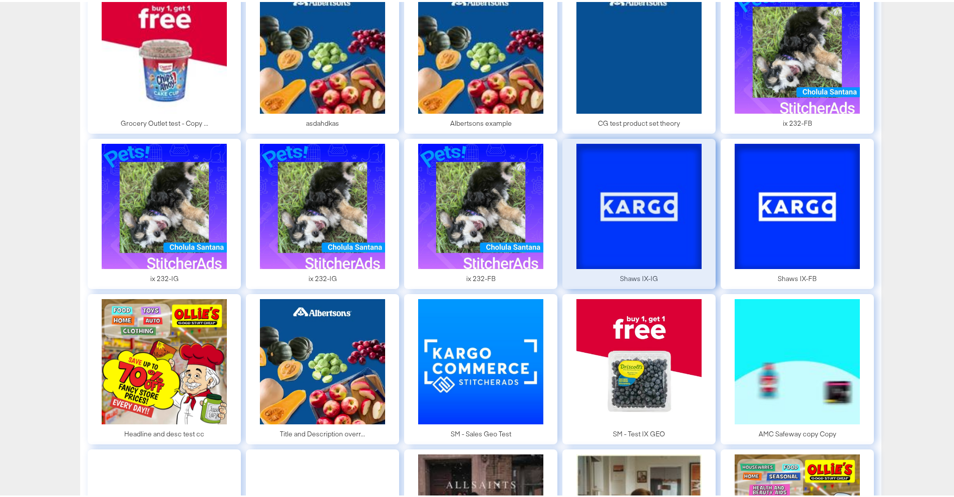
click at [685, 196] on div at bounding box center [639, 212] width 153 height 150
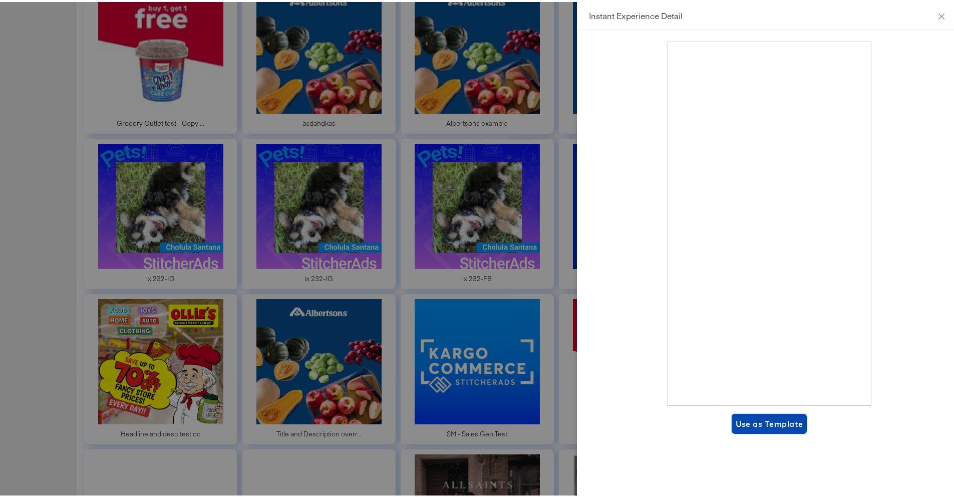
click at [736, 421] on span "Use as Template" at bounding box center [770, 422] width 68 height 14
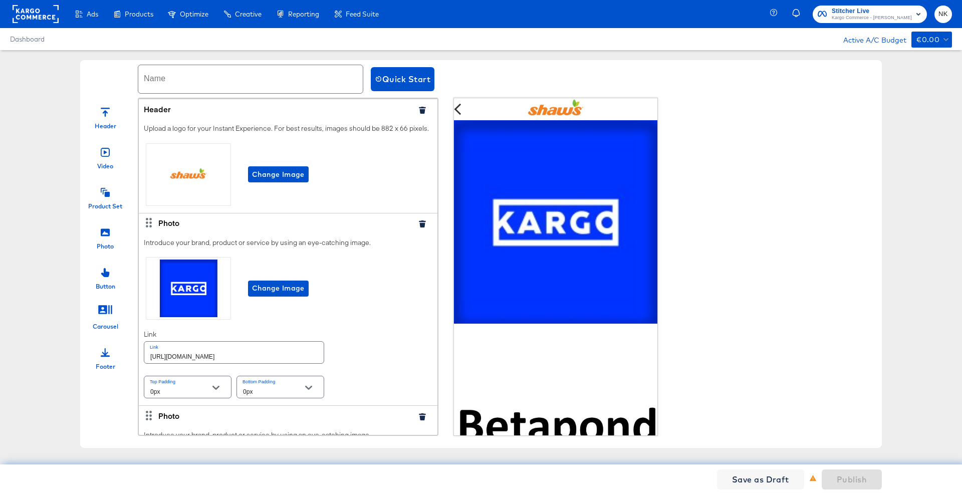
click at [415, 111] on button "button" at bounding box center [422, 110] width 15 height 7
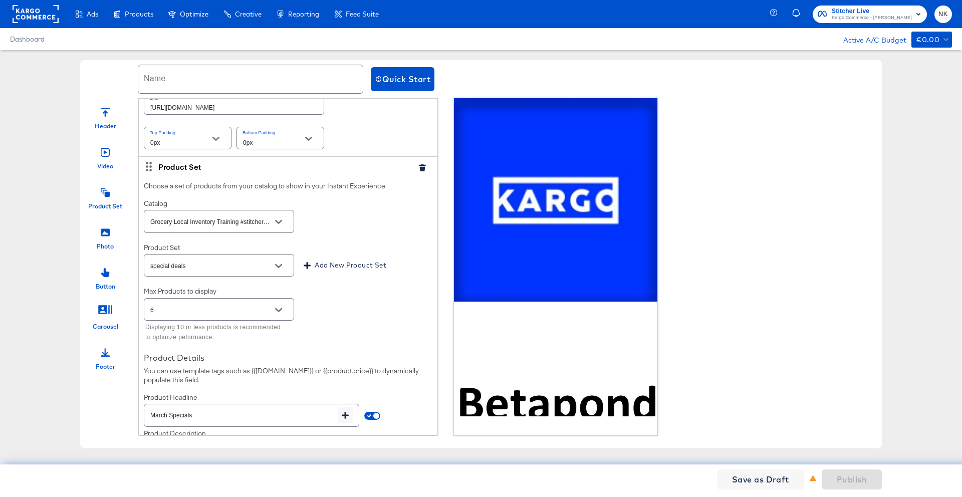
scroll to position [351, 0]
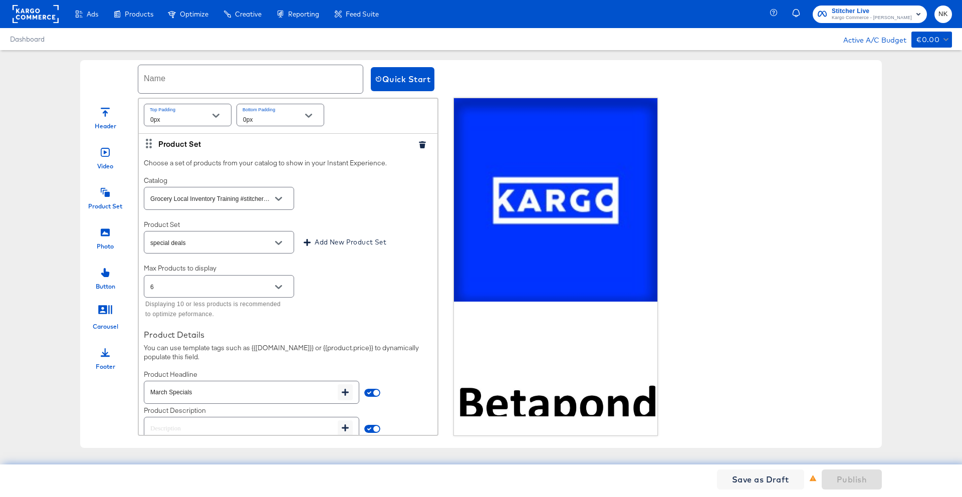
click at [279, 202] on icon "Open" at bounding box center [278, 198] width 7 height 7
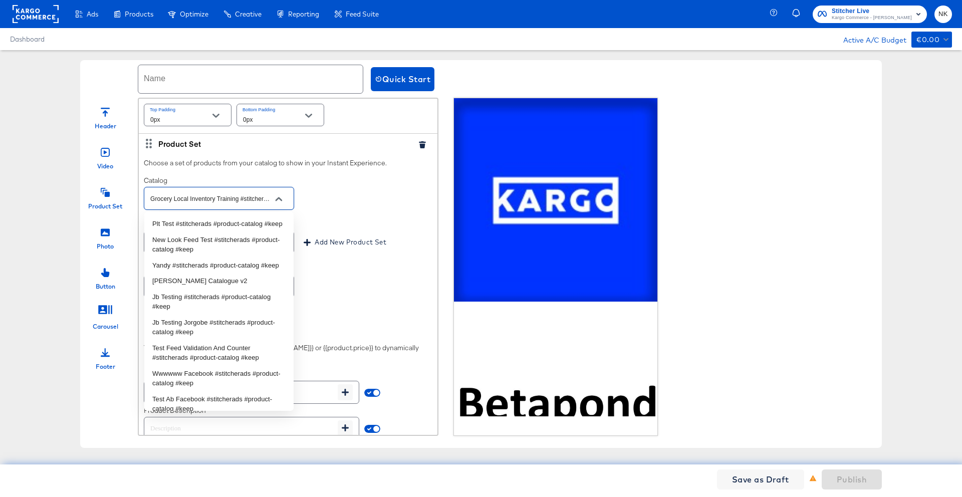
scroll to position [0, 67]
type input "p"
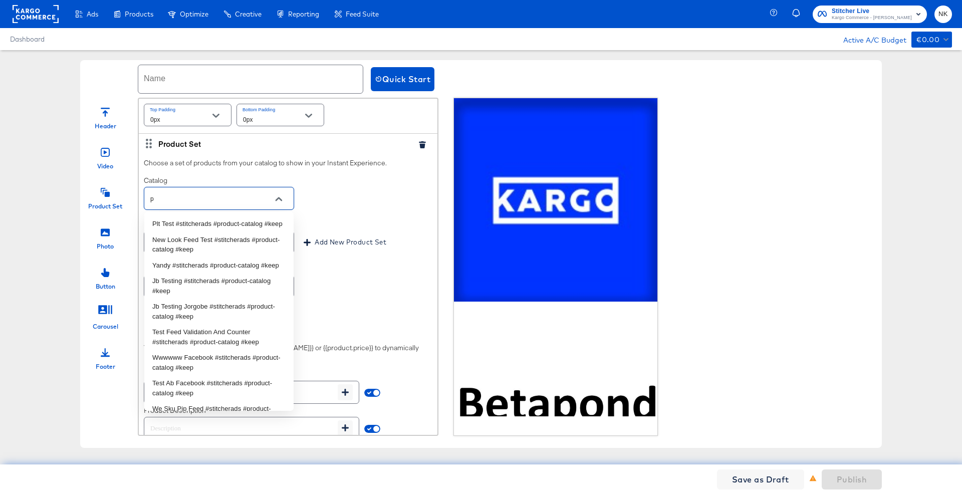
scroll to position [0, 0]
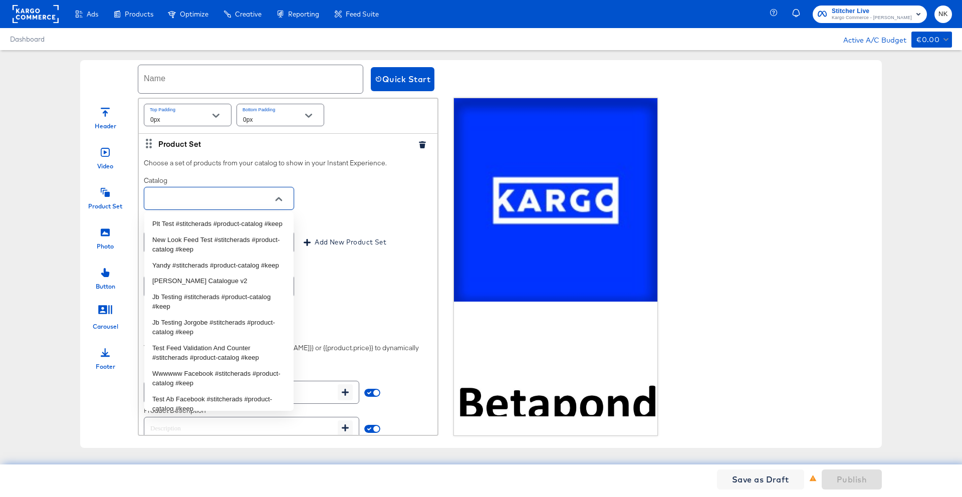
type input "r"
type input "Grocery Local Inventory Training #stitcherads #product-catalog #keep"
click at [330, 182] on div "Catalog Grocery Local Inventory Training #stitcherads #product-catalog #keep" at bounding box center [288, 194] width 289 height 36
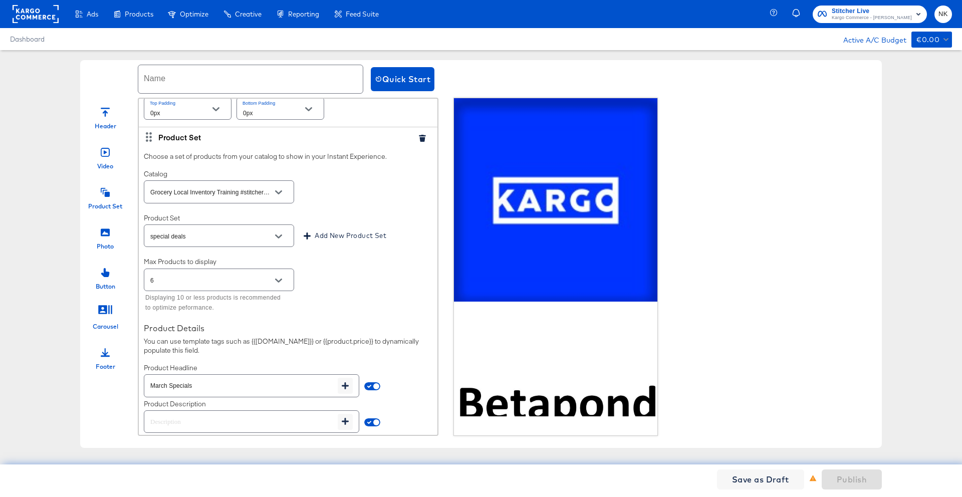
scroll to position [318, 0]
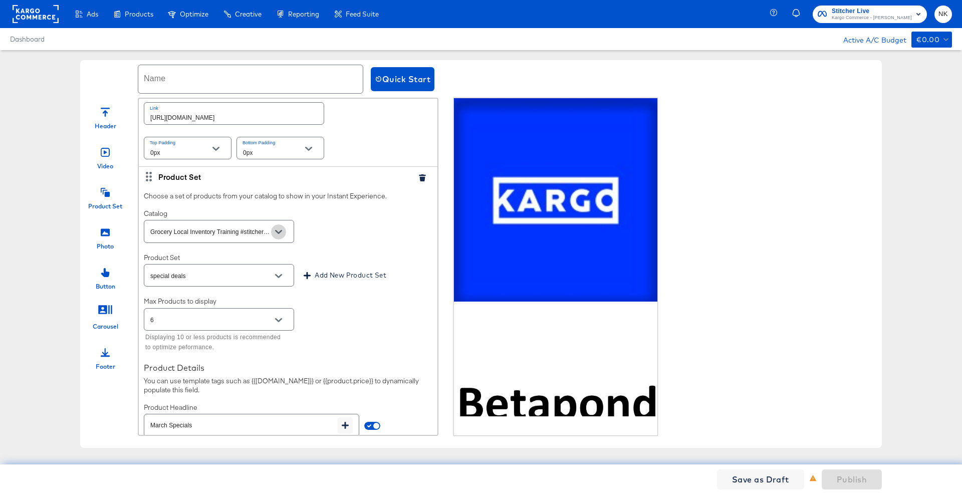
click at [284, 229] on button "Open" at bounding box center [278, 231] width 15 height 15
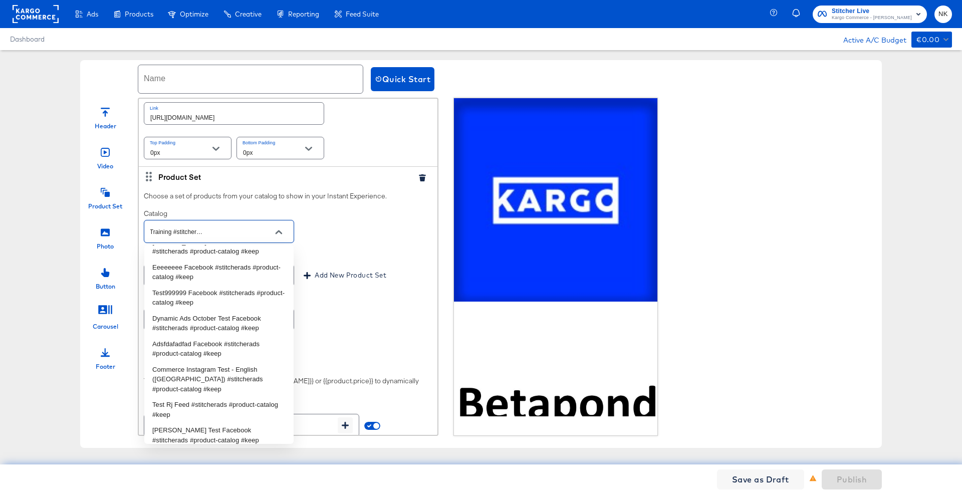
scroll to position [586, 0]
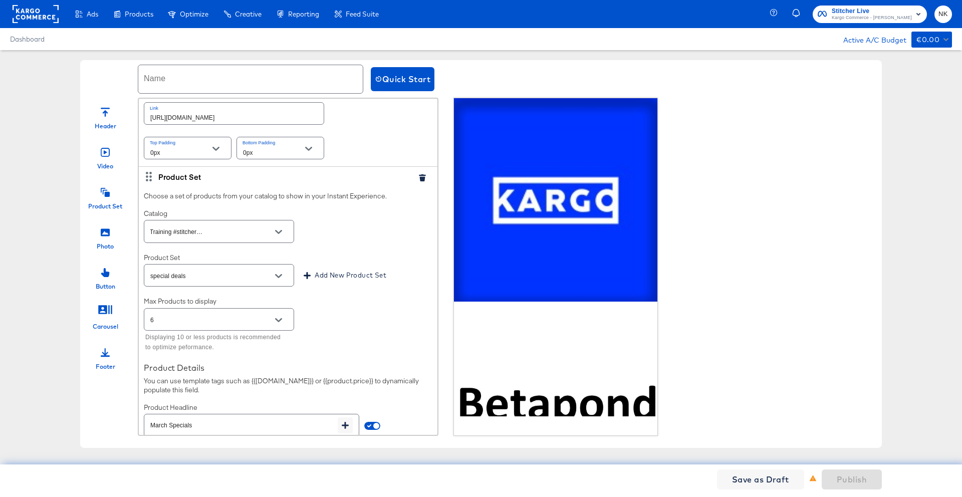
click at [328, 225] on div "Catalog Grocery Local Inventory Training #stitcherads #product-catalog #keep" at bounding box center [288, 227] width 289 height 36
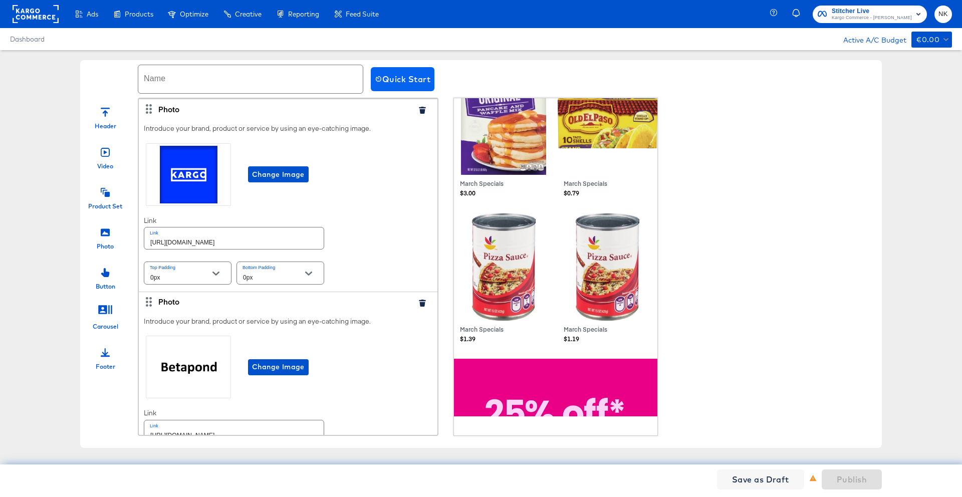
scroll to position [578, 0]
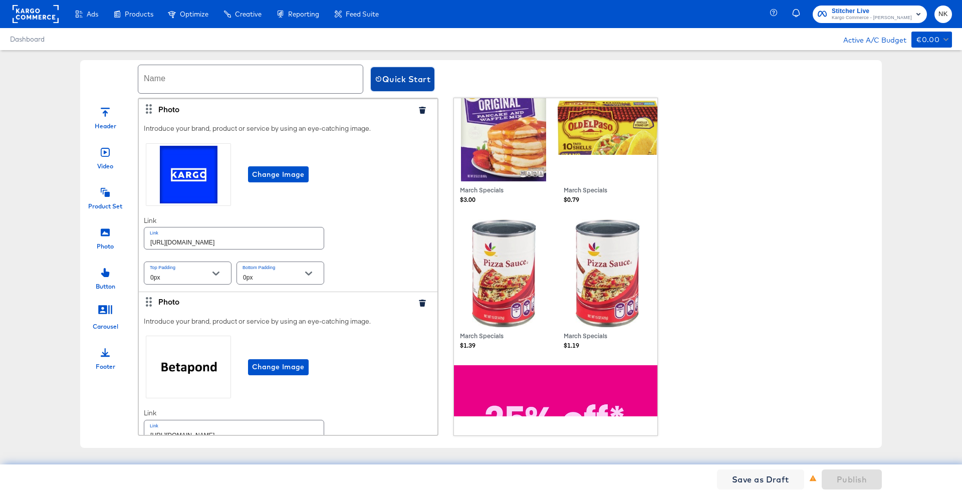
click at [399, 72] on span "Quick Start" at bounding box center [403, 79] width 56 height 14
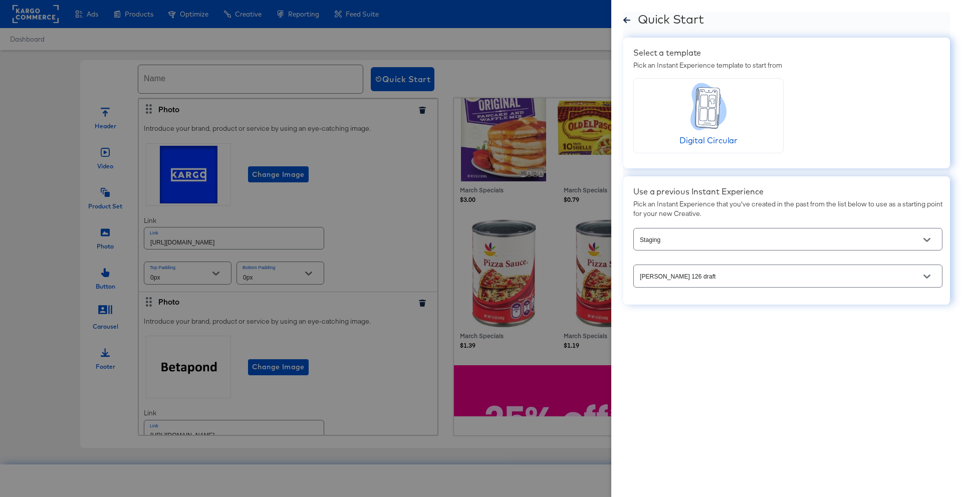
click at [695, 266] on div "[PERSON_NAME] 126 draft" at bounding box center [787, 275] width 309 height 23
click at [924, 278] on icon "Open" at bounding box center [926, 276] width 7 height 7
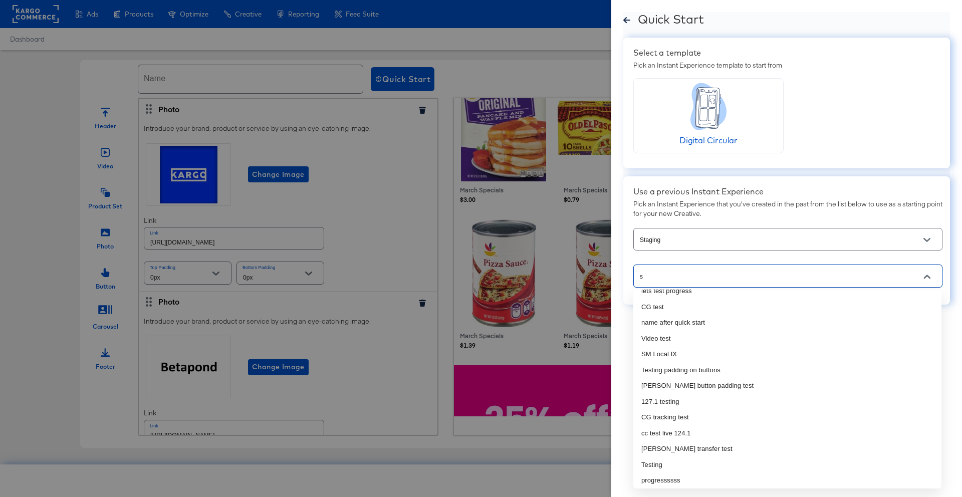
scroll to position [0, 0]
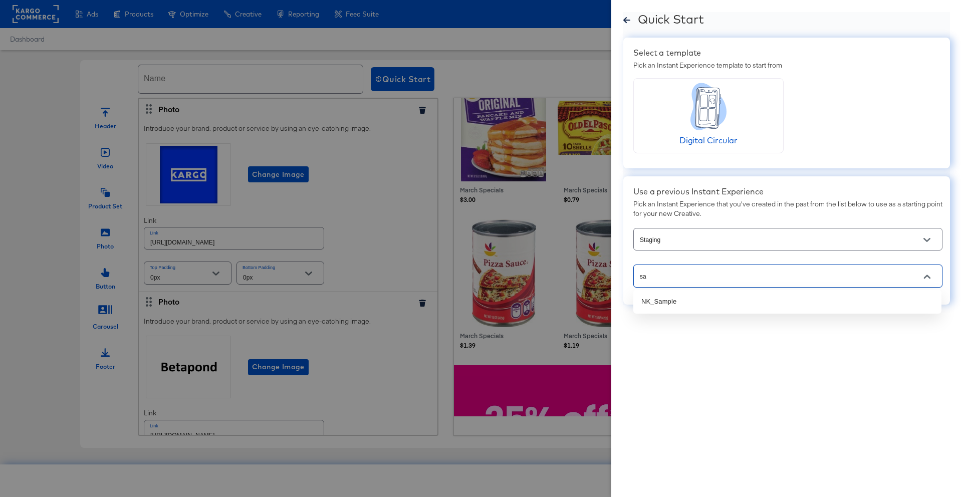
type input "s"
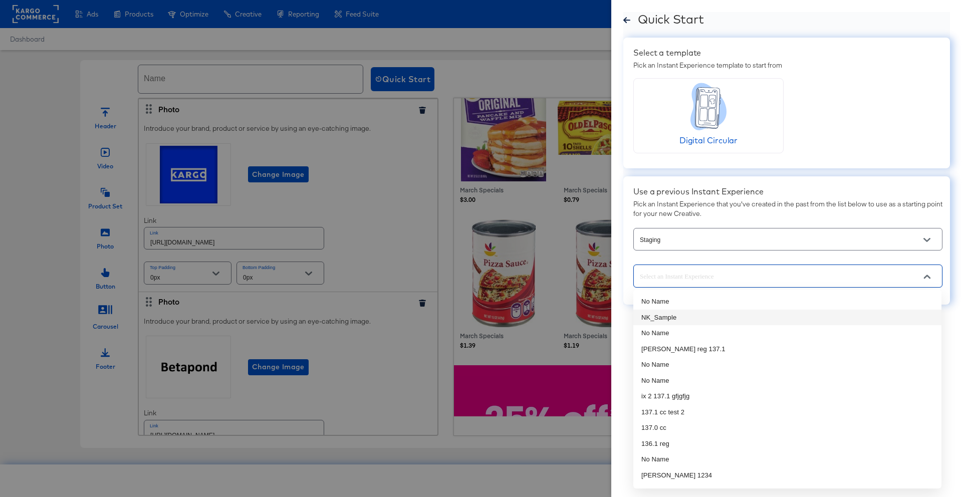
click at [773, 314] on li "NK_Sample" at bounding box center [787, 318] width 308 height 16
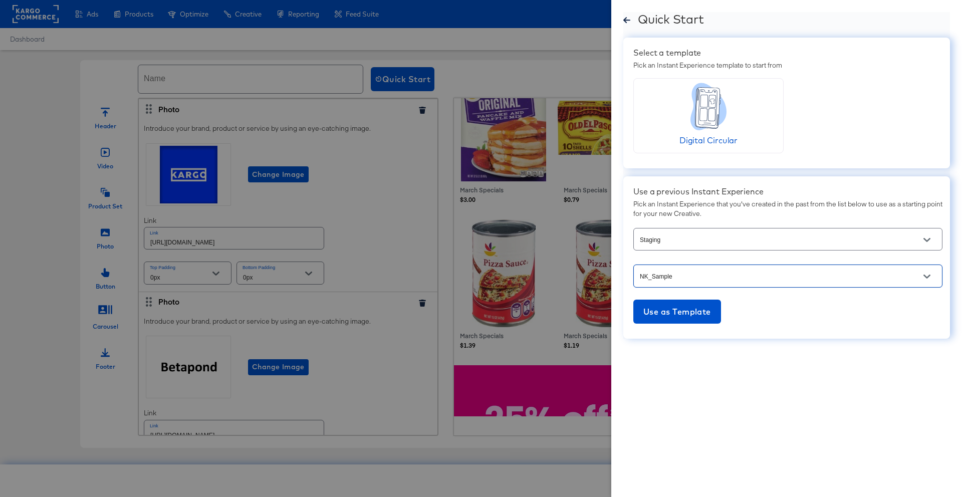
type input "NK_Sample"
click at [689, 104] on div "Digital Circular" at bounding box center [708, 116] width 58 height 66
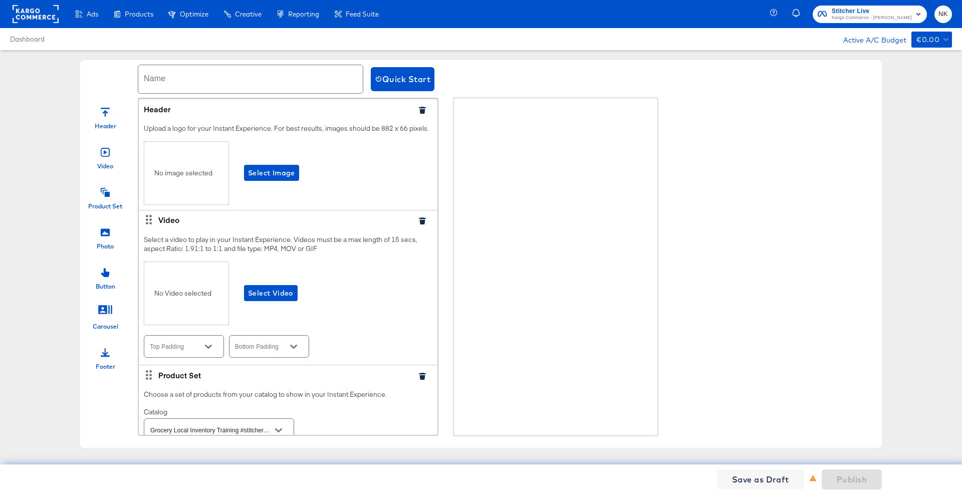
type input "{{[DOMAIN_NAME]}}"
type input "{{product.description}}"
type input "Shop Now"
type input "000000"
type input "Shop Now"
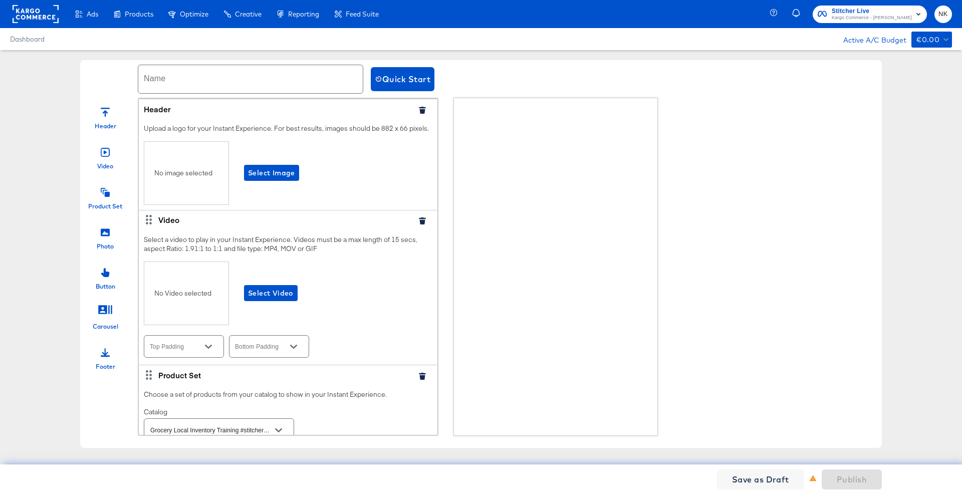
type input "000000"
click at [412, 73] on span "Quick Start" at bounding box center [403, 79] width 56 height 14
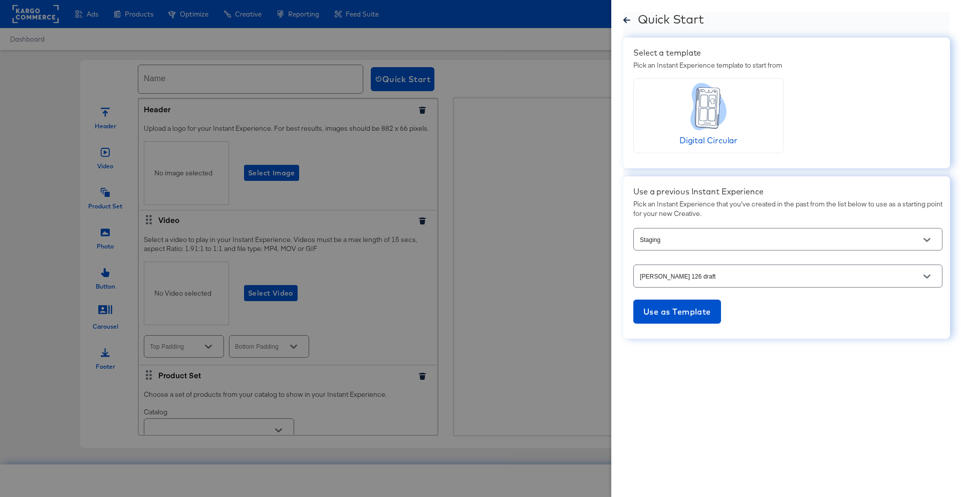
click at [712, 269] on div "[PERSON_NAME] 126 draft" at bounding box center [787, 275] width 309 height 23
click at [688, 314] on span "Use as Template" at bounding box center [677, 312] width 68 height 14
type input "[URL][DOMAIN_NAME]"
type input "0px"
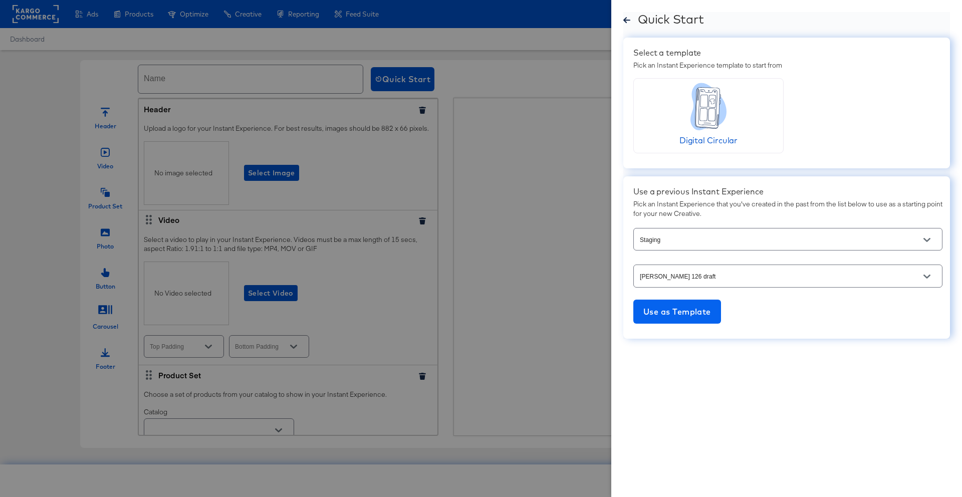
type input "[URL][DOMAIN_NAME]"
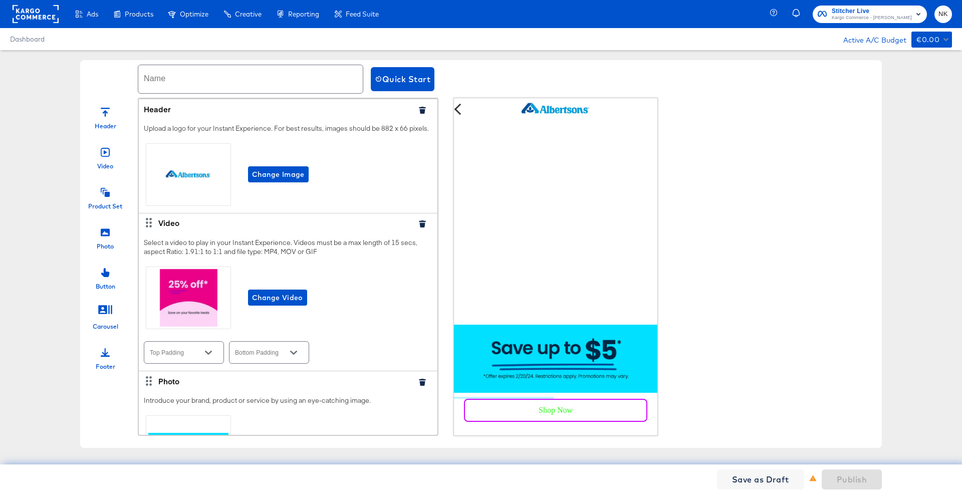
click at [419, 109] on icon "button" at bounding box center [422, 110] width 7 height 7
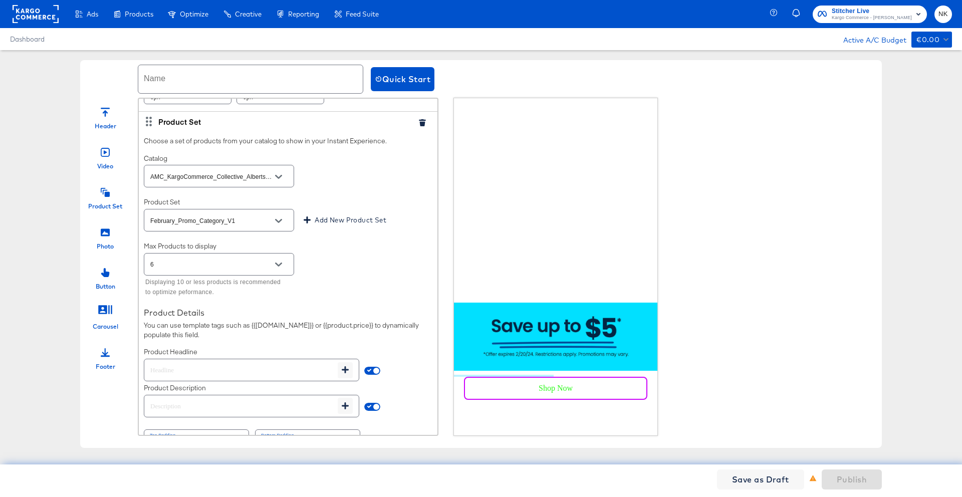
scroll to position [345, 0]
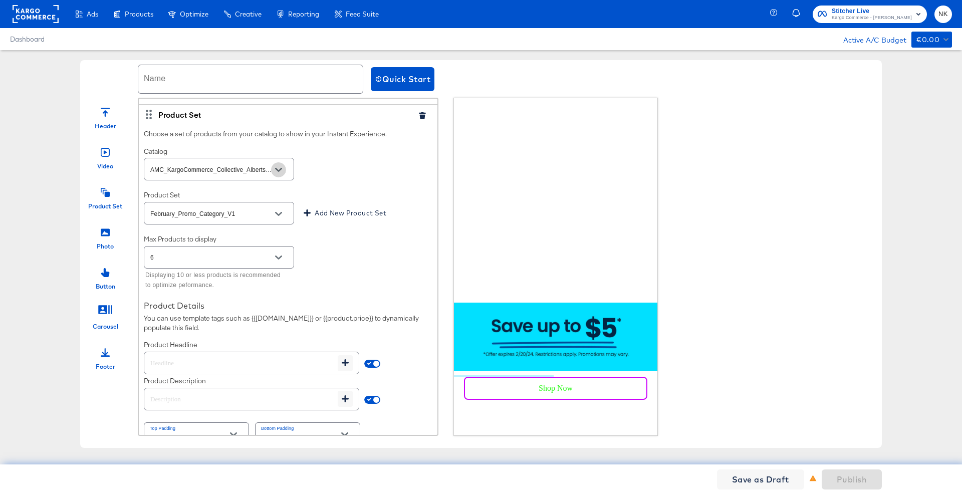
click at [280, 170] on icon "Open" at bounding box center [278, 170] width 7 height 4
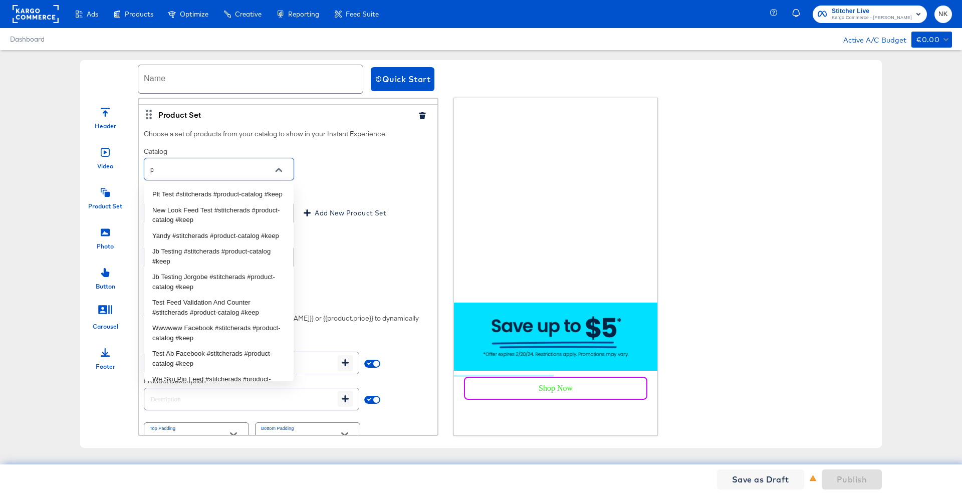
scroll to position [0, 0]
type input "p"
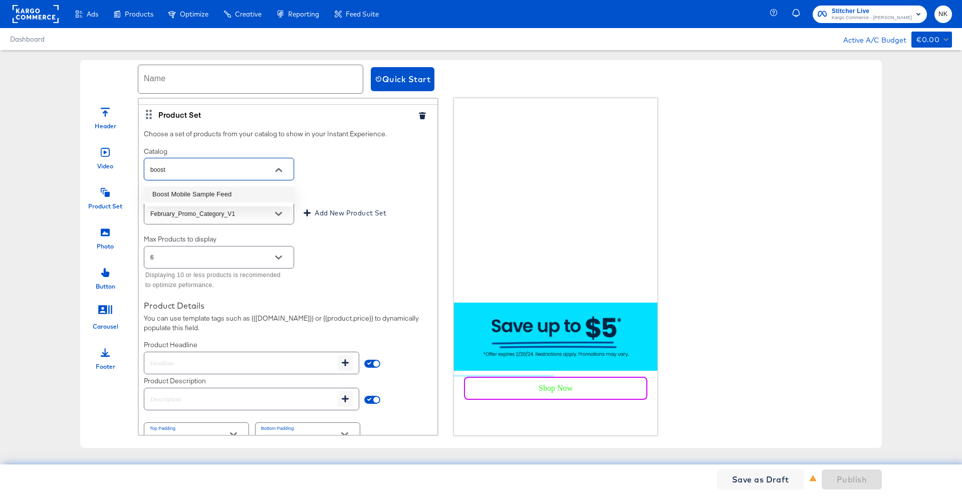
click at [218, 196] on li "Boost Mobile Sample Feed" at bounding box center [218, 194] width 149 height 16
click at [280, 249] on div "6" at bounding box center [219, 257] width 150 height 23
type input "Boost Mobile Sample Feed"
click at [280, 255] on icon "Open" at bounding box center [278, 257] width 7 height 7
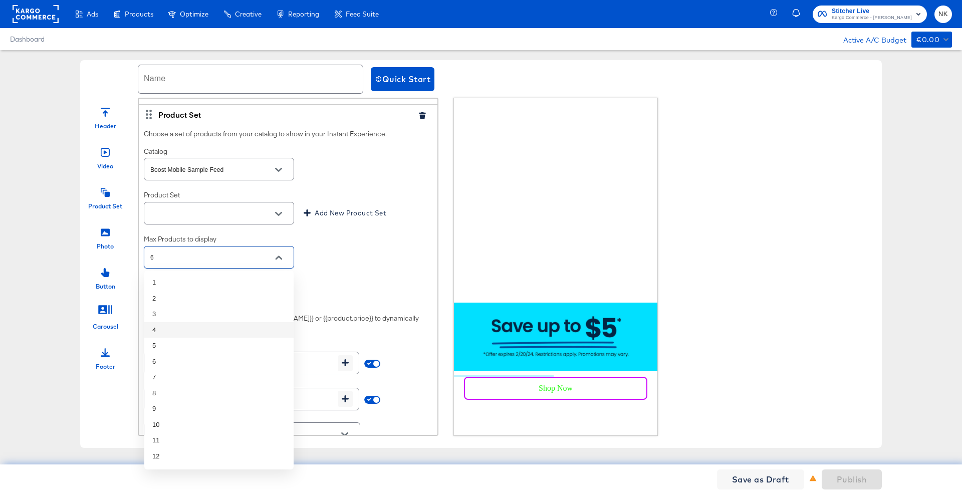
click at [242, 327] on li "4" at bounding box center [218, 330] width 149 height 16
type input "4"
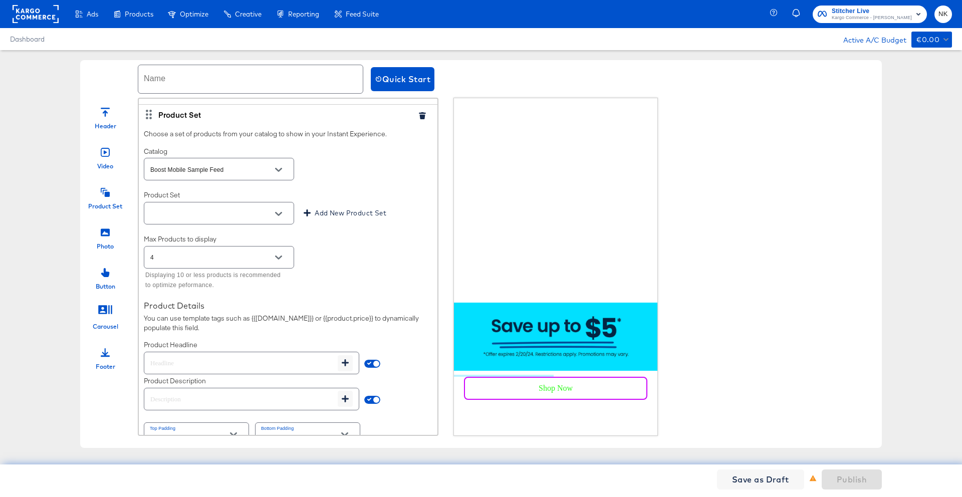
click at [270, 193] on div "Product Set Add New Product Set" at bounding box center [288, 208] width 289 height 36
click at [279, 213] on icon "Open" at bounding box center [278, 213] width 7 height 7
click at [252, 241] on li "All Products" at bounding box center [218, 238] width 149 height 16
type input "All Products"
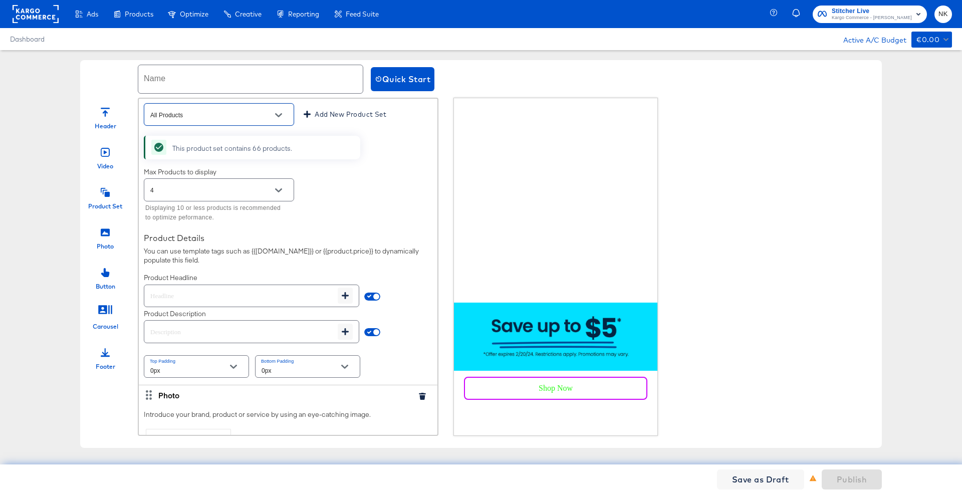
scroll to position [490, 0]
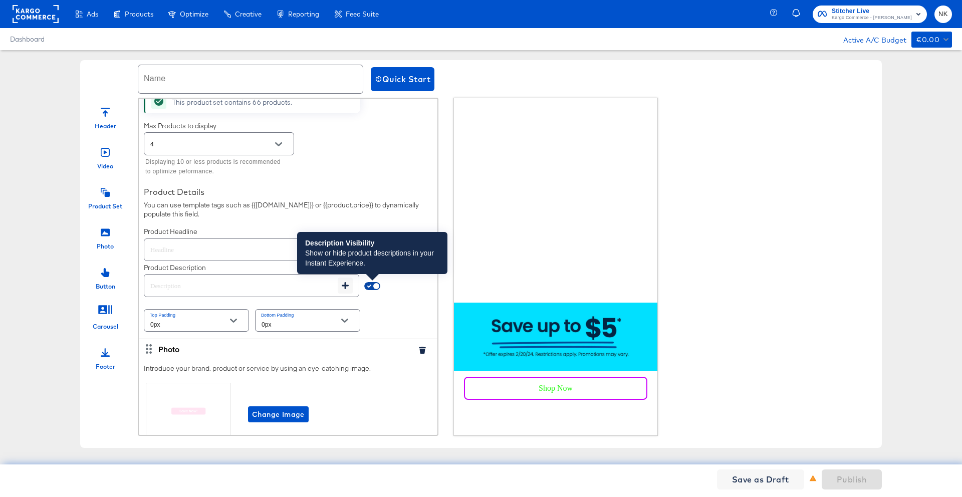
click at [371, 287] on input "checkbox" at bounding box center [376, 288] width 24 height 8
checkbox input "false"
type input "{{field.hide}}"
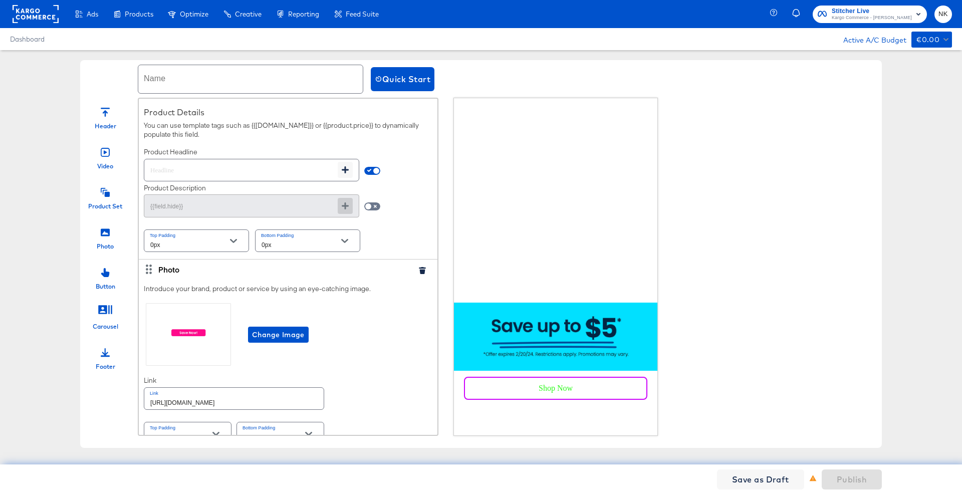
scroll to position [569, 0]
click at [269, 169] on input "text" at bounding box center [240, 167] width 193 height 22
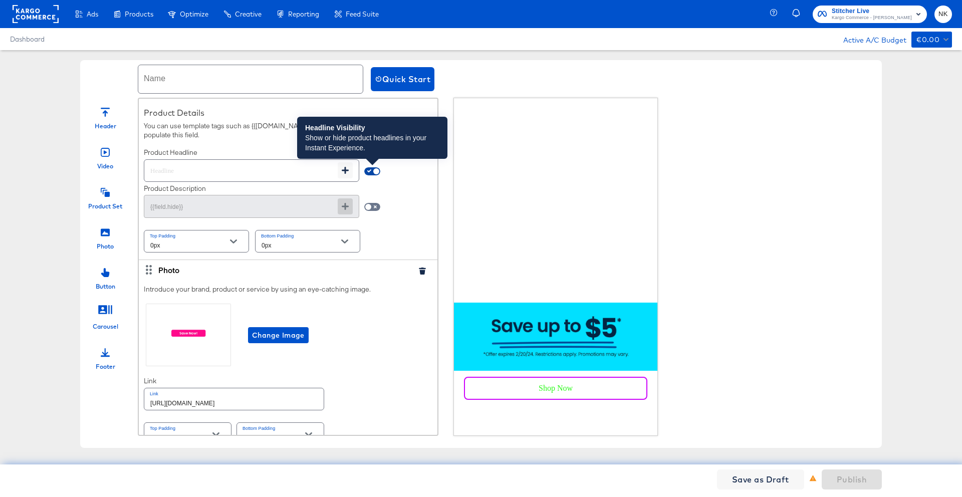
click at [367, 173] on input "checkbox" at bounding box center [376, 173] width 24 height 8
checkbox input "false"
type input "{{field.hide}}"
click at [367, 173] on input "checkbox" at bounding box center [368, 173] width 24 height 8
checkbox input "true"
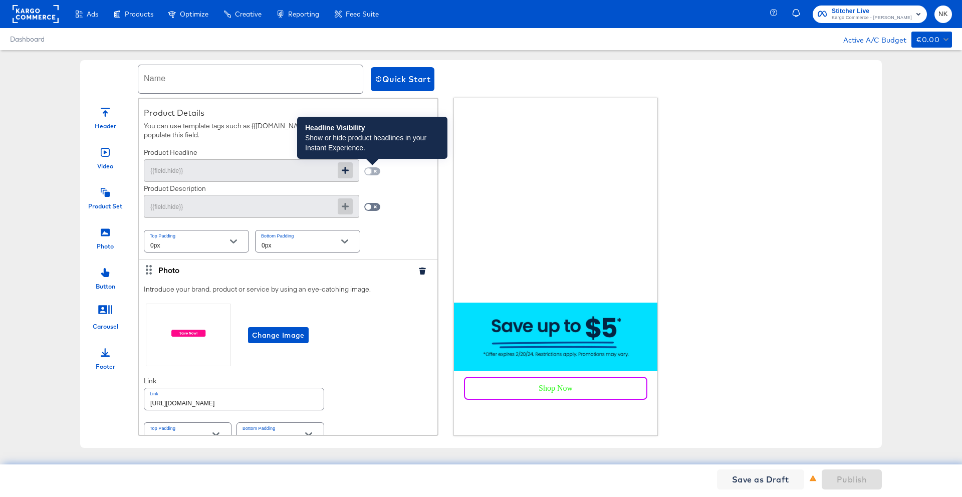
type input "{{[DOMAIN_NAME]}}"
click at [365, 172] on input "checkbox" at bounding box center [376, 173] width 24 height 8
checkbox input "false"
type input "{{field.hide}}"
click at [365, 172] on input "checkbox" at bounding box center [368, 173] width 24 height 8
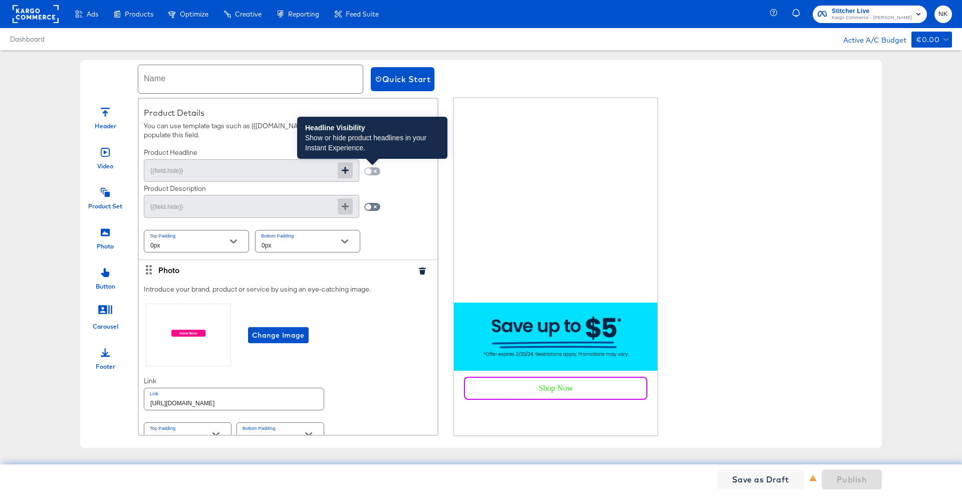
checkbox input "true"
type input "{{[DOMAIN_NAME]}}"
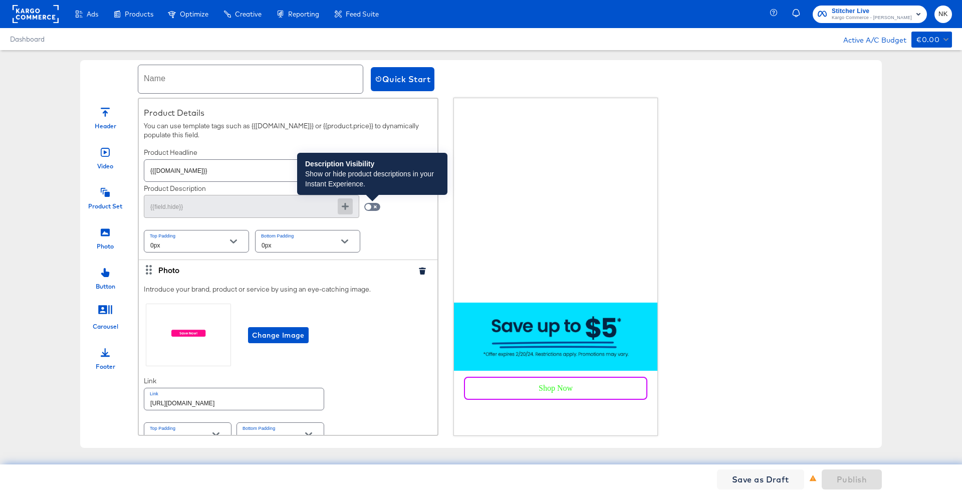
click at [372, 203] on span at bounding box center [372, 207] width 16 height 8
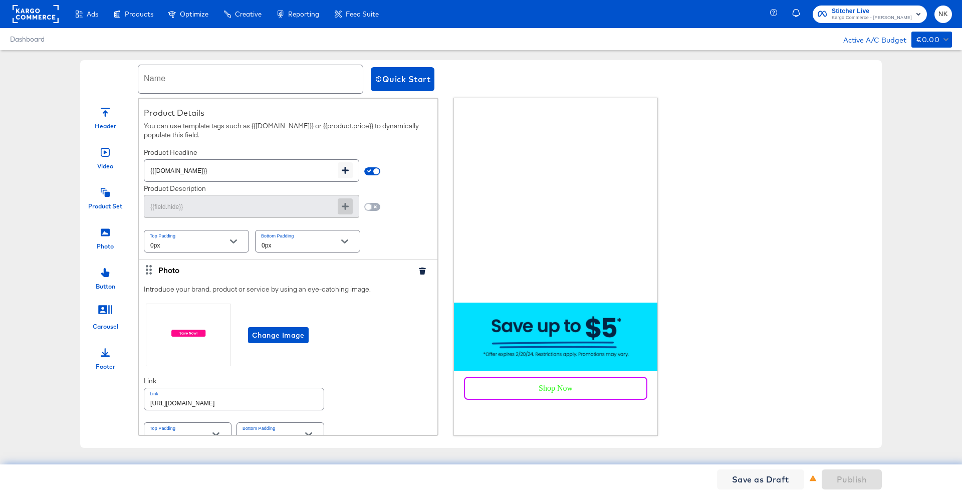
click at [373, 206] on input "checkbox" at bounding box center [368, 209] width 24 height 8
checkbox input "true"
type input "{{product.price}}"
click at [373, 206] on input "checkbox" at bounding box center [376, 209] width 24 height 8
checkbox input "false"
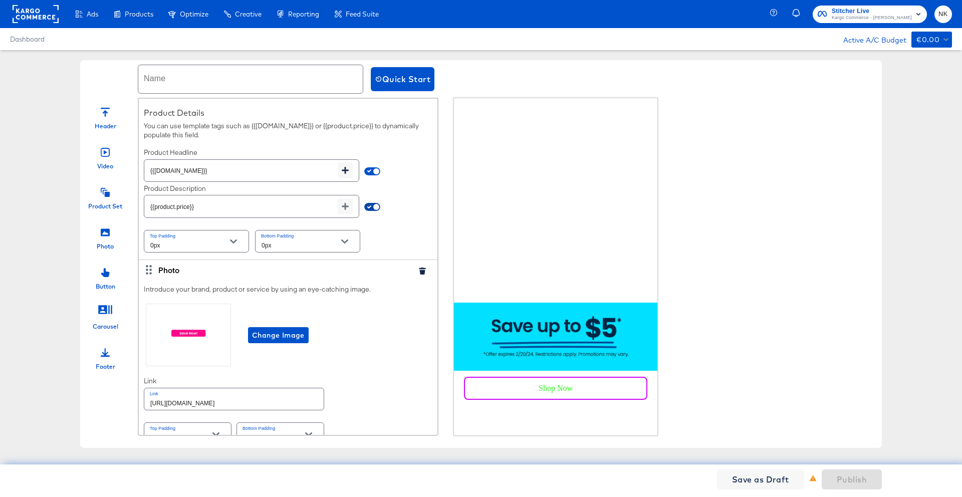
type input "{{field.hide}}"
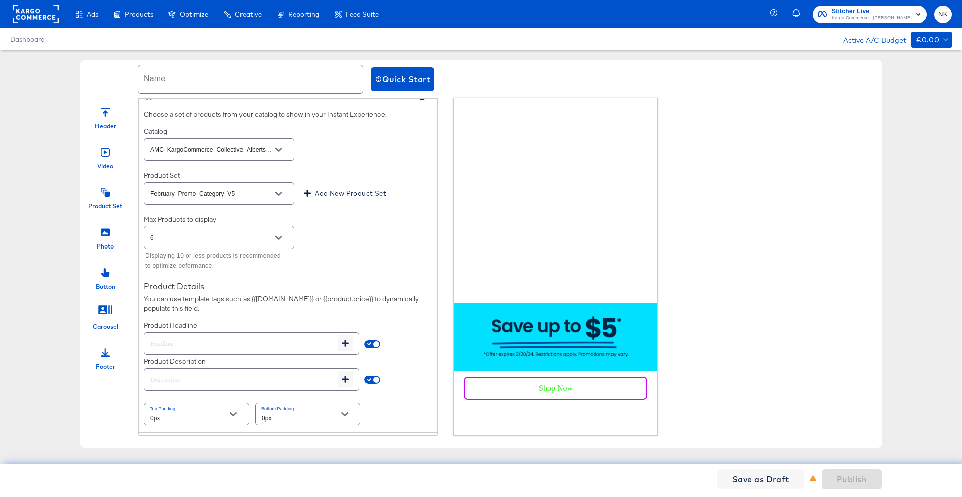
scroll to position [1763, 0]
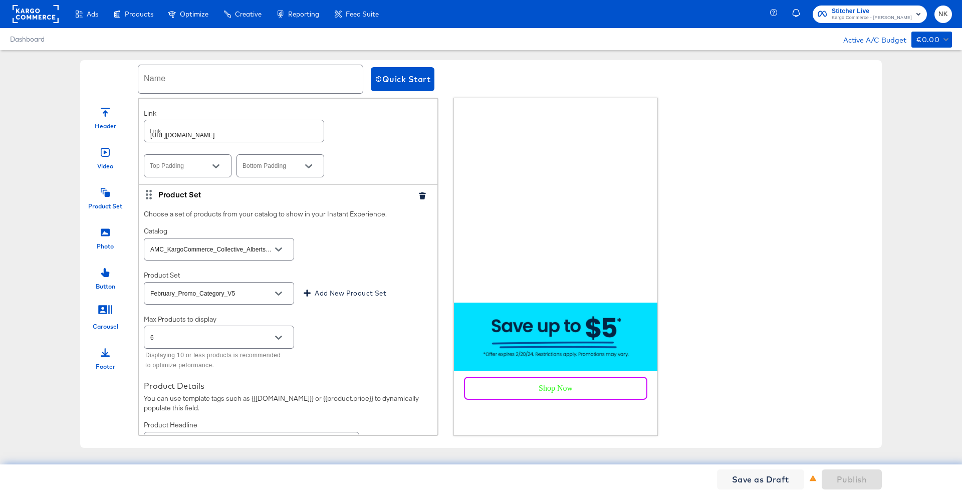
click at [419, 195] on button "button" at bounding box center [422, 195] width 15 height 7
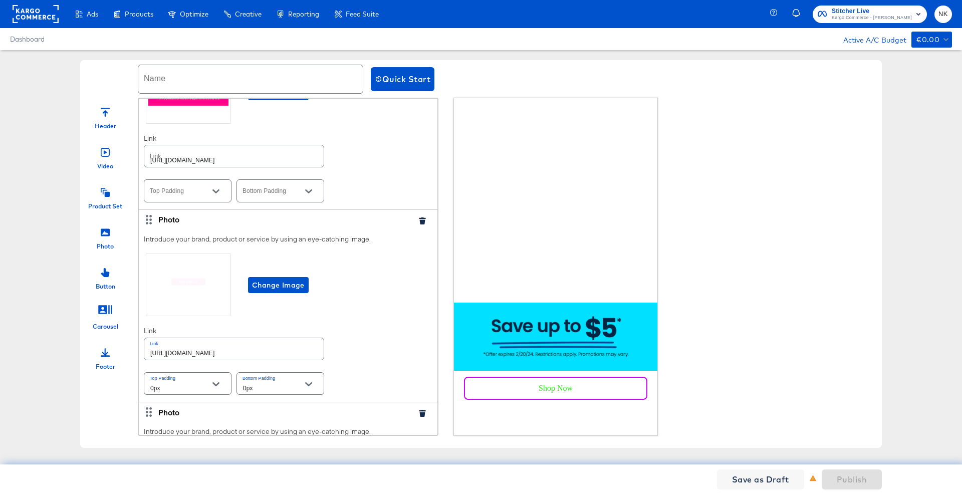
scroll to position [1735, 0]
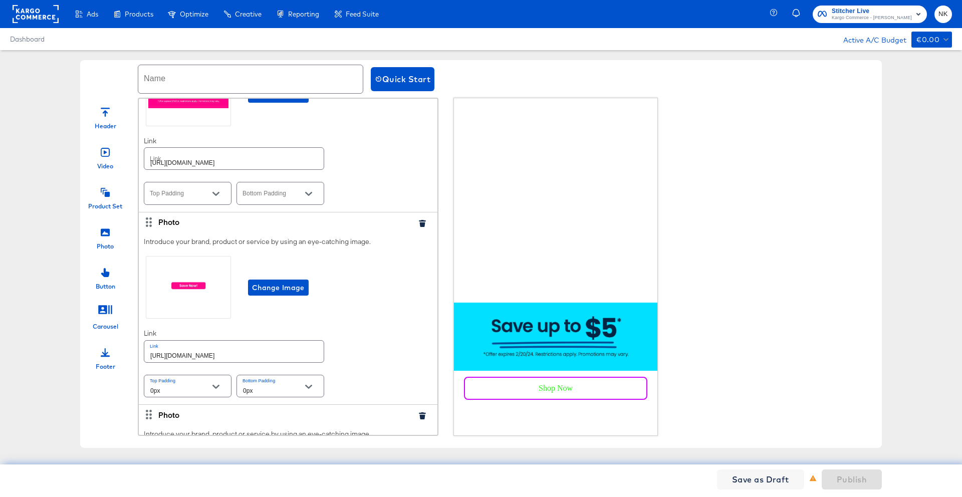
click at [419, 226] on icon "button" at bounding box center [422, 223] width 7 height 7
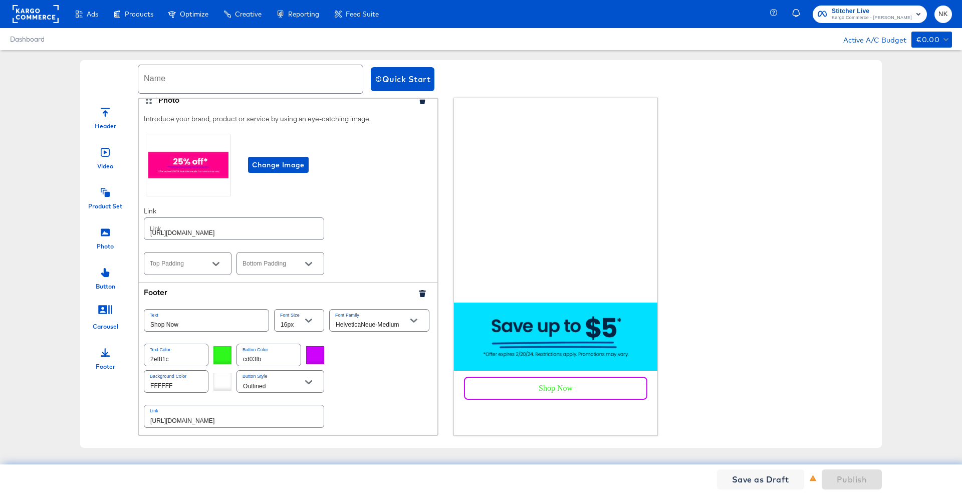
click at [415, 297] on div at bounding box center [426, 292] width 23 height 11
click at [419, 294] on icon "button" at bounding box center [422, 293] width 7 height 7
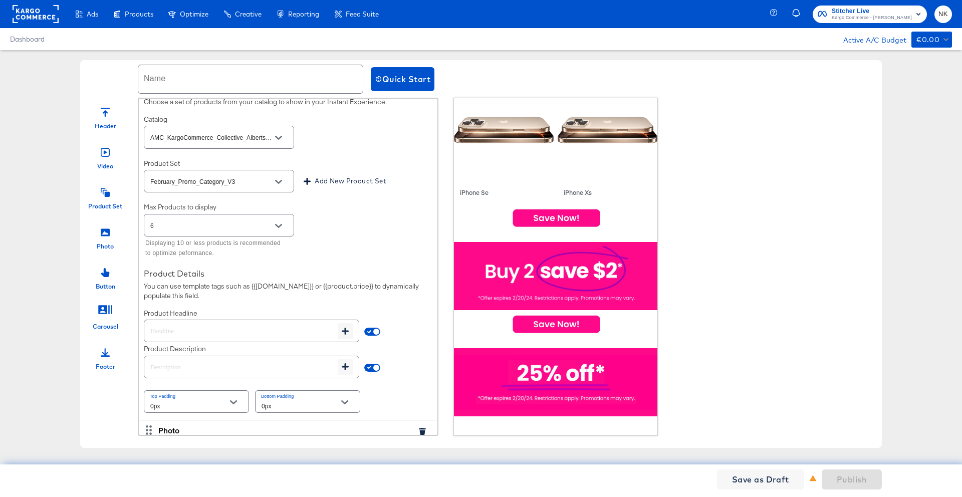
scroll to position [1429, 0]
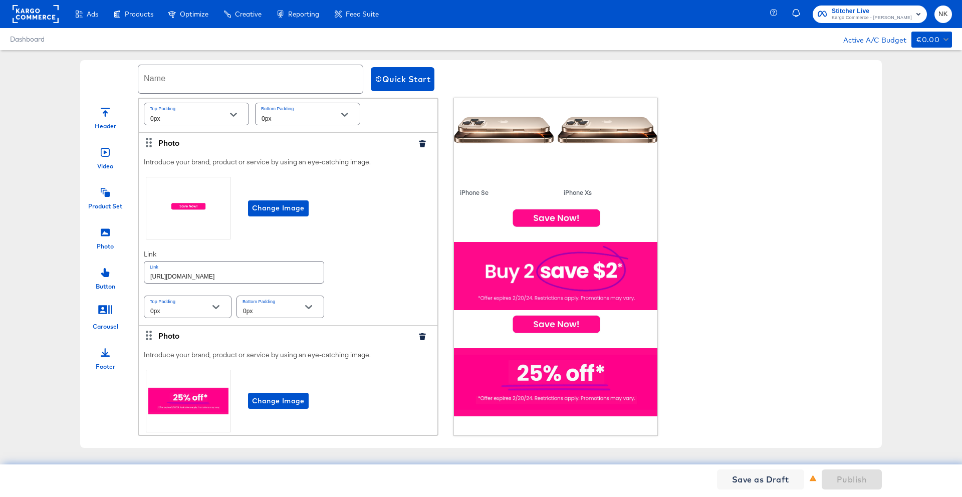
click at [419, 336] on icon "button" at bounding box center [422, 336] width 7 height 7
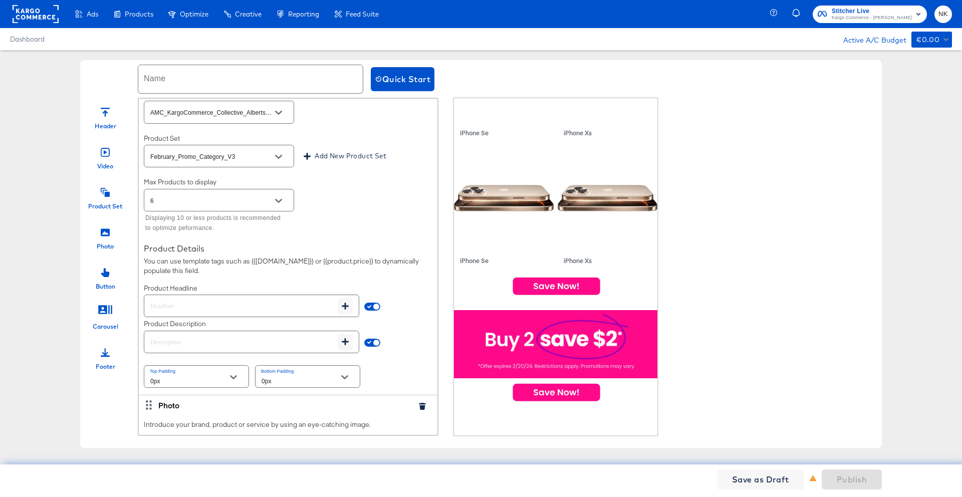
scroll to position [1163, 0]
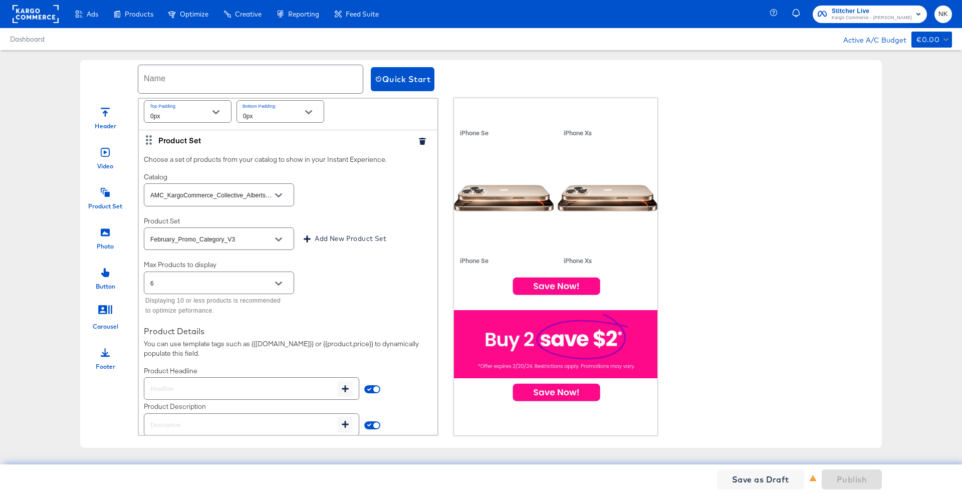
click at [419, 142] on icon "button" at bounding box center [422, 141] width 7 height 7
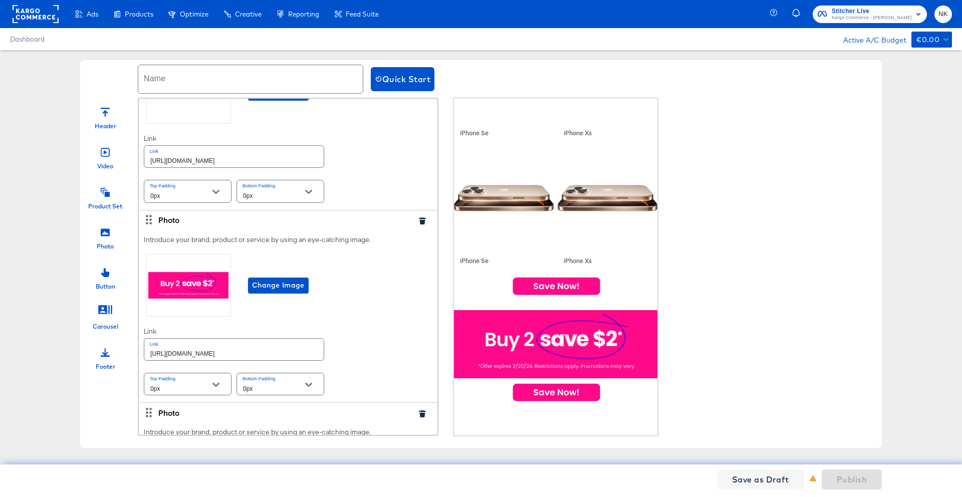
scroll to position [778, 0]
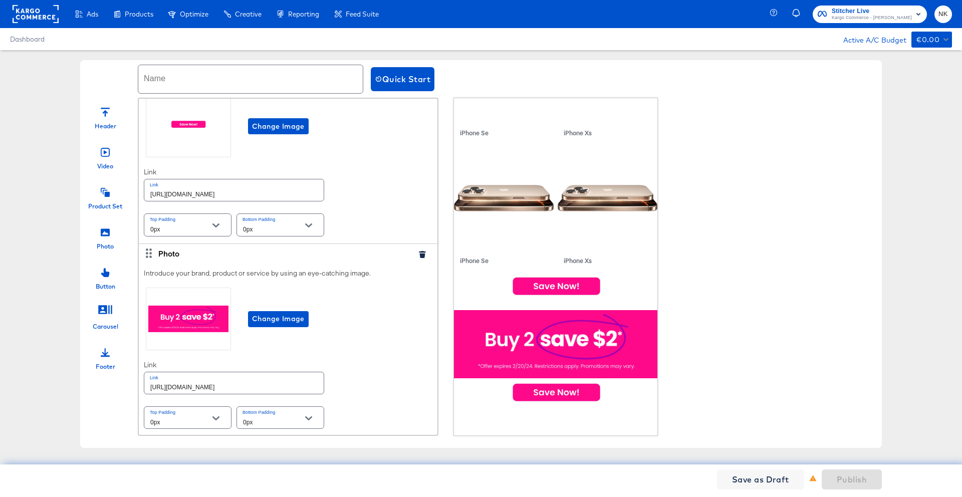
click at [419, 253] on icon "button" at bounding box center [422, 254] width 7 height 7
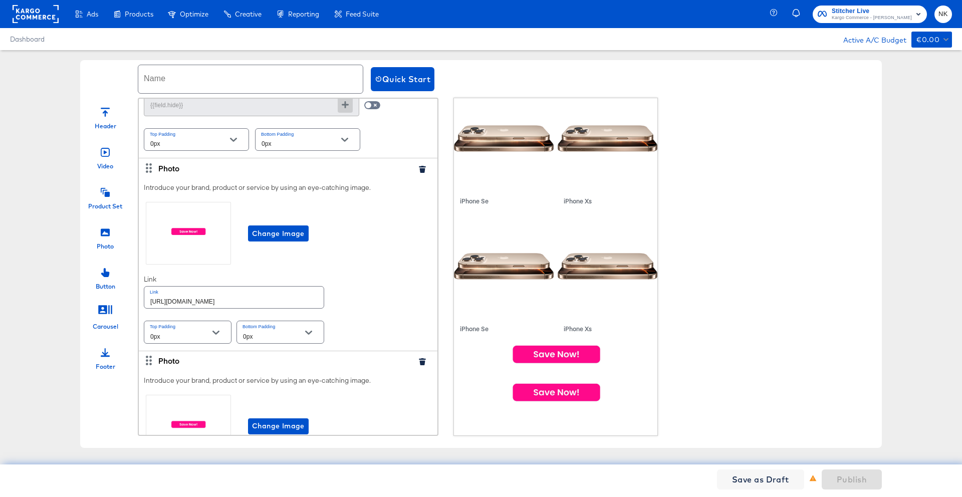
scroll to position [659, 0]
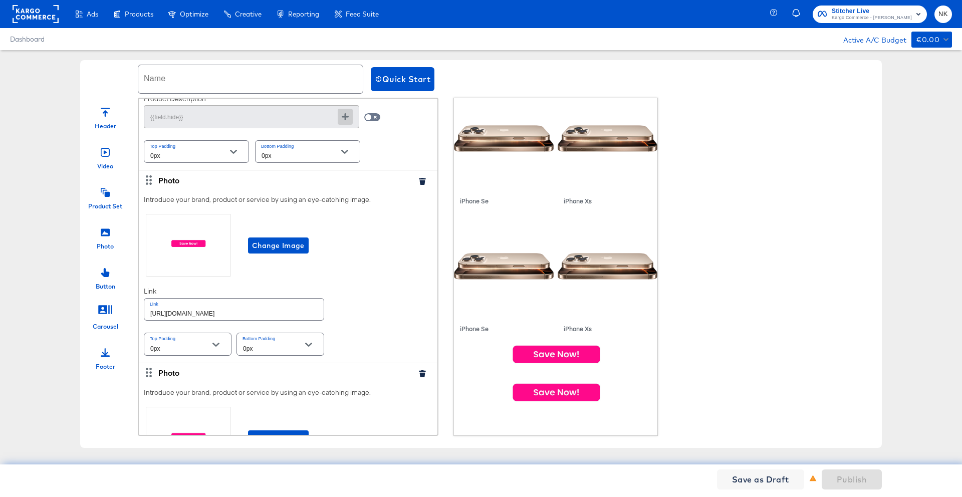
click at [419, 184] on icon "button" at bounding box center [422, 181] width 7 height 7
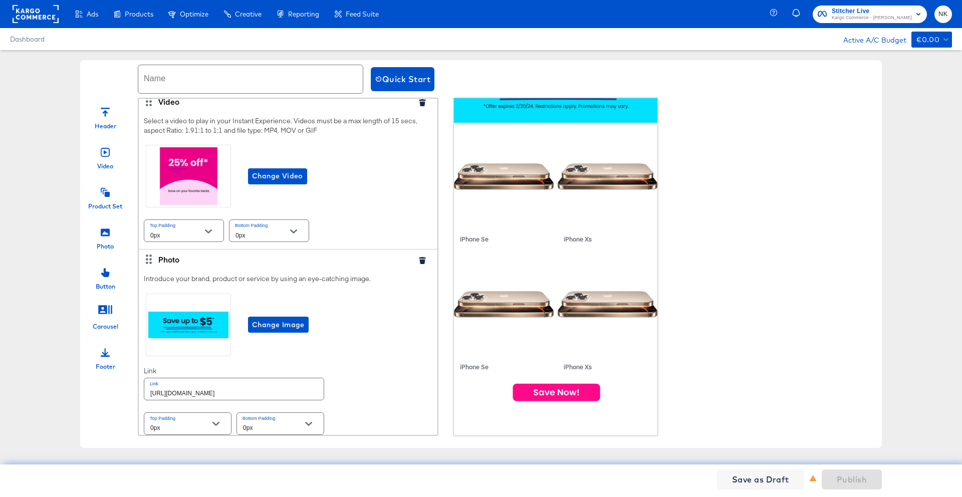
scroll to position [0, 0]
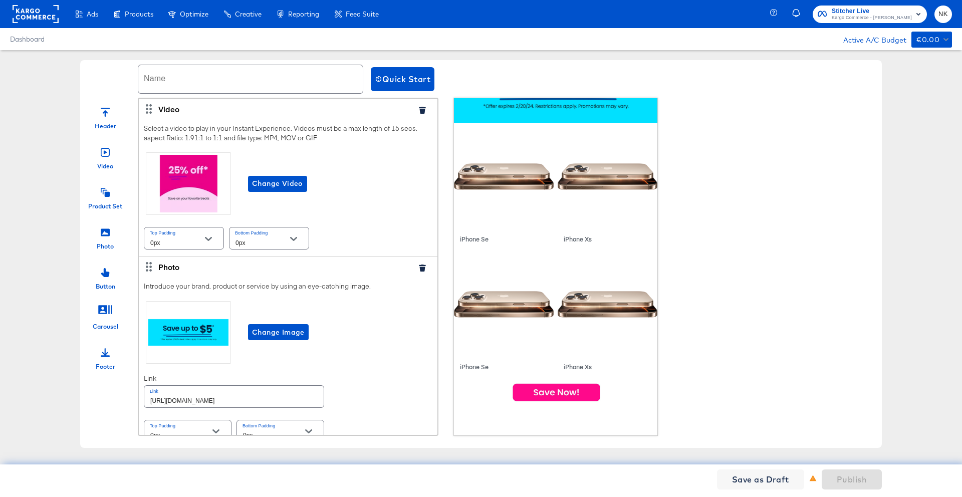
click at [419, 108] on icon "button" at bounding box center [422, 110] width 7 height 7
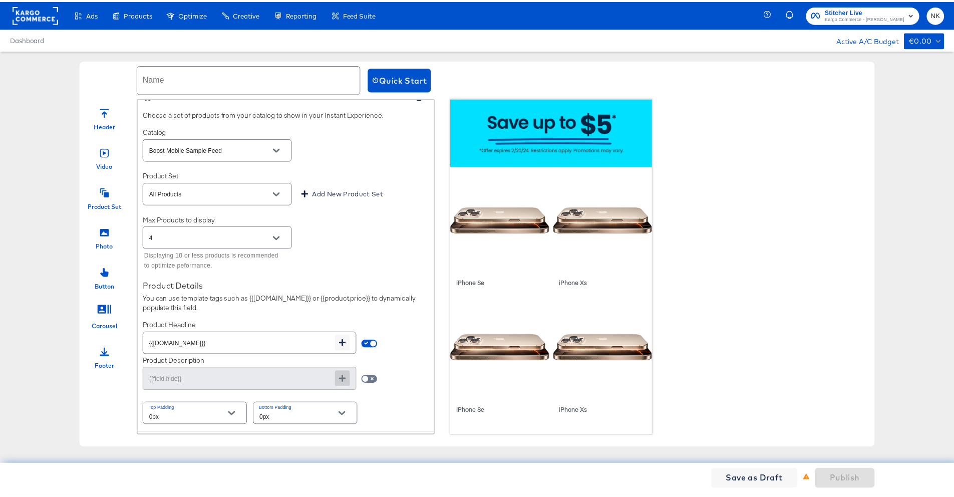
scroll to position [169, 0]
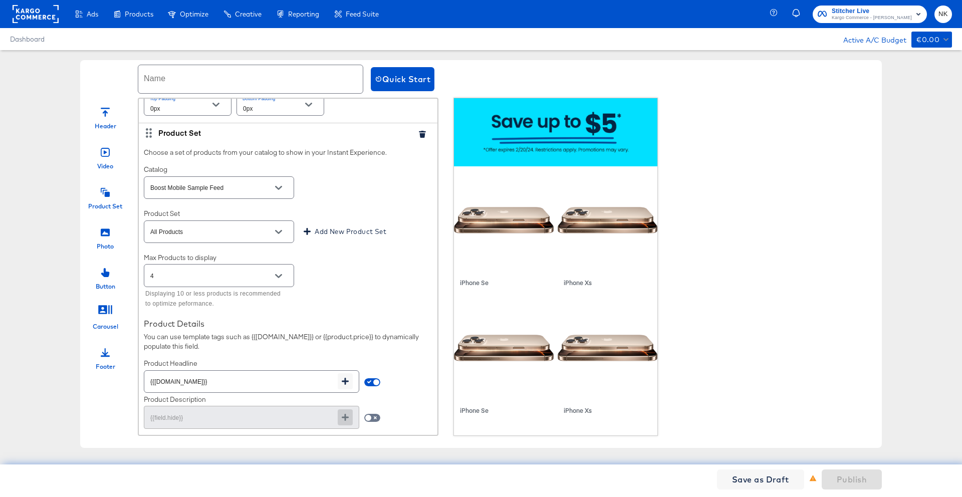
click at [280, 84] on input "text" at bounding box center [250, 79] width 224 height 28
type input "Boost"
click at [769, 481] on span "Save as Draft" at bounding box center [767, 479] width 57 height 14
click at [847, 484] on span "Publish" at bounding box center [852, 479] width 30 height 14
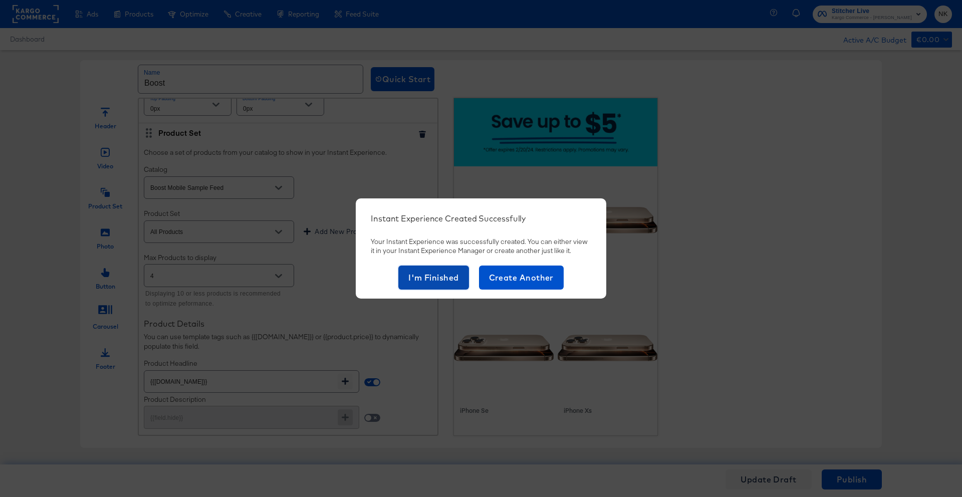
click at [445, 282] on span "I'm Finished" at bounding box center [433, 277] width 51 height 14
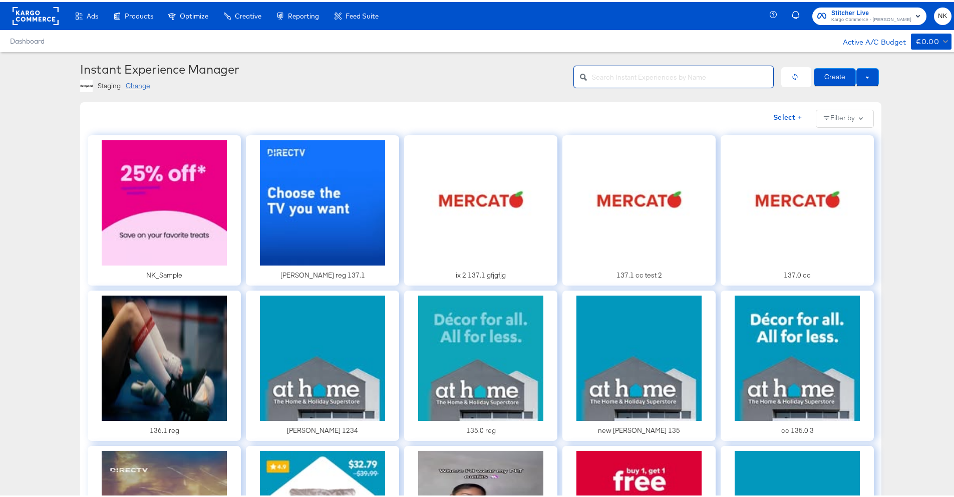
click at [649, 77] on input "text" at bounding box center [682, 71] width 181 height 22
type input "boost"
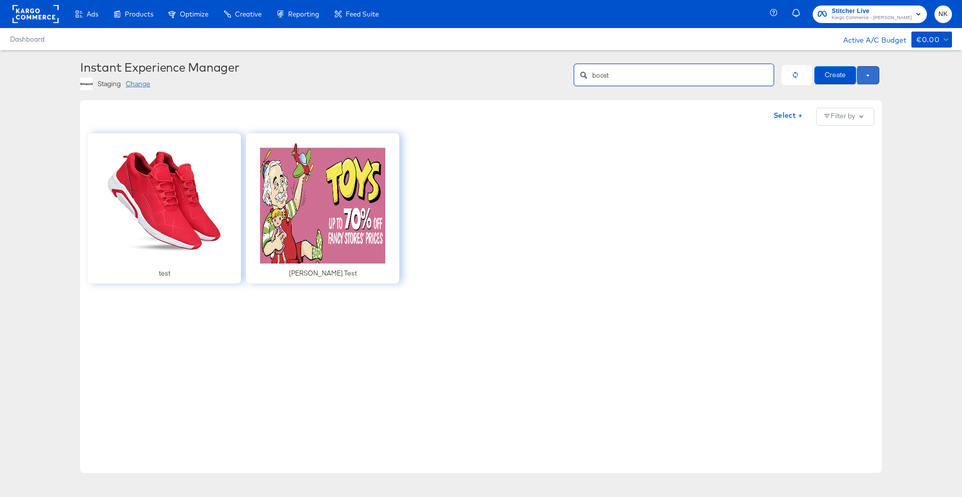
click at [866, 79] on button at bounding box center [867, 75] width 23 height 18
click at [865, 90] on span "Use Draft" at bounding box center [846, 93] width 62 height 13
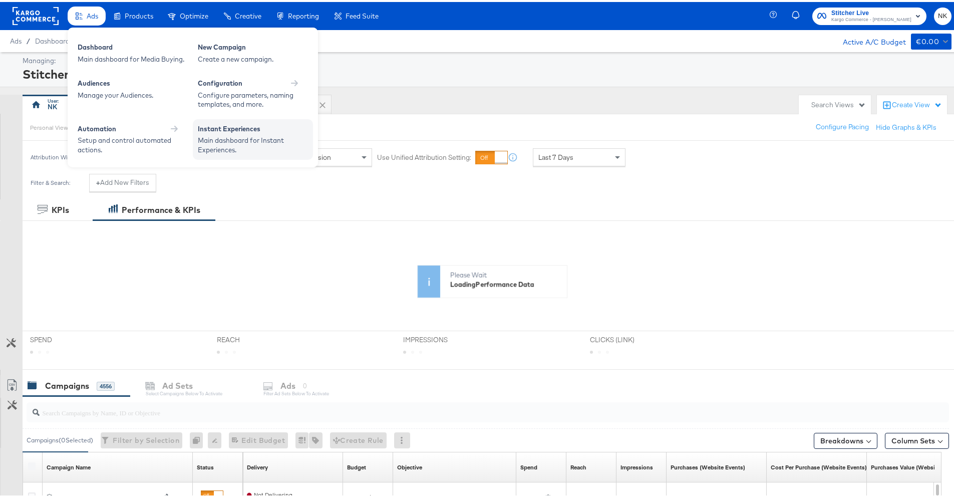
click at [222, 135] on div "Main dashboard for Instant Experiences." at bounding box center [253, 143] width 110 height 19
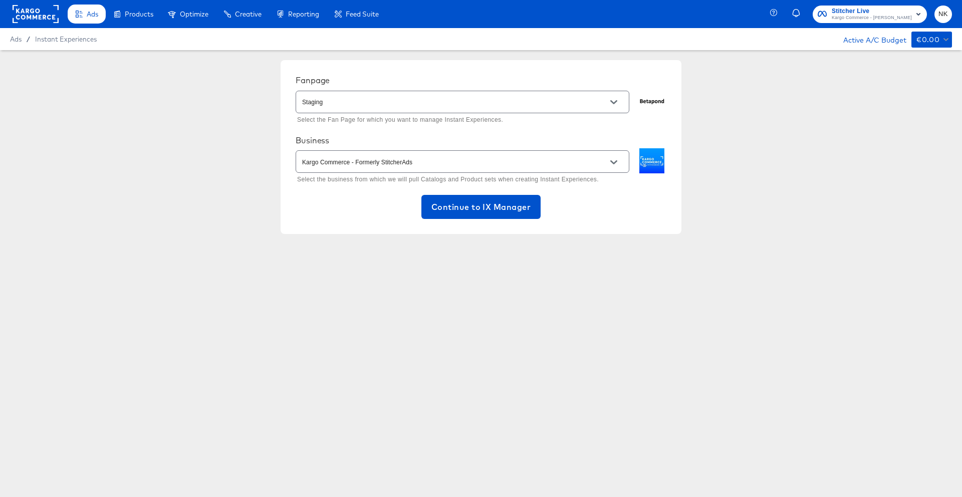
click at [397, 110] on div "Staging" at bounding box center [463, 102] width 334 height 23
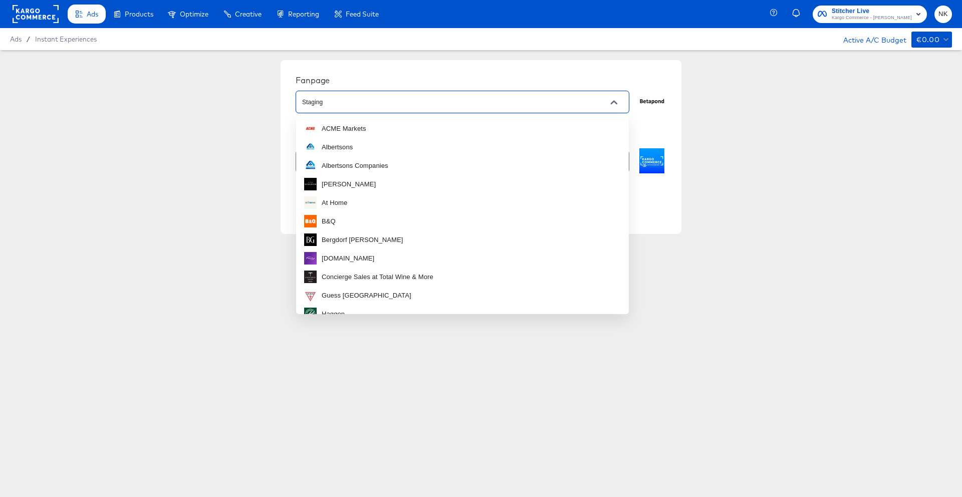
click at [394, 104] on input "Staging" at bounding box center [454, 103] width 309 height 12
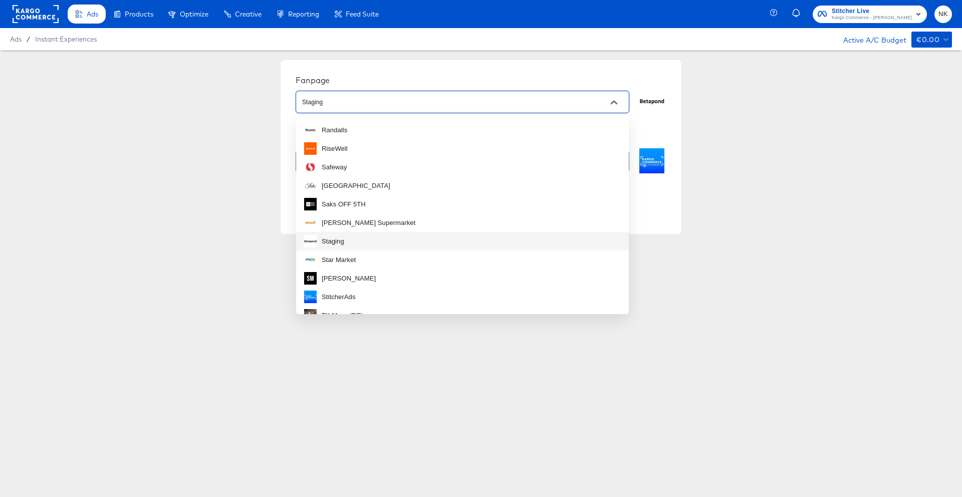
scroll to position [420, 0]
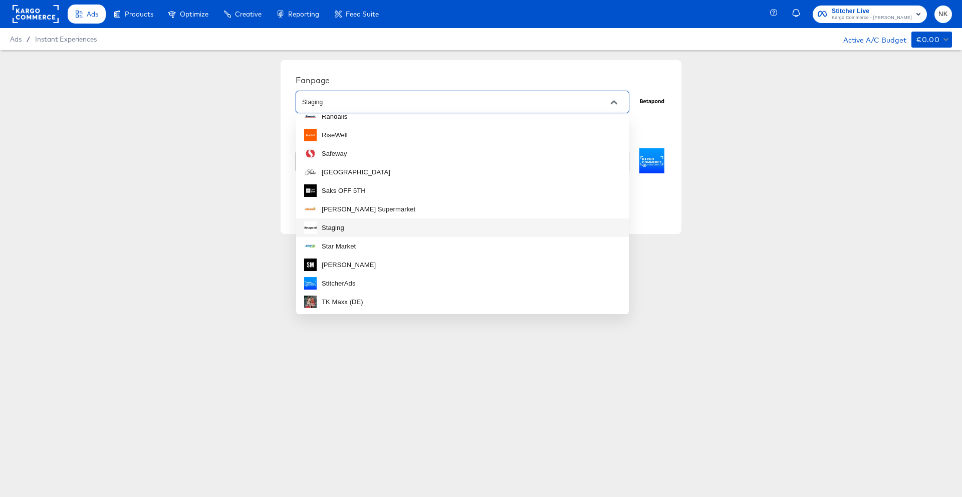
click at [374, 228] on li "Staging" at bounding box center [462, 227] width 333 height 19
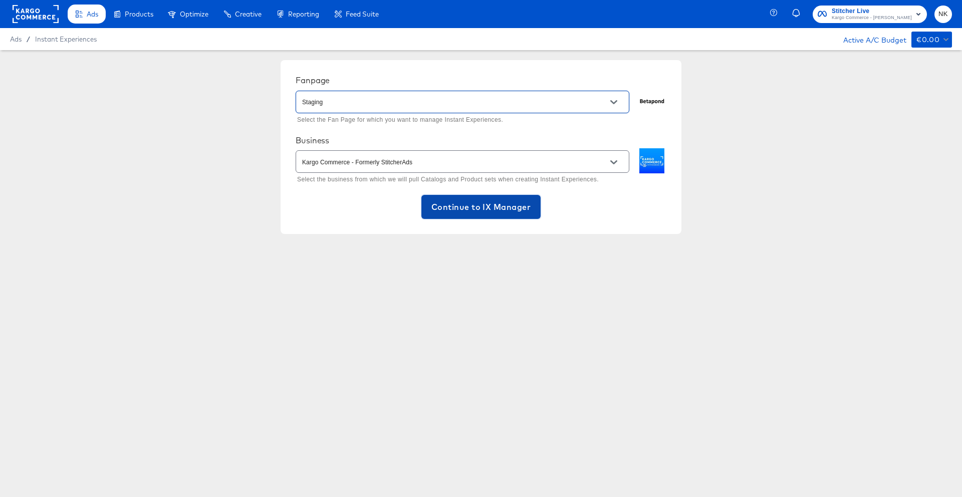
click at [451, 201] on span "Continue to IX Manager" at bounding box center [480, 207] width 99 height 14
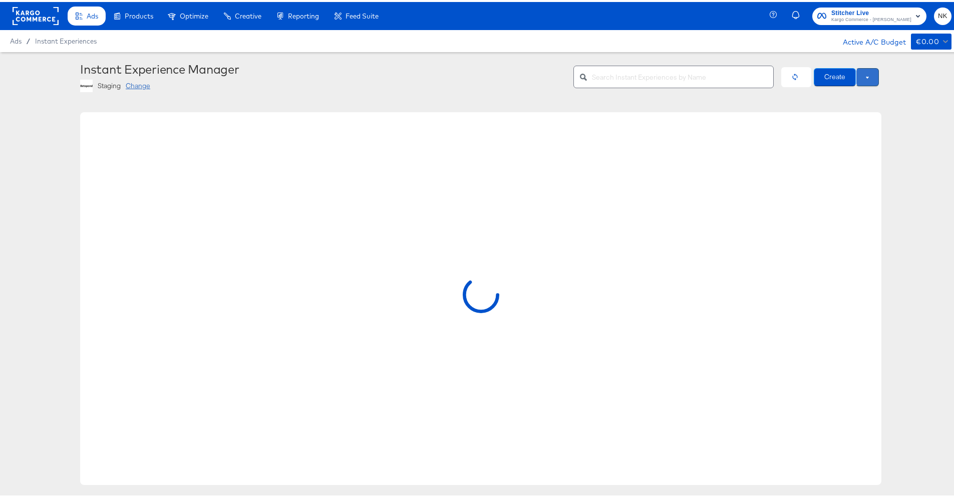
click at [861, 77] on button at bounding box center [867, 75] width 23 height 18
click at [861, 77] on button at bounding box center [867, 76] width 23 height 18
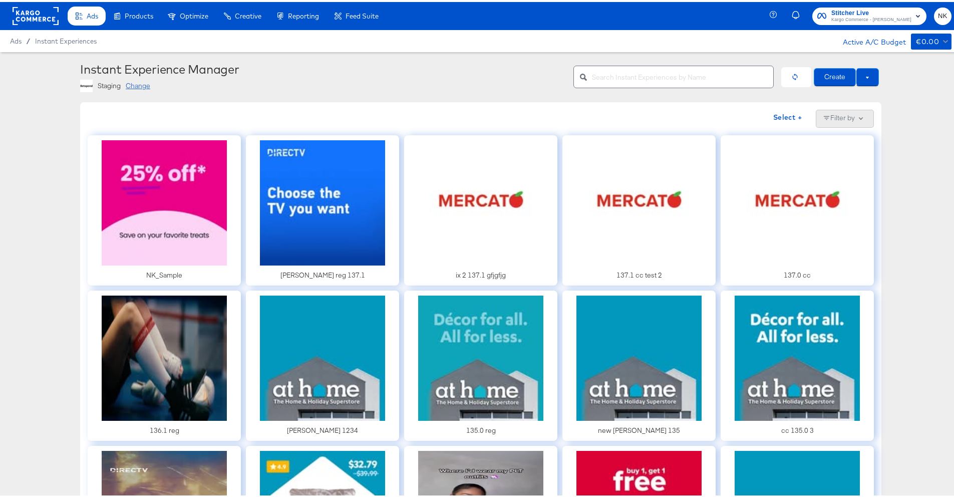
click at [852, 115] on button "Filter by" at bounding box center [845, 117] width 58 height 18
click at [792, 118] on span "Select +" at bounding box center [787, 115] width 29 height 13
click at [734, 118] on div "Exit" at bounding box center [735, 115] width 15 height 13
click at [817, 120] on button "Filter by" at bounding box center [845, 117] width 58 height 18
click at [851, 140] on input "checkbox" at bounding box center [850, 143] width 24 height 8
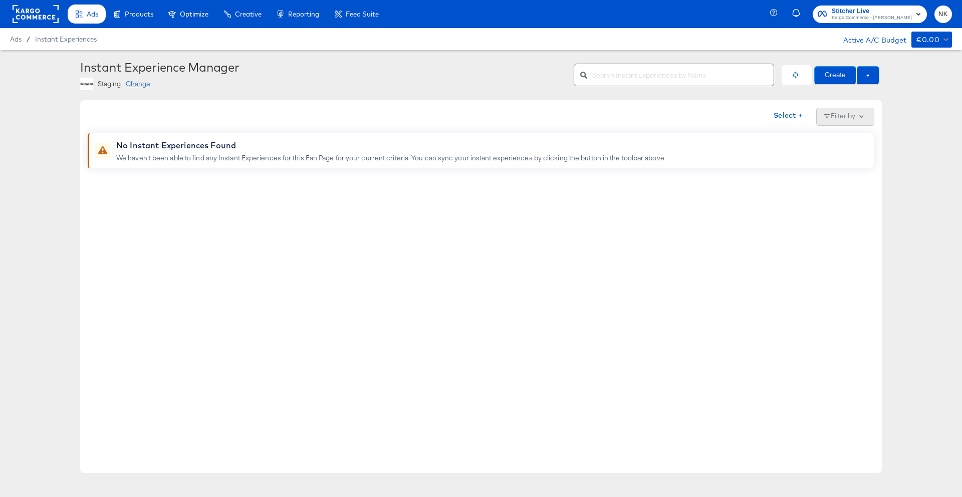
click at [831, 114] on button "Filter by" at bounding box center [845, 117] width 58 height 18
click at [856, 138] on span at bounding box center [857, 141] width 16 height 8
click at [858, 140] on input "checkbox" at bounding box center [861, 143] width 24 height 8
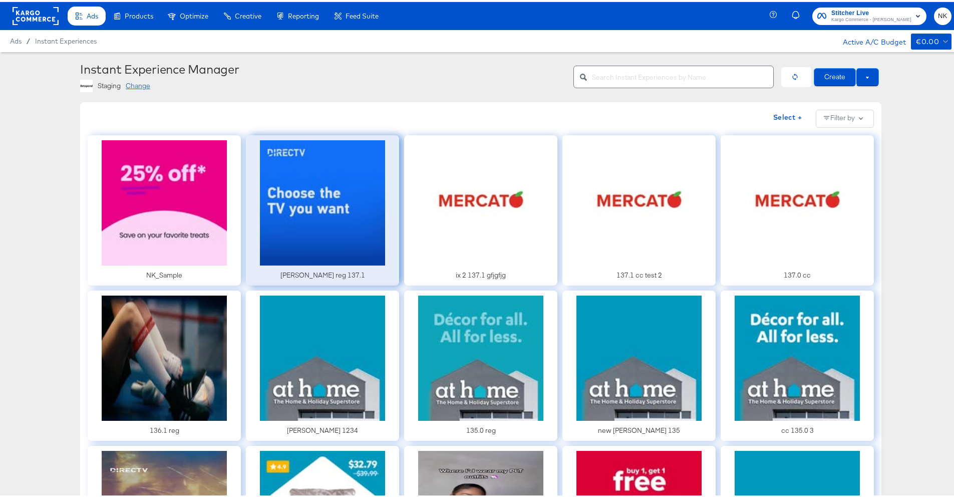
click at [343, 182] on div at bounding box center [322, 208] width 153 height 150
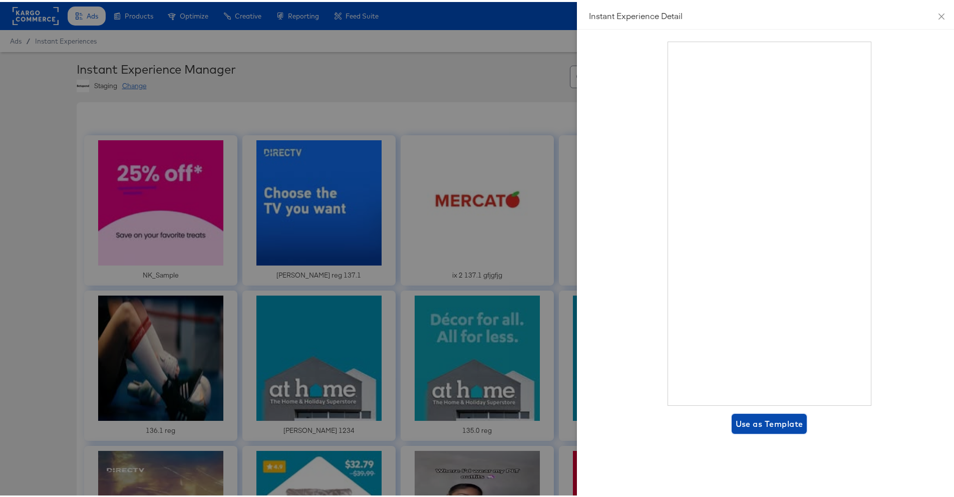
click at [771, 418] on span "Use as Template" at bounding box center [770, 422] width 68 height 14
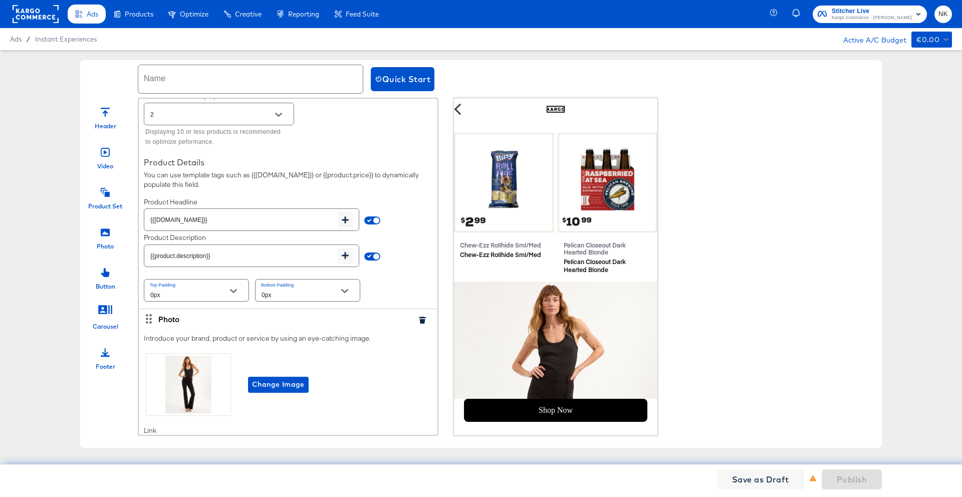
scroll to position [623, 0]
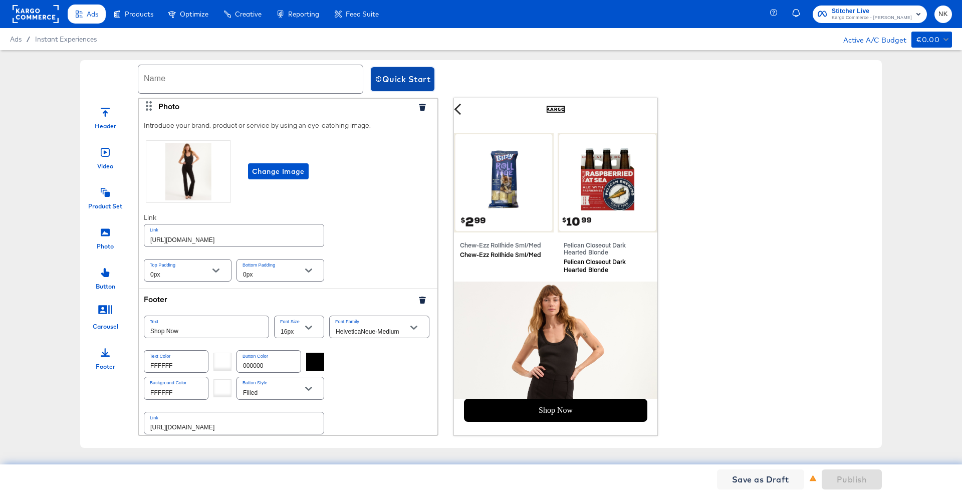
click at [385, 89] on button "Quick Start" at bounding box center [403, 79] width 64 height 24
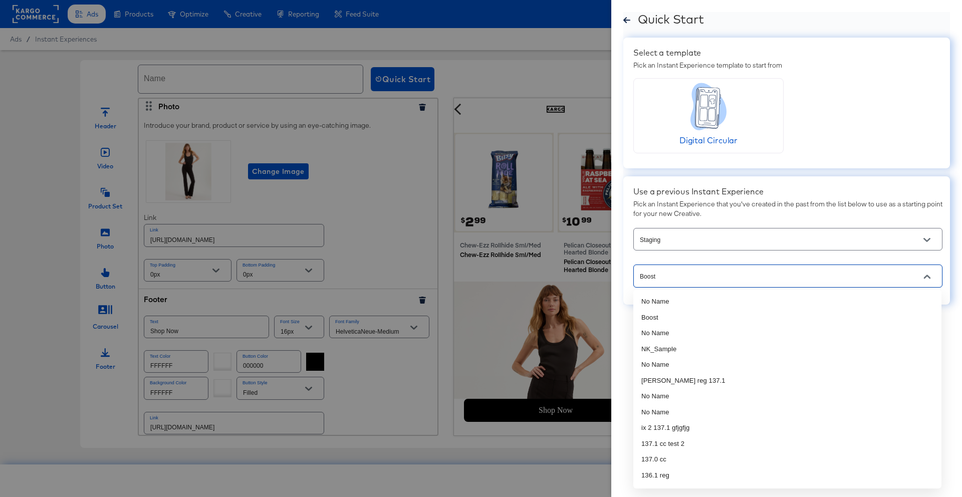
click at [733, 272] on input "Boost" at bounding box center [780, 276] width 285 height 12
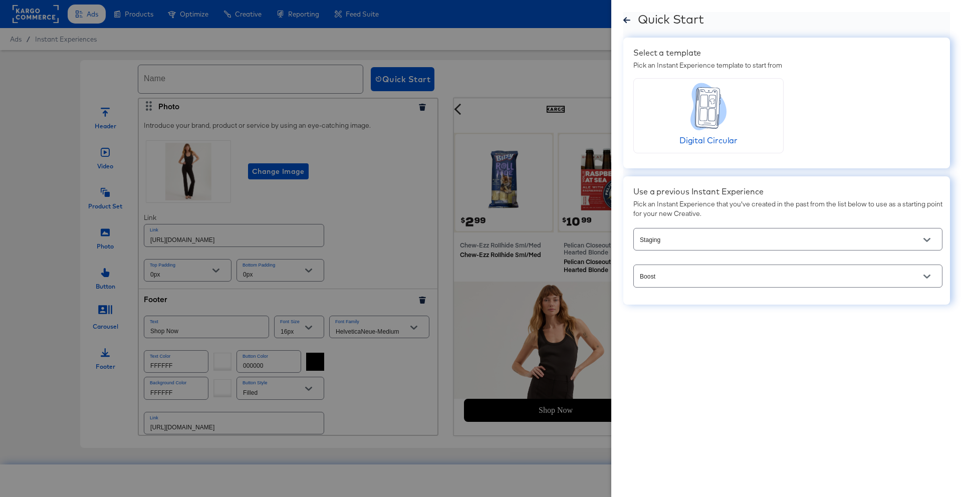
click at [723, 260] on div "Staging Boost" at bounding box center [787, 258] width 309 height 64
click at [650, 271] on input "Boost" at bounding box center [780, 276] width 285 height 12
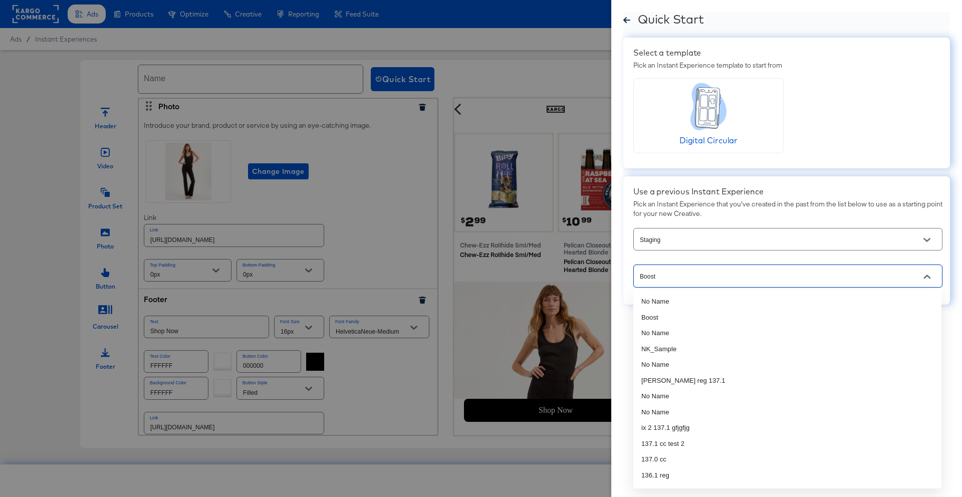
click at [660, 281] on input "Boost" at bounding box center [780, 276] width 285 height 12
click at [659, 299] on li "No Name" at bounding box center [787, 302] width 308 height 16
click at [671, 279] on input "No Name" at bounding box center [780, 276] width 285 height 12
click at [665, 348] on li "NK_Sample" at bounding box center [787, 349] width 308 height 16
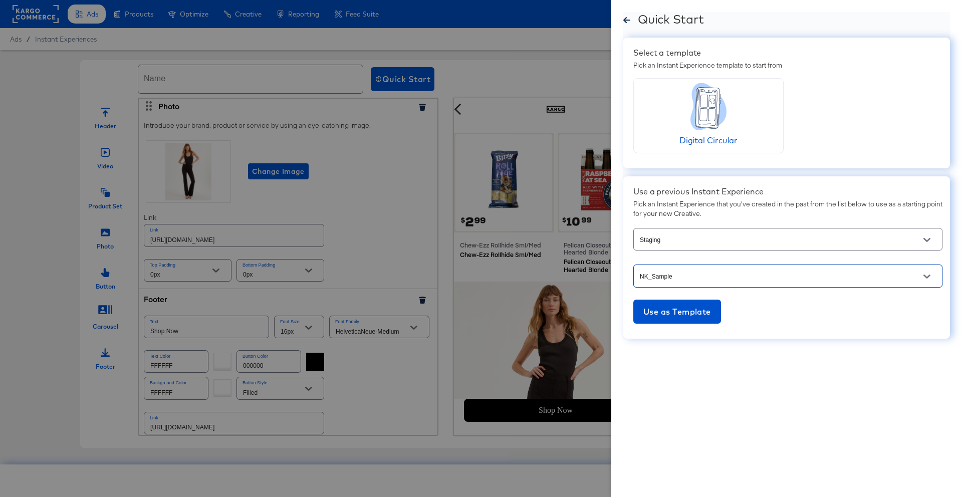
click at [694, 282] on input "NK_Sample" at bounding box center [780, 276] width 285 height 12
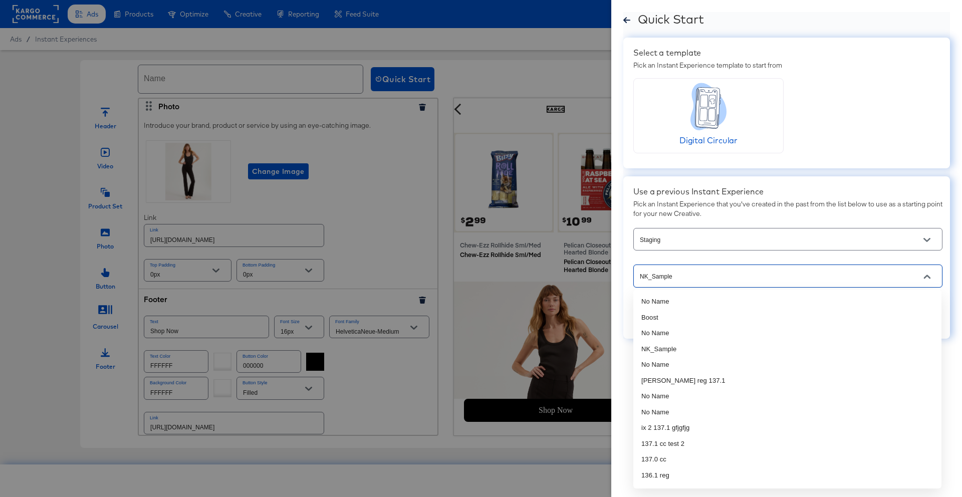
click at [694, 281] on input "NK_Sample" at bounding box center [780, 276] width 285 height 12
drag, startPoint x: 614, startPoint y: 272, endPoint x: 600, endPoint y: 266, distance: 15.7
click at [600, 266] on div "Quick Start Quick Start Select a template Pick an Instant Experience template t…" at bounding box center [481, 248] width 962 height 497
click at [651, 312] on li "Boost" at bounding box center [787, 318] width 308 height 16
type input "Boost"
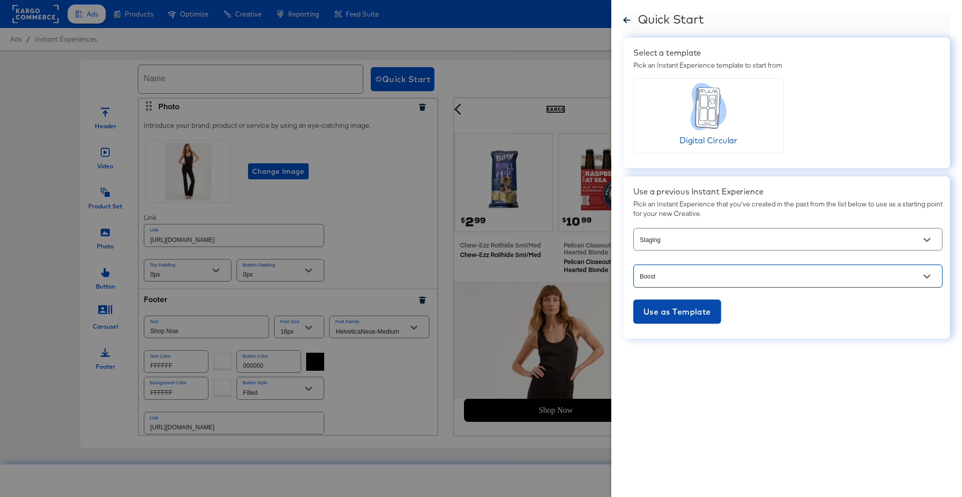
click at [667, 315] on span "Use as Template" at bounding box center [677, 312] width 68 height 14
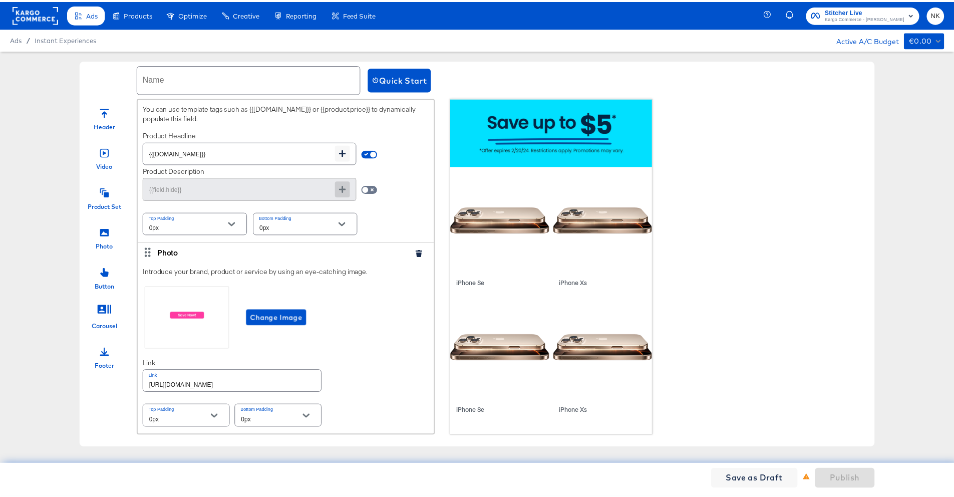
scroll to position [0, 0]
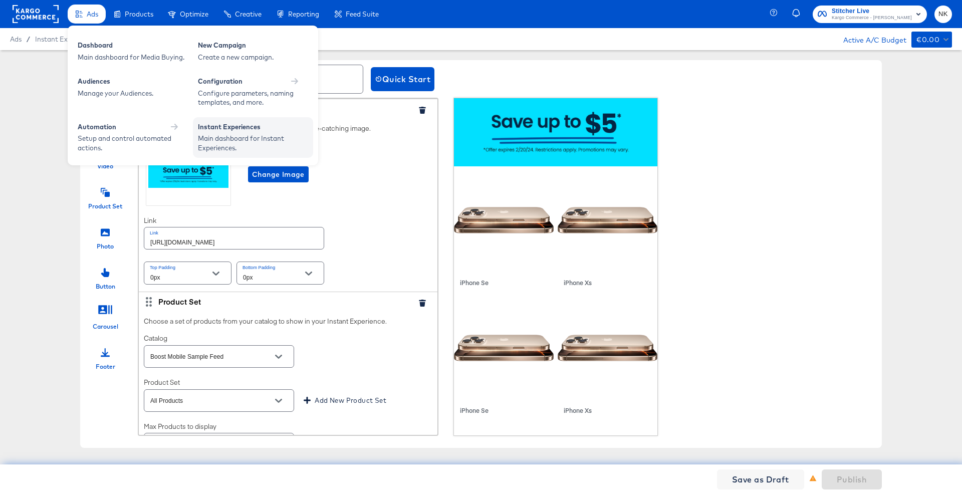
click at [212, 126] on div "Instant Experiences" at bounding box center [253, 128] width 110 height 12
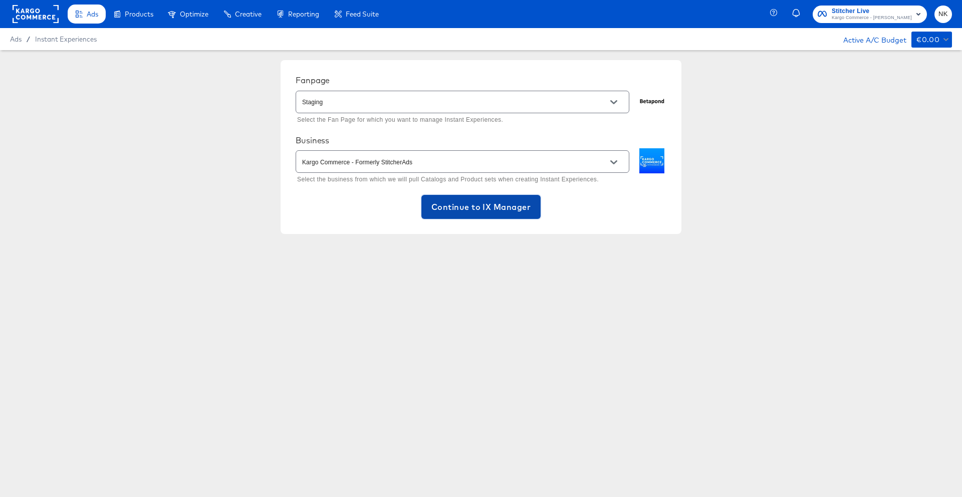
click at [505, 205] on span "Continue to IX Manager" at bounding box center [480, 207] width 99 height 14
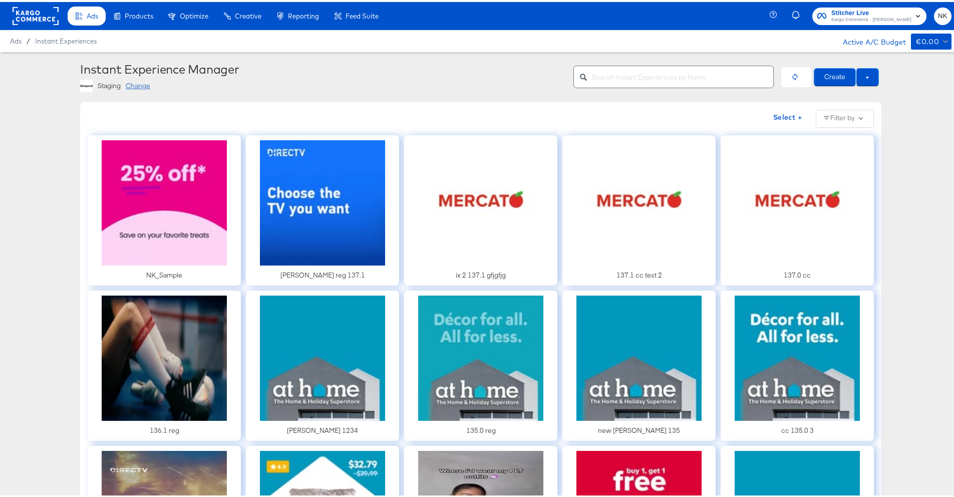
click at [383, 75] on div "Instant Experience Manager Staging Change" at bounding box center [323, 75] width 486 height 30
click at [861, 81] on button at bounding box center [867, 75] width 23 height 18
click at [855, 92] on span "Use Draft" at bounding box center [846, 93] width 62 height 13
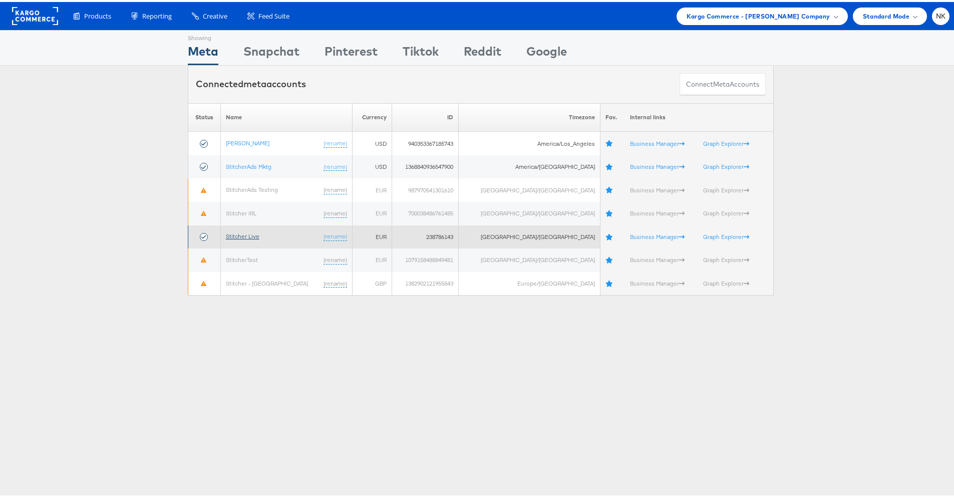
click at [245, 234] on link "Stitcher Live" at bounding box center [243, 234] width 34 height 8
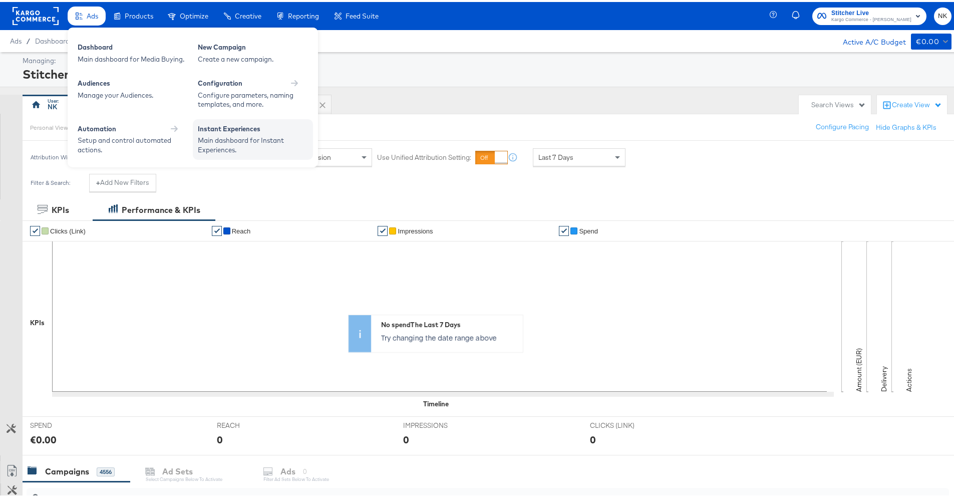
click at [207, 137] on div "Main dashboard for Instant Experiences." at bounding box center [253, 143] width 110 height 19
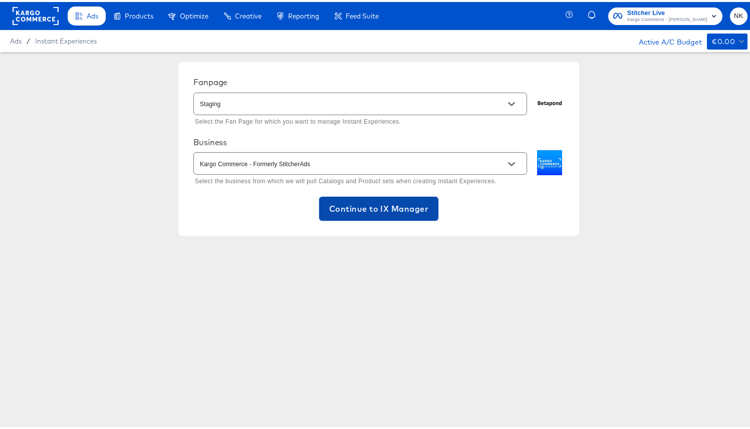
click at [329, 209] on span "Continue to IX Manager" at bounding box center [378, 207] width 99 height 14
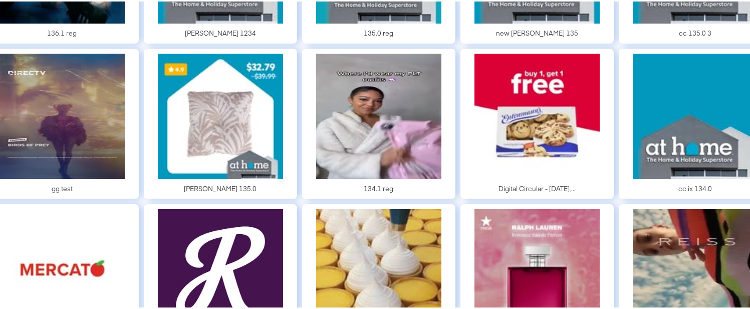
scroll to position [410, 0]
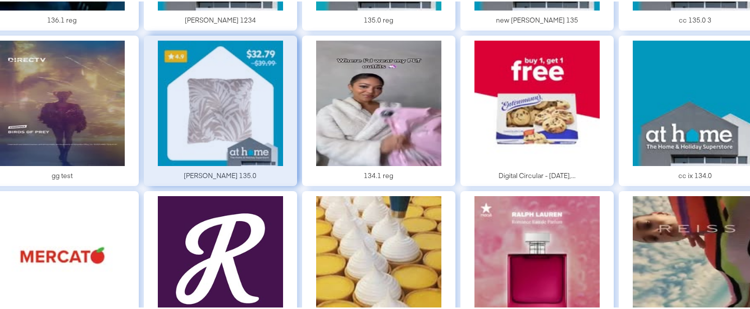
click at [225, 133] on div at bounding box center [220, 109] width 153 height 150
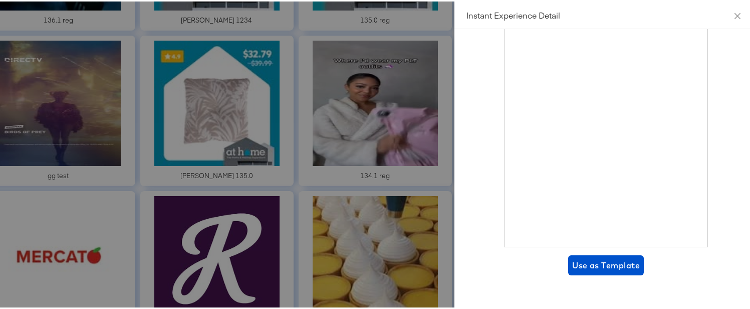
scroll to position [167, 0]
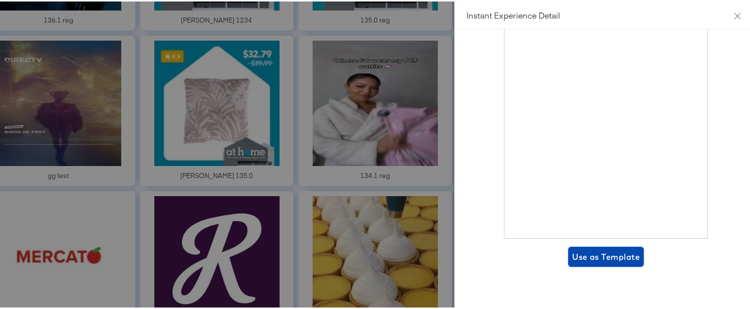
click at [597, 255] on span "Use as Template" at bounding box center [606, 255] width 68 height 14
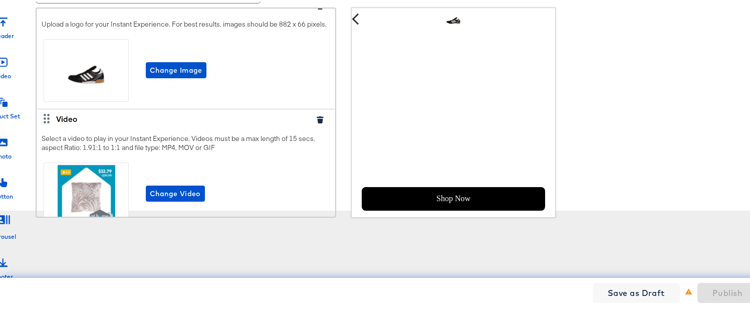
scroll to position [29, 0]
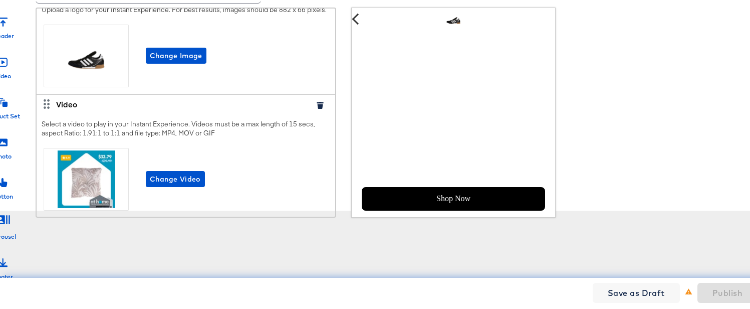
click at [313, 107] on button "button" at bounding box center [320, 103] width 15 height 7
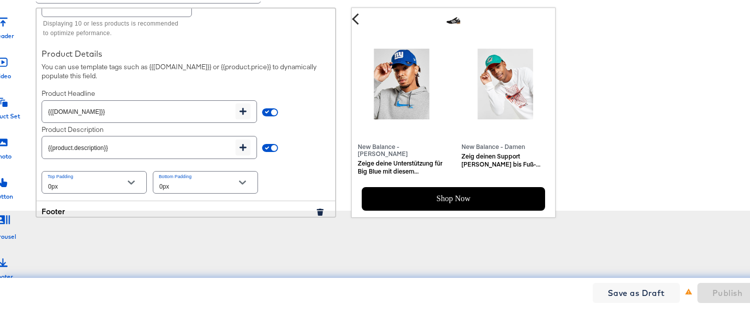
scroll to position [151, 0]
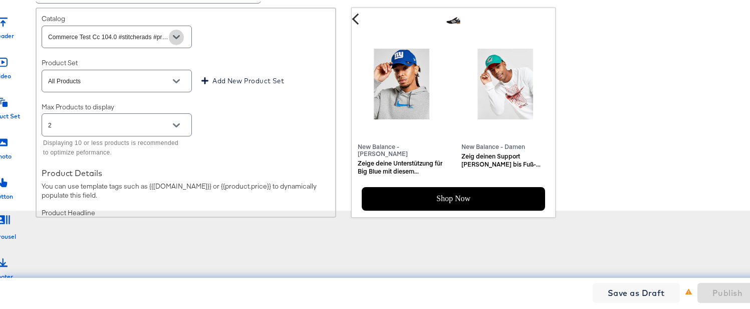
click at [176, 39] on icon "Open" at bounding box center [176, 35] width 7 height 7
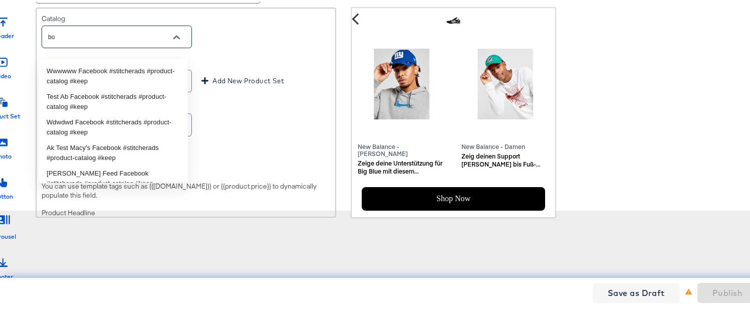
scroll to position [0, 0]
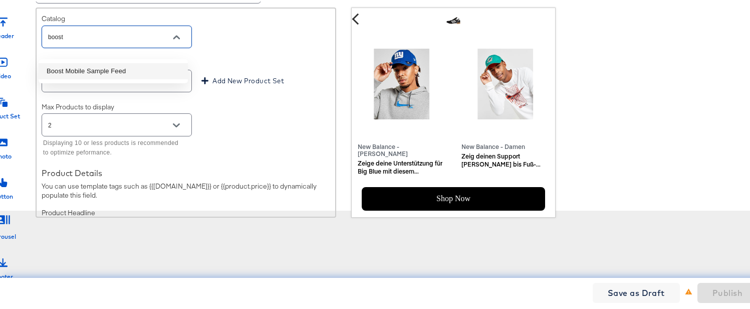
click at [138, 70] on li "Boost Mobile Sample Feed" at bounding box center [113, 70] width 149 height 16
click at [173, 83] on icon "Open" at bounding box center [176, 79] width 7 height 7
type input "Boost Mobile Sample Feed"
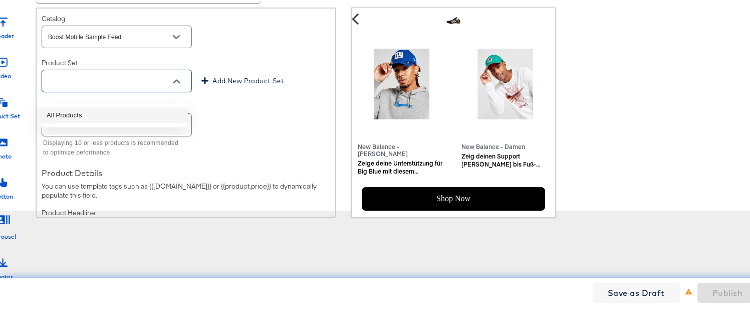
click at [144, 112] on li "All Products" at bounding box center [113, 114] width 149 height 16
type input "All Products"
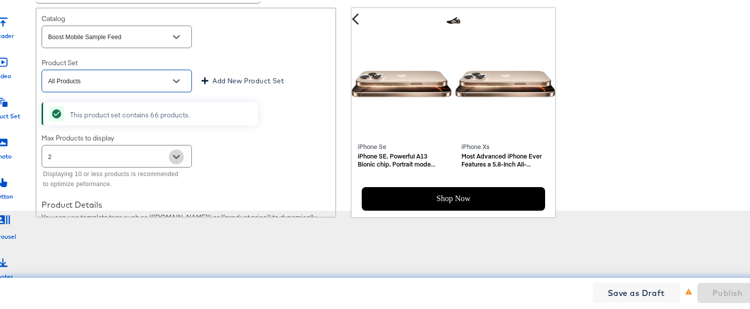
click at [175, 159] on button "Open" at bounding box center [176, 155] width 15 height 15
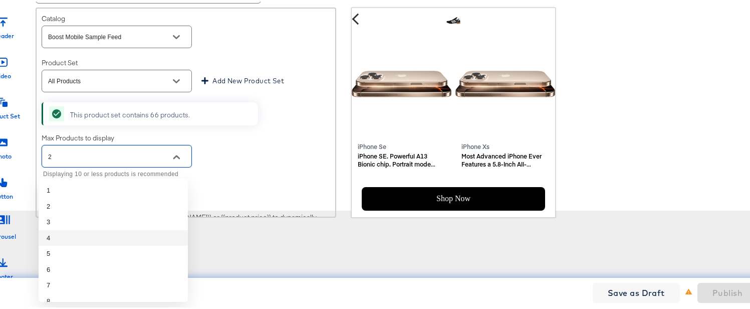
click at [114, 233] on li "4" at bounding box center [113, 236] width 149 height 16
type input "4"
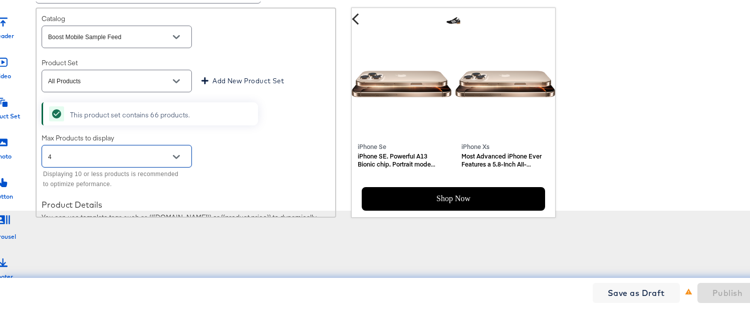
click at [257, 139] on div "Choose a set of products from your catalog to show in your Instant Experience. …" at bounding box center [186, 169] width 299 height 359
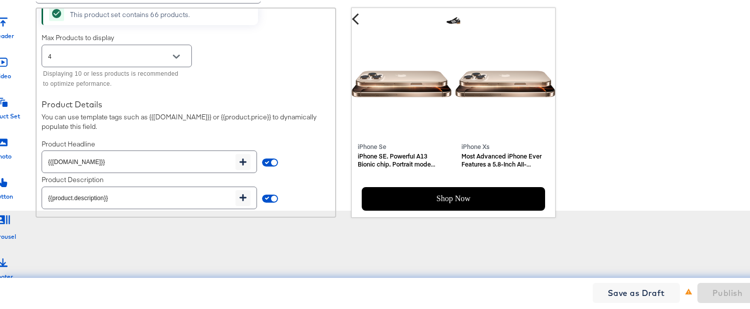
scroll to position [291, 0]
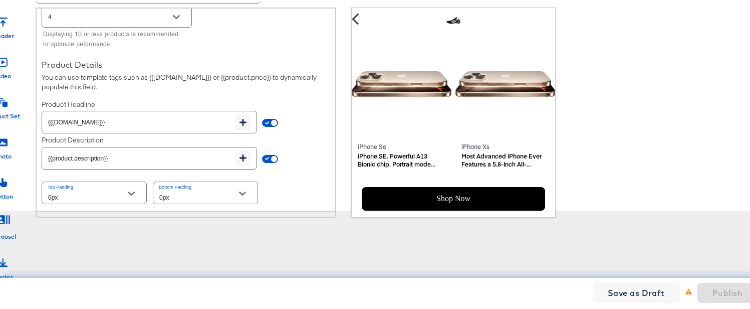
click at [265, 161] on span at bounding box center [270, 157] width 16 height 8
click at [270, 163] on input "checkbox" at bounding box center [274, 159] width 24 height 8
checkbox input "false"
type input "{{field.hide}}"
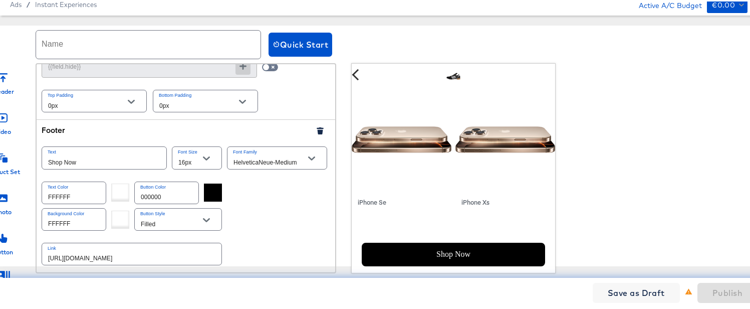
scroll to position [40, 0]
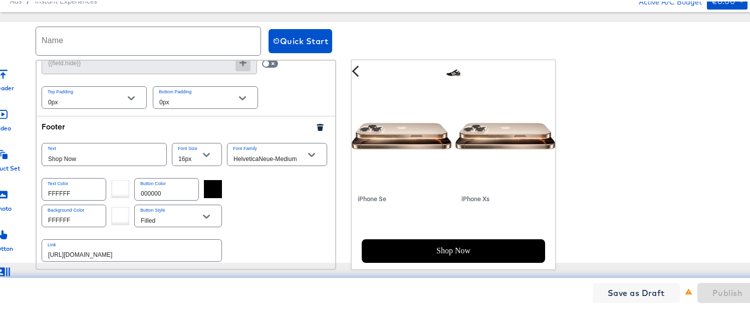
click at [193, 42] on input "text" at bounding box center [148, 40] width 224 height 28
type input "samplesample"
click at [715, 295] on div "Publish" at bounding box center [727, 291] width 60 height 20
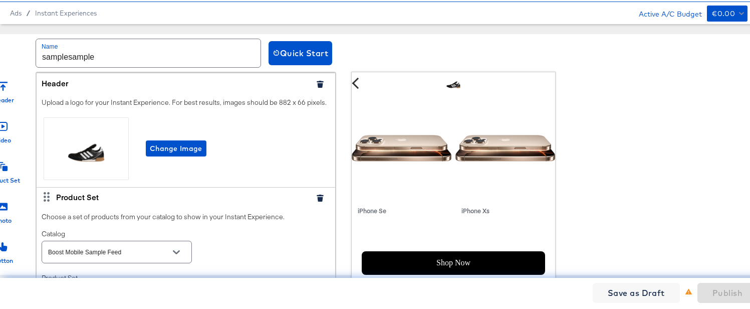
scroll to position [20, 0]
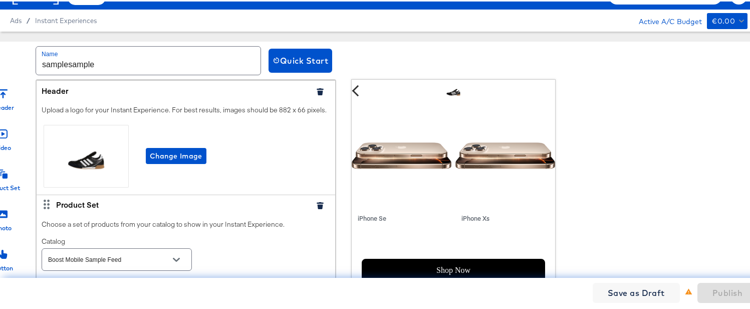
click at [317, 89] on icon "button" at bounding box center [320, 90] width 7 height 7
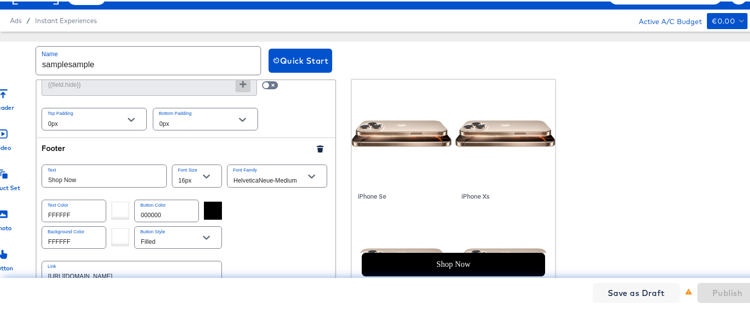
click at [317, 147] on icon "button" at bounding box center [320, 147] width 7 height 7
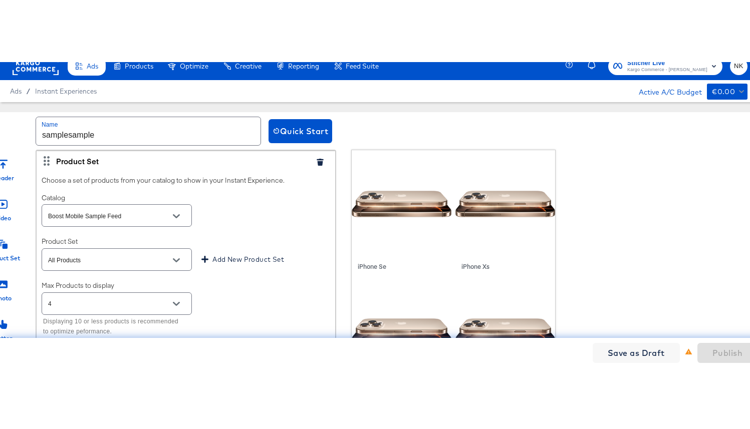
scroll to position [0, 0]
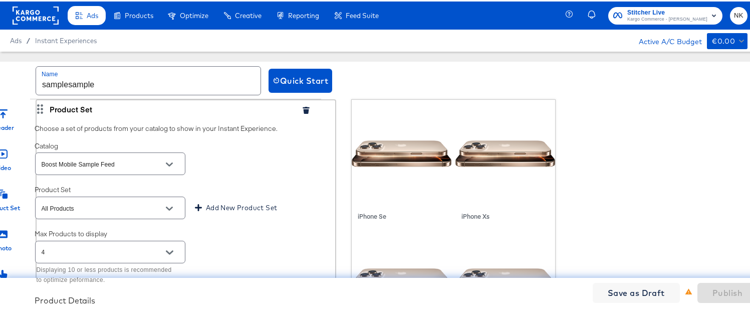
click at [40, 112] on div "Product Set Choose a set of products from your catalog to show in your Instant …" at bounding box center [186, 203] width 301 height 210
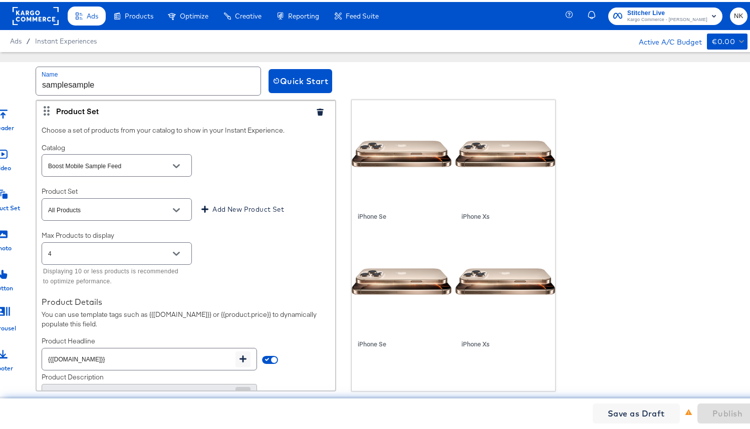
click at [30, 115] on div "Header Video Product Set Photo Button Carousel Footer Product Set Choose a set …" at bounding box center [378, 244] width 801 height 292
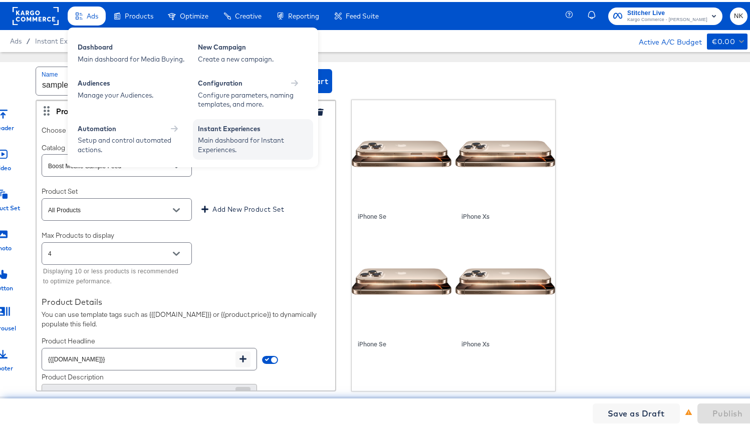
click at [209, 136] on div "Main dashboard for Instant Experiences." at bounding box center [253, 143] width 110 height 19
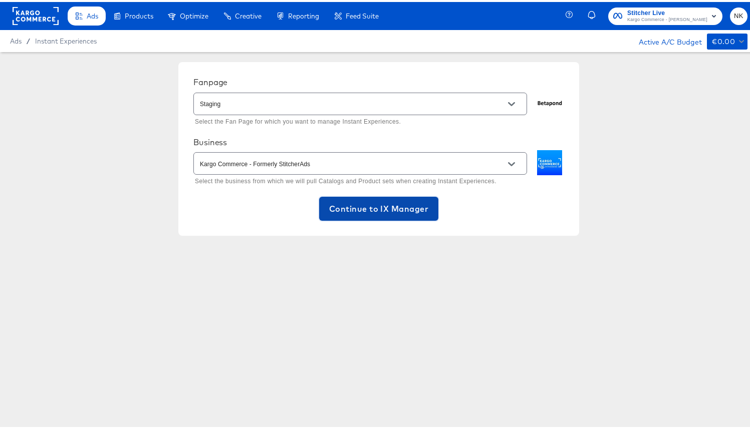
click at [353, 208] on span "Continue to IX Manager" at bounding box center [378, 207] width 99 height 14
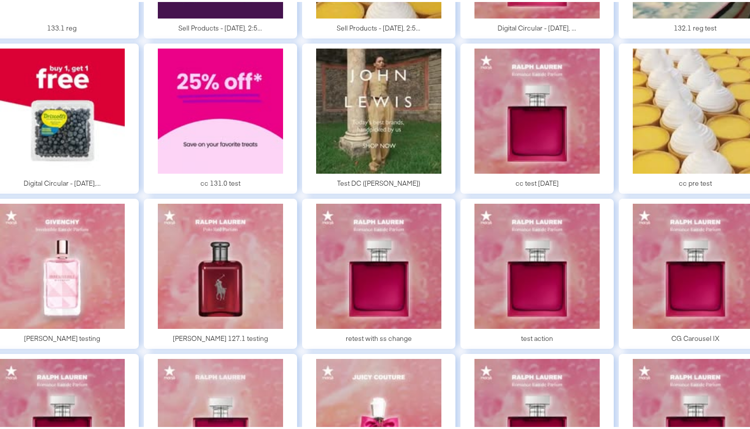
scroll to position [667, 0]
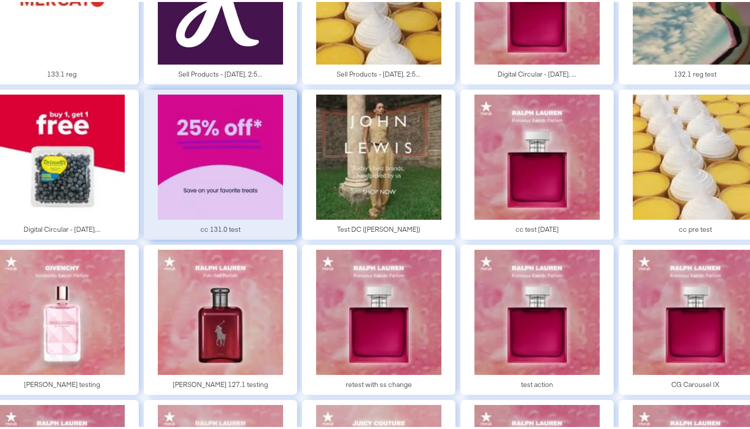
click at [175, 175] on div at bounding box center [220, 163] width 153 height 150
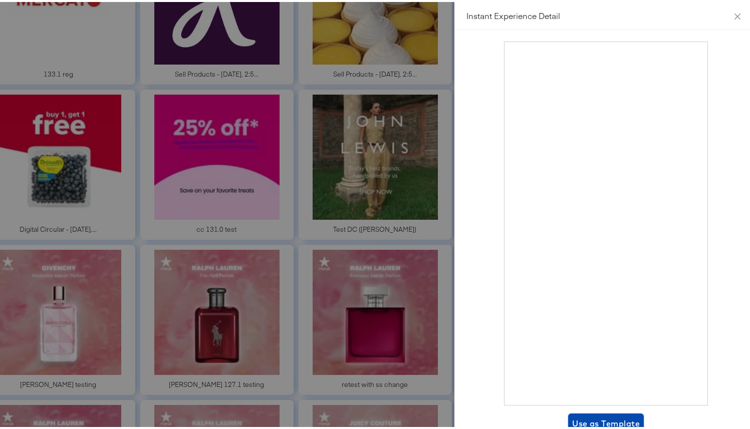
click at [584, 421] on span "Use as Template" at bounding box center [606, 422] width 68 height 14
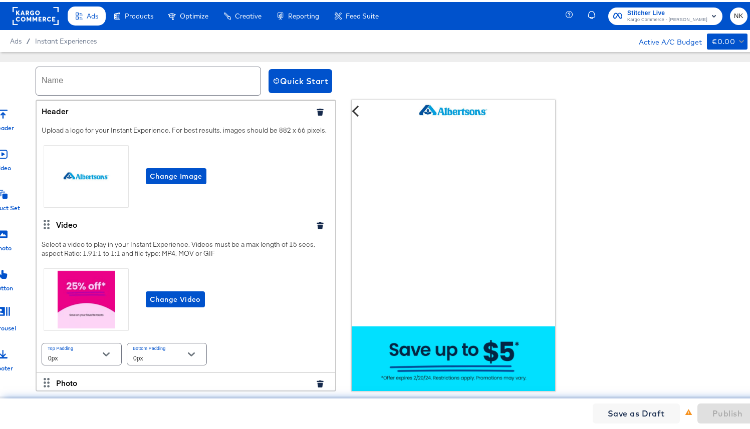
click at [317, 110] on icon "button" at bounding box center [320, 110] width 7 height 7
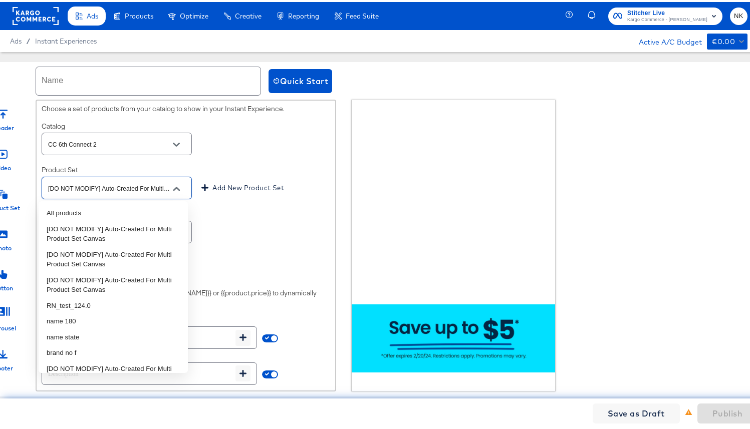
scroll to position [0, 50]
drag, startPoint x: 150, startPoint y: 187, endPoint x: 223, endPoint y: 189, distance: 72.7
click at [222, 190] on div "[DO NOT MODIFY] Auto-Created For Multi Product Set Canvas Add New Product Set" at bounding box center [186, 186] width 289 height 27
click at [232, 168] on div "Product Set [DO NOT MODIFY] Auto-Created For Multi Product Set Canvas Add New P…" at bounding box center [186, 181] width 289 height 36
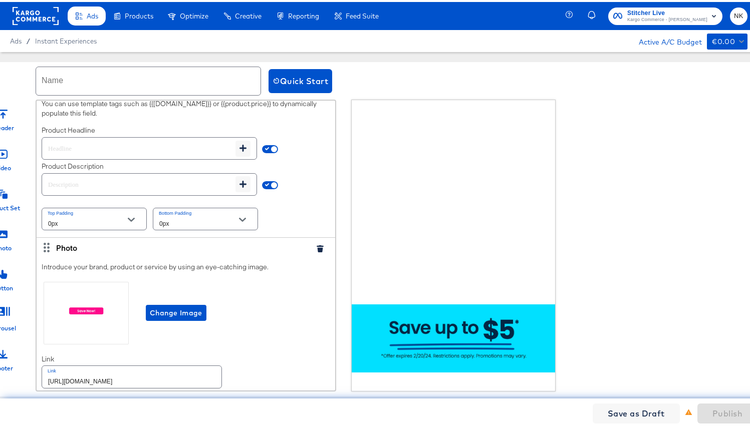
scroll to position [545, 0]
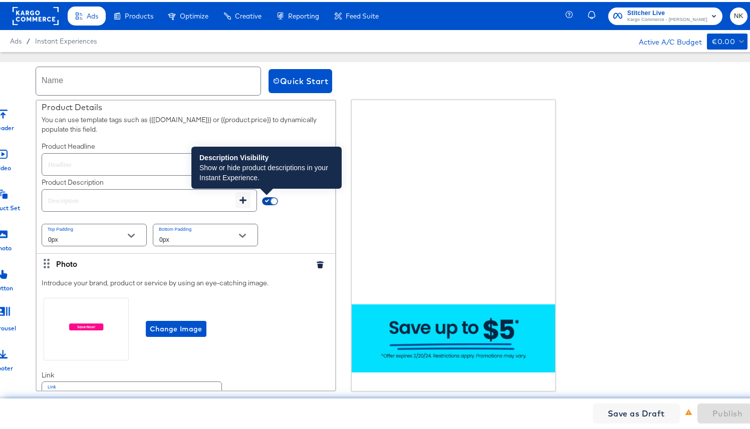
click at [267, 201] on input "checkbox" at bounding box center [274, 201] width 24 height 8
checkbox input "false"
type input "{{field.hide}}"
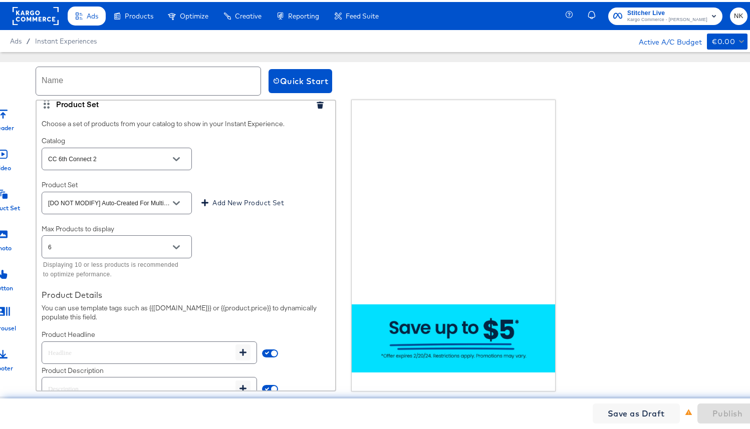
scroll to position [1075, 0]
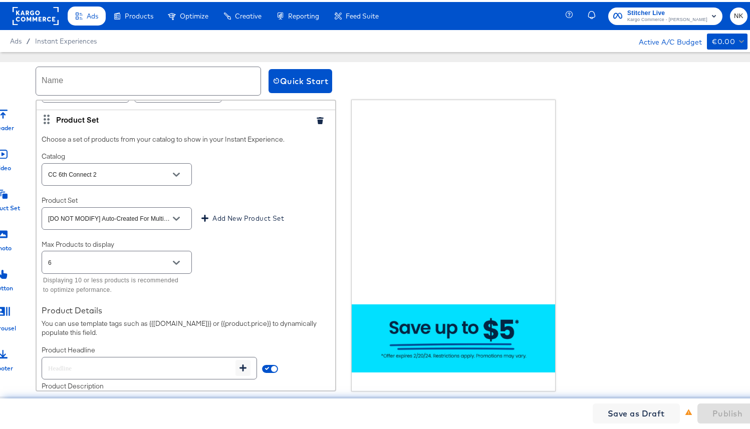
click at [317, 119] on icon "button" at bounding box center [320, 118] width 7 height 7
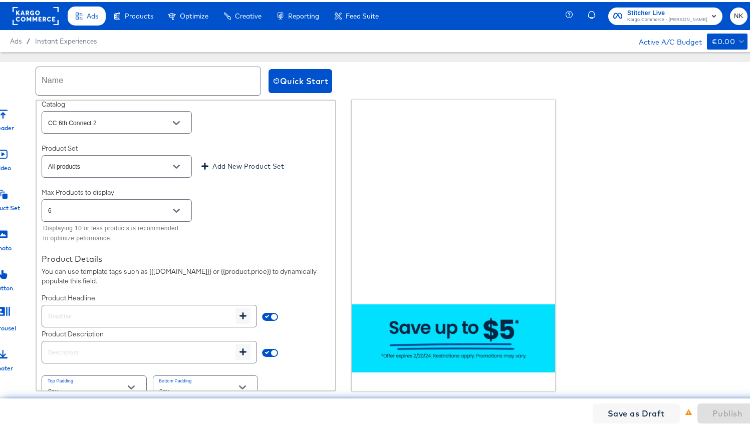
scroll to position [1463, 0]
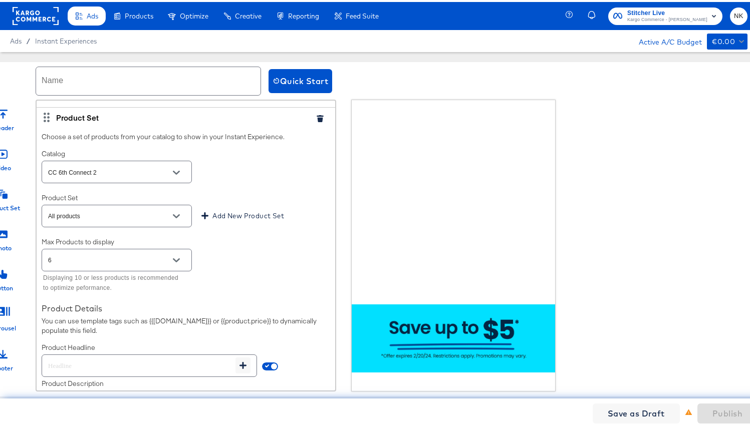
click at [317, 118] on icon "button" at bounding box center [320, 116] width 7 height 7
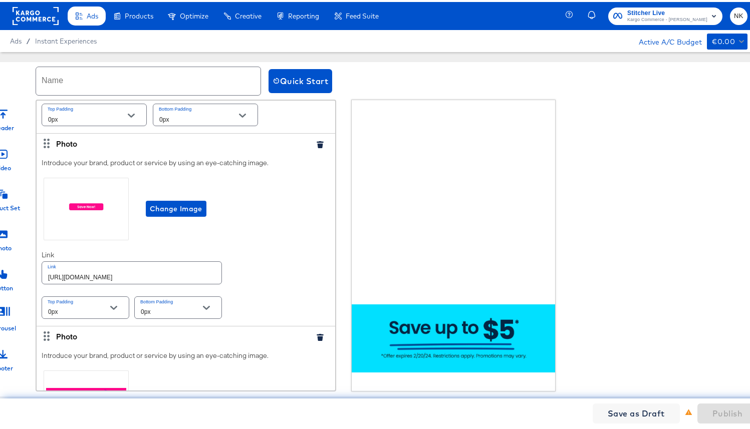
scroll to position [567, 0]
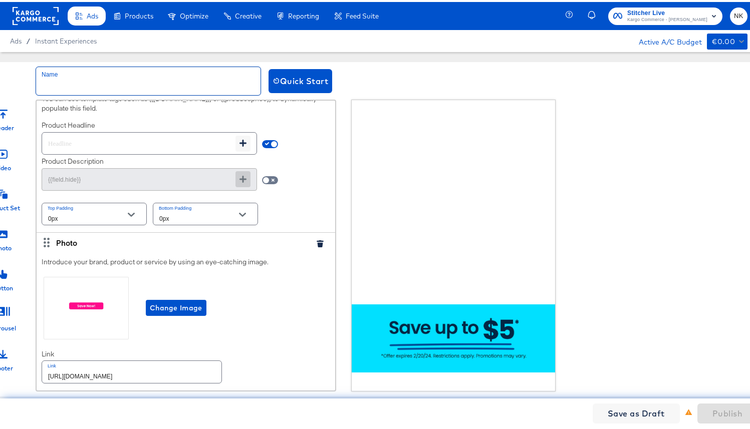
click at [233, 85] on input "text" at bounding box center [148, 79] width 224 height 28
type input "test.nk"
click at [727, 404] on button "Publish" at bounding box center [727, 412] width 60 height 20
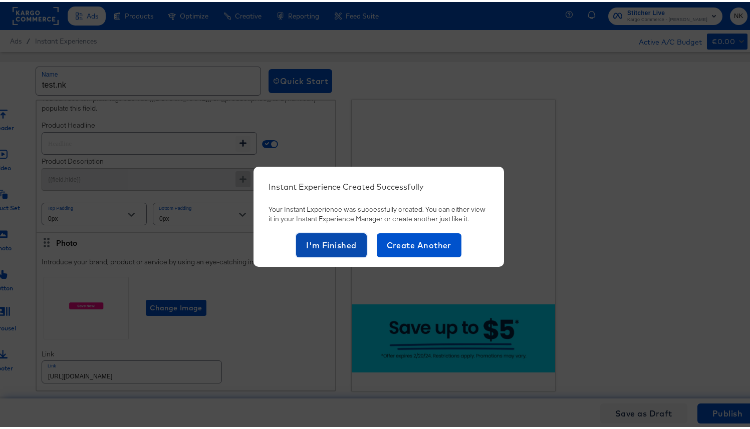
click at [329, 241] on span "I'm Finished" at bounding box center [331, 243] width 51 height 14
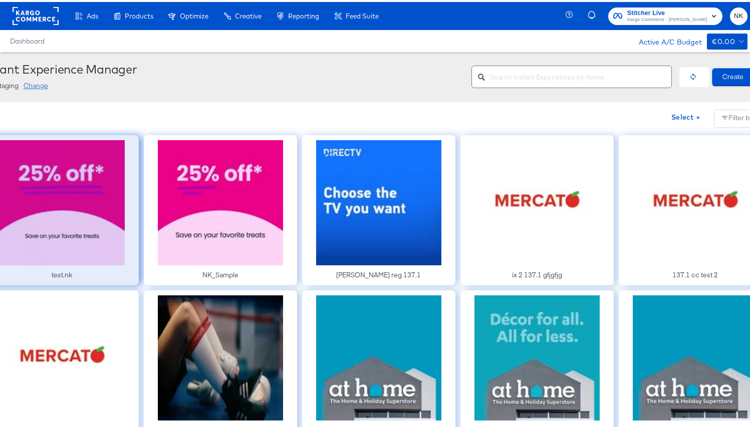
click at [77, 193] on div at bounding box center [61, 208] width 153 height 150
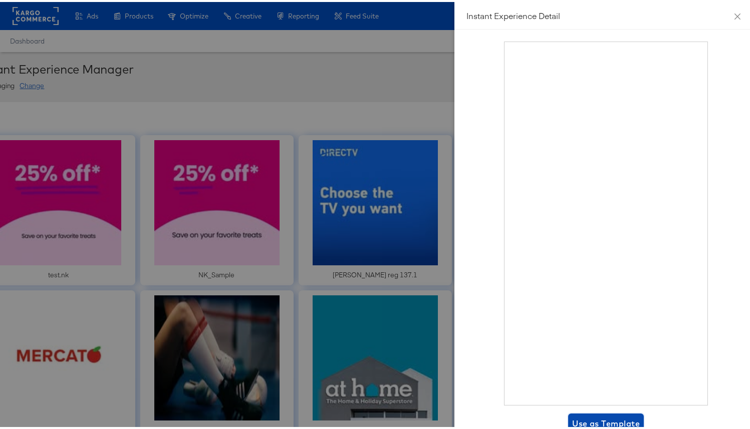
click at [615, 421] on span "Use as Template" at bounding box center [606, 422] width 68 height 14
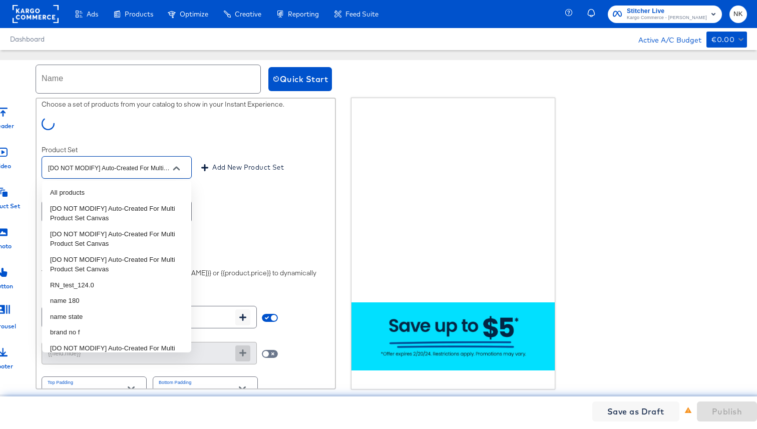
scroll to position [0, 50]
drag, startPoint x: 110, startPoint y: 170, endPoint x: 200, endPoint y: 169, distance: 90.2
click at [200, 169] on div "[DO NOT MODIFY] Auto-Created For Multi Product Set Canvas Add New Product Set" at bounding box center [186, 167] width 289 height 27
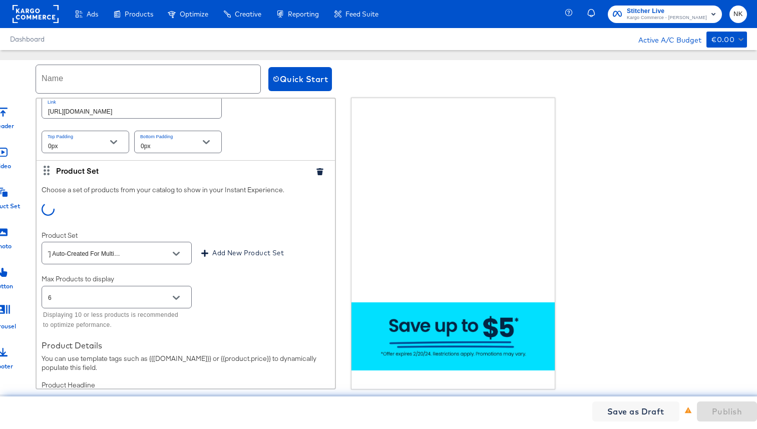
scroll to position [0, 0]
click at [222, 217] on div at bounding box center [186, 213] width 289 height 20
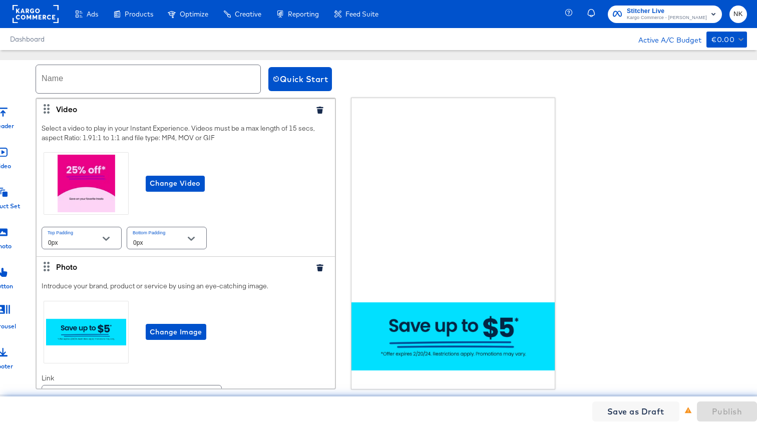
click at [317, 113] on icon "button" at bounding box center [320, 110] width 7 height 7
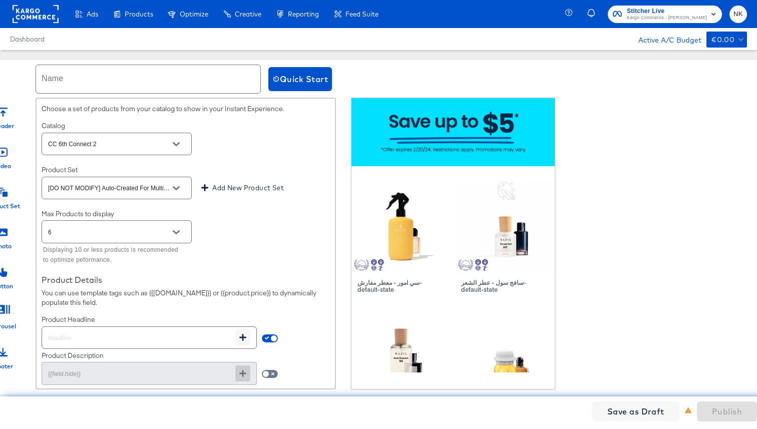
scroll to position [215, 0]
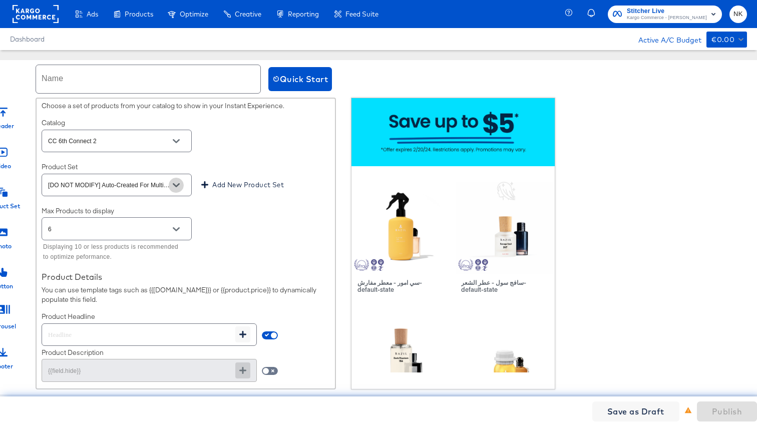
click at [176, 185] on icon "Open" at bounding box center [176, 185] width 7 height 7
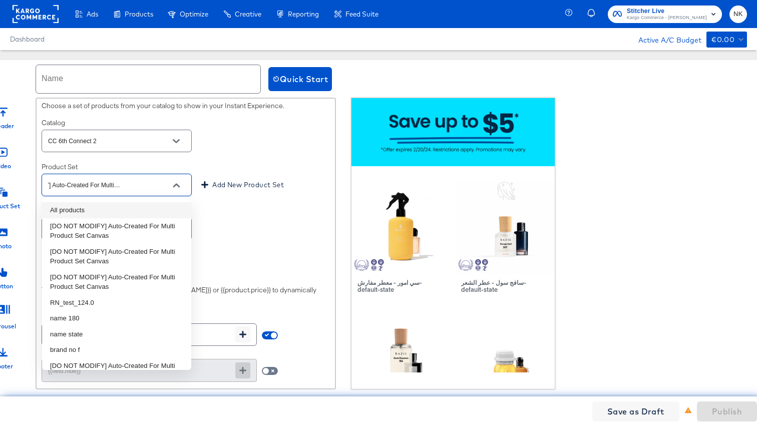
click at [150, 207] on li "All products" at bounding box center [116, 210] width 149 height 16
type input "All products"
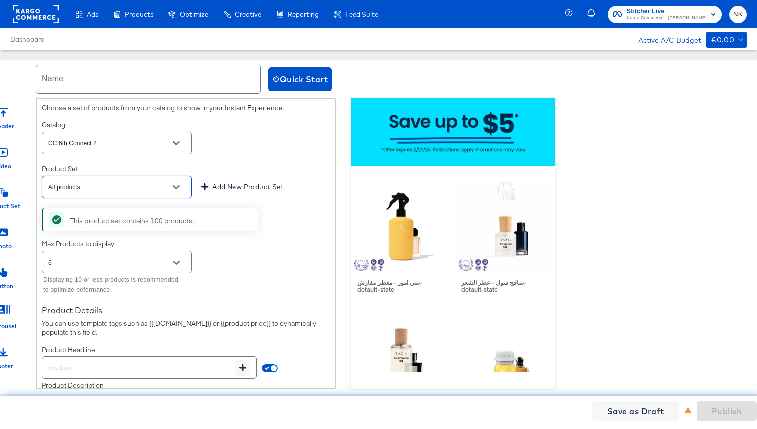
scroll to position [204, 0]
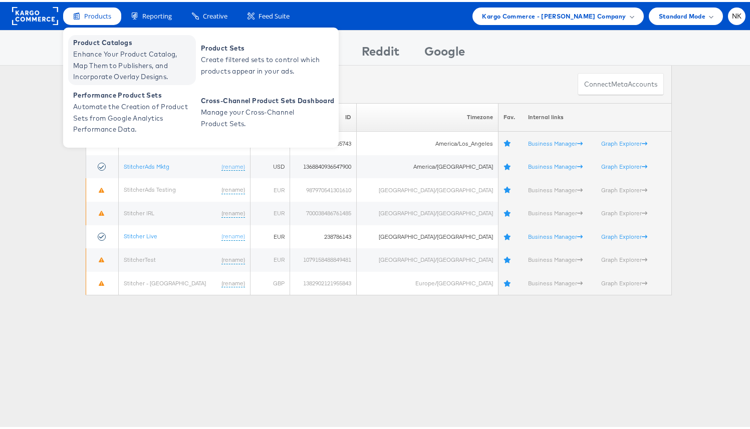
click at [108, 49] on span "Enhance Your Product Catalog, Map Them to Publishers, and Incorporate Overlay D…" at bounding box center [133, 64] width 120 height 34
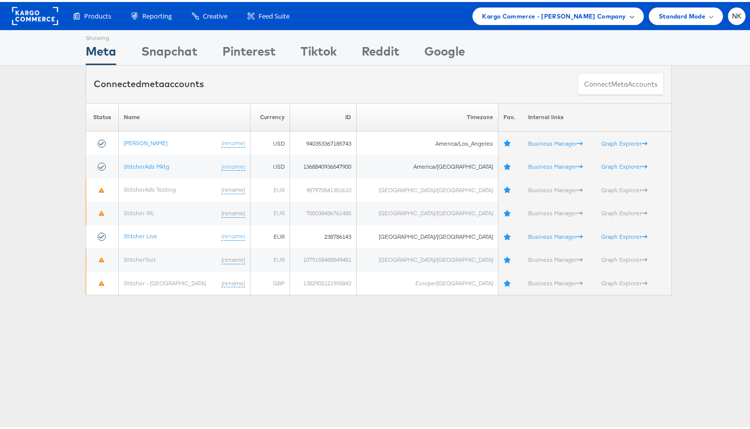
click at [600, 15] on span "Kargo Commerce - [PERSON_NAME] Company" at bounding box center [554, 14] width 144 height 11
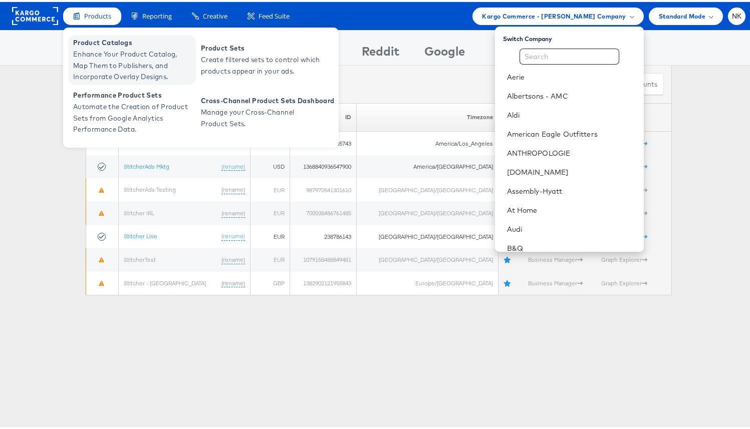
click at [97, 55] on span "Enhance Your Product Catalog, Map Them to Publishers, and Incorporate Overlay D…" at bounding box center [133, 64] width 120 height 34
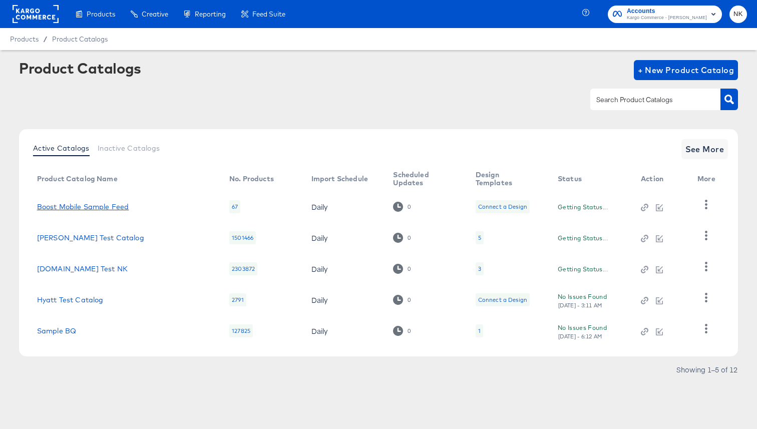
click at [106, 203] on link "Boost Mobile Sample Feed" at bounding box center [83, 207] width 92 height 8
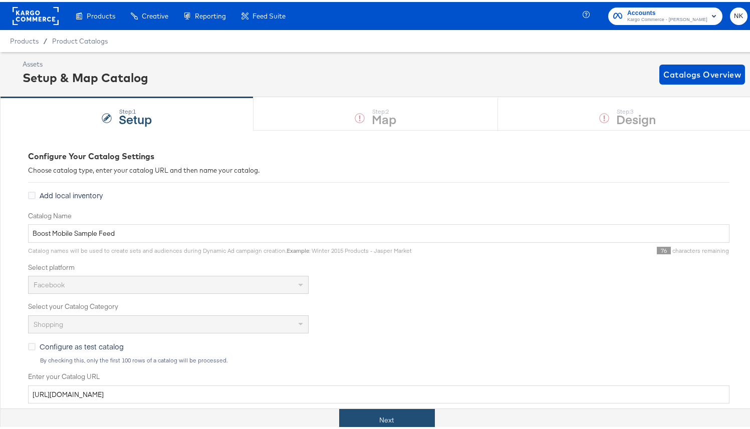
click at [360, 414] on button "Next" at bounding box center [387, 418] width 96 height 23
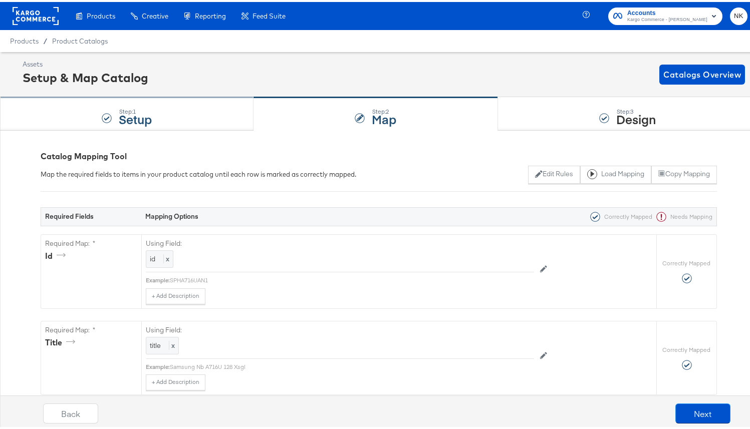
click at [170, 121] on div "Step: 1 Setup" at bounding box center [126, 112] width 253 height 33
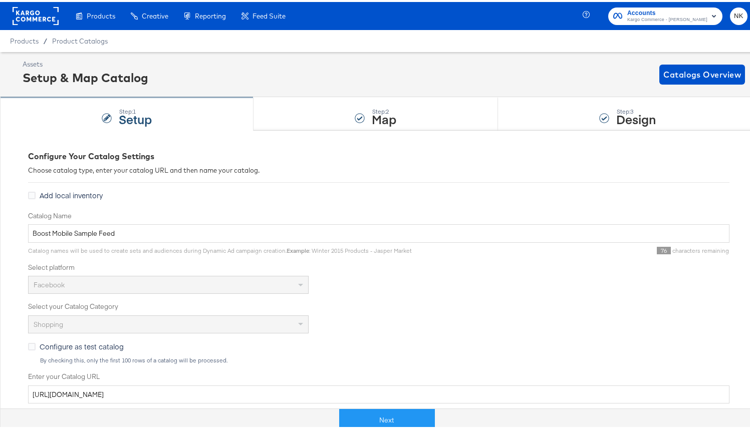
scroll to position [242, 0]
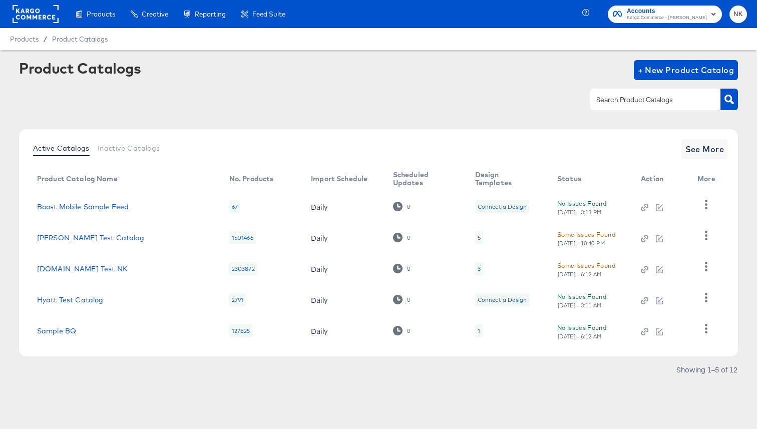
click at [103, 210] on link "Boost Mobile Sample Feed" at bounding box center [83, 207] width 92 height 8
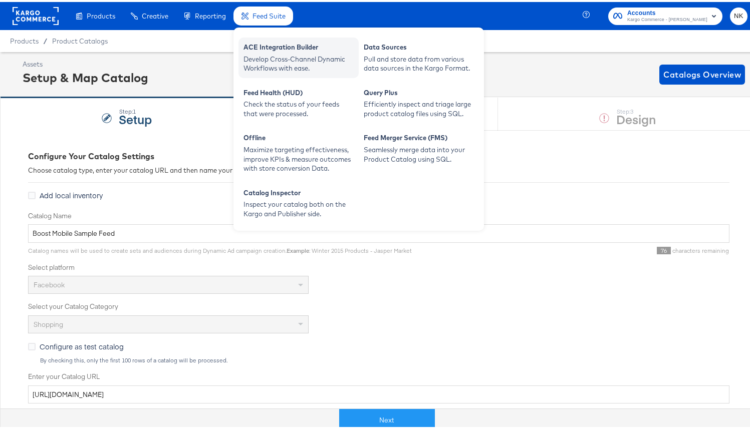
click at [283, 48] on div "ACE Integration Builder" at bounding box center [298, 47] width 110 height 12
click at [262, 45] on div "ACE Integration Builder" at bounding box center [298, 47] width 110 height 12
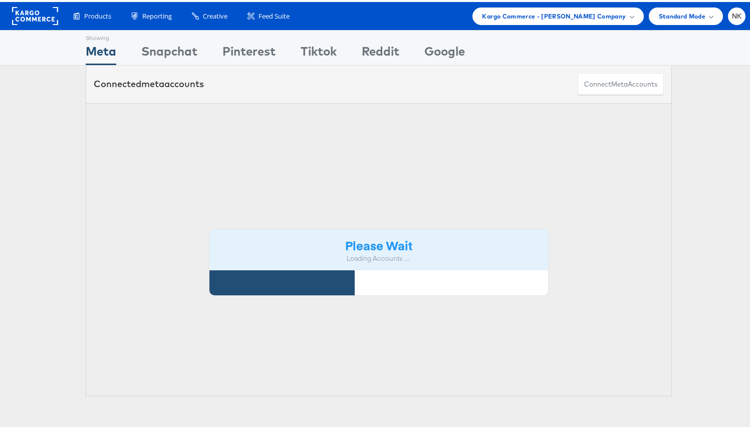
click at [611, 23] on div "Products Product Catalogs Enhance Your Product Catalog, Map Them to Publishers,…" at bounding box center [378, 14] width 757 height 28
click at [611, 20] on div "Kargo Commerce - [PERSON_NAME] Company" at bounding box center [557, 15] width 171 height 18
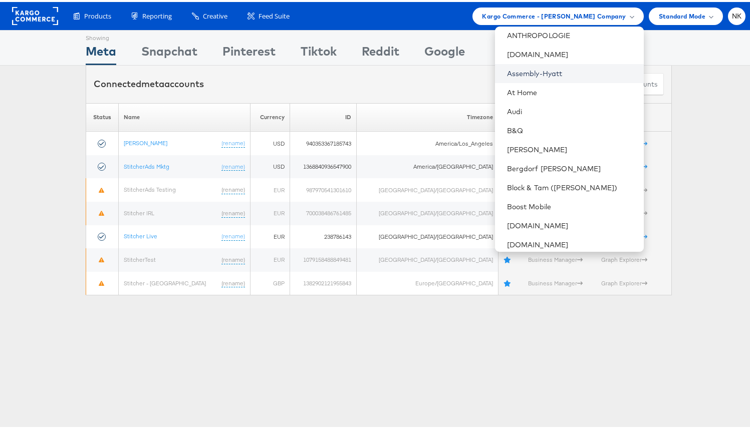
scroll to position [122, 0]
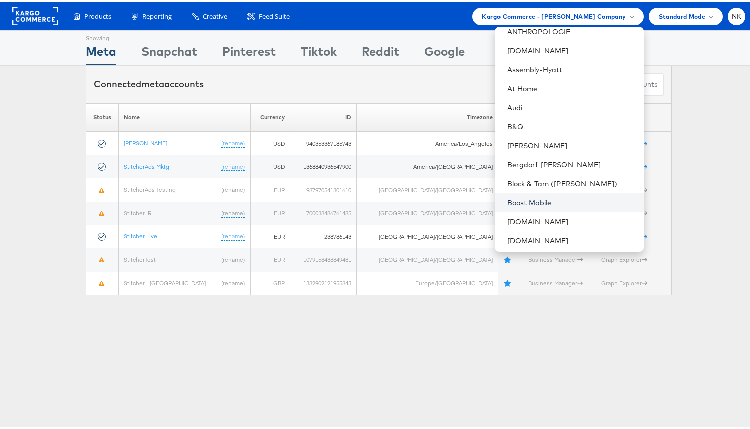
click at [544, 201] on link "Boost Mobile" at bounding box center [571, 201] width 129 height 10
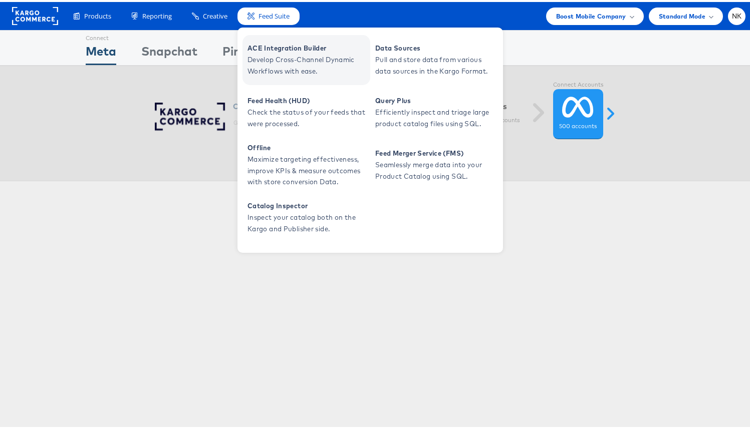
click at [289, 51] on span "ACE Integration Builder" at bounding box center [307, 47] width 120 height 12
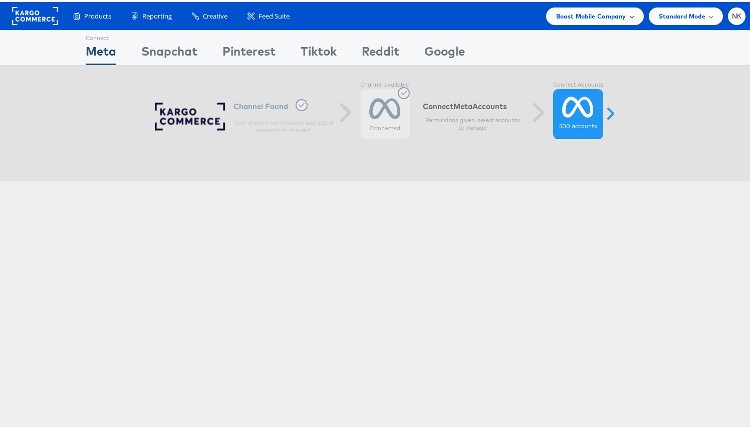
click at [610, 15] on span "Boost Mobile Company" at bounding box center [591, 14] width 70 height 11
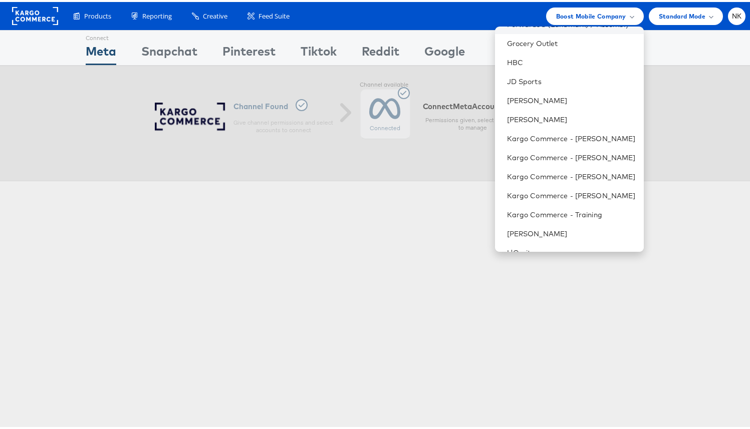
scroll to position [449, 0]
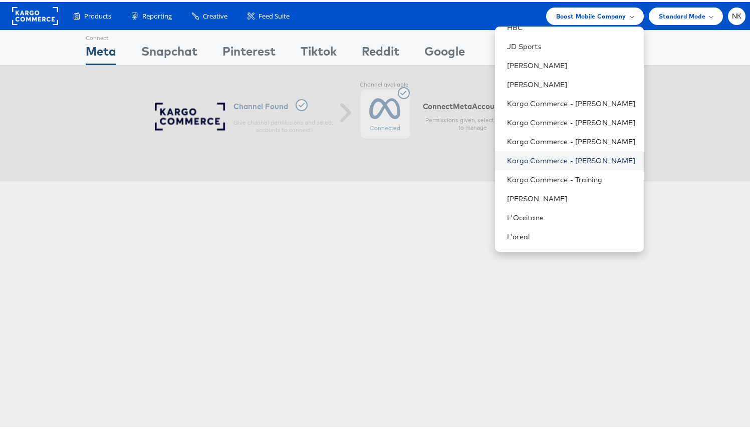
click at [557, 154] on link "Kargo Commerce - [PERSON_NAME]" at bounding box center [571, 159] width 129 height 10
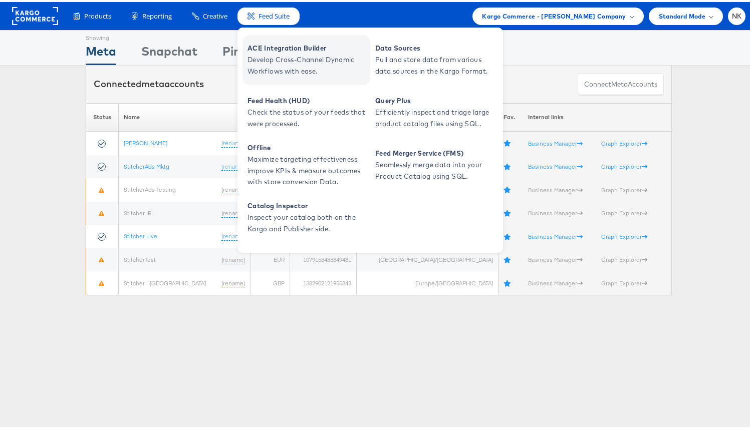
click at [284, 42] on span "ACE Integration Builder" at bounding box center [307, 47] width 120 height 12
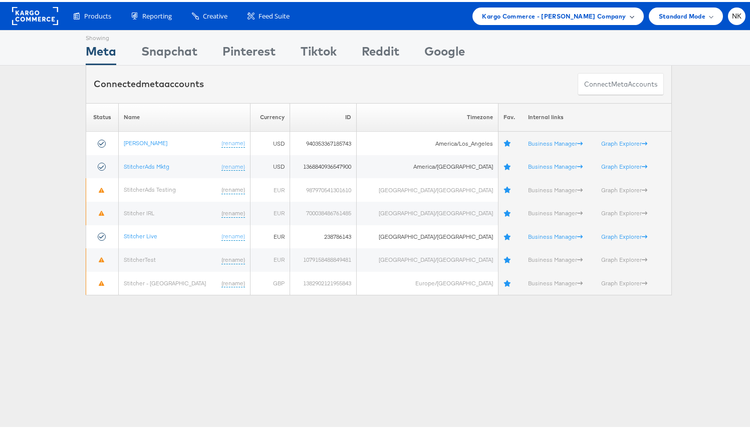
click at [613, 21] on div "Kargo Commerce - [PERSON_NAME] Company" at bounding box center [557, 15] width 171 height 18
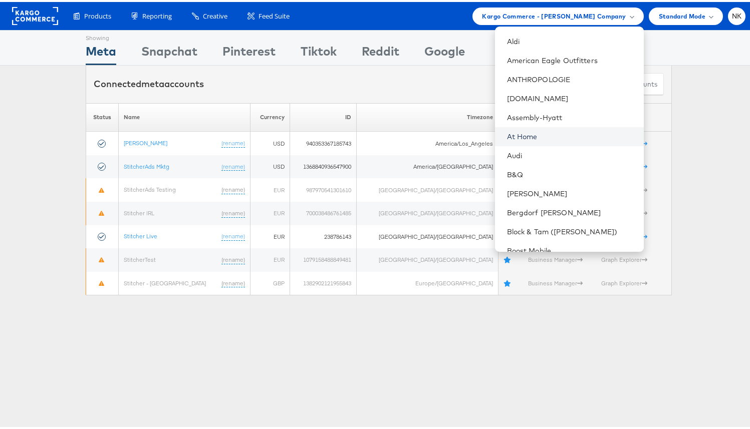
scroll to position [112, 0]
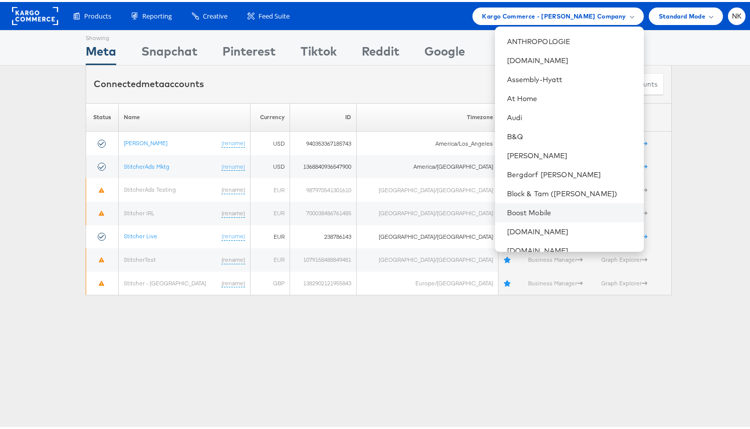
click at [553, 215] on li "Boost Mobile" at bounding box center [569, 210] width 149 height 19
click at [513, 208] on link "Boost Mobile" at bounding box center [571, 211] width 129 height 10
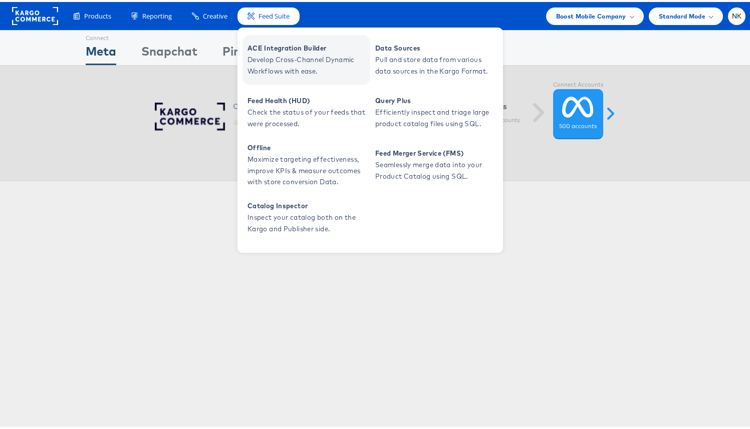
click at [274, 51] on span "ACE Integration Builder" at bounding box center [307, 47] width 120 height 12
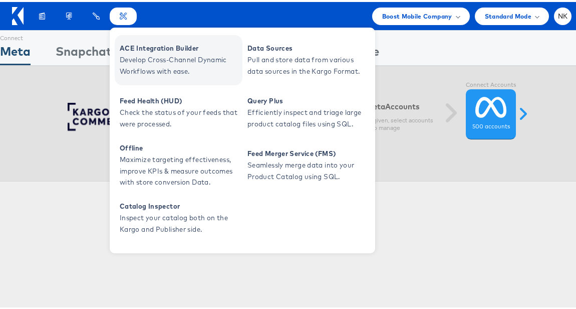
click at [136, 57] on span "Develop Cross-Channel Dynamic Workflows with ease." at bounding box center [180, 63] width 120 height 23
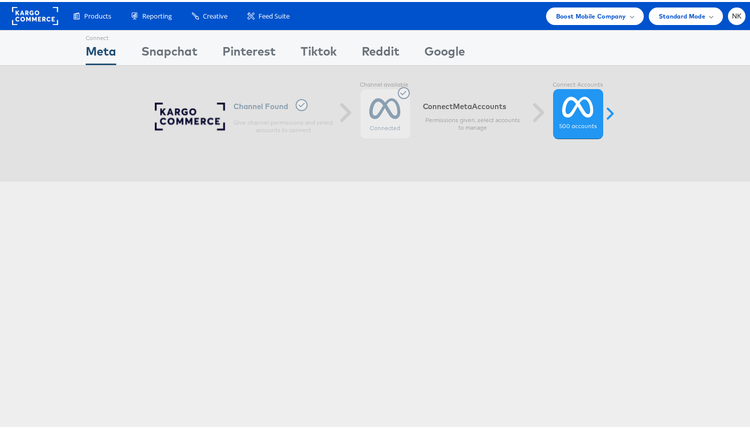
click at [38, 20] on rect at bounding box center [35, 14] width 46 height 18
click at [611, 13] on span "Boost Mobile Company" at bounding box center [591, 14] width 70 height 11
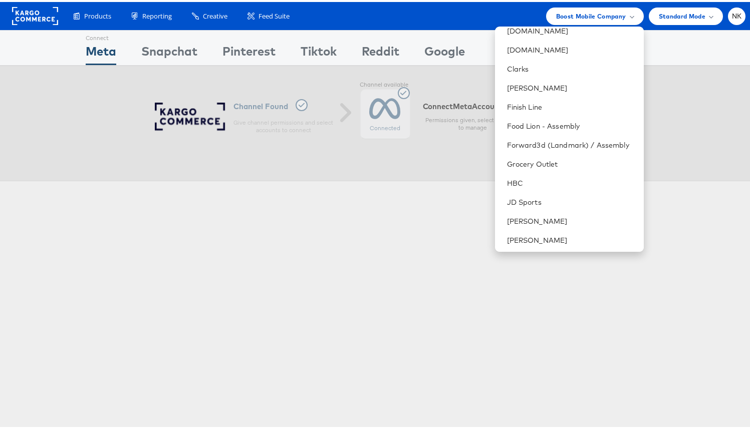
scroll to position [471, 0]
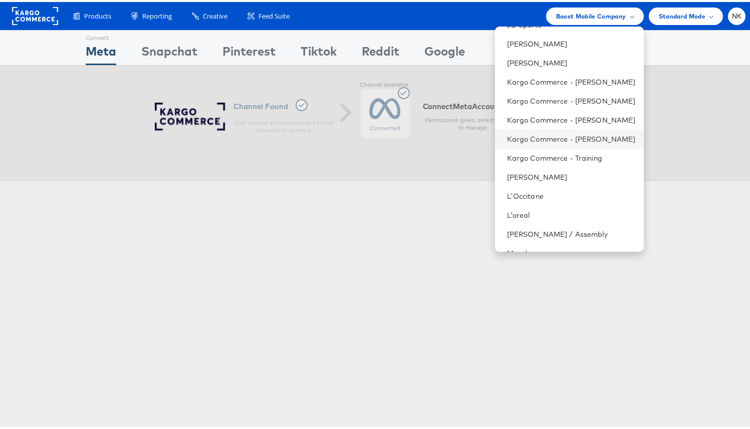
click at [558, 145] on li "Kargo Commerce - [PERSON_NAME]" at bounding box center [569, 137] width 149 height 19
click at [566, 142] on li "Kargo Commerce - [PERSON_NAME]" at bounding box center [569, 137] width 149 height 19
click at [564, 133] on link "Kargo Commerce - Namit Kumar" at bounding box center [571, 137] width 129 height 10
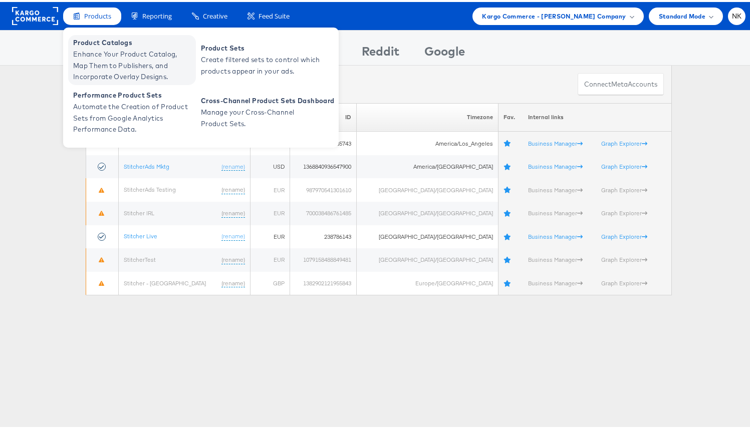
click at [102, 51] on span "Enhance Your Product Catalog, Map Them to Publishers, and Incorporate Overlay D…" at bounding box center [133, 64] width 120 height 34
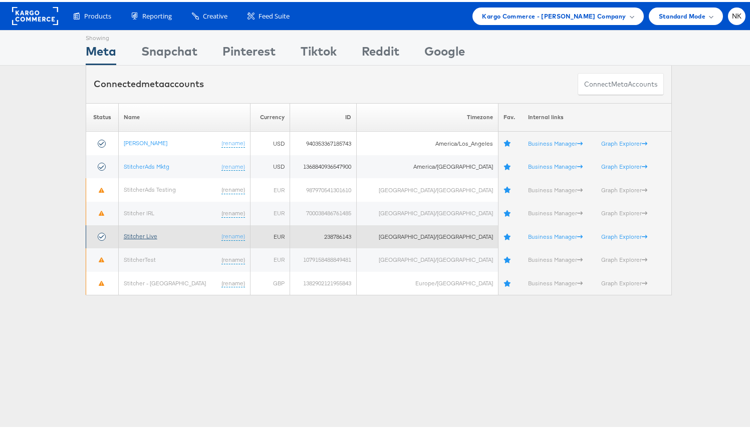
click at [142, 233] on link "Stitcher Live" at bounding box center [141, 234] width 34 height 8
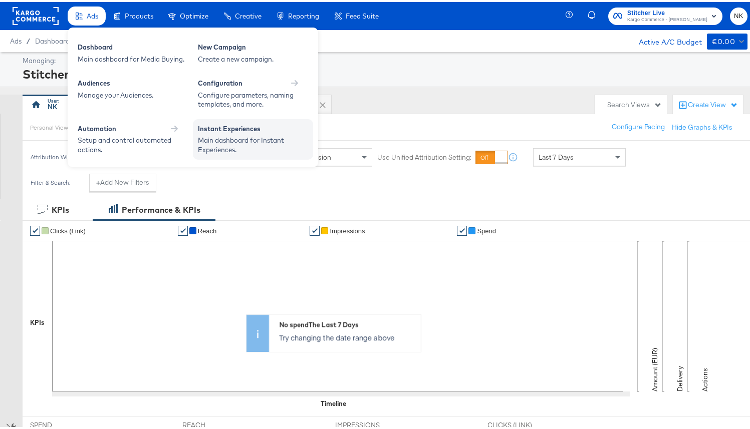
click at [231, 137] on div "Main dashboard for Instant Experiences." at bounding box center [253, 143] width 110 height 19
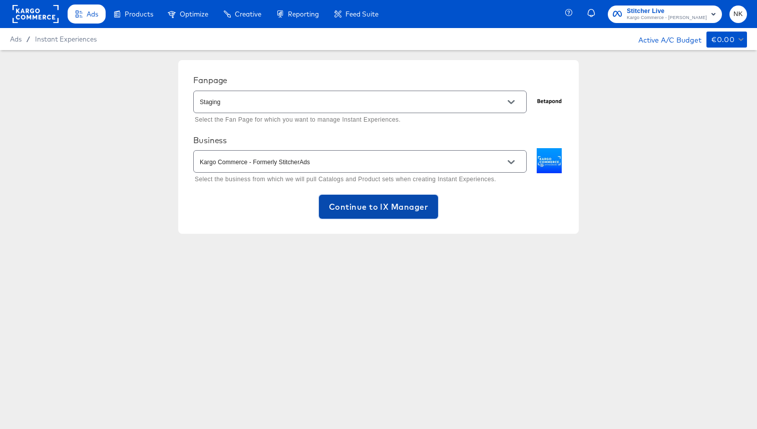
click at [341, 205] on span "Continue to IX Manager" at bounding box center [378, 207] width 99 height 14
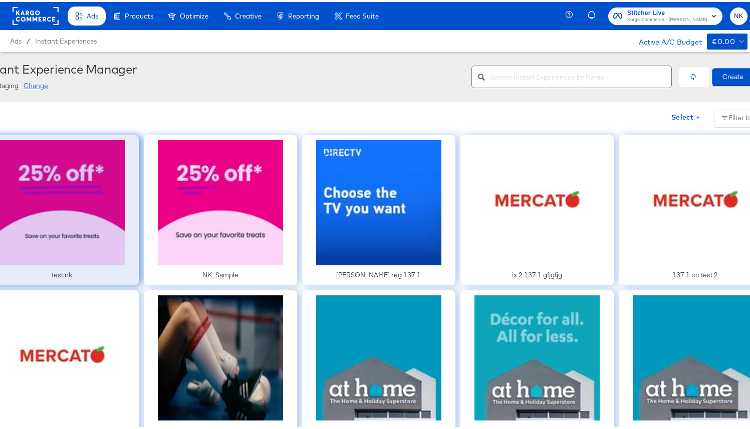
click at [94, 213] on div at bounding box center [61, 208] width 153 height 150
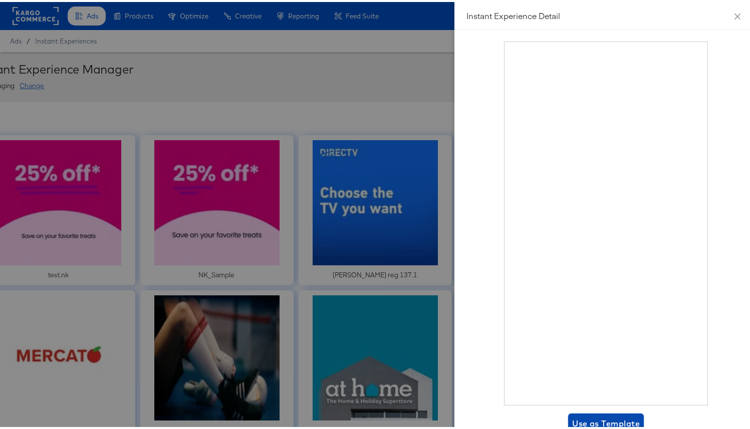
click at [574, 416] on span "Use as Template" at bounding box center [606, 422] width 68 height 14
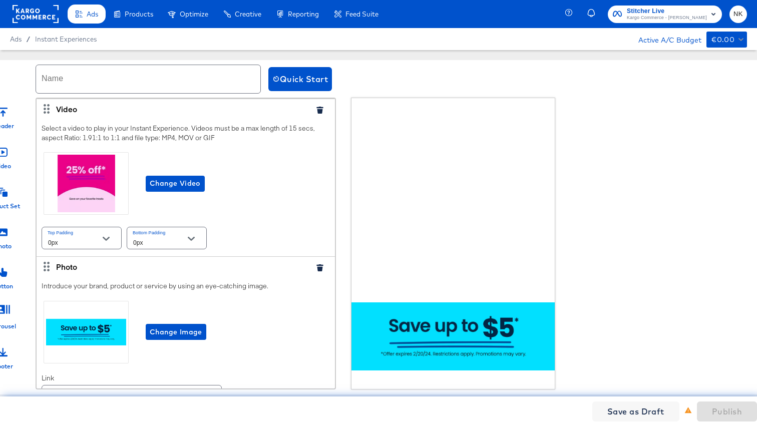
click at [317, 109] on icon "button" at bounding box center [320, 110] width 7 height 7
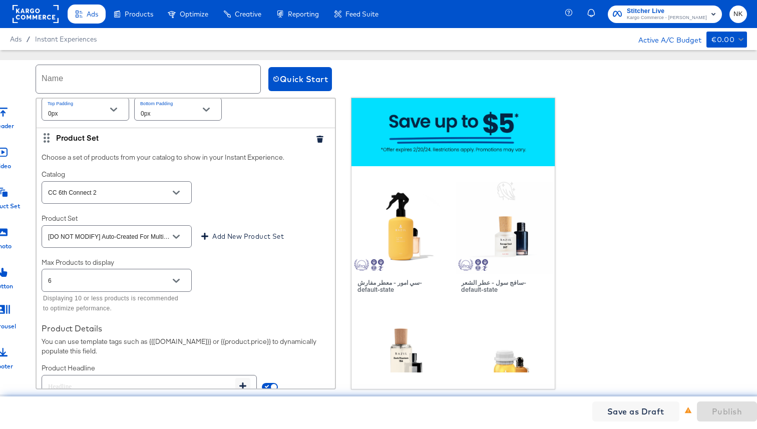
scroll to position [161, 0]
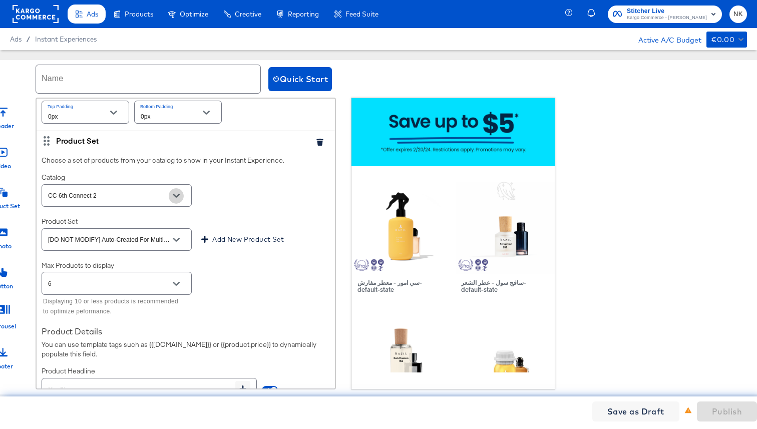
click at [174, 193] on icon "Open" at bounding box center [176, 195] width 7 height 7
click at [160, 219] on li "Boost Mobile Sample Feed" at bounding box center [116, 221] width 149 height 16
click at [183, 238] on button "Open" at bounding box center [176, 239] width 15 height 15
type input "Boost Mobile Sample Feed"
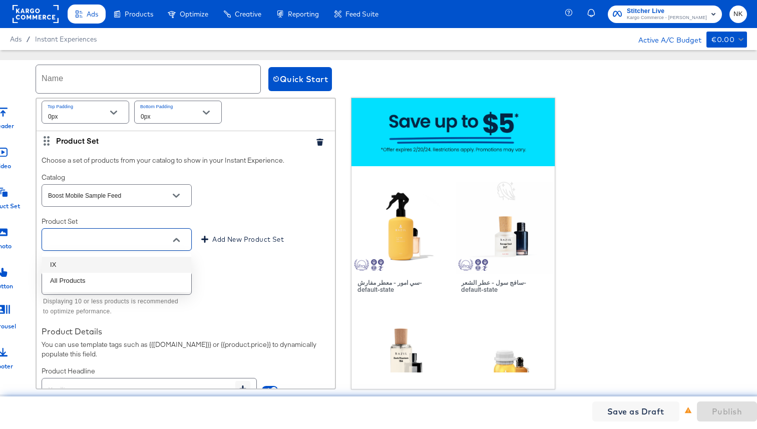
click at [162, 260] on li "IX" at bounding box center [116, 265] width 149 height 16
type input "IX"
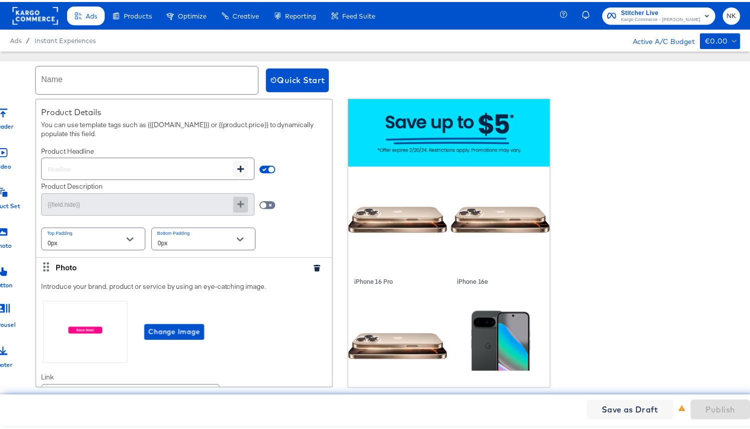
scroll to position [414, 0]
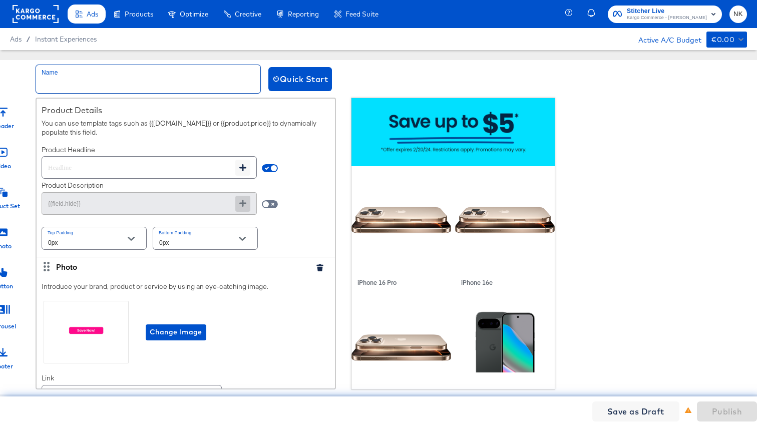
click at [185, 75] on input "text" at bounding box center [148, 79] width 224 height 28
type input "boost"
click at [712, 413] on button "Publish" at bounding box center [727, 412] width 60 height 20
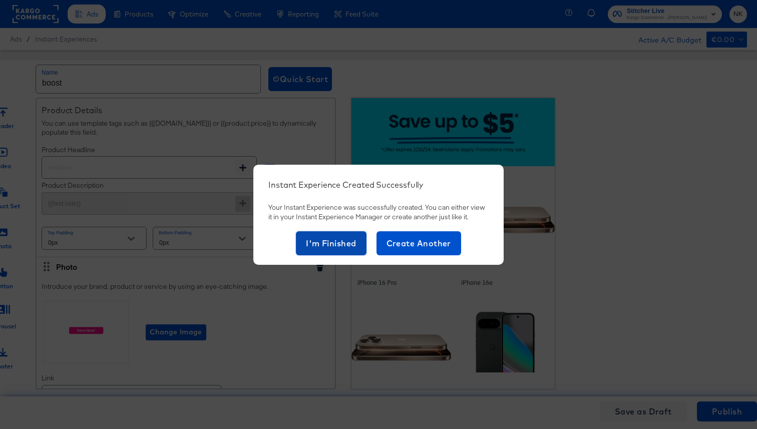
click at [339, 241] on span "I'm Finished" at bounding box center [331, 243] width 51 height 14
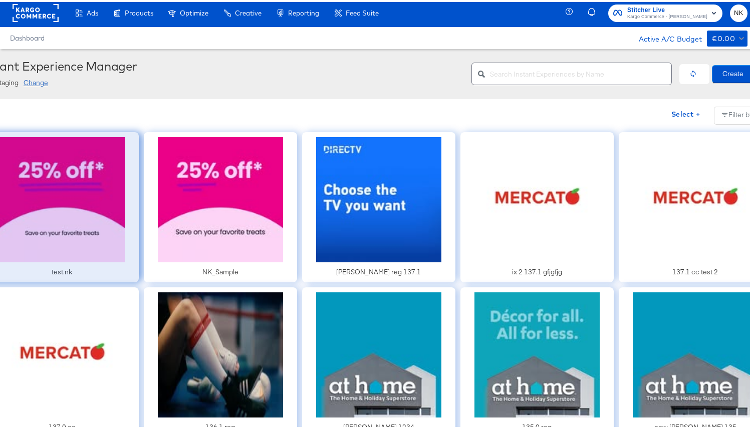
scroll to position [2, 0]
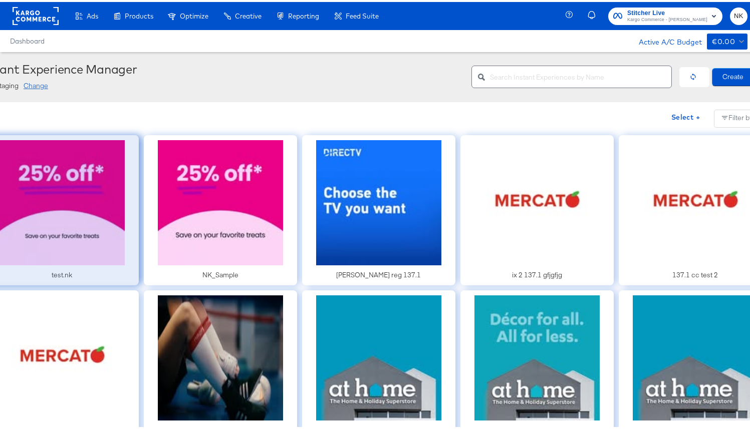
click at [96, 225] on div at bounding box center [61, 208] width 153 height 150
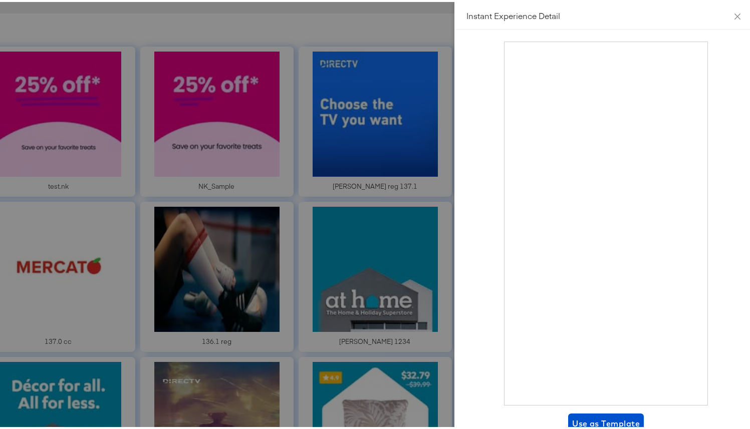
scroll to position [11, 0]
click at [577, 413] on span "Use as Template" at bounding box center [606, 411] width 68 height 14
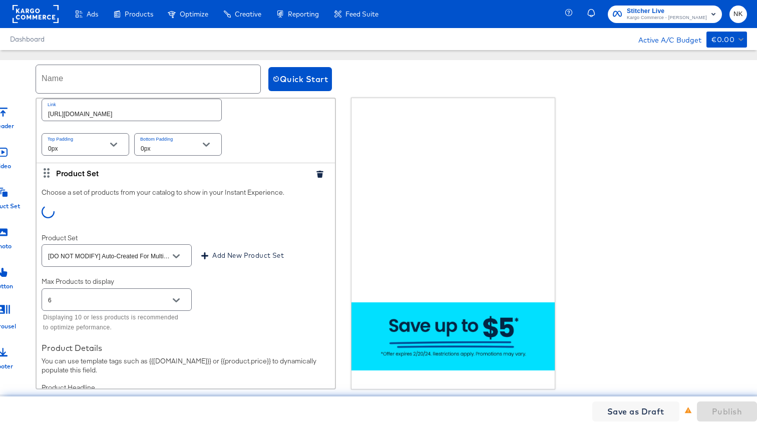
scroll to position [310, 0]
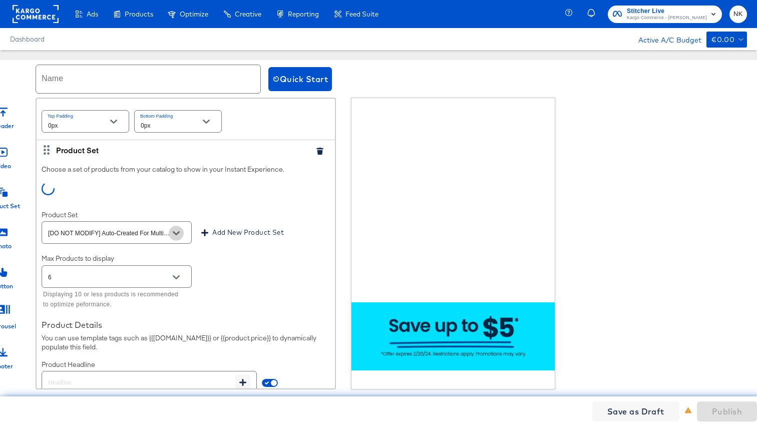
click at [173, 230] on icon "Open" at bounding box center [176, 233] width 7 height 7
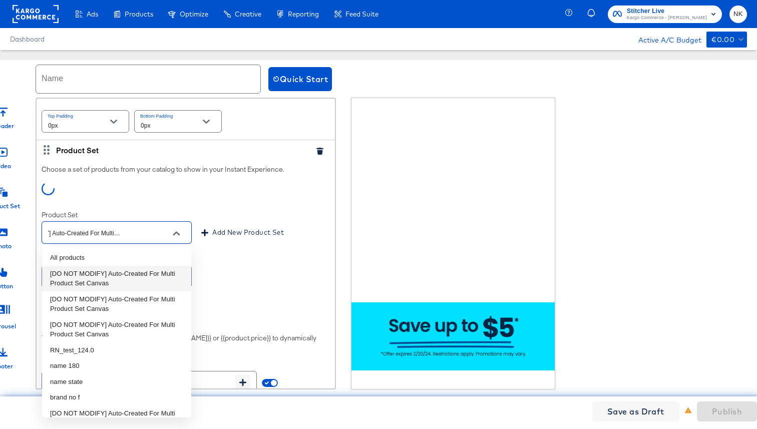
click at [147, 272] on li "[DO NOT MODIFY] Auto-Created For Multi Product Set Canvas" at bounding box center [116, 279] width 149 height 26
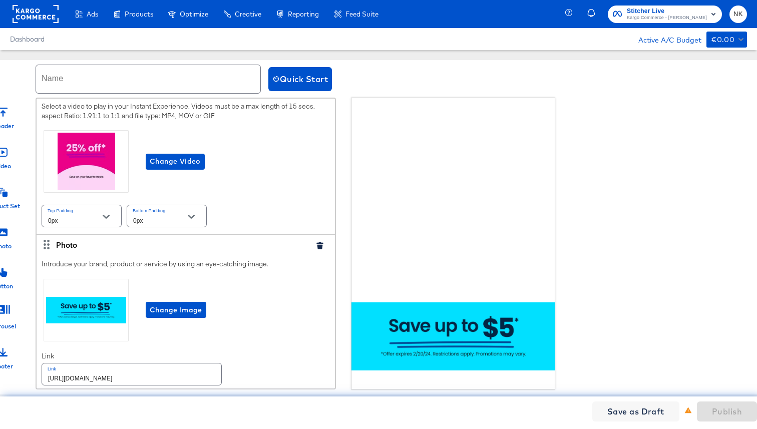
scroll to position [0, 0]
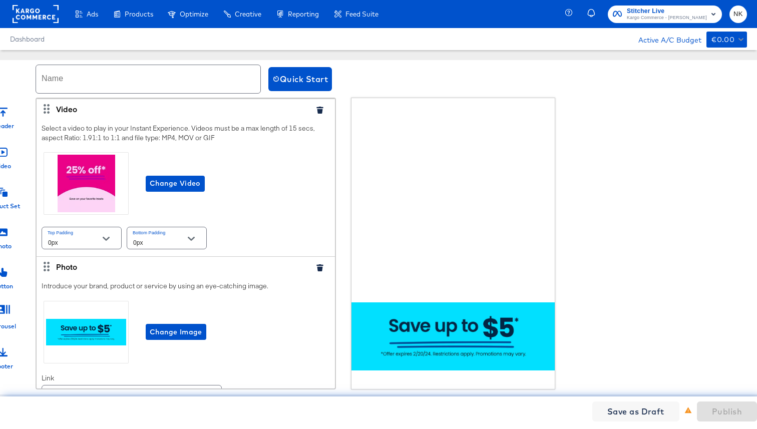
click at [317, 109] on icon "button" at bounding box center [320, 110] width 7 height 7
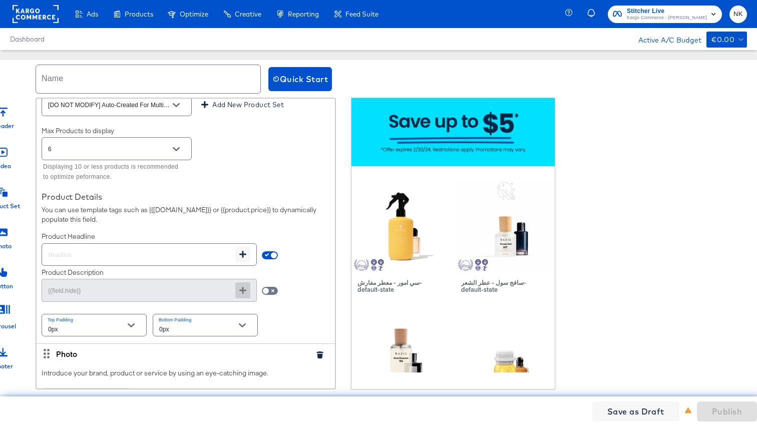
scroll to position [155, 0]
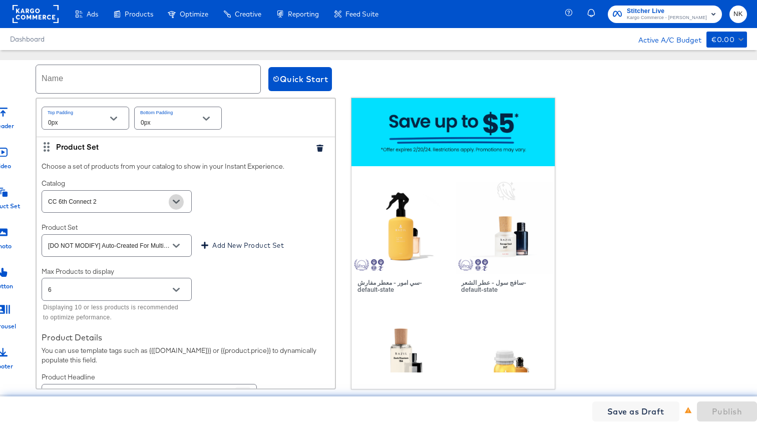
click at [180, 202] on button "Open" at bounding box center [176, 201] width 15 height 15
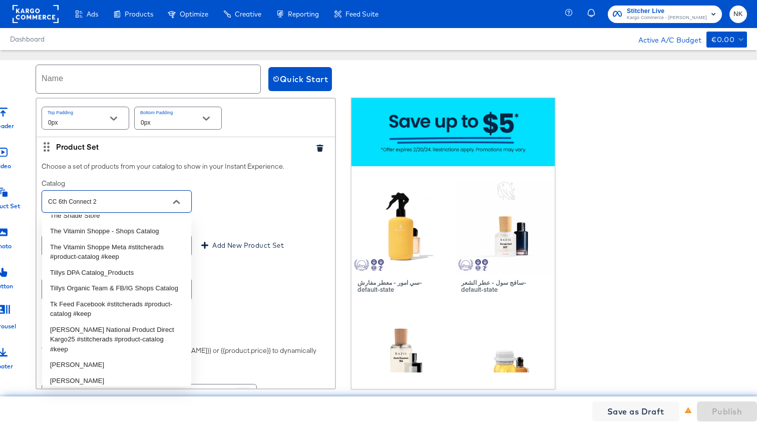
scroll to position [50802, 0]
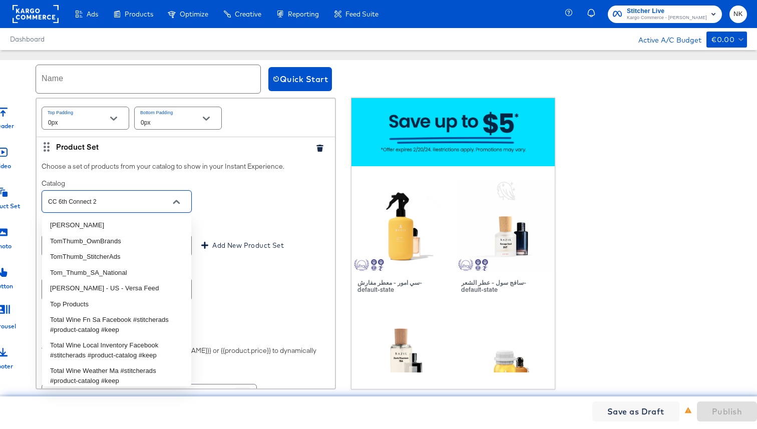
type input "US - Mainline Menswear"
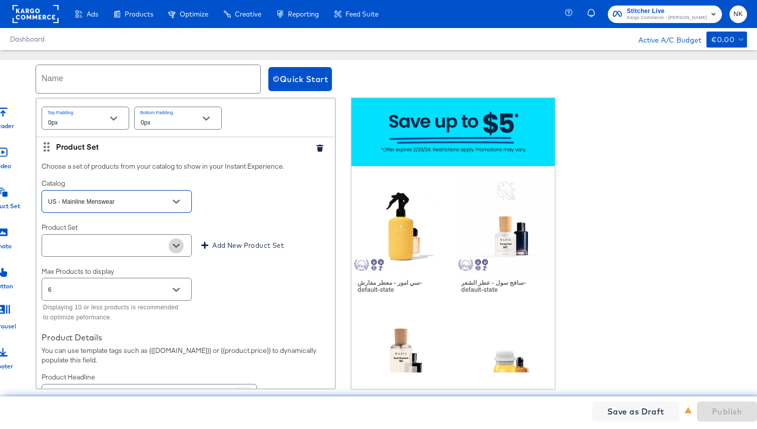
click at [177, 246] on icon "Open" at bounding box center [176, 246] width 7 height 4
click at [151, 273] on li "All Products" at bounding box center [116, 271] width 149 height 16
type input "All Products"
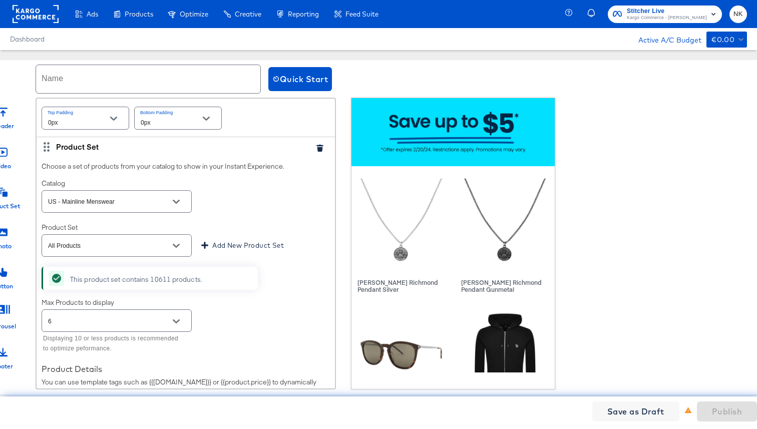
click at [223, 260] on div "This product set contains 10611 products." at bounding box center [150, 275] width 216 height 32
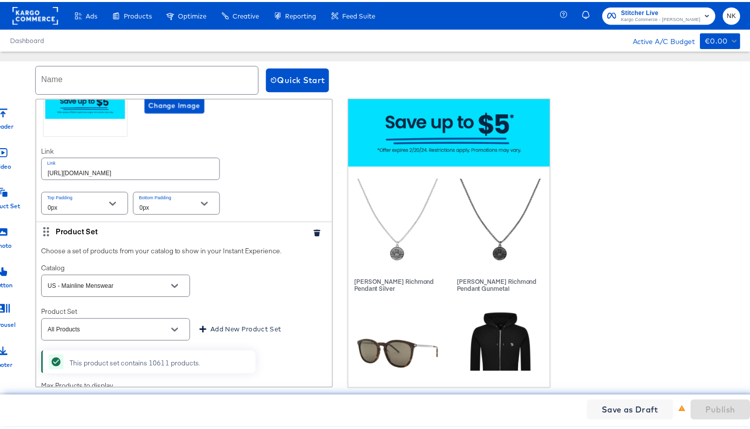
scroll to position [0, 0]
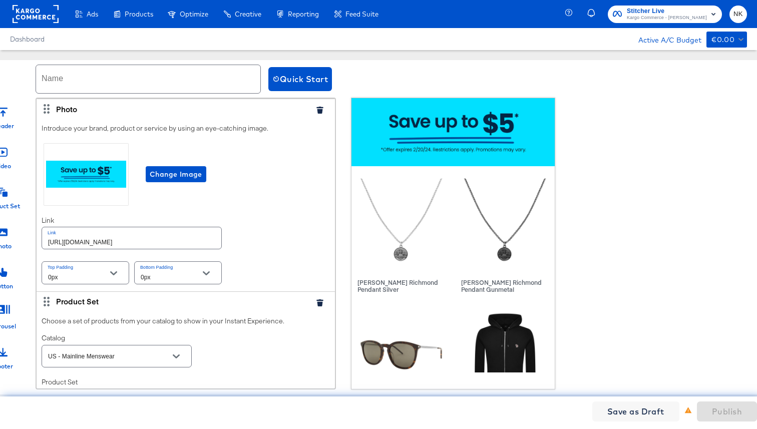
click at [178, 79] on input "text" at bounding box center [148, 79] width 224 height 28
type input "testnk"
click at [717, 418] on span "Publish" at bounding box center [727, 412] width 30 height 14
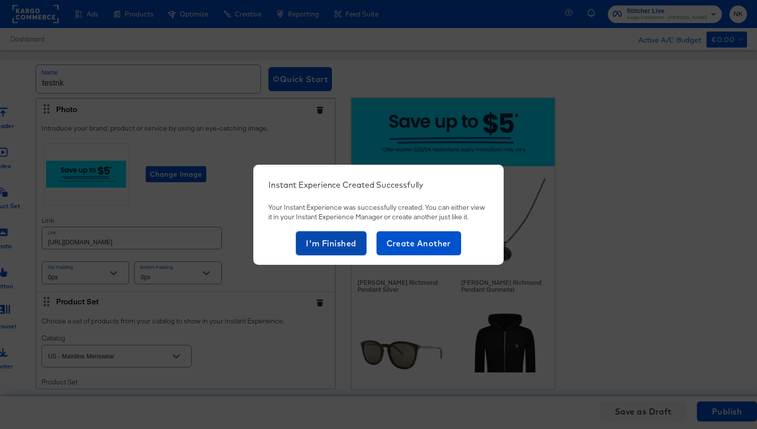
click at [338, 247] on span "I'm Finished" at bounding box center [331, 243] width 51 height 14
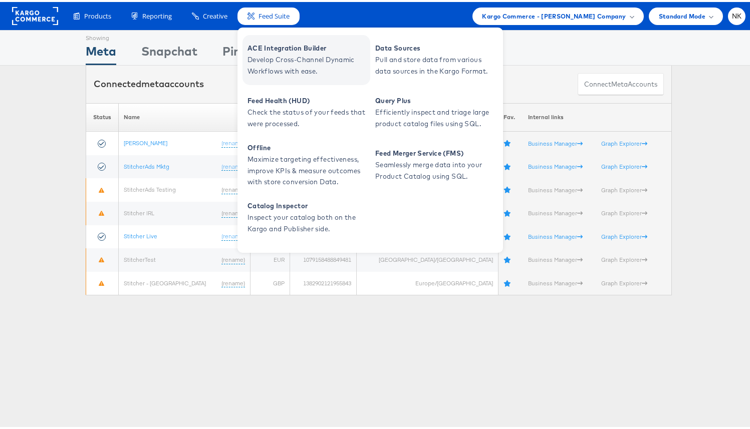
click at [273, 62] on span "Develop Cross-Channel Dynamic Workflows with ease." at bounding box center [307, 63] width 120 height 23
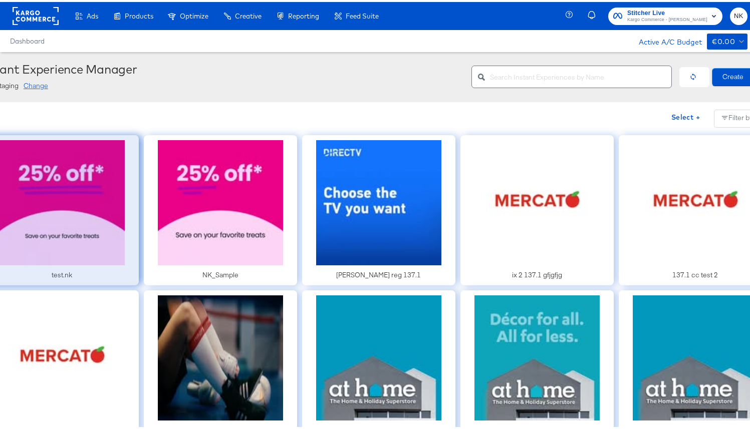
click at [85, 195] on div at bounding box center [61, 208] width 153 height 150
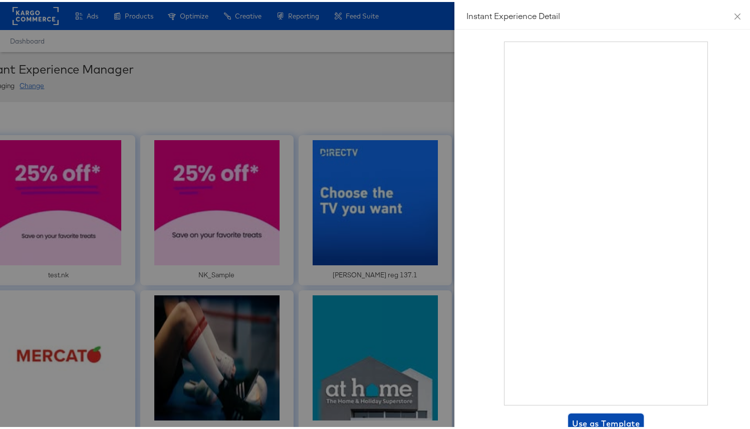
click at [578, 420] on span "Use as Template" at bounding box center [606, 422] width 68 height 14
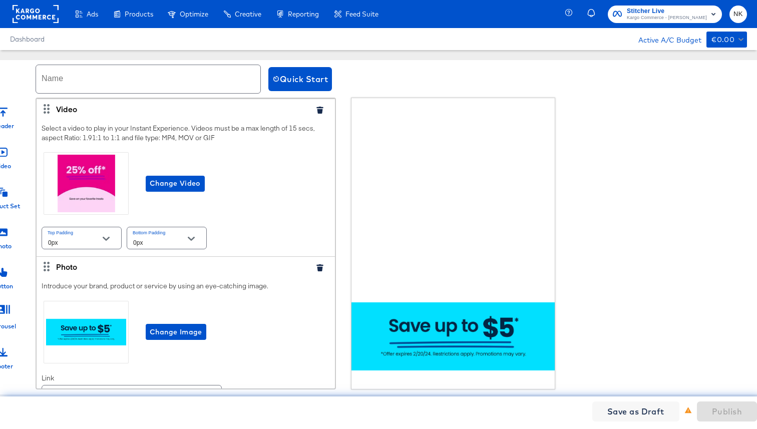
click at [313, 105] on div at bounding box center [324, 109] width 23 height 11
click at [317, 108] on icon "button" at bounding box center [320, 110] width 7 height 7
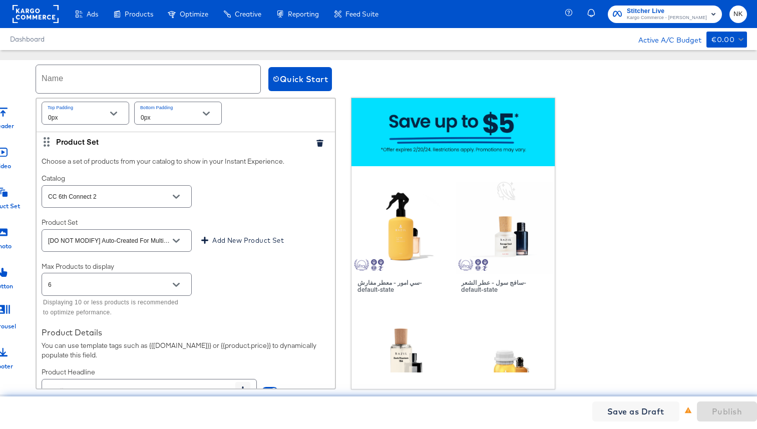
scroll to position [238, 0]
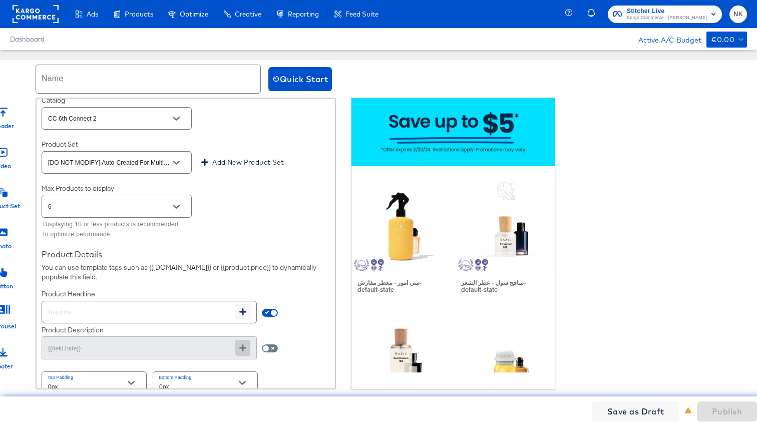
click at [180, 120] on button "Open" at bounding box center [176, 118] width 15 height 15
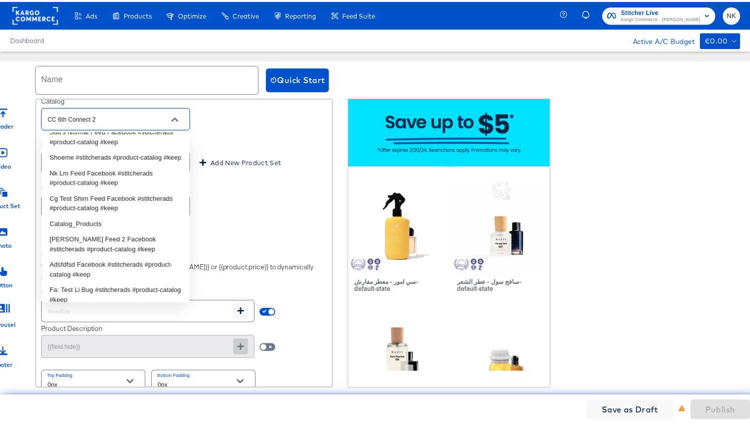
scroll to position [3635, 0]
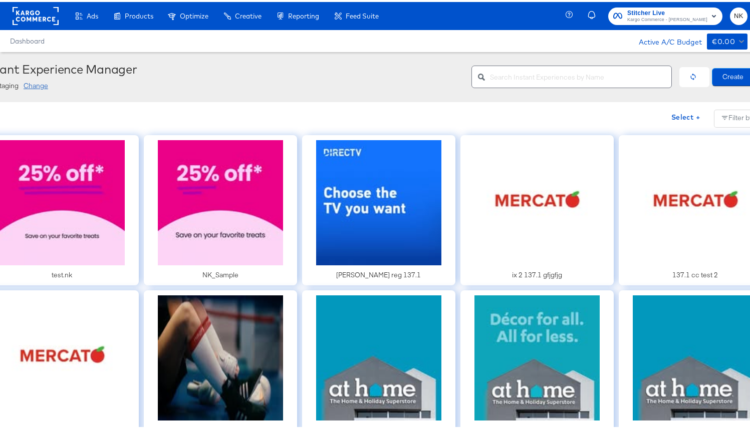
click at [515, 81] on input "text" at bounding box center [580, 71] width 181 height 22
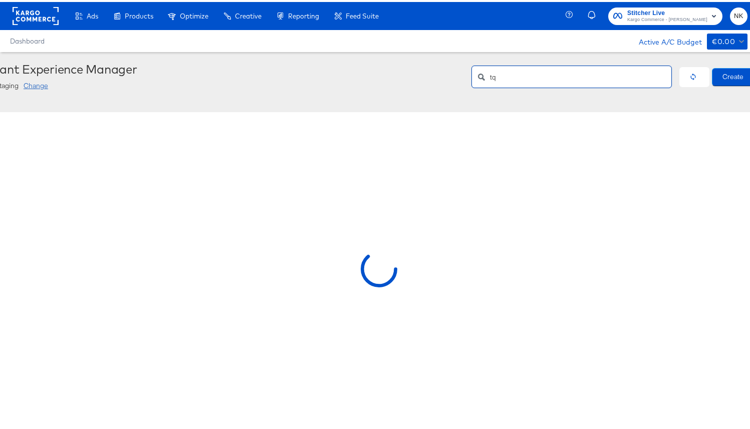
type input "t"
type input "a"
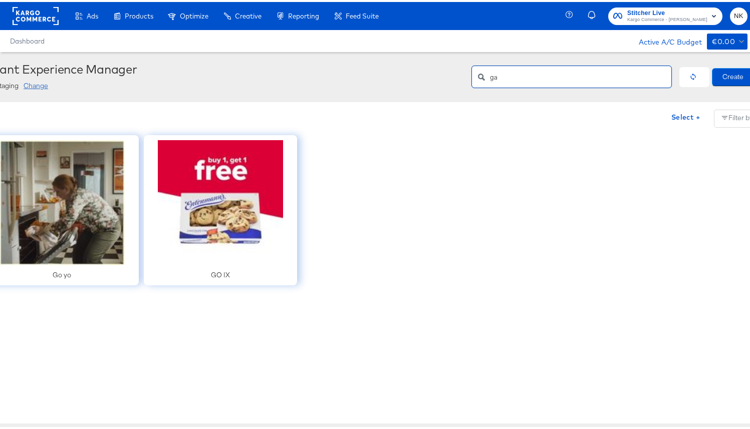
type input "g"
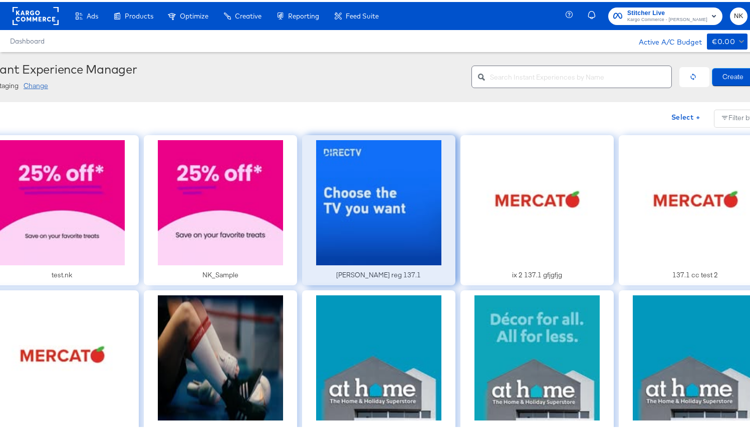
click at [371, 220] on div at bounding box center [378, 208] width 153 height 150
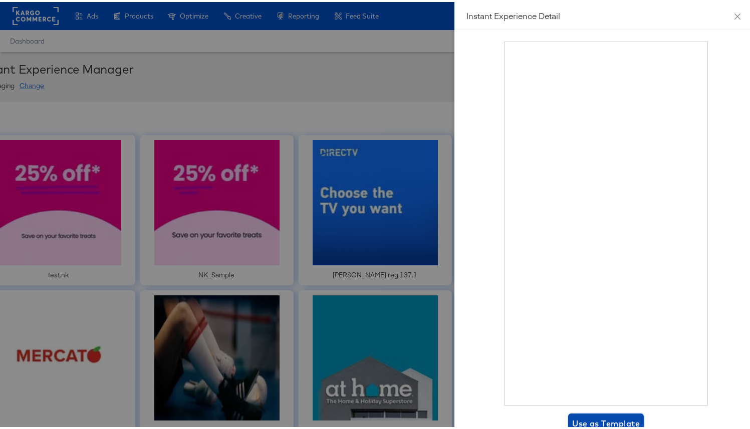
click at [583, 412] on button "Use as Template" at bounding box center [606, 422] width 76 height 20
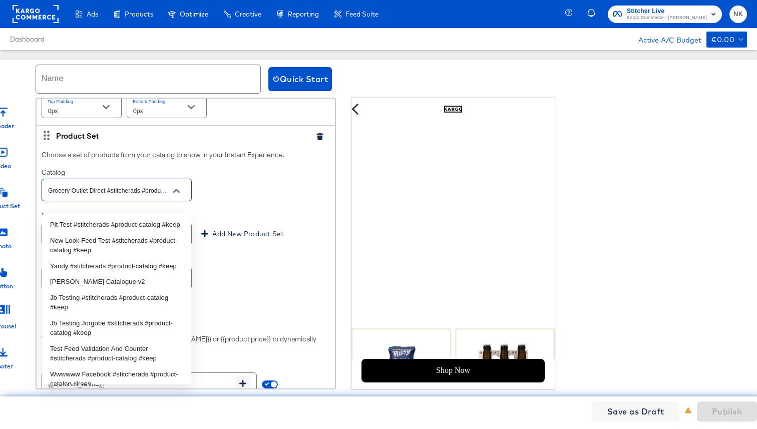
scroll to position [0, 36]
drag, startPoint x: 92, startPoint y: 196, endPoint x: 234, endPoint y: 214, distance: 143.4
click at [234, 214] on div "Choose a set of products from your catalog to show in your Instant Experience. …" at bounding box center [186, 309] width 299 height 328
click at [91, 196] on input "Grocery Outlet Direct #stitcherads #product-catalog #keep" at bounding box center [109, 191] width 126 height 12
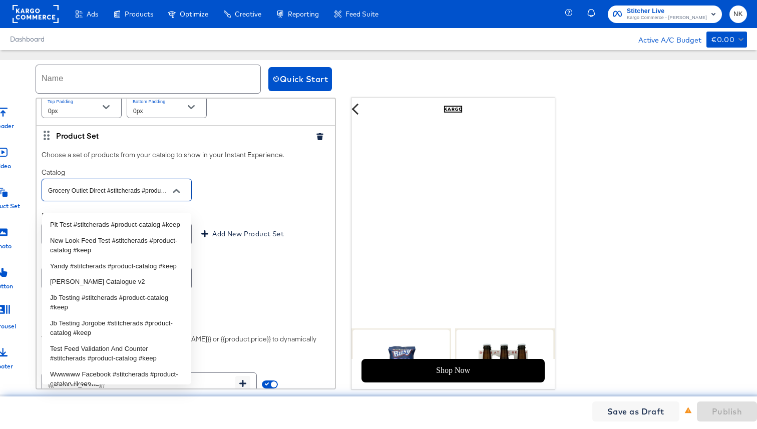
drag, startPoint x: 110, startPoint y: 198, endPoint x: 18, endPoint y: 196, distance: 92.2
click at [18, 196] on div "Header Video Product Set Photo Button Carousel Footer Header Upload a logo for …" at bounding box center [378, 244] width 801 height 292
click at [65, 196] on input "Grocery Outlet Direct #stitcherads #product-catalog #keep" at bounding box center [109, 191] width 126 height 12
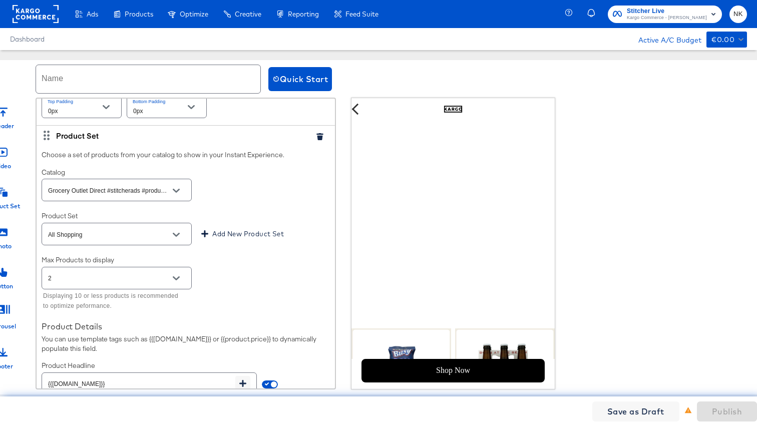
click at [96, 172] on div "Choose a set of products from your catalog to show in your Instant Experience. …" at bounding box center [186, 309] width 299 height 328
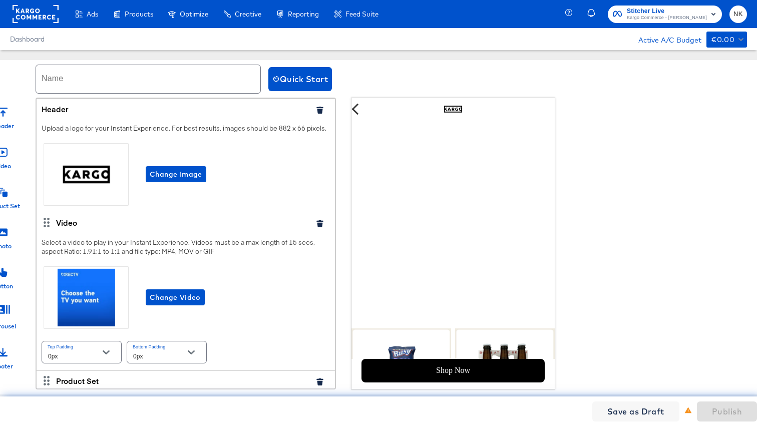
click at [317, 109] on icon "button" at bounding box center [320, 110] width 7 height 7
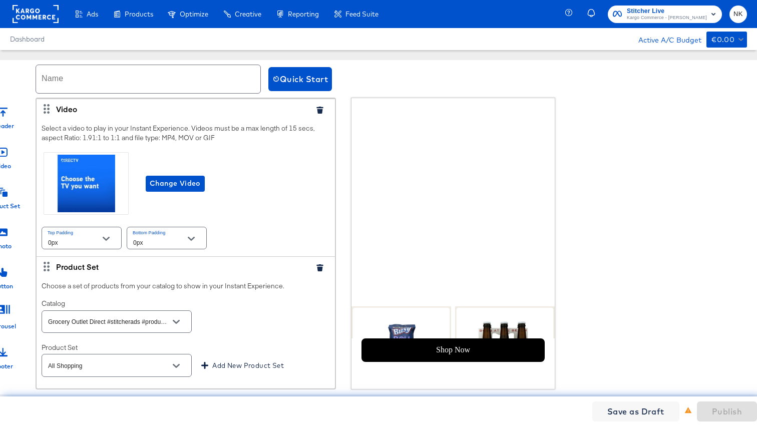
click at [317, 109] on icon "button" at bounding box center [320, 110] width 7 height 7
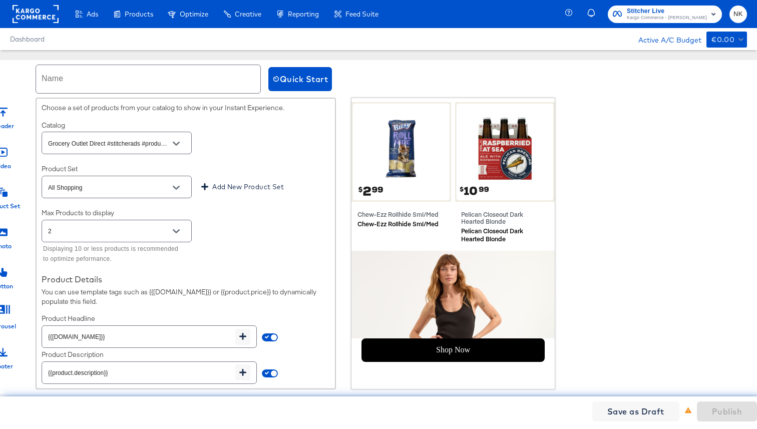
scroll to position [403, 0]
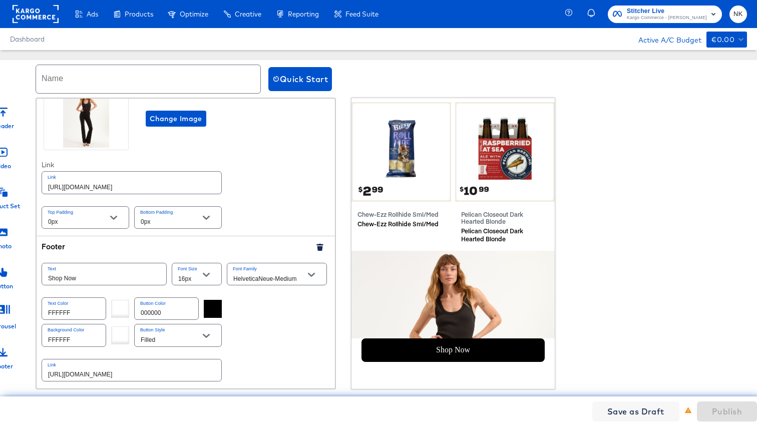
click at [317, 245] on icon "button" at bounding box center [320, 247] width 7 height 7
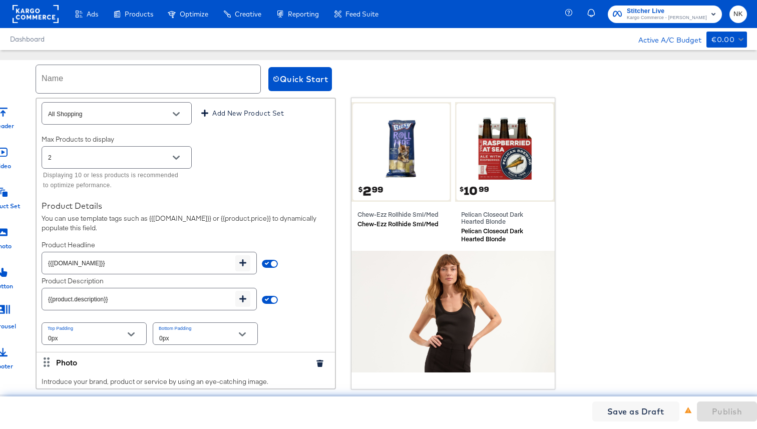
scroll to position [0, 0]
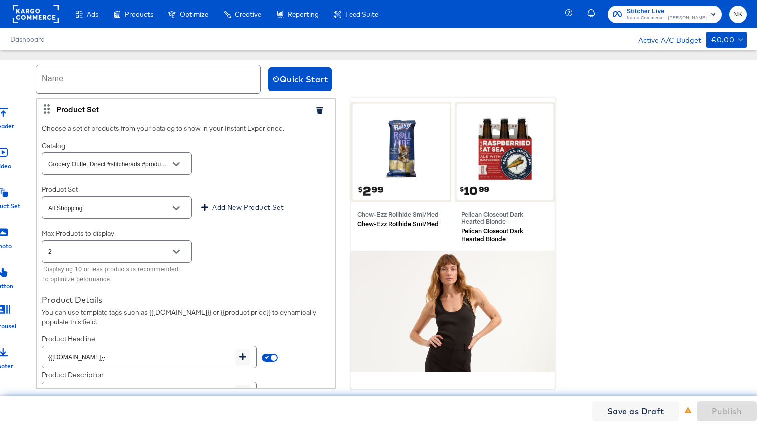
click at [6, 232] on icon at bounding box center [2, 232] width 9 height 8
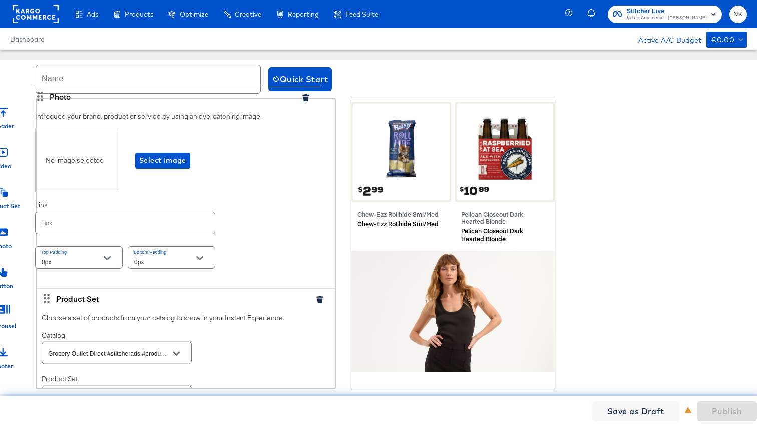
drag, startPoint x: 47, startPoint y: 212, endPoint x: 41, endPoint y: 95, distance: 116.9
click at [41, 95] on div "Name Quick Start Header Video Product Set Photo Button Carousel Footer Product …" at bounding box center [378, 225] width 801 height 330
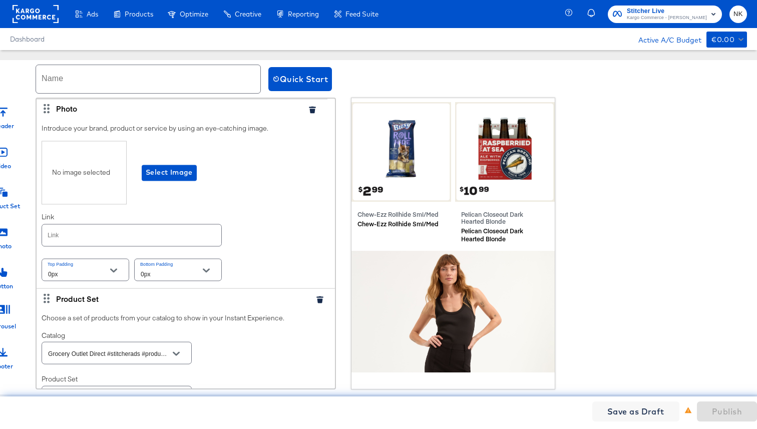
type input "http://www.kargo.com"
click at [146, 170] on span "Select Image" at bounding box center [169, 173] width 47 height 13
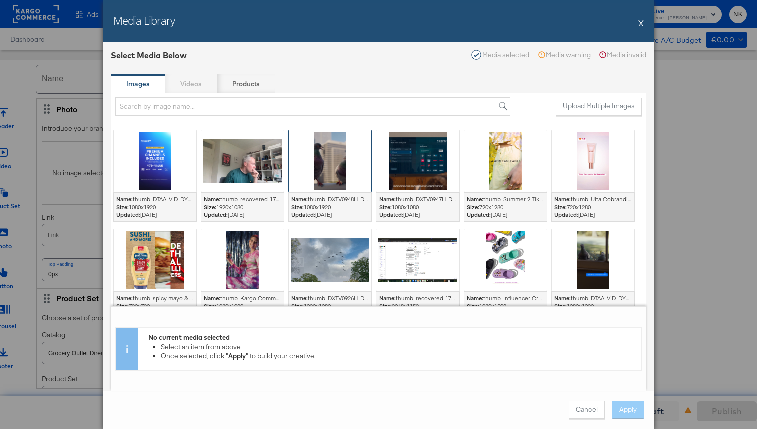
click at [314, 170] on div at bounding box center [330, 161] width 83 height 62
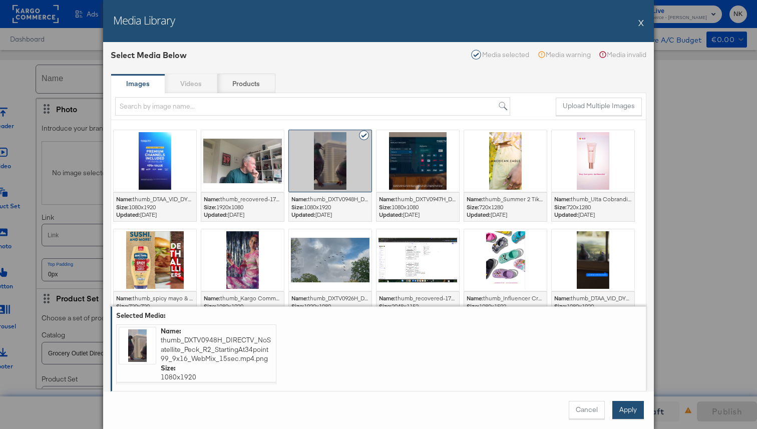
click at [630, 411] on button "Apply" at bounding box center [629, 410] width 32 height 18
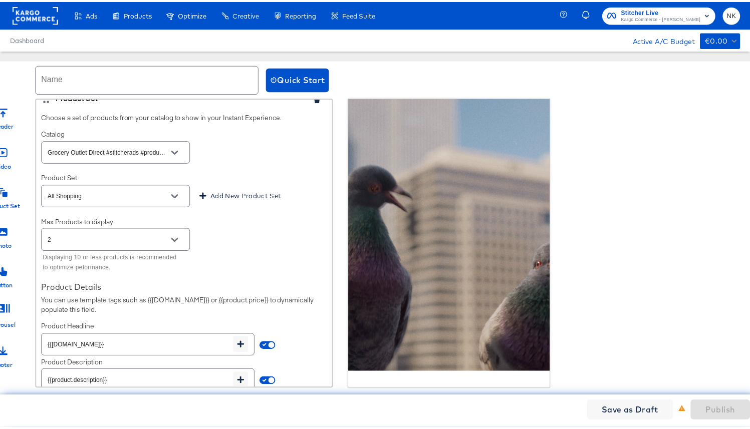
scroll to position [205, 0]
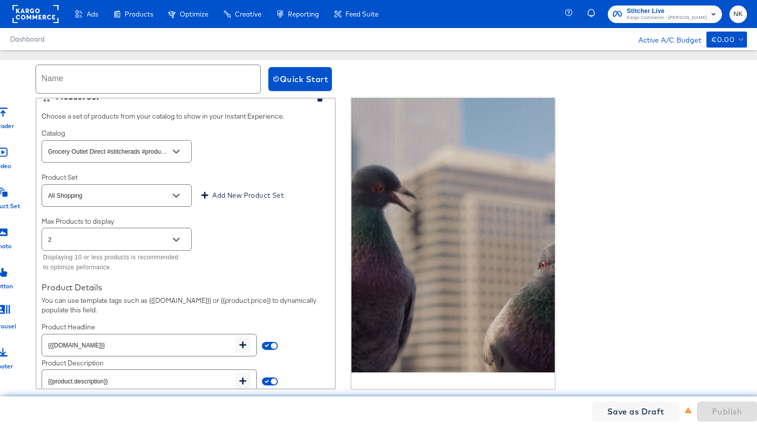
click at [172, 84] on input "text" at bounding box center [148, 79] width 224 height 28
type input "testnk"
click at [706, 407] on button "Publish" at bounding box center [727, 412] width 60 height 20
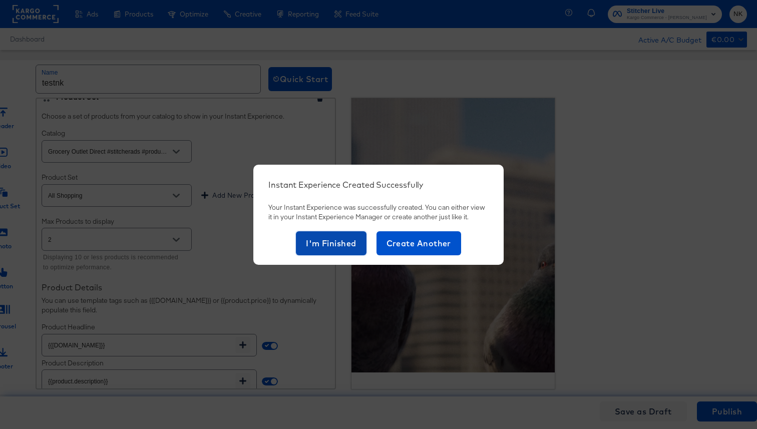
click at [331, 238] on span "I'm Finished" at bounding box center [331, 243] width 51 height 14
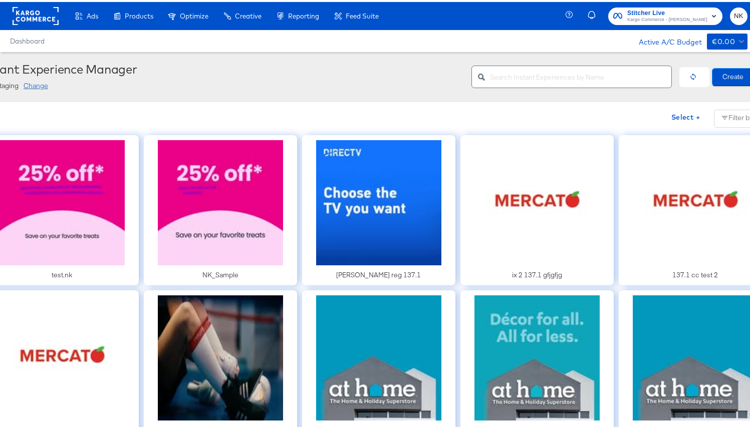
click at [0, 0] on div at bounding box center [0, 0] width 0 height 0
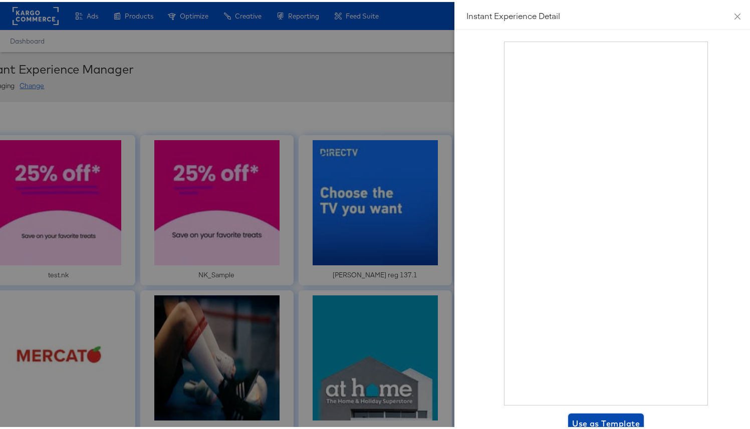
click at [577, 412] on button "Use as Template" at bounding box center [606, 422] width 76 height 20
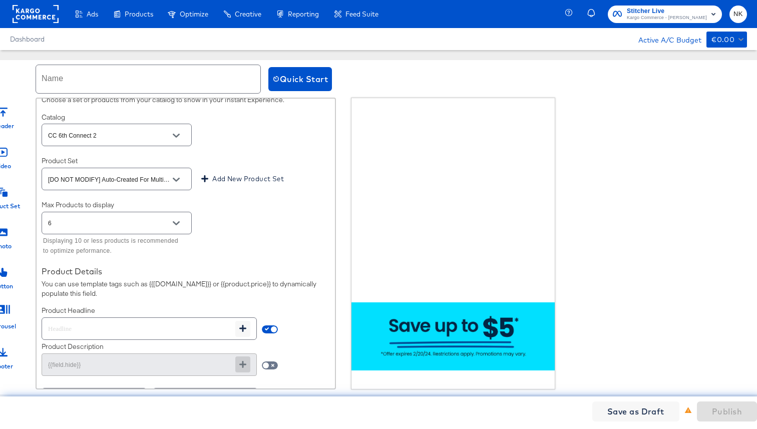
scroll to position [373, 0]
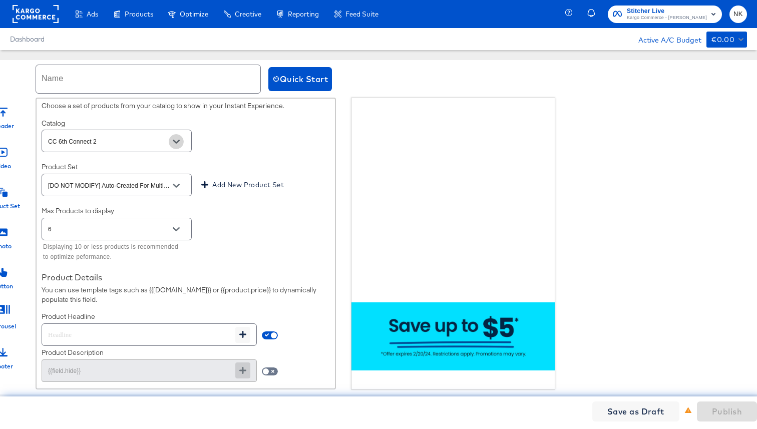
click at [179, 137] on button "Open" at bounding box center [176, 141] width 15 height 15
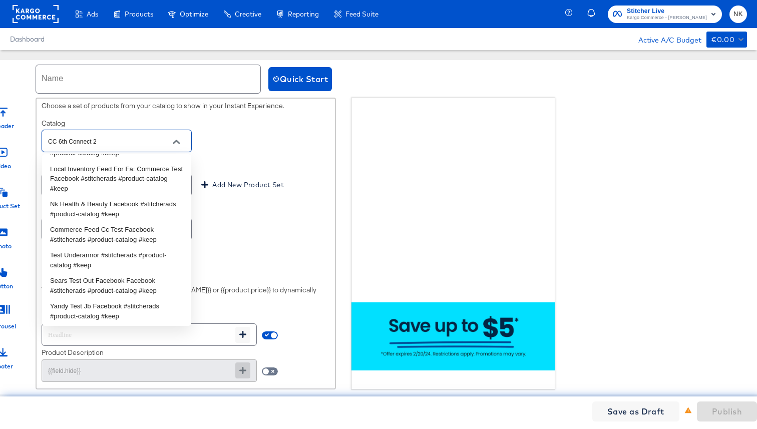
scroll to position [1903, 0]
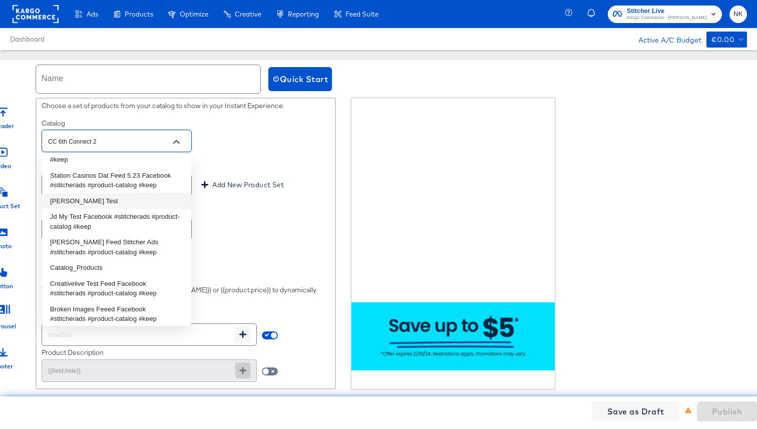
type input "f"
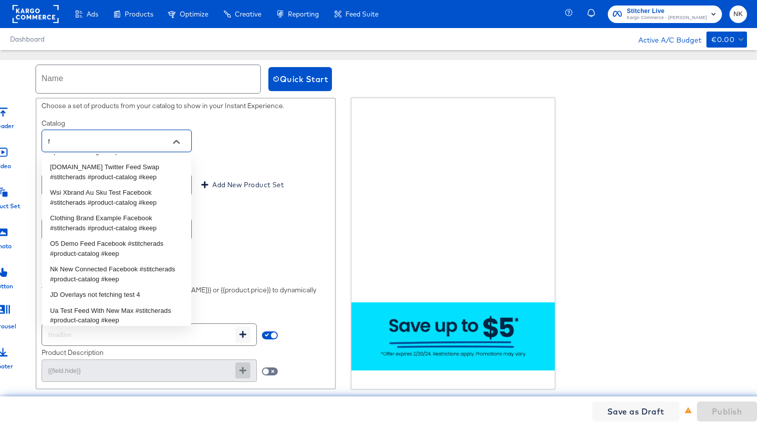
scroll to position [0, 0]
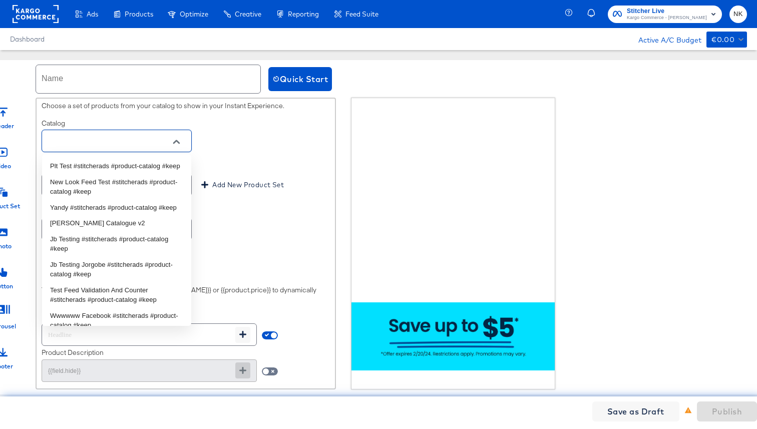
type input "d"
type input "s"
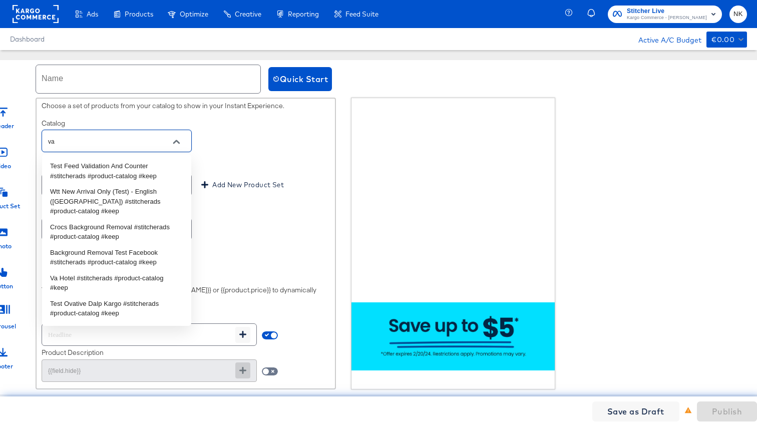
type input "v"
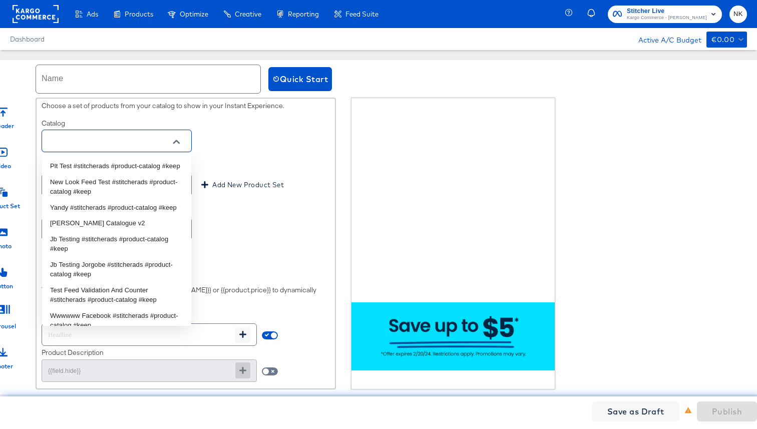
type input "f"
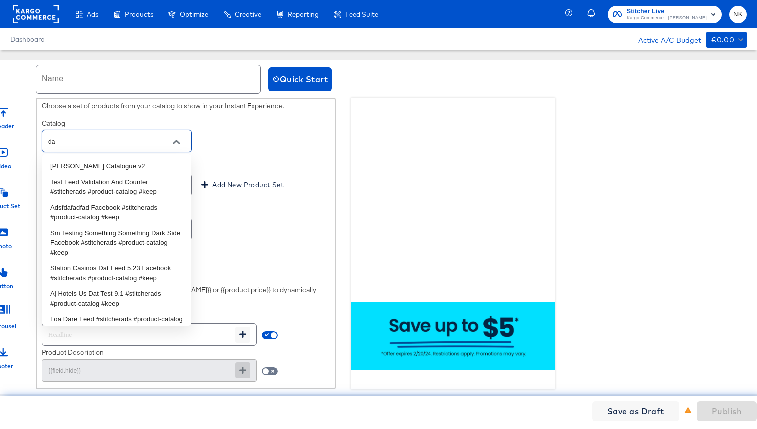
type input "d"
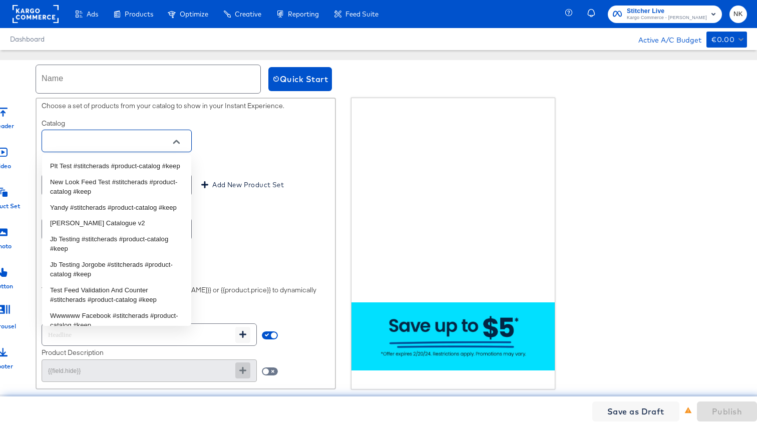
type input "v"
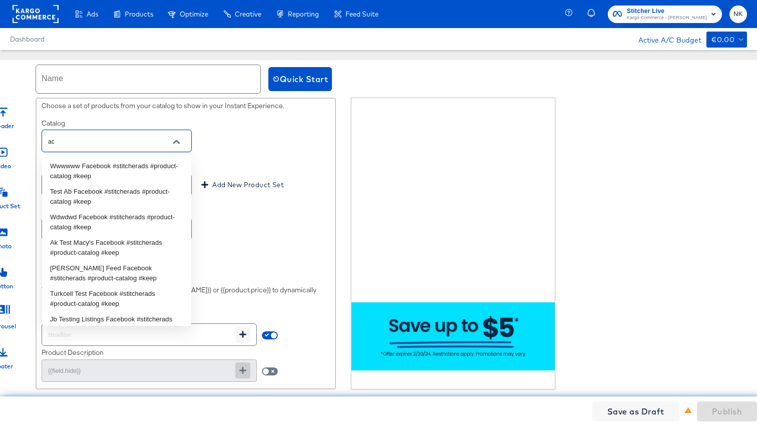
type input "a"
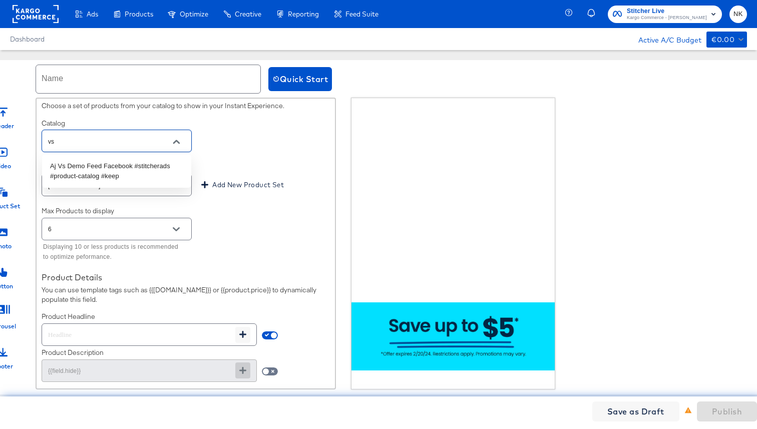
type input "v"
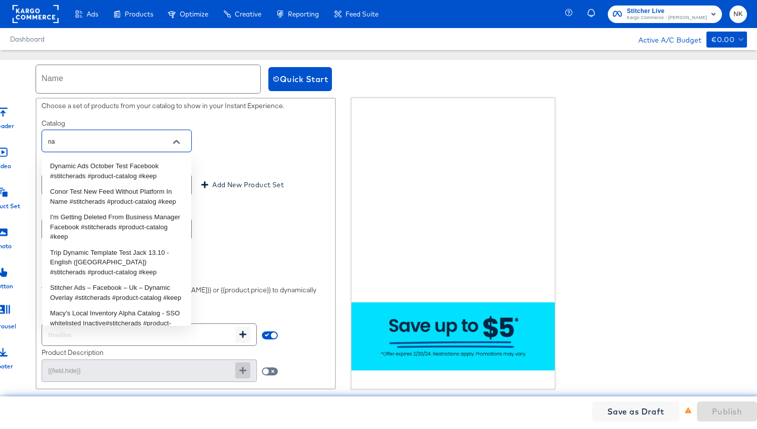
type input "n"
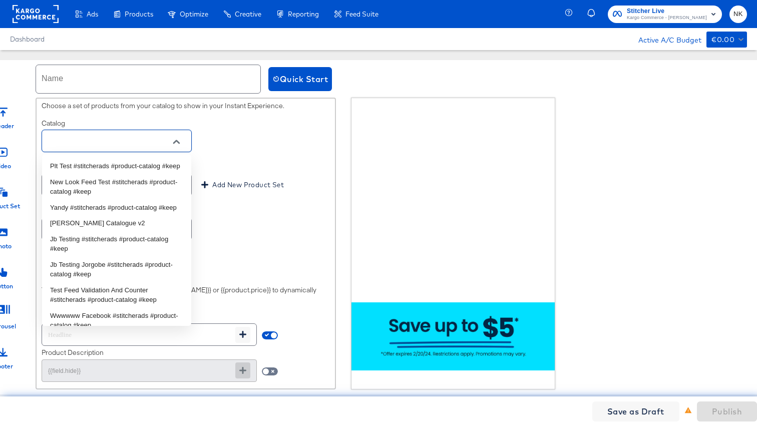
type input "v"
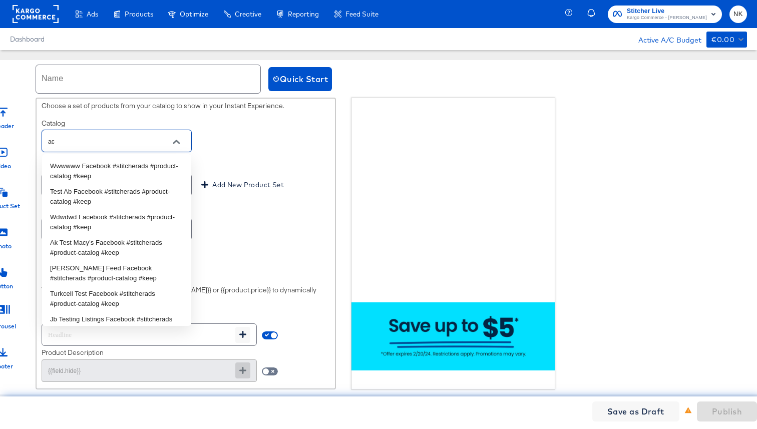
type input "a"
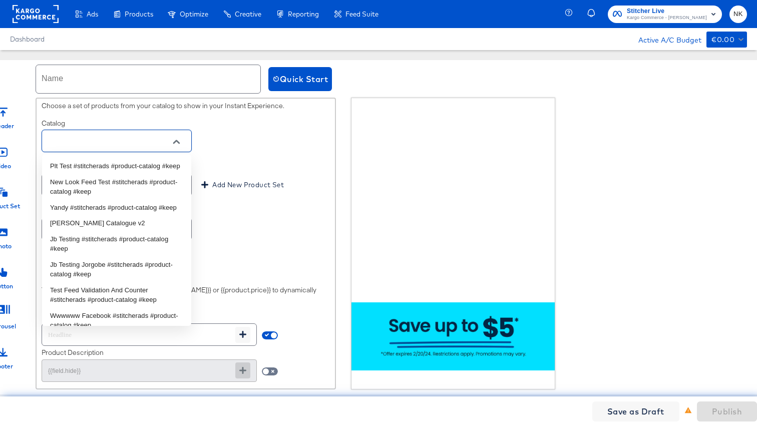
type input "d"
type input "g"
type input "f"
type input "a"
type input "w"
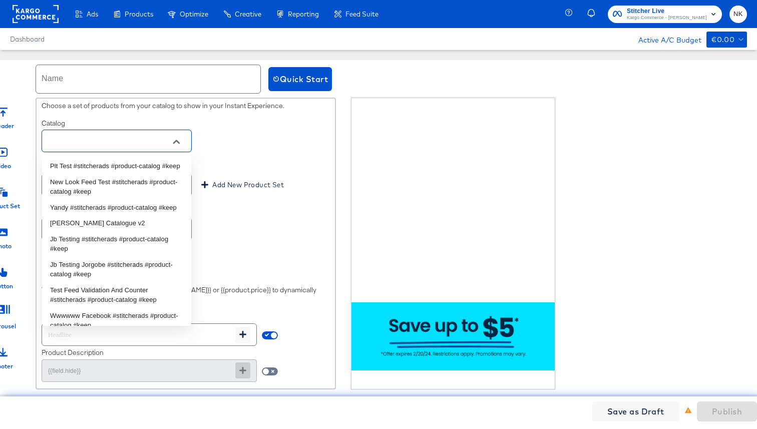
type input "e"
type input "r"
type input "c"
type input "v"
type input "f"
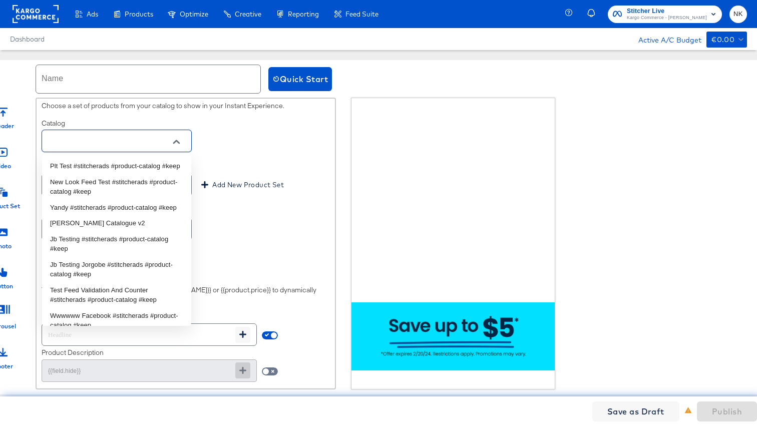
type input "d"
type input "f"
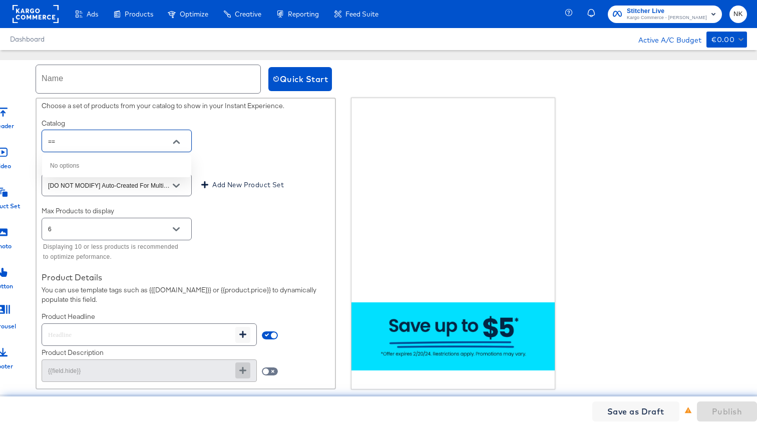
type input "="
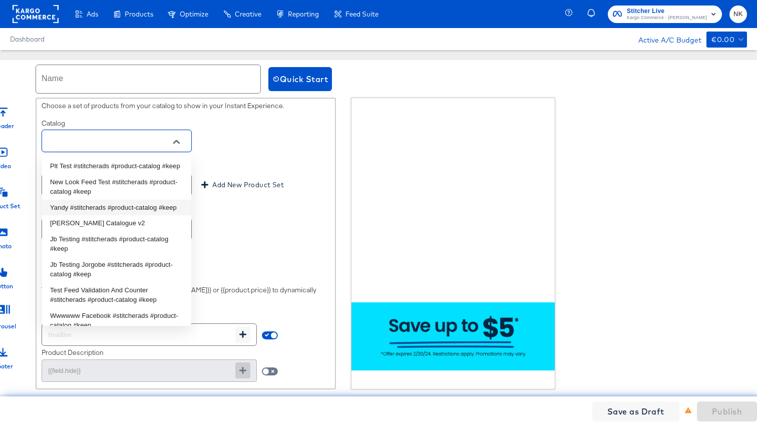
type input "d"
type input "s"
type input "a"
type input "z"
type input "c"
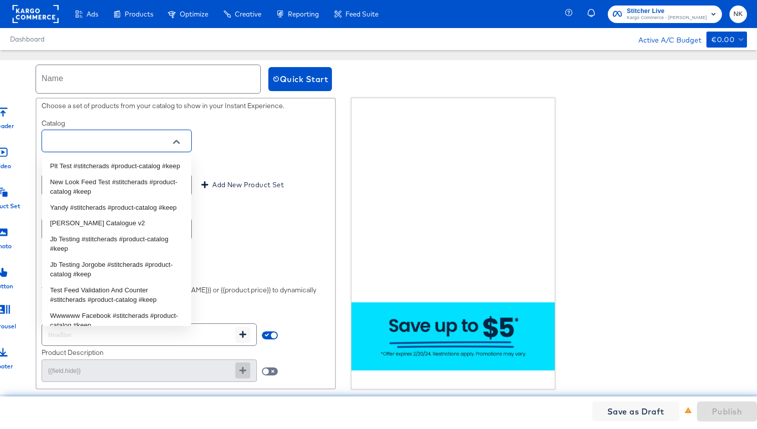
type input "v"
type input "f"
type input "r"
type input "k"
type input "p"
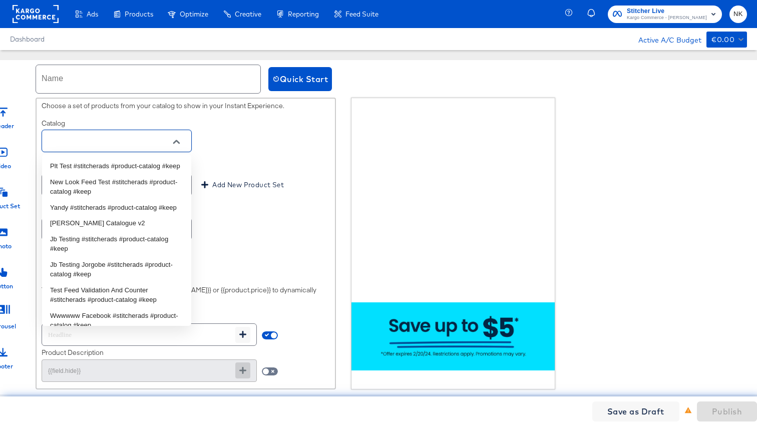
type input "r"
type input "s"
type input "a"
type input "d"
type input "f"
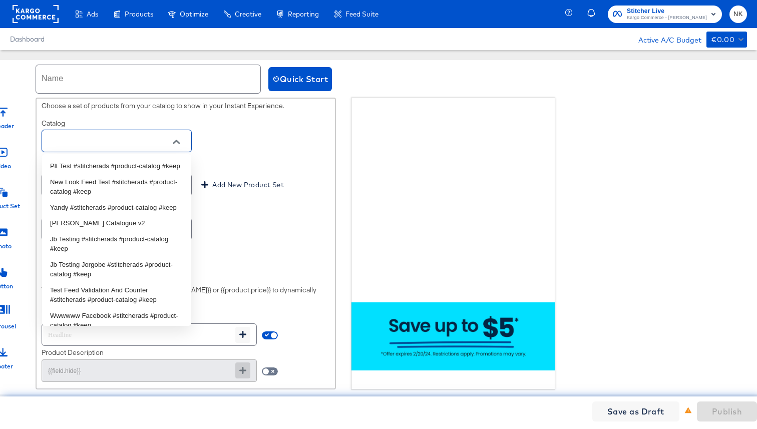
type input "g"
type input "r"
type input "t"
type input "g"
type input "b"
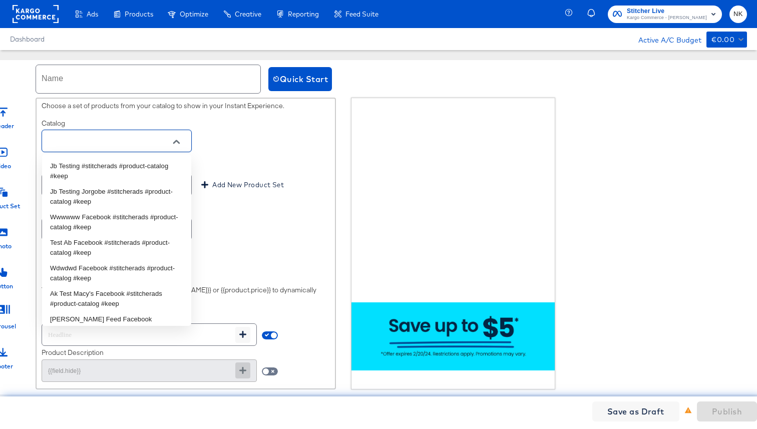
type input "h"
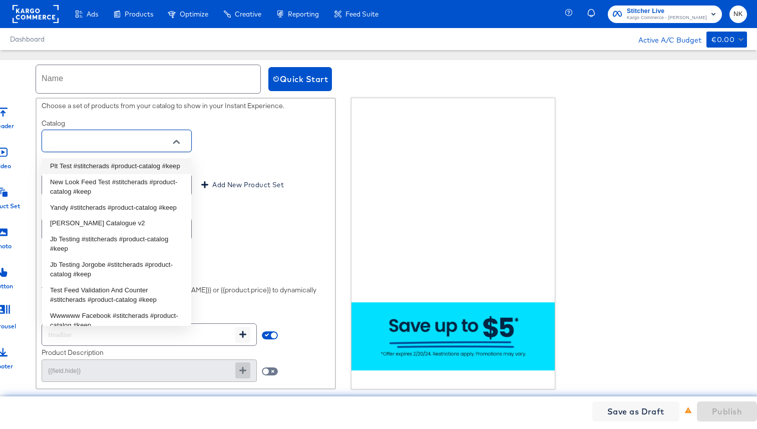
click at [221, 149] on div "Catalog" at bounding box center [186, 137] width 289 height 36
type input "CC 6th Connect 2"
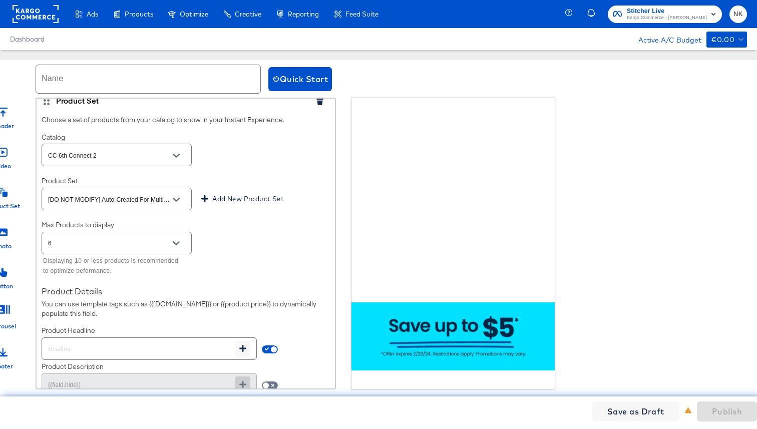
scroll to position [345, 0]
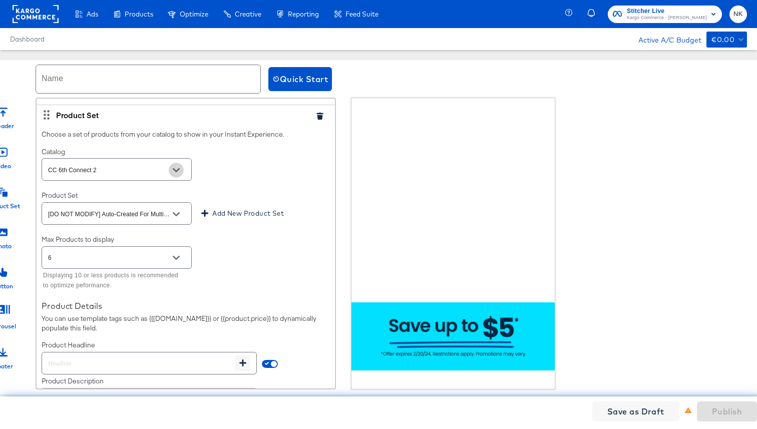
click at [182, 168] on button "Open" at bounding box center [176, 170] width 15 height 15
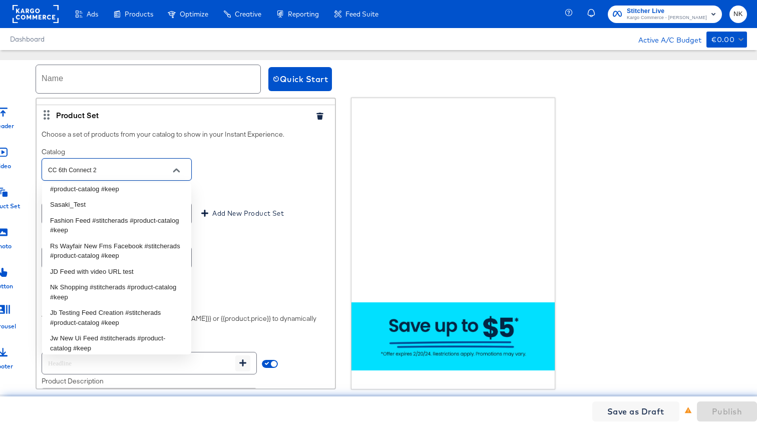
scroll to position [13673, 0]
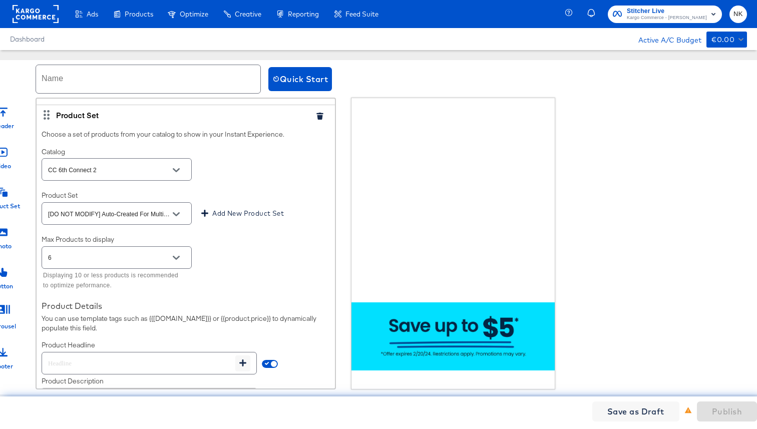
click at [246, 159] on div "Catalog CC 6th Connect 2" at bounding box center [186, 165] width 289 height 36
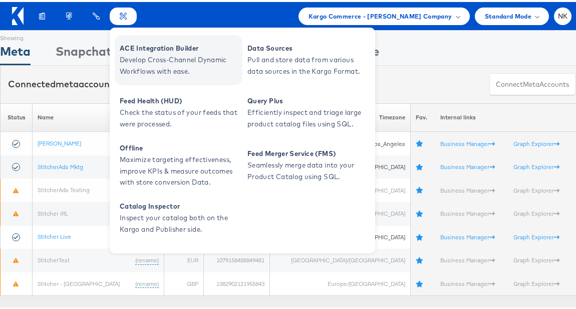
click at [147, 39] on link "ACE Integration Builder Develop Cross-Channel Dynamic Workflows with ease." at bounding box center [179, 58] width 128 height 50
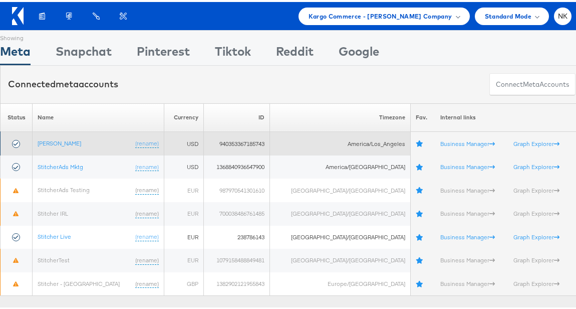
scroll to position [100, 0]
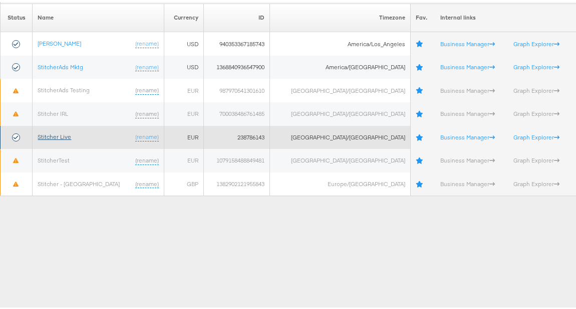
click at [66, 137] on link "Stitcher Live" at bounding box center [55, 135] width 34 height 8
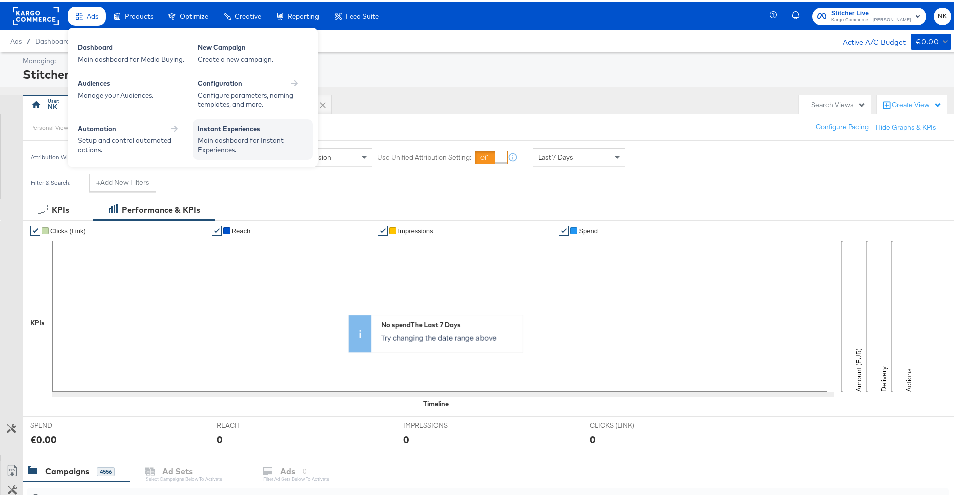
click at [209, 127] on div "Instant Experiences" at bounding box center [253, 128] width 110 height 12
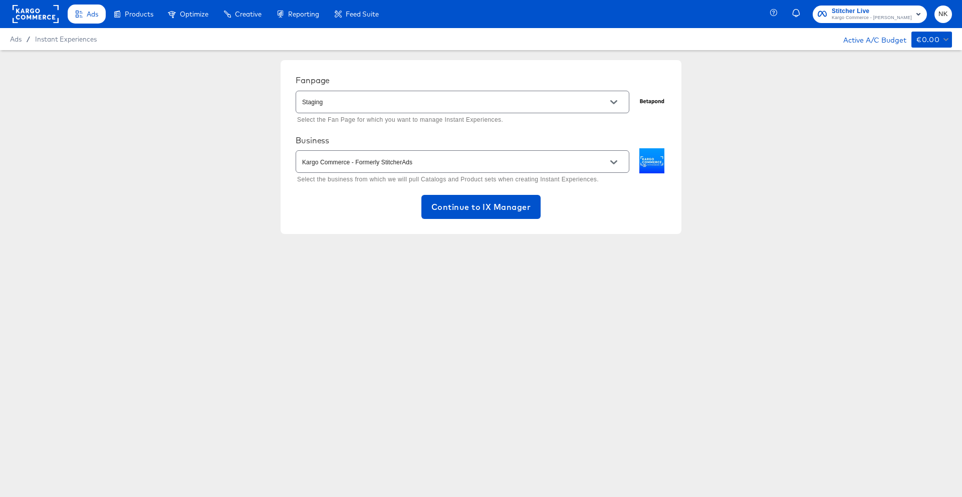
click at [469, 62] on div "Fanpage Staging Select the Fan Page for which you want to manage Instant Experi…" at bounding box center [481, 147] width 401 height 174
